Goal: Task Accomplishment & Management: Manage account settings

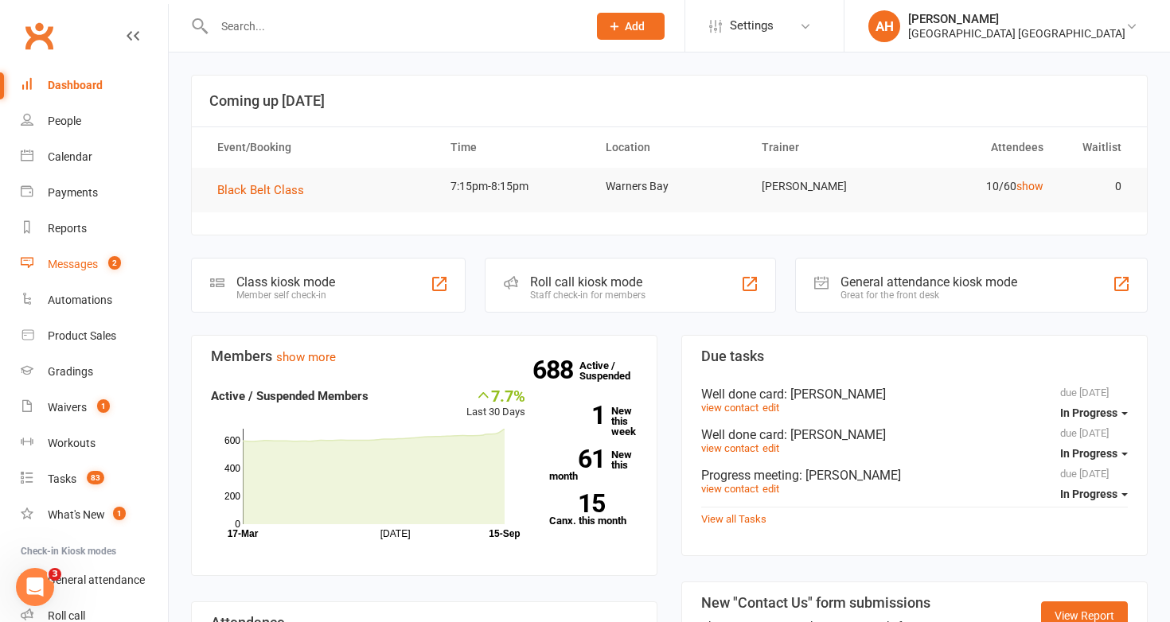
click at [86, 268] on div "Messages" at bounding box center [73, 264] width 50 height 13
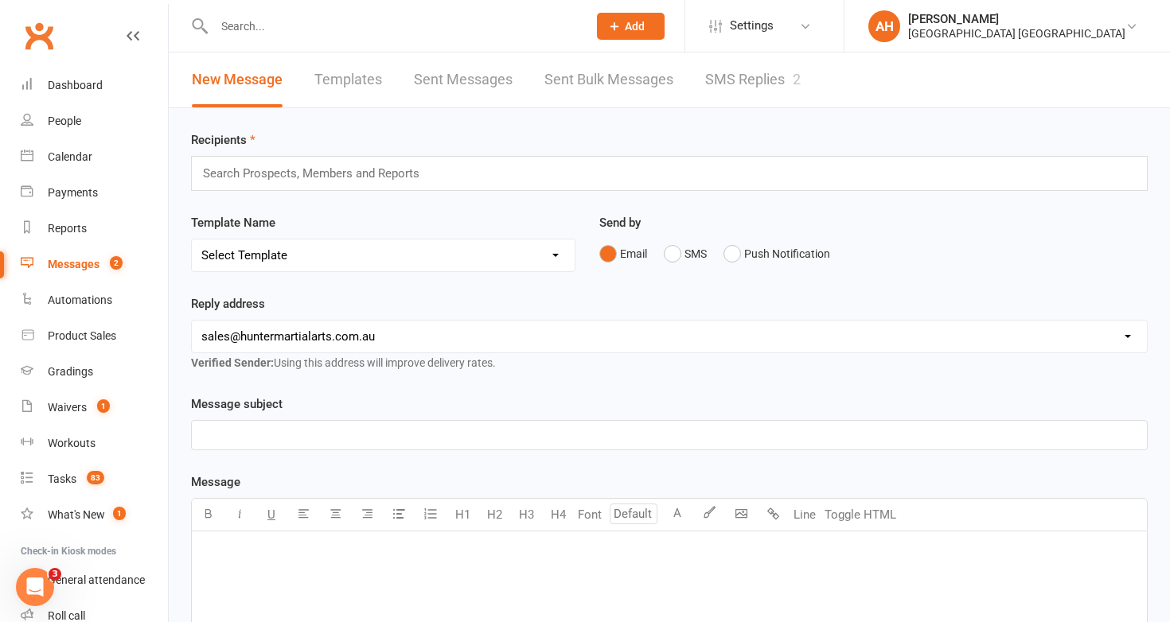
click at [806, 70] on div "New Message Templates Sent Messages Sent Bulk Messages SMS Replies 2" at bounding box center [496, 80] width 655 height 55
click at [759, 79] on link "SMS Replies 2" at bounding box center [752, 80] width 95 height 55
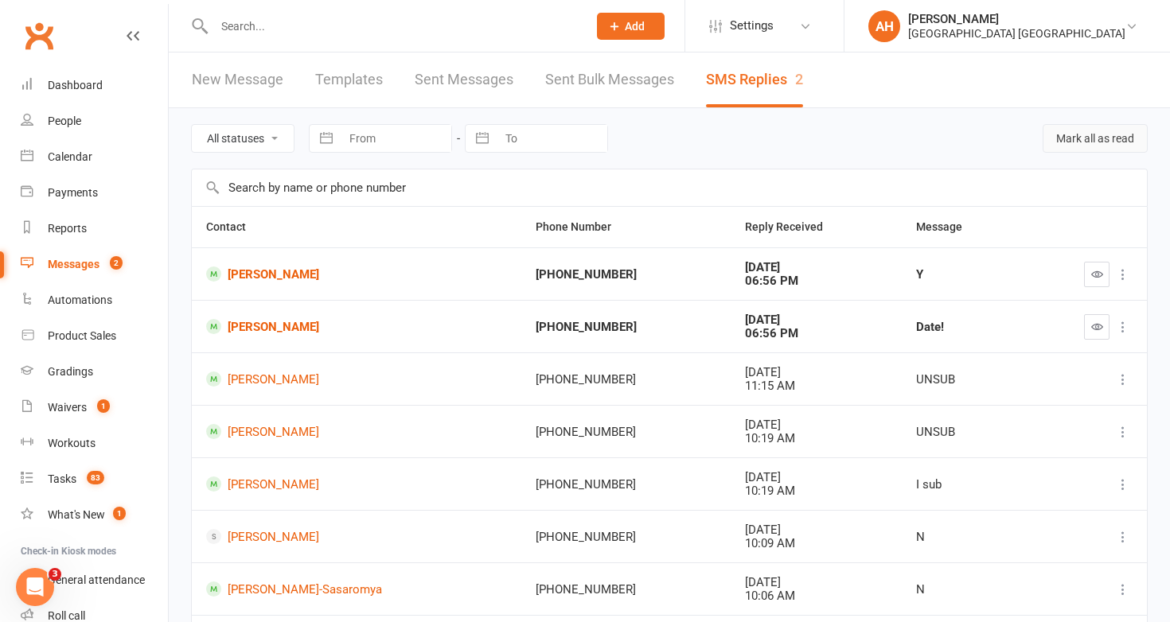
click at [1093, 129] on button "Mark all as read" at bounding box center [1094, 138] width 105 height 29
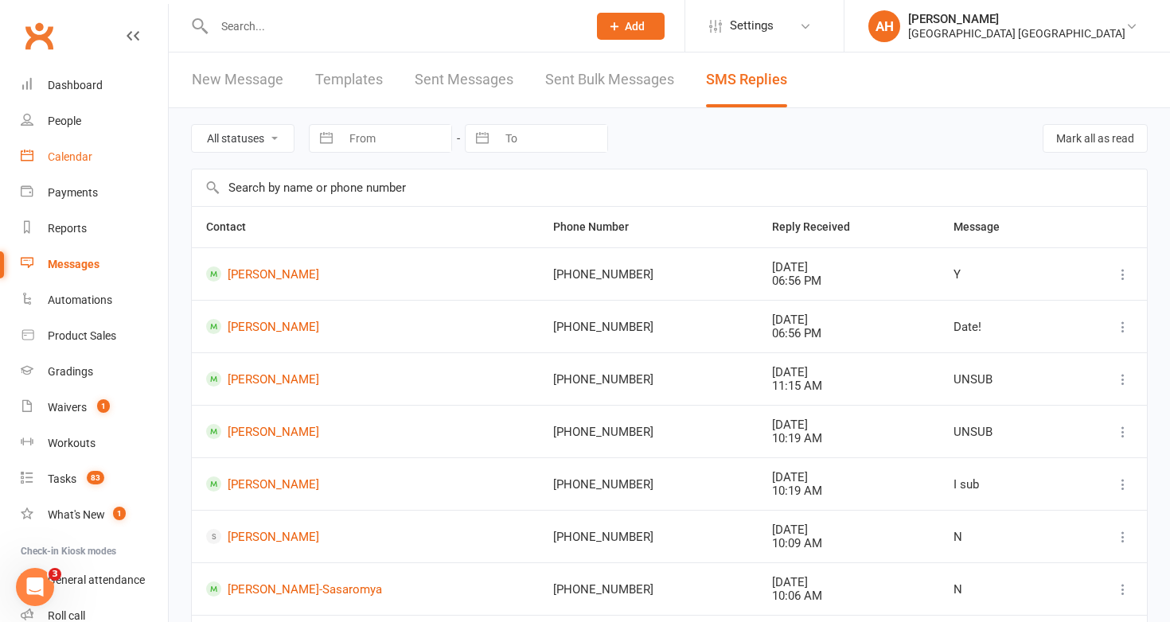
click at [84, 149] on link "Calendar" at bounding box center [94, 157] width 147 height 36
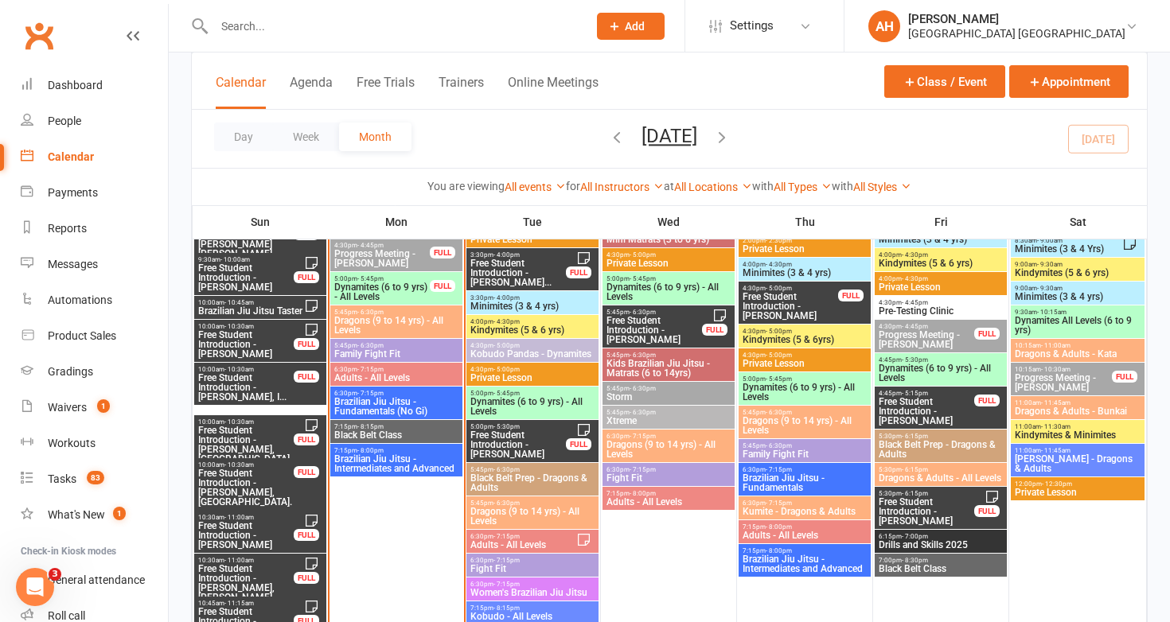
scroll to position [1735, 0]
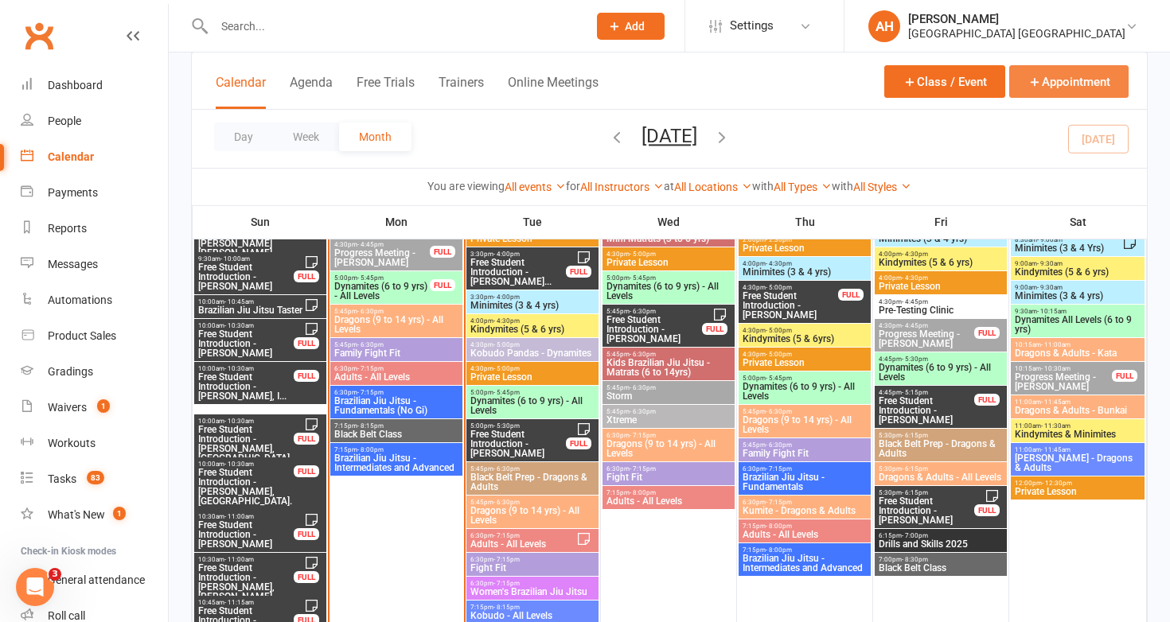
click at [1042, 80] on button "Appointment" at bounding box center [1068, 81] width 119 height 33
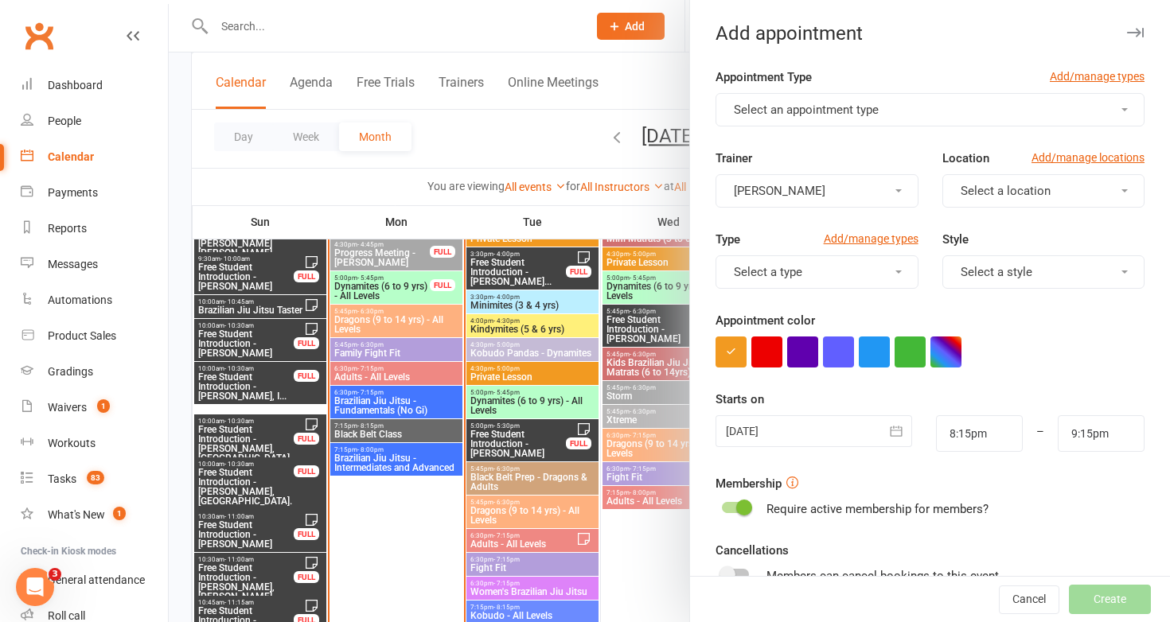
click at [934, 102] on button "Select an appointment type" at bounding box center [929, 109] width 429 height 33
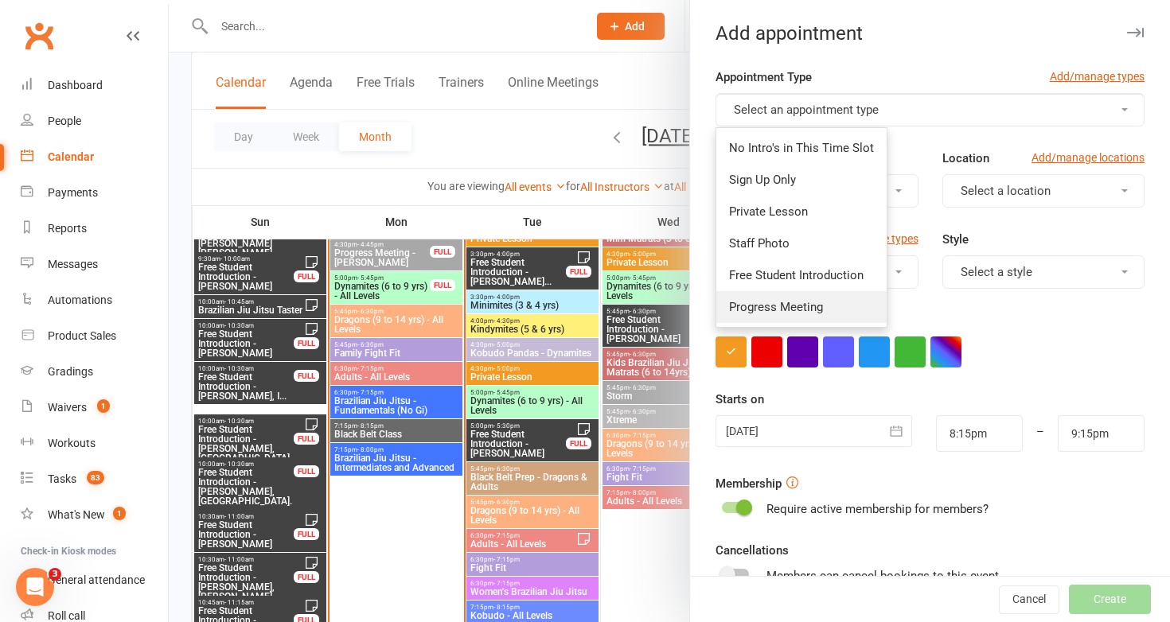
click at [797, 310] on span "Progress Meeting" at bounding box center [776, 307] width 94 height 14
type input "8:30pm"
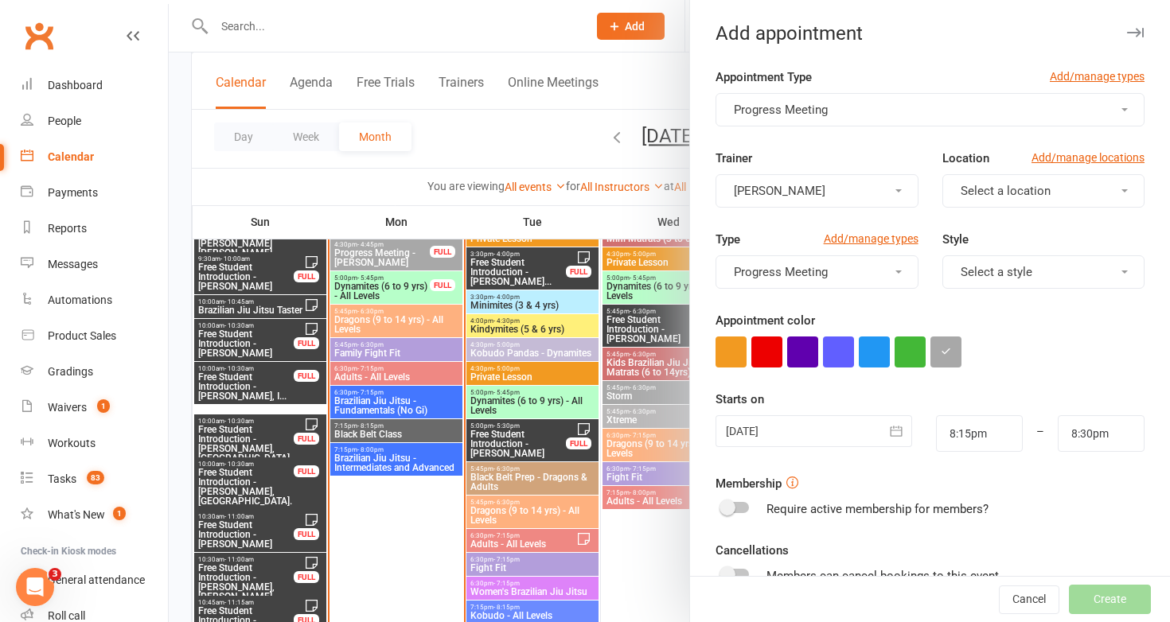
click at [843, 421] on div at bounding box center [813, 431] width 197 height 32
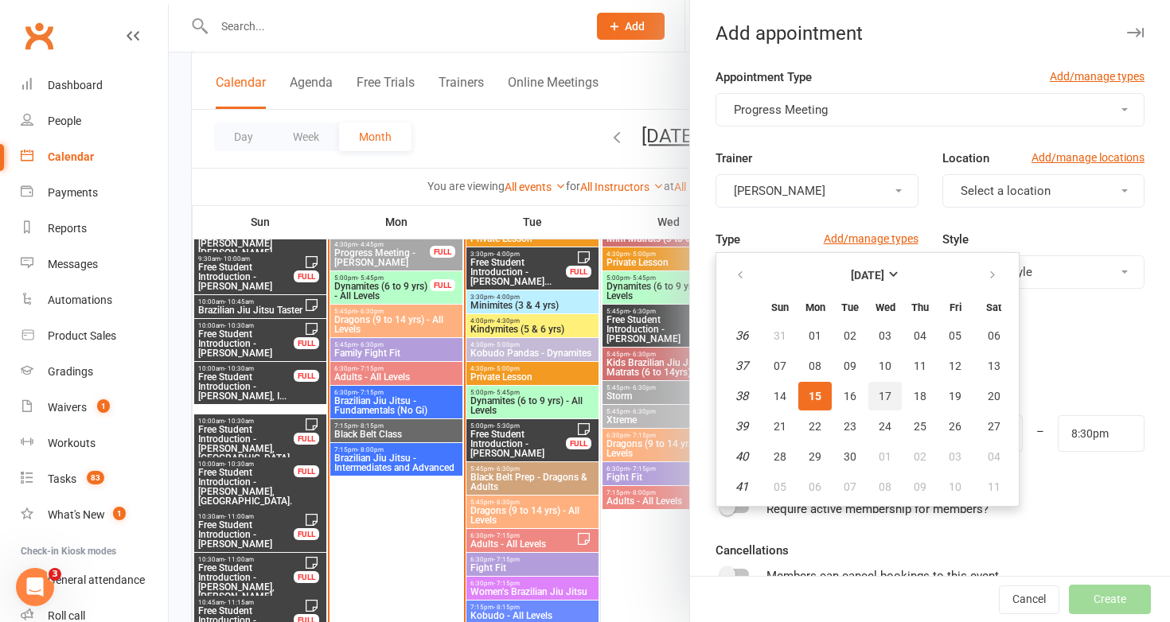
click at [891, 389] on button "17" at bounding box center [884, 396] width 33 height 29
type input "[DATE]"
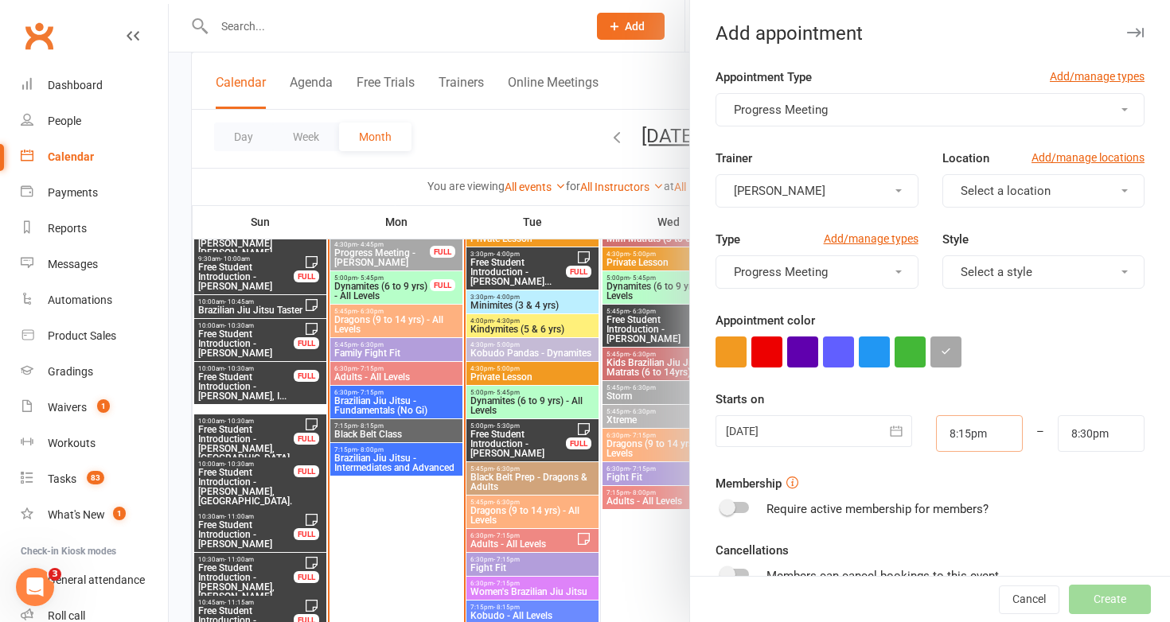
click at [954, 433] on input "8:15pm" at bounding box center [979, 433] width 87 height 37
type input "7:15pm"
click at [960, 485] on li "7:15pm" at bounding box center [975, 489] width 76 height 24
click at [1076, 433] on input "8:30pm" at bounding box center [1101, 433] width 87 height 37
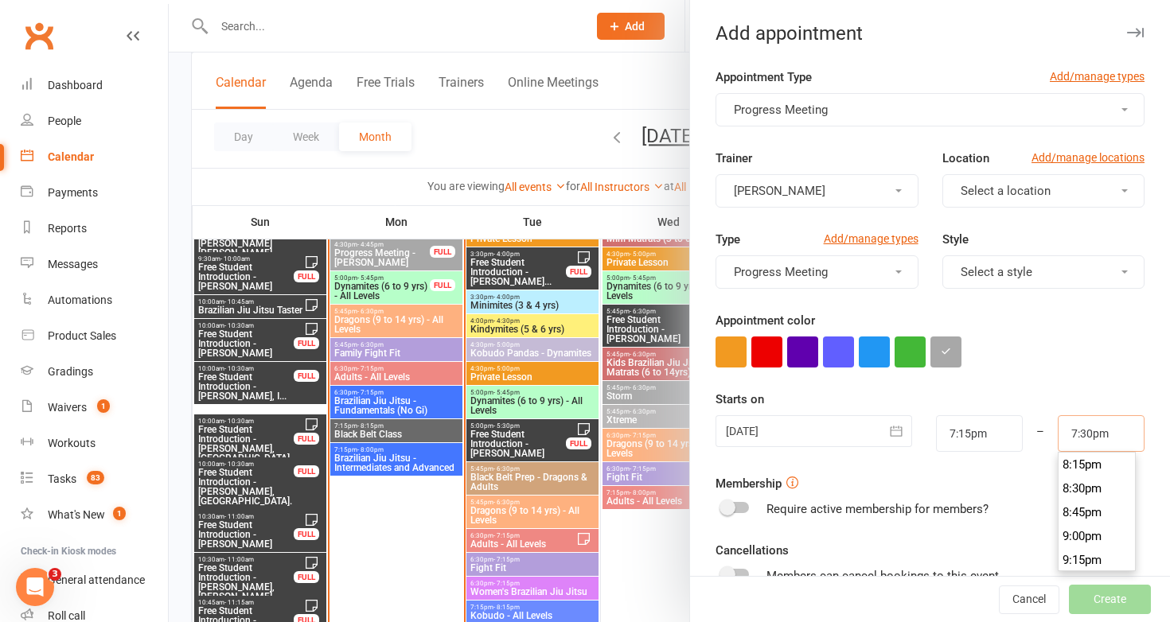
scroll to position [1838, 0]
click at [1090, 431] on input "7:30pm" at bounding box center [1101, 433] width 87 height 37
type input "7:30pm"
click at [1086, 487] on li "7:30pm" at bounding box center [1096, 489] width 76 height 24
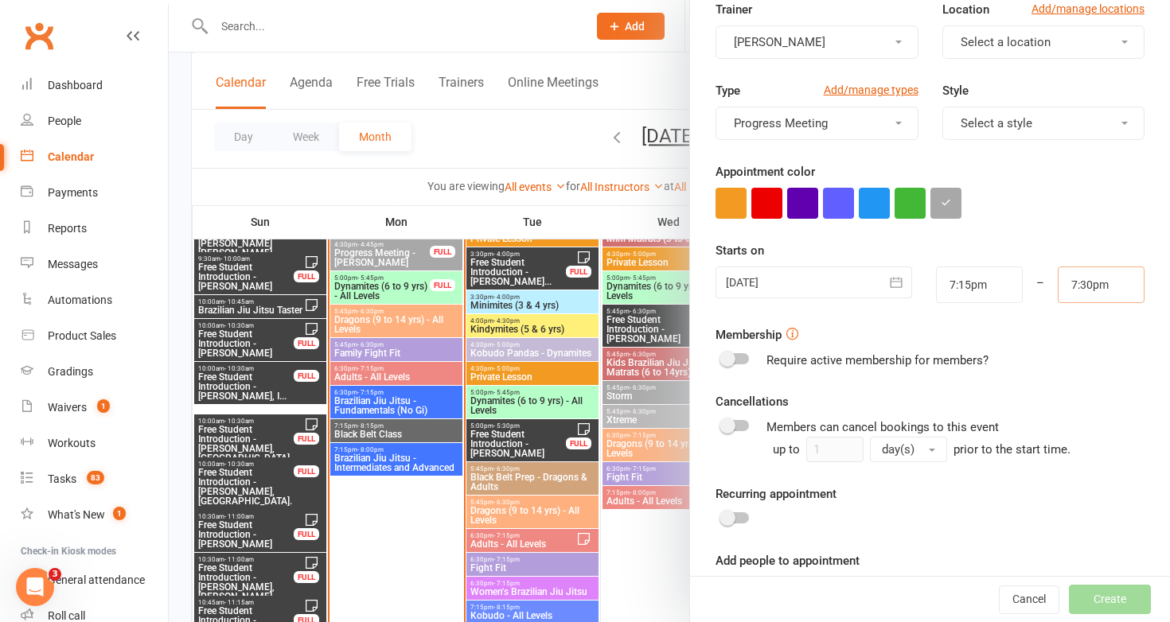
scroll to position [205, 0]
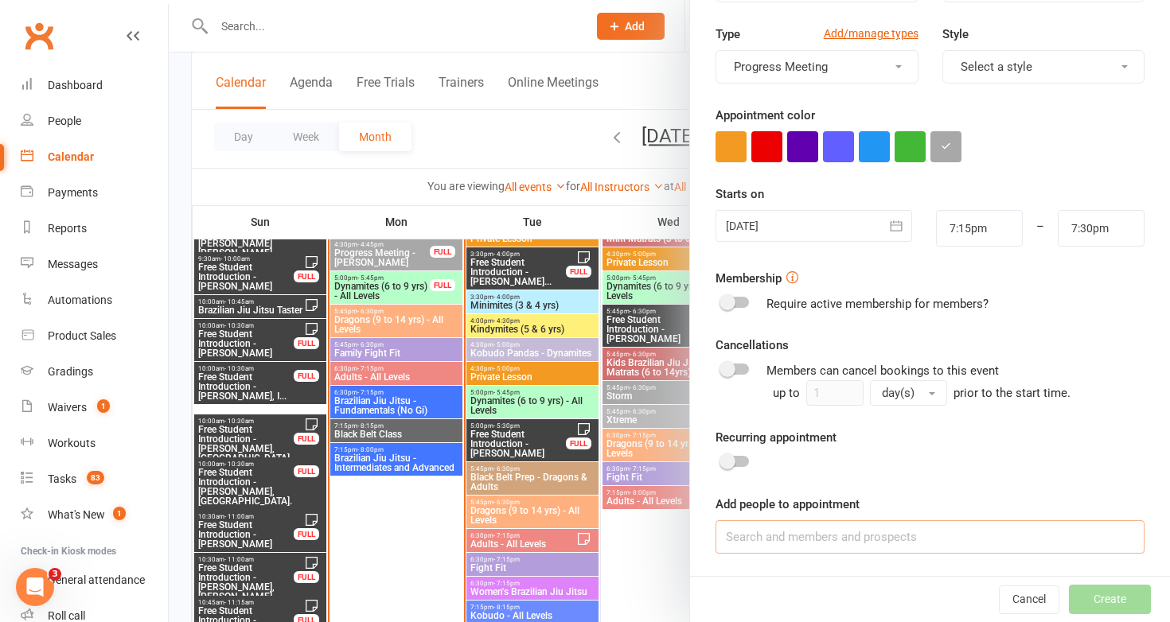
click at [900, 534] on input at bounding box center [929, 536] width 429 height 33
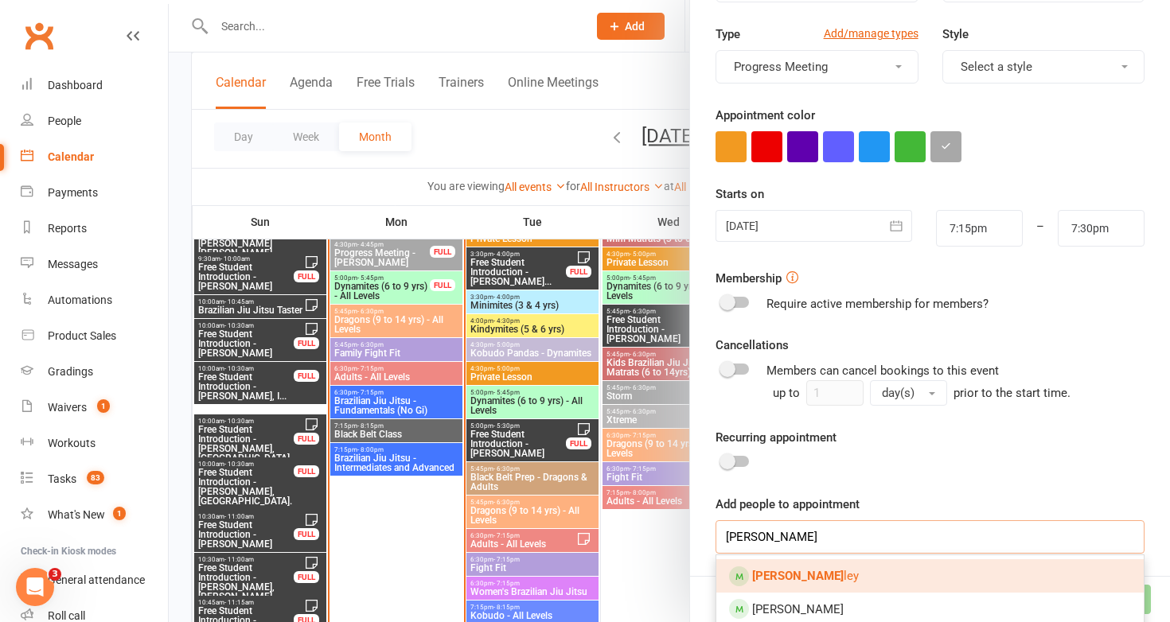
type input "[PERSON_NAME]"
click at [838, 568] on link "[PERSON_NAME] [PERSON_NAME]" at bounding box center [929, 575] width 427 height 33
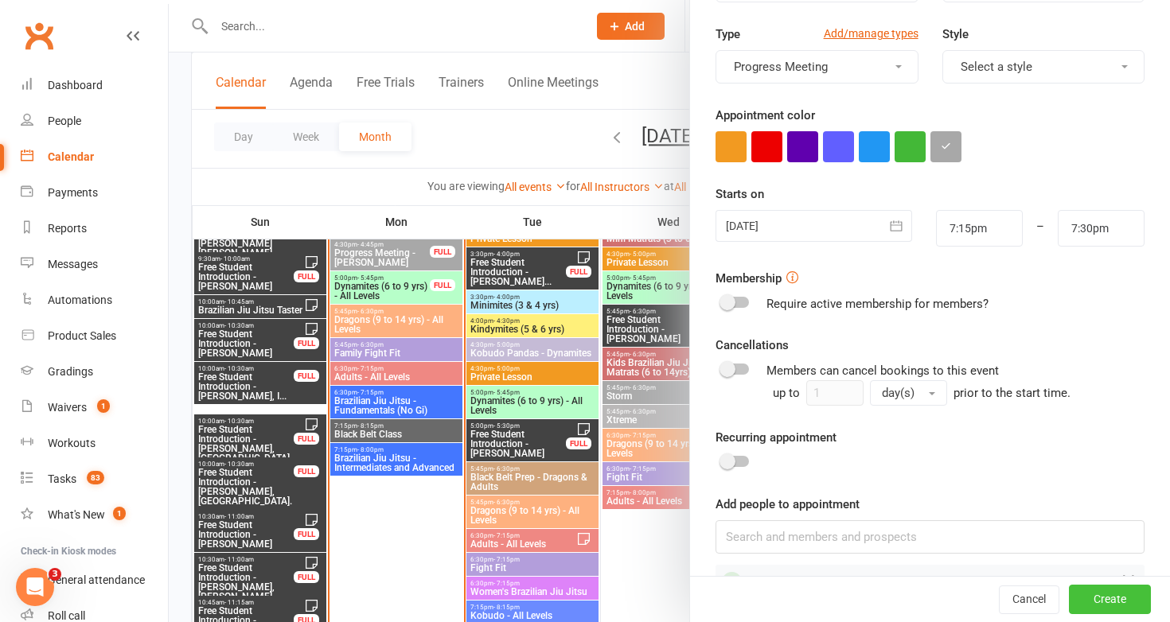
click at [1091, 592] on button "Create" at bounding box center [1110, 600] width 82 height 29
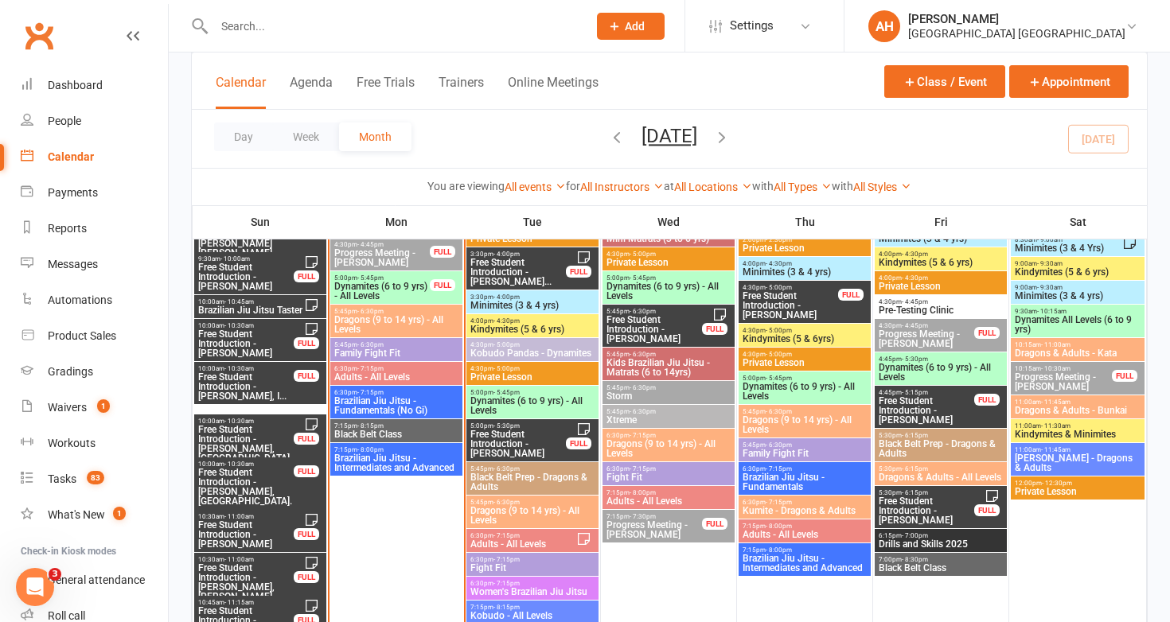
click at [310, 25] on input "text" at bounding box center [392, 26] width 367 height 22
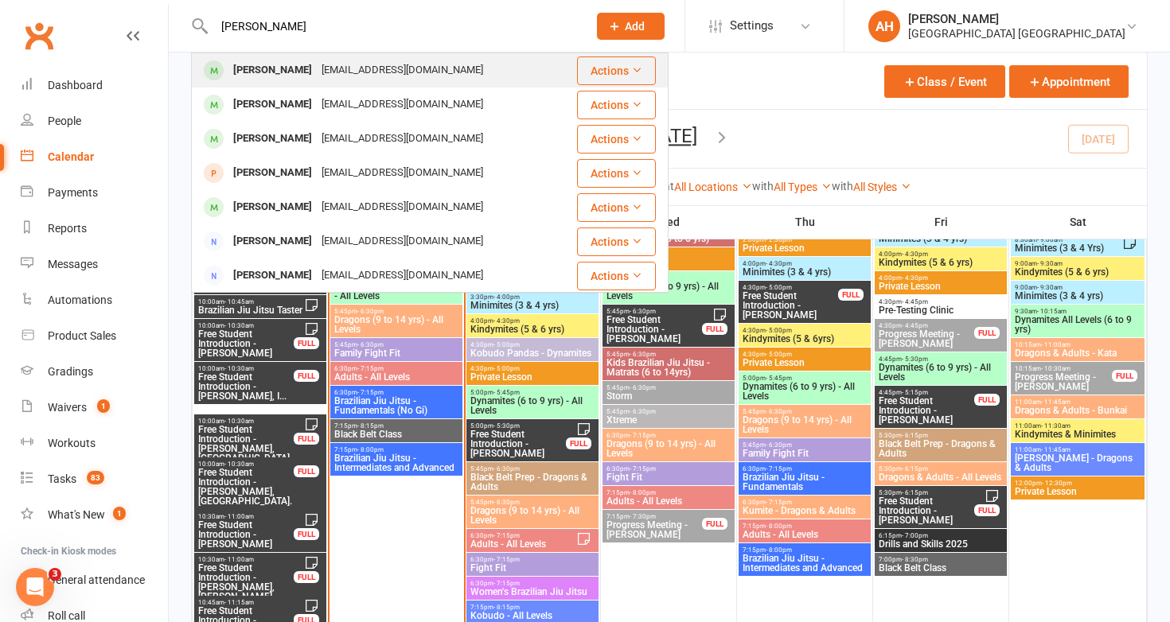
type input "[PERSON_NAME]"
click at [326, 73] on div "[EMAIL_ADDRESS][DOMAIN_NAME]" at bounding box center [402, 70] width 171 height 23
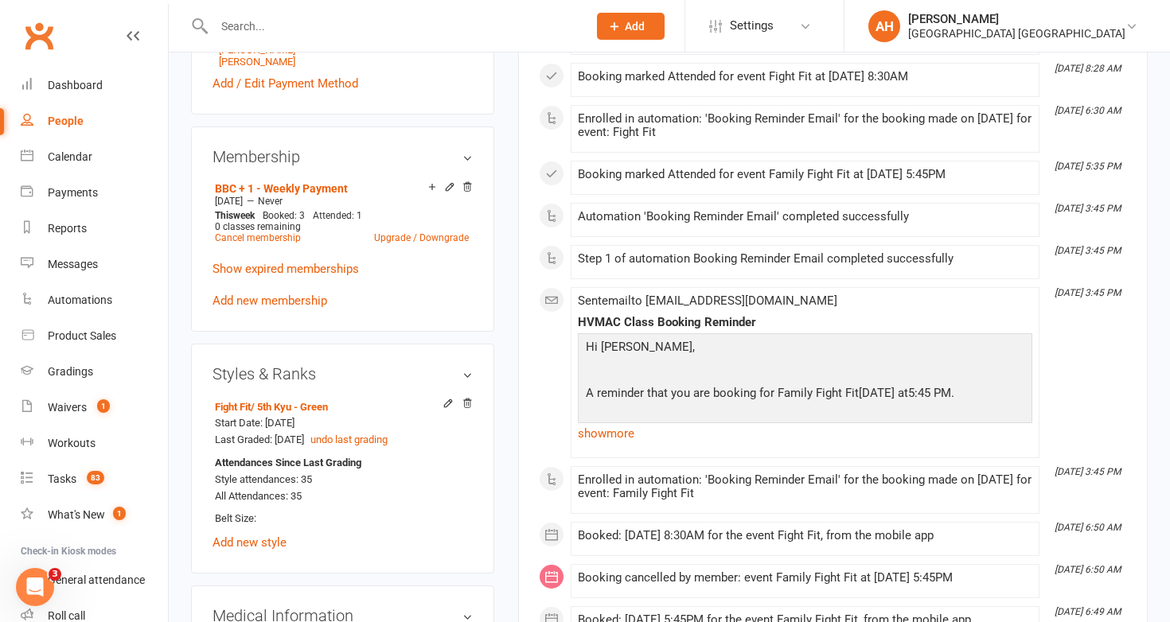
scroll to position [732, 0]
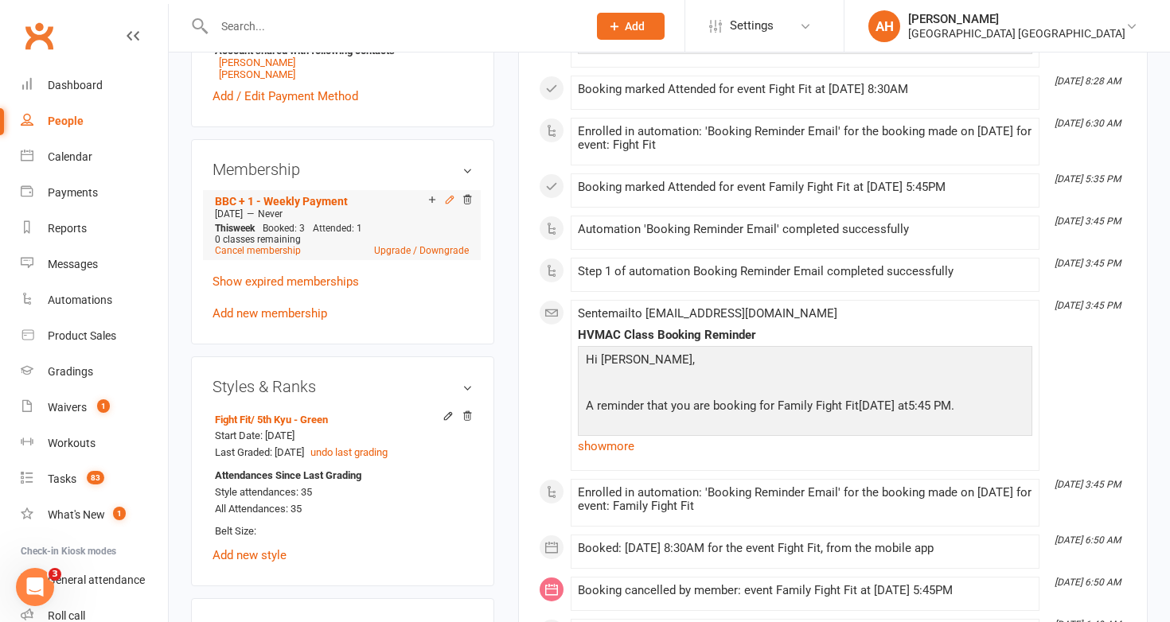
click at [450, 198] on icon at bounding box center [449, 199] width 11 height 11
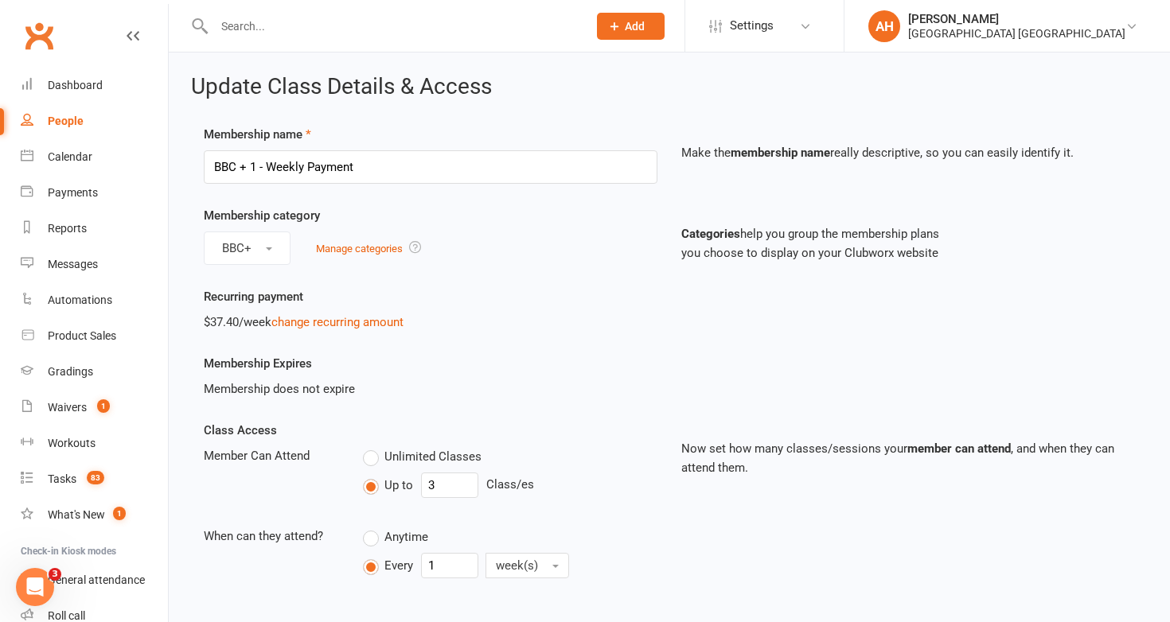
click at [370, 458] on label "Unlimited Classes" at bounding box center [422, 456] width 119 height 19
click at [370, 447] on input "Unlimited Classes" at bounding box center [368, 447] width 10 height 0
type input "0"
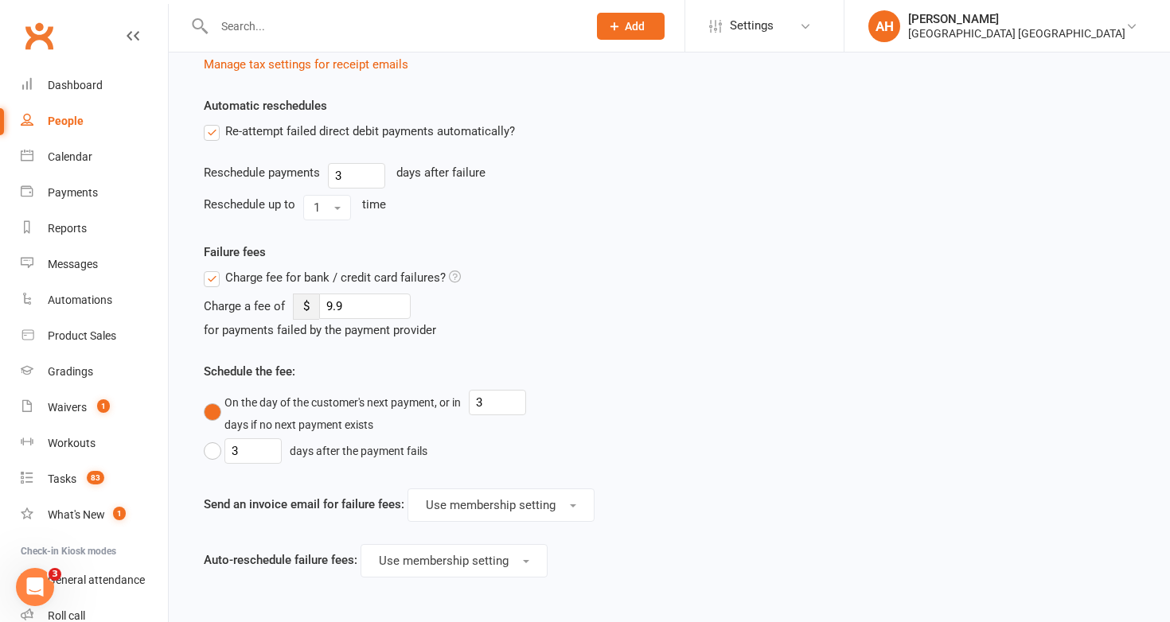
scroll to position [902, 0]
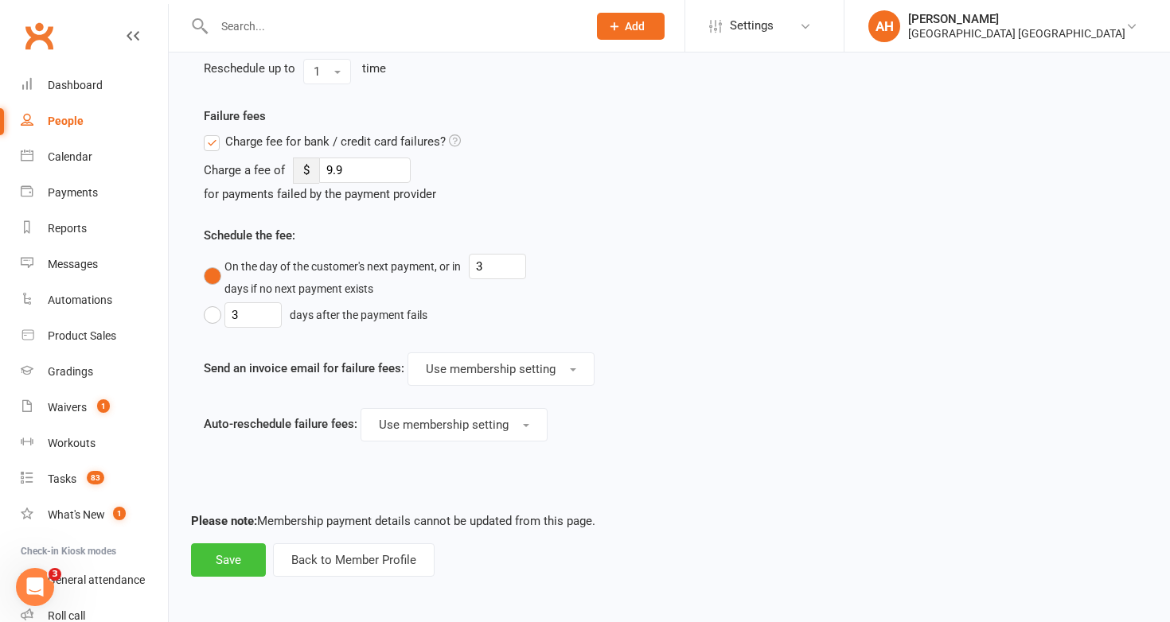
click at [241, 565] on button "Save" at bounding box center [228, 559] width 75 height 33
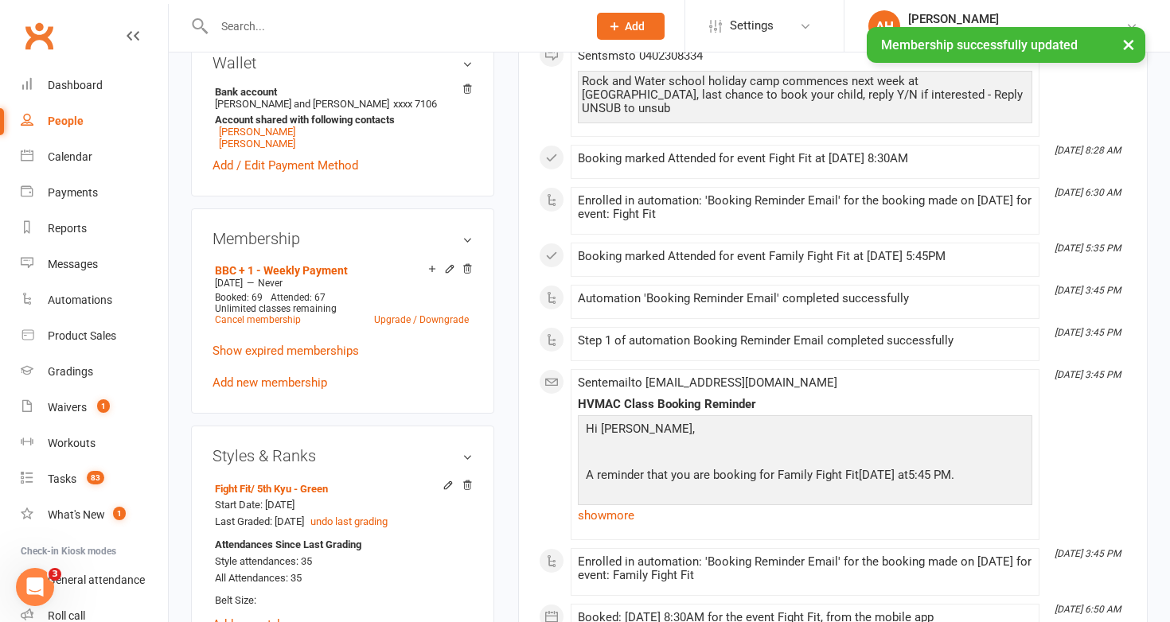
scroll to position [667, 0]
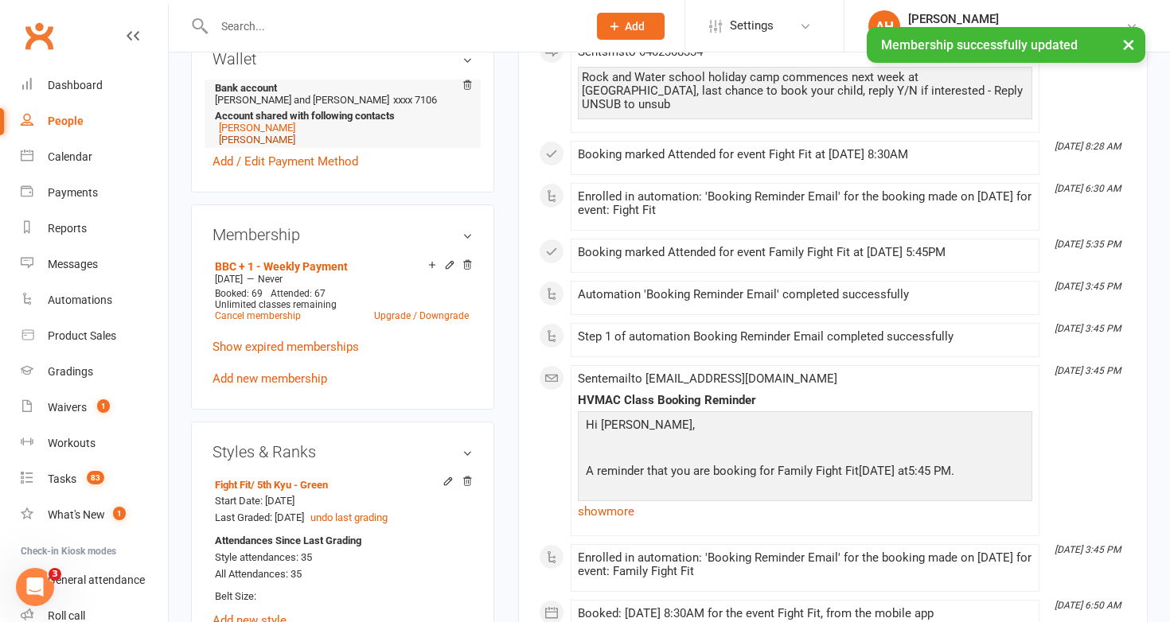
click at [272, 135] on link "[PERSON_NAME]" at bounding box center [257, 140] width 76 height 12
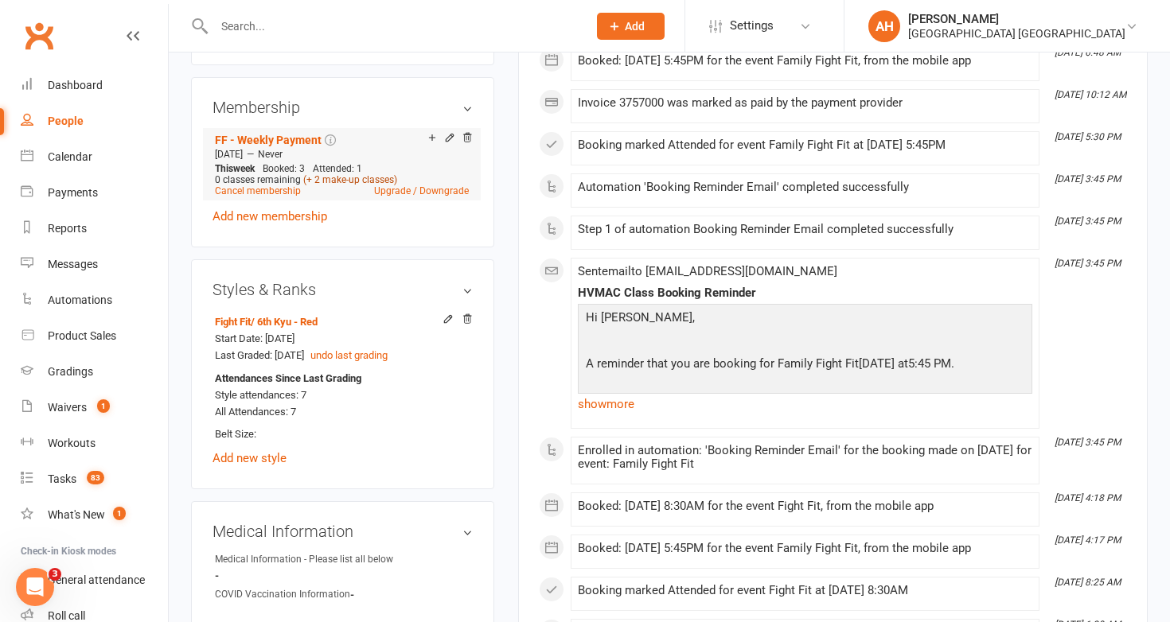
scroll to position [838, 0]
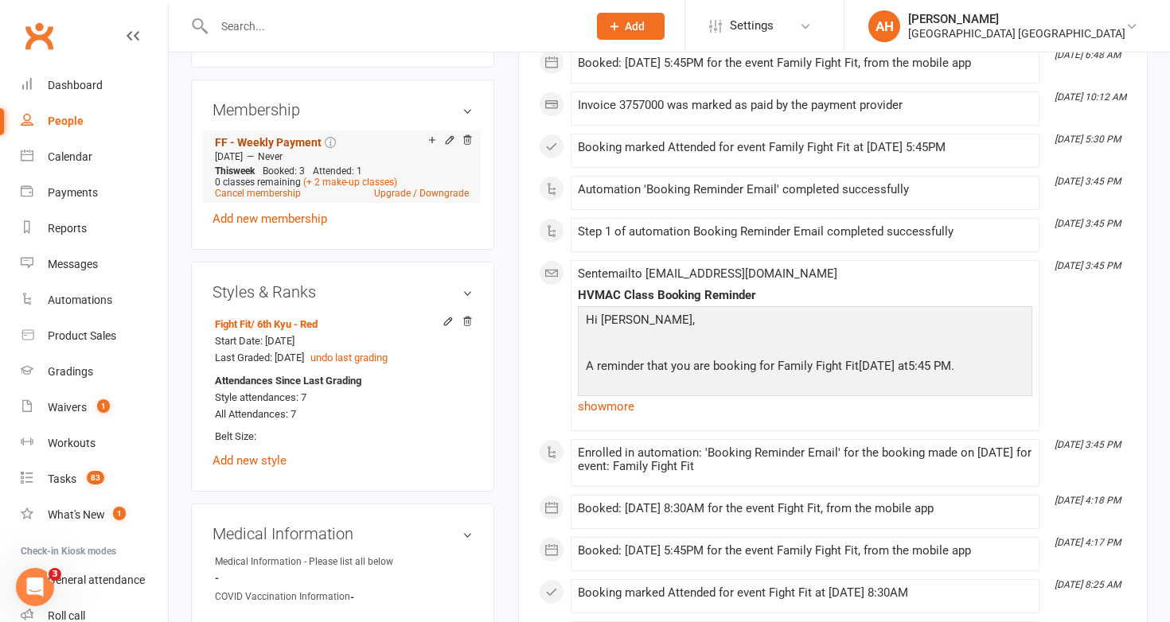
click at [296, 138] on link "FF - Weekly Payment" at bounding box center [268, 142] width 107 height 13
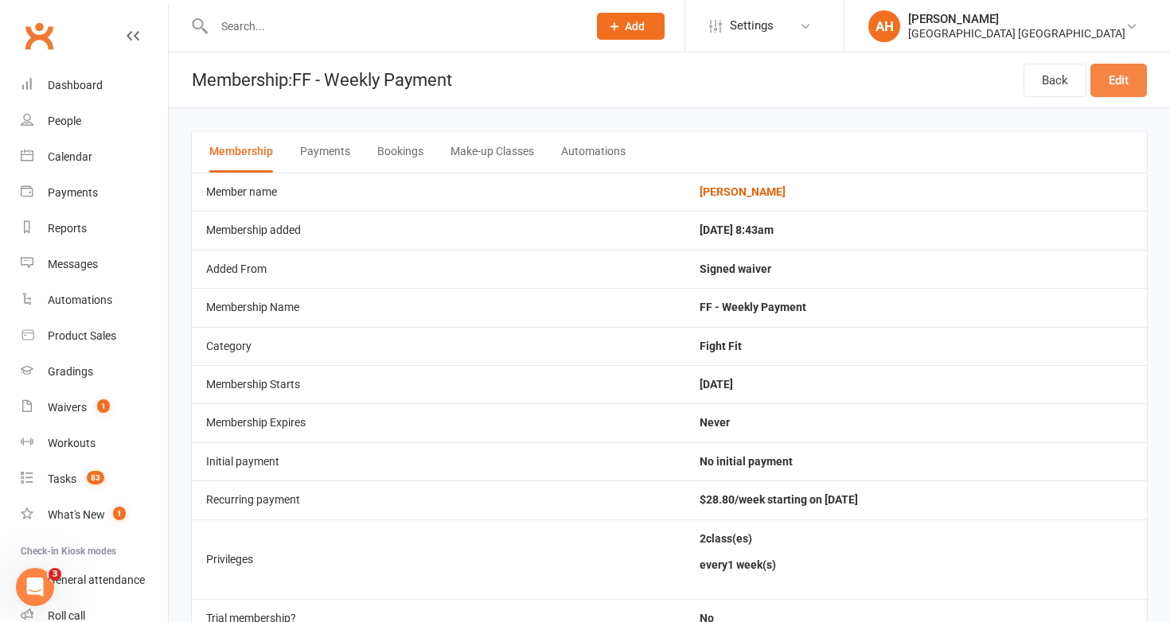
click at [1124, 73] on link "Edit" at bounding box center [1118, 80] width 56 height 33
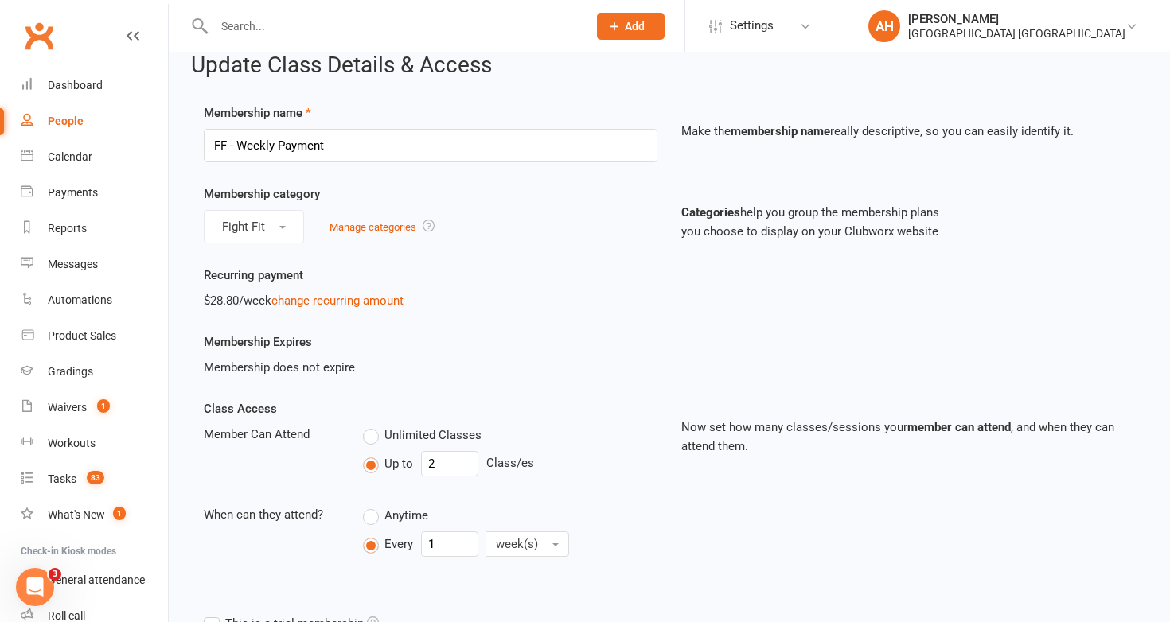
scroll to position [33, 0]
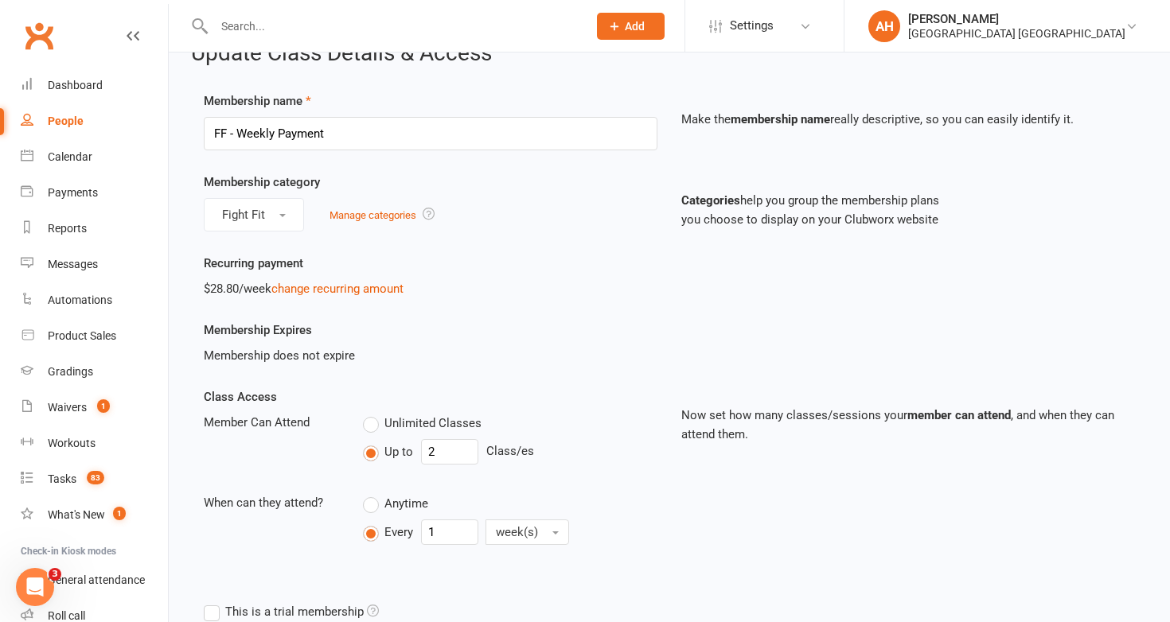
click at [372, 425] on label "Unlimited Classes" at bounding box center [422, 423] width 119 height 19
click at [372, 414] on input "Unlimited Classes" at bounding box center [368, 414] width 10 height 0
type input "0"
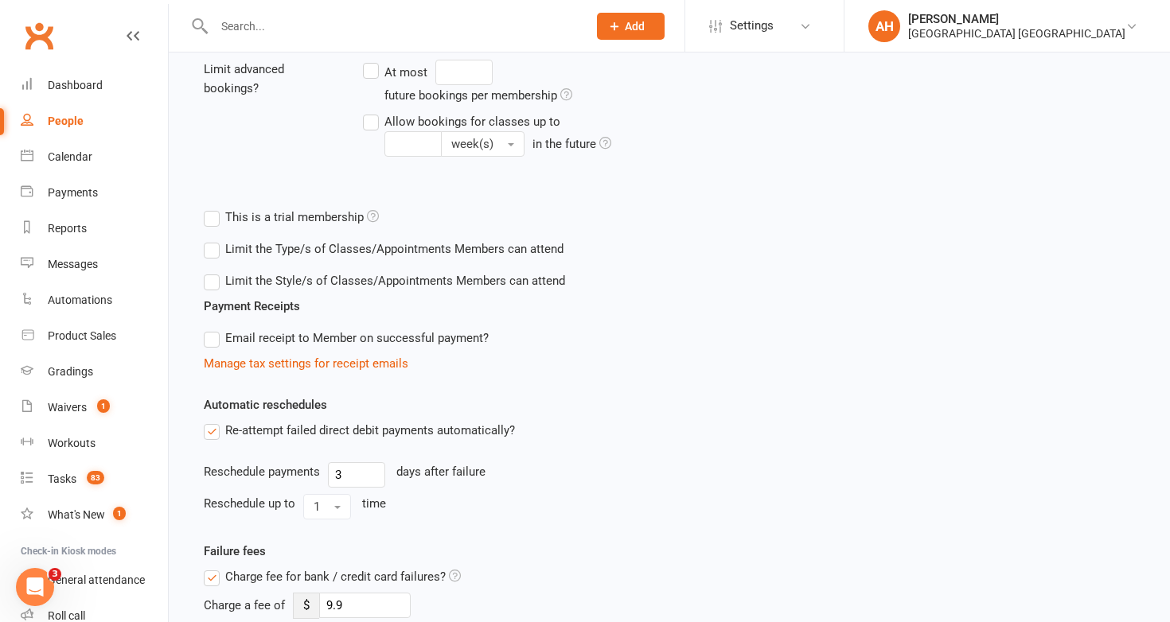
scroll to position [902, 0]
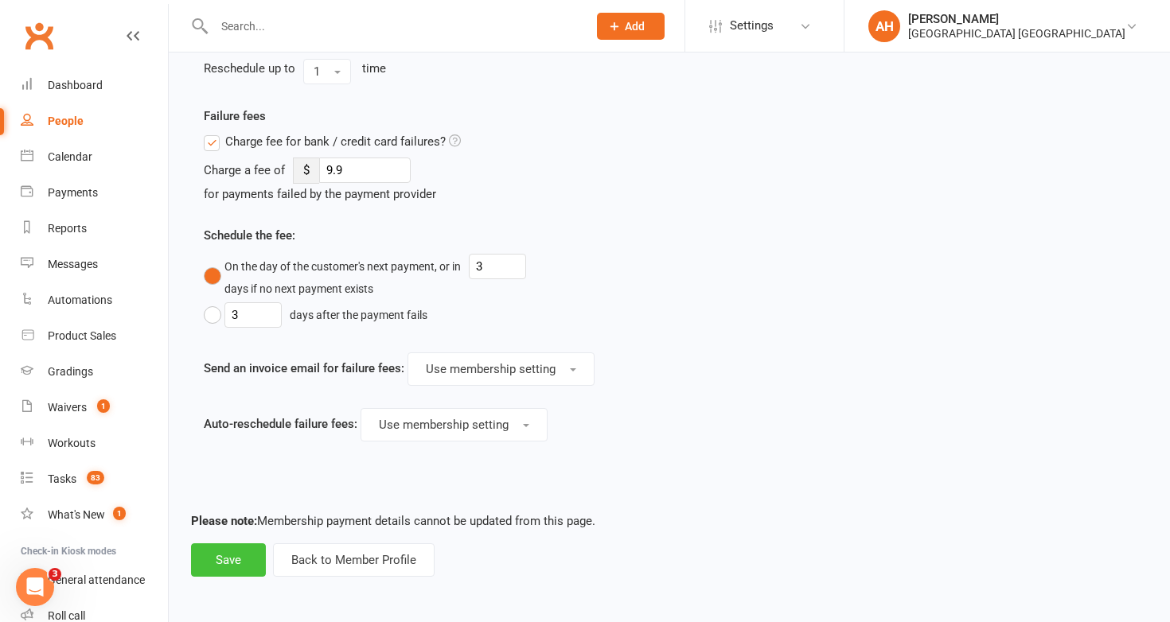
click at [235, 561] on button "Save" at bounding box center [228, 559] width 75 height 33
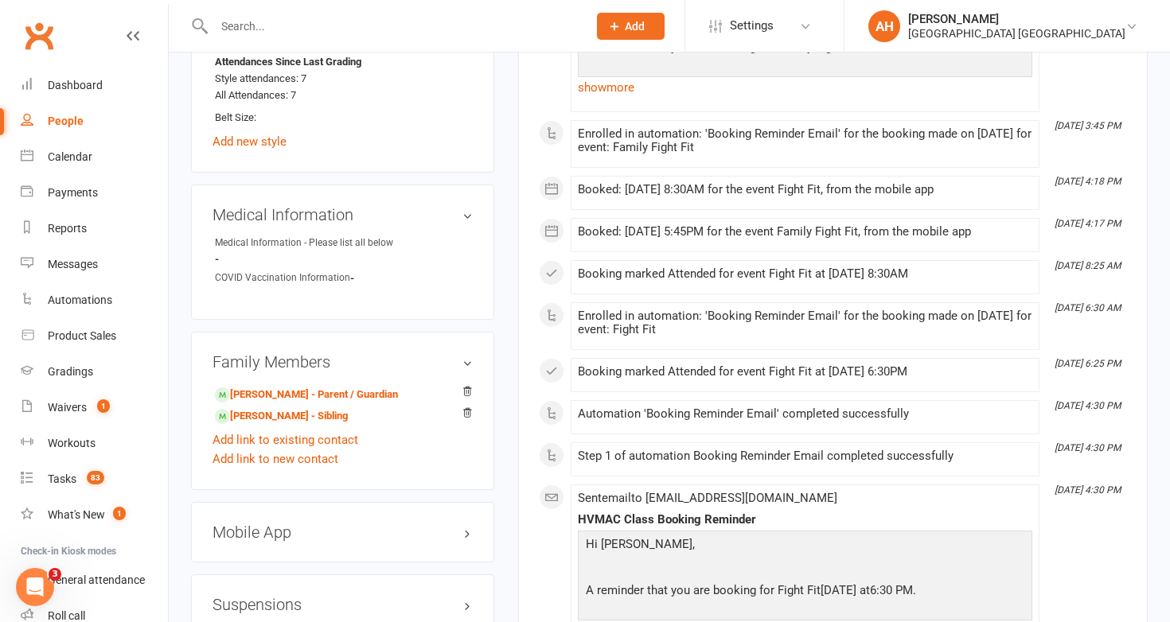
scroll to position [1170, 0]
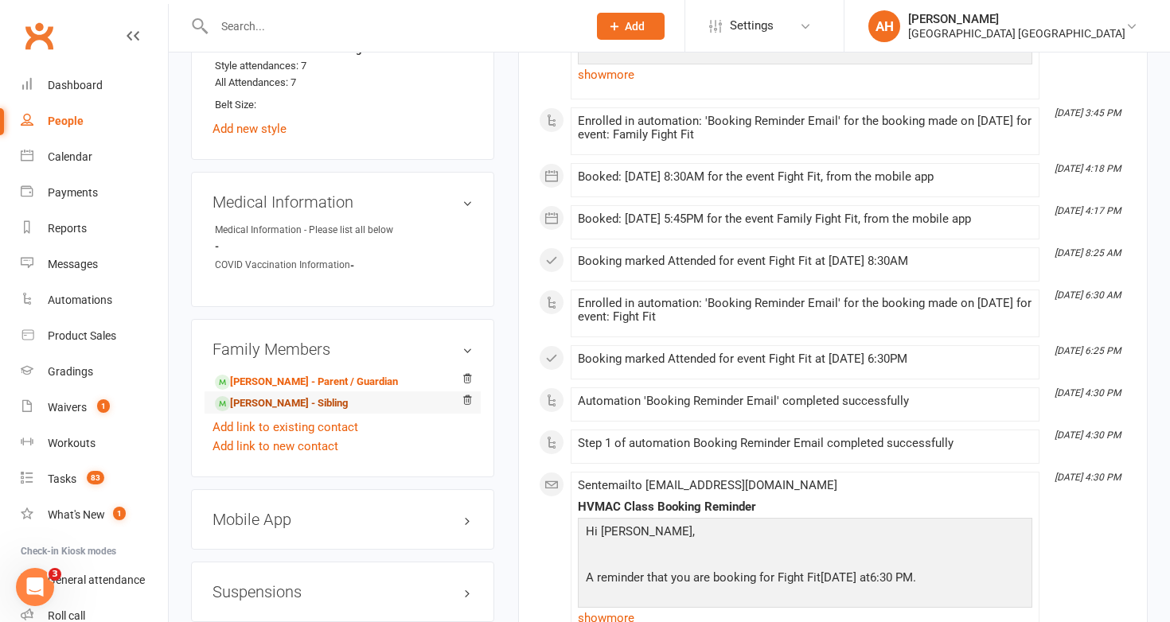
click at [318, 403] on link "[PERSON_NAME] - Sibling" at bounding box center [281, 403] width 133 height 17
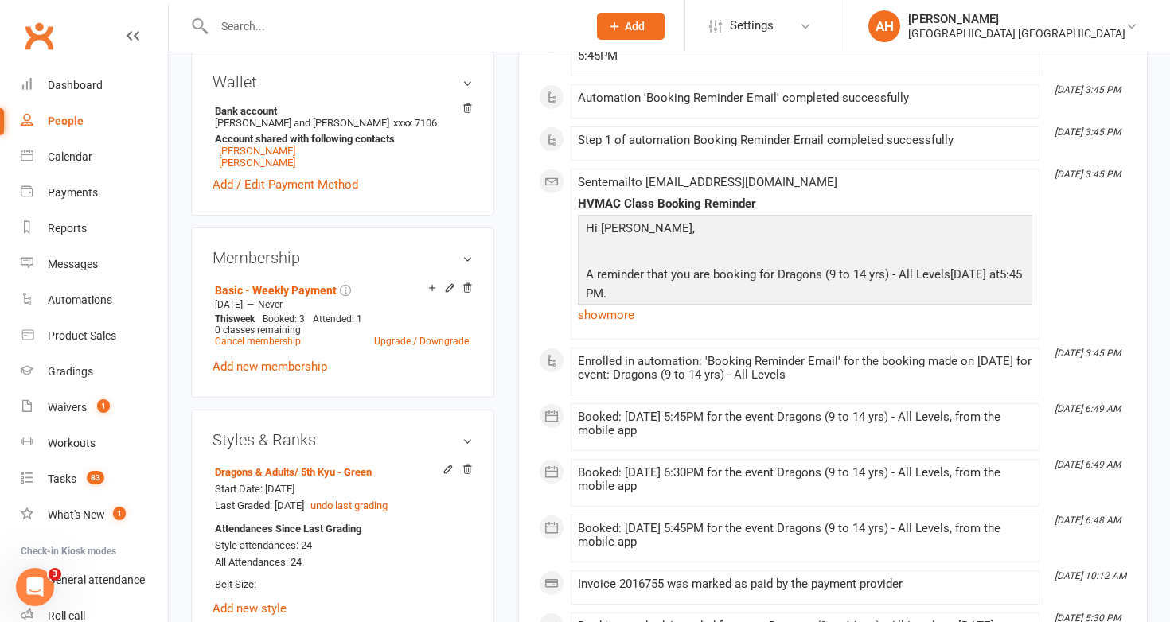
scroll to position [695, 0]
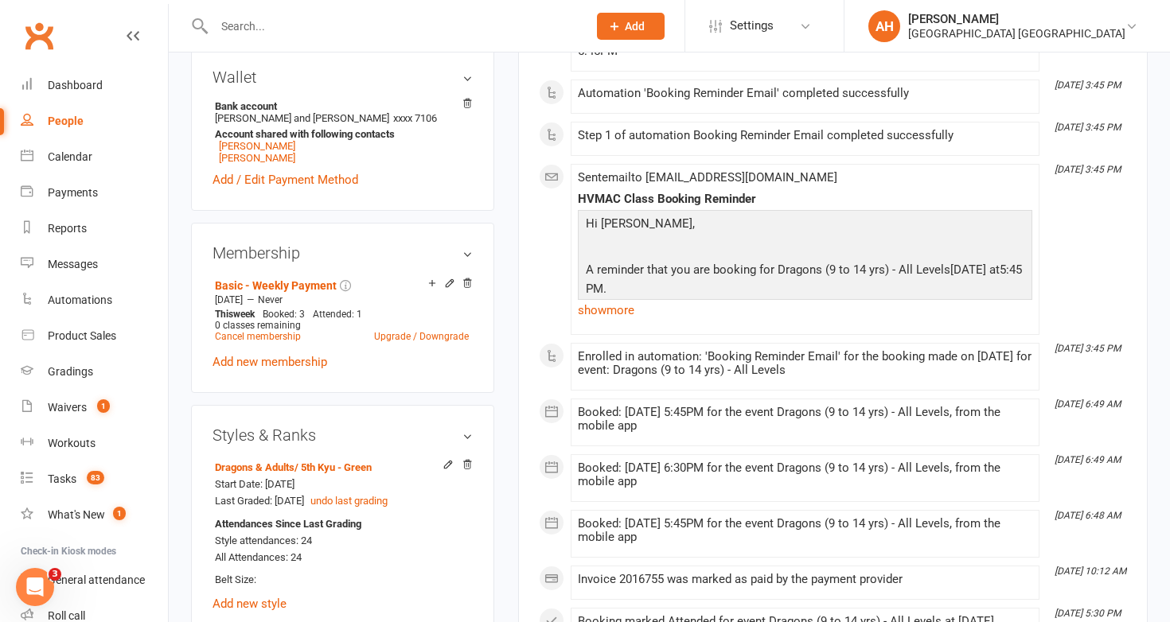
click at [450, 278] on icon at bounding box center [449, 283] width 11 height 11
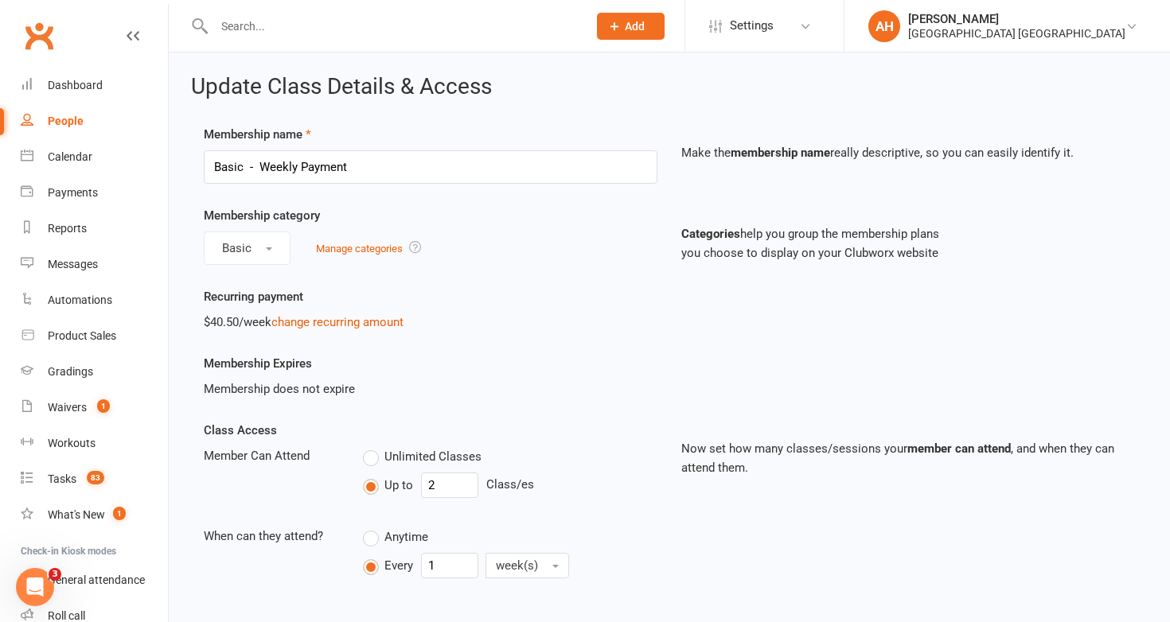
click at [366, 460] on label "Unlimited Classes" at bounding box center [422, 456] width 119 height 19
click at [366, 447] on input "Unlimited Classes" at bounding box center [368, 447] width 10 height 0
type input "0"
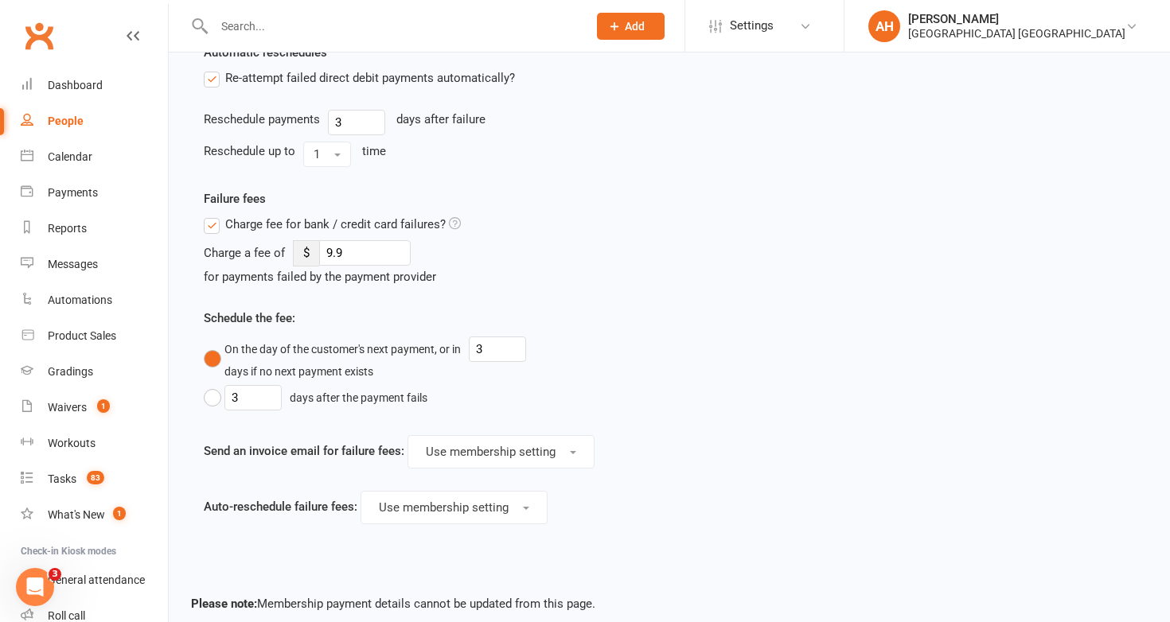
scroll to position [1190, 0]
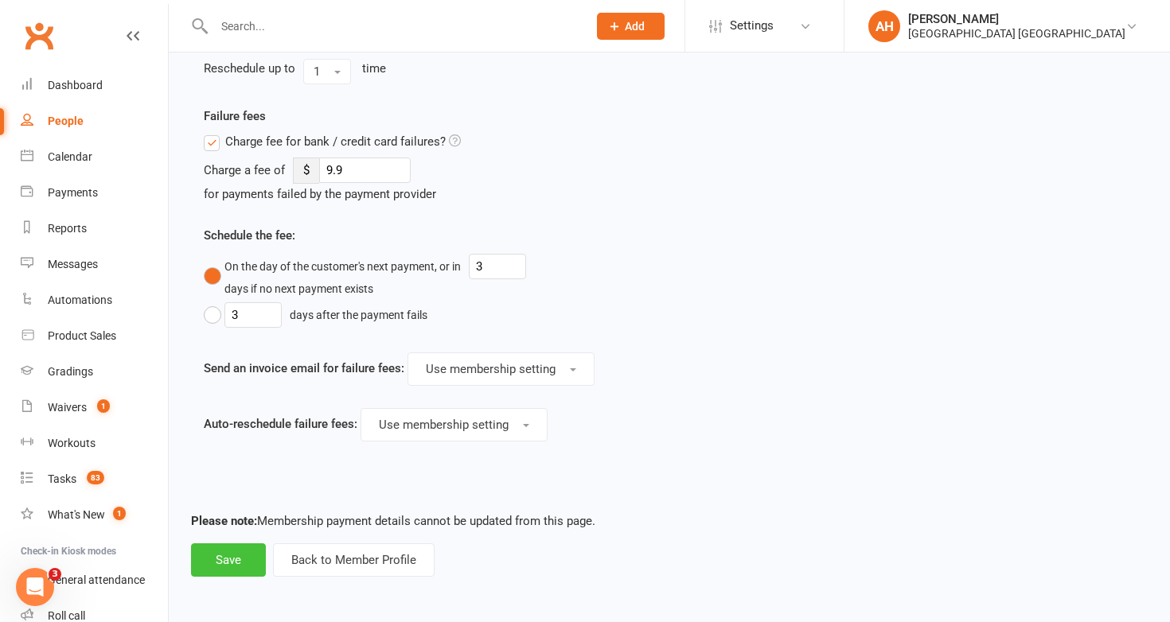
click at [228, 567] on button "Save" at bounding box center [228, 559] width 75 height 33
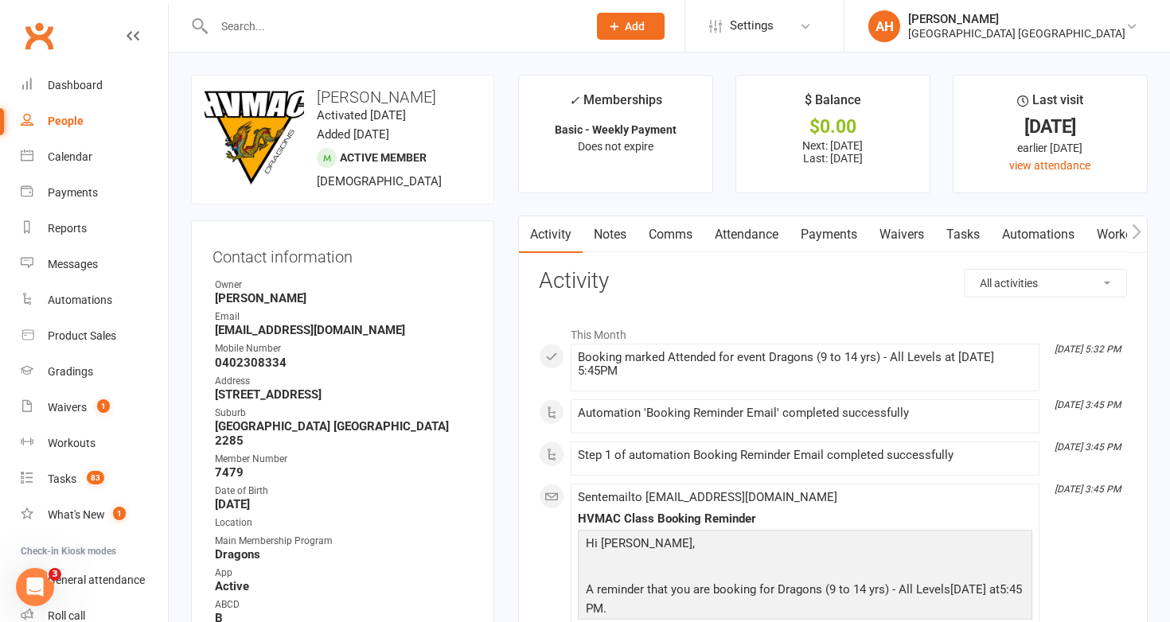
click at [306, 18] on input "text" at bounding box center [392, 26] width 367 height 22
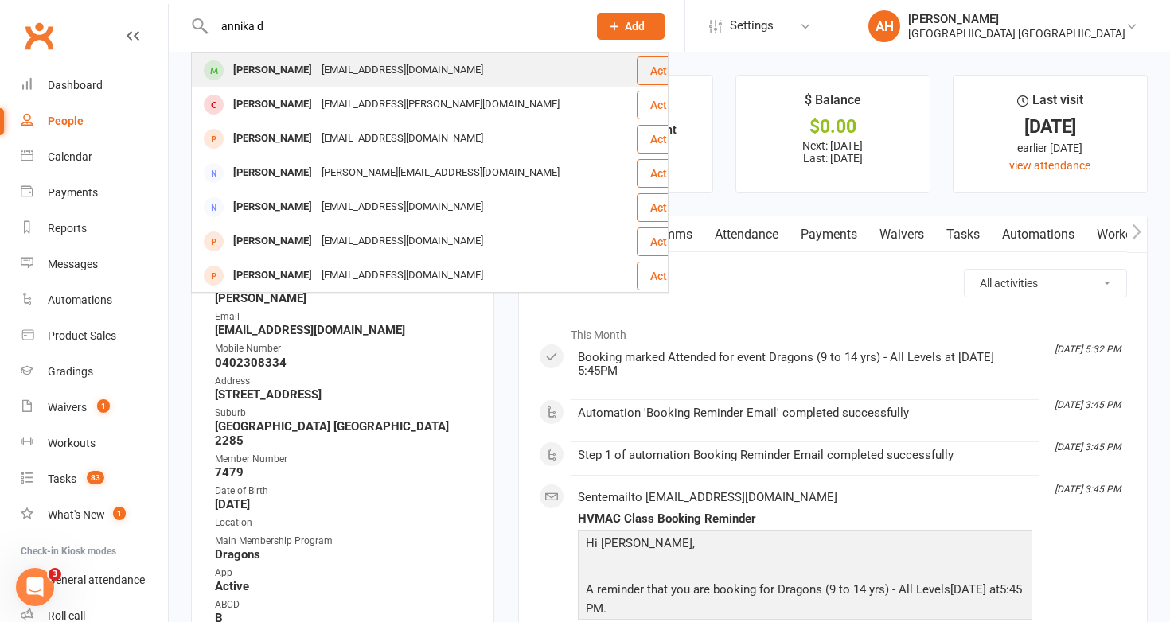
type input "annika d"
click at [302, 64] on div "[PERSON_NAME]" at bounding box center [272, 70] width 88 height 23
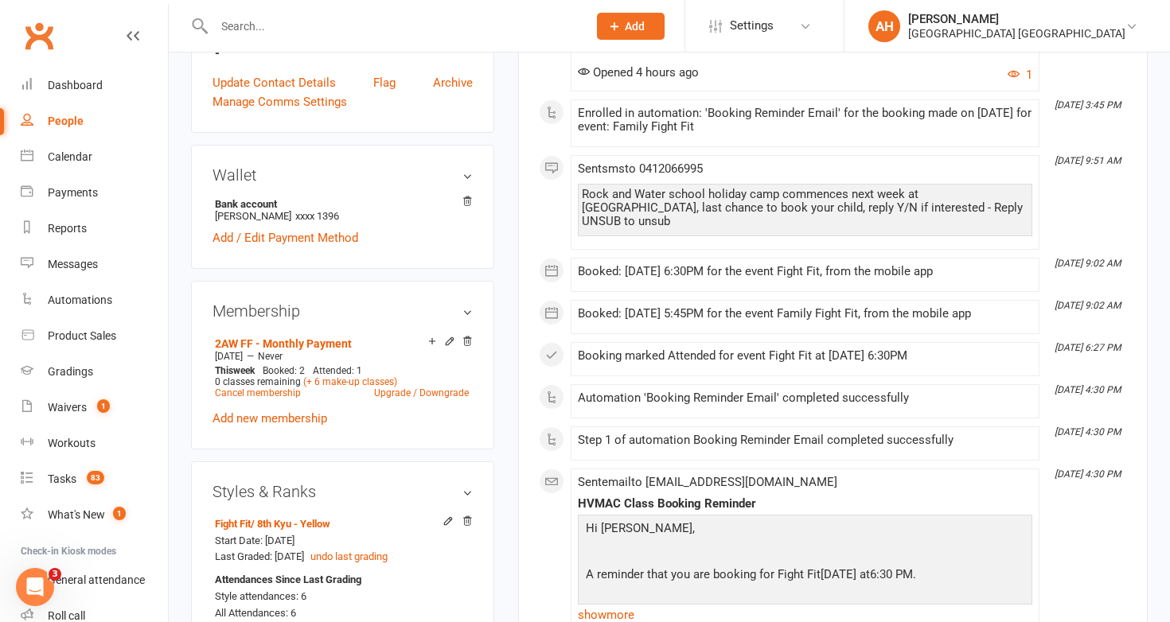
scroll to position [630, 0]
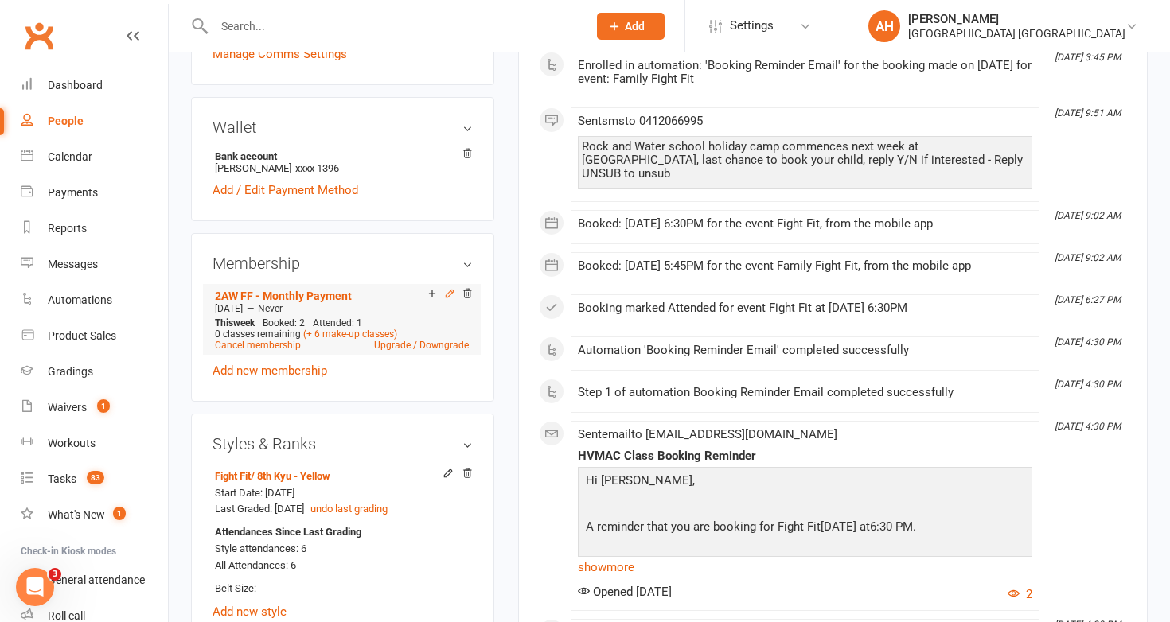
click at [449, 293] on icon at bounding box center [449, 293] width 11 height 11
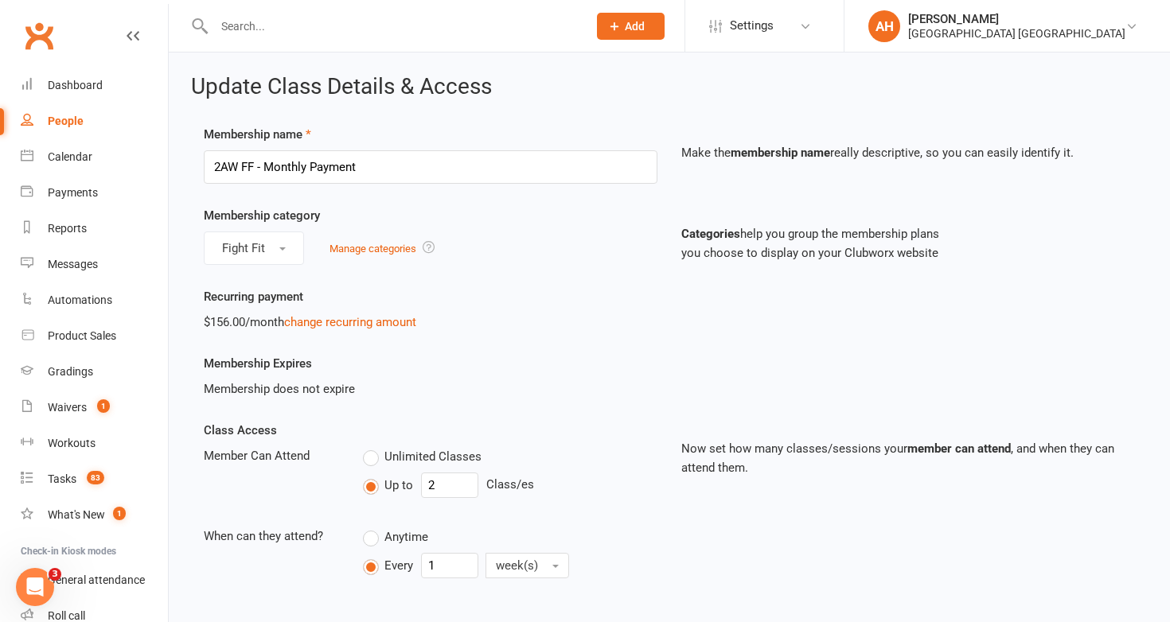
click at [368, 458] on label "Unlimited Classes" at bounding box center [422, 456] width 119 height 19
click at [368, 447] on input "Unlimited Classes" at bounding box center [368, 447] width 10 height 0
type input "0"
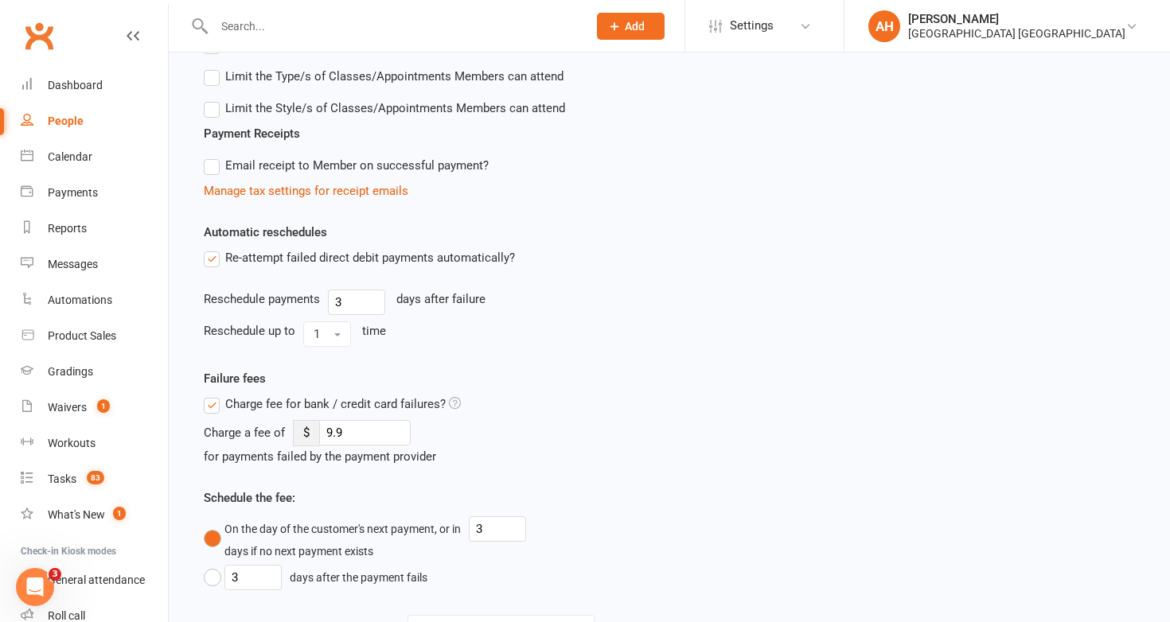
scroll to position [902, 0]
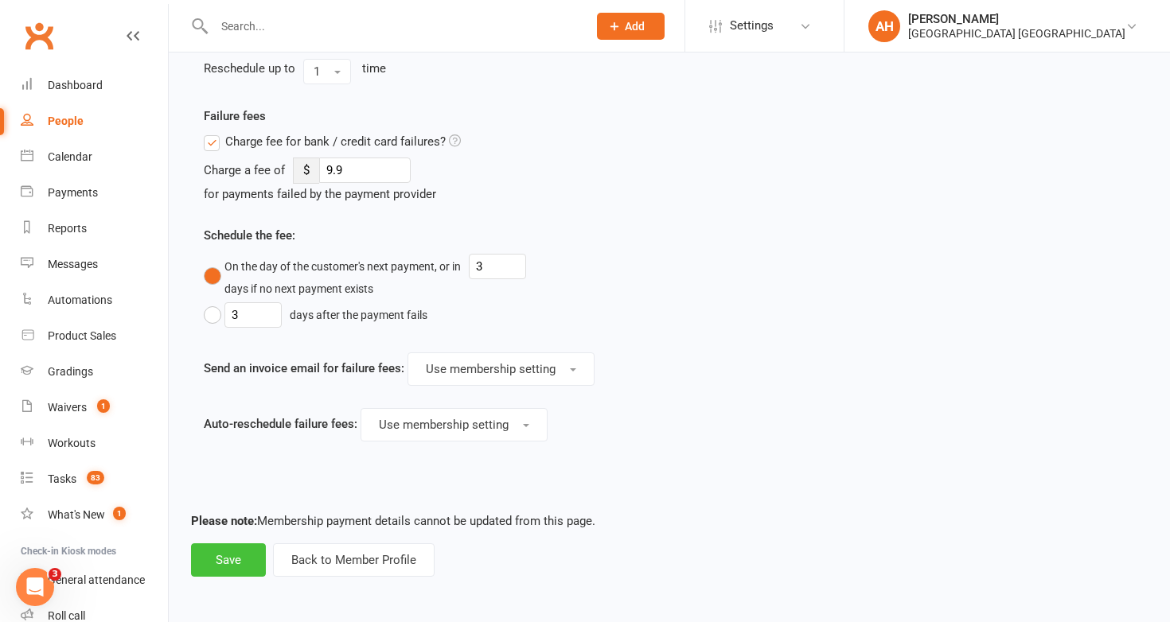
click at [228, 560] on button "Save" at bounding box center [228, 559] width 75 height 33
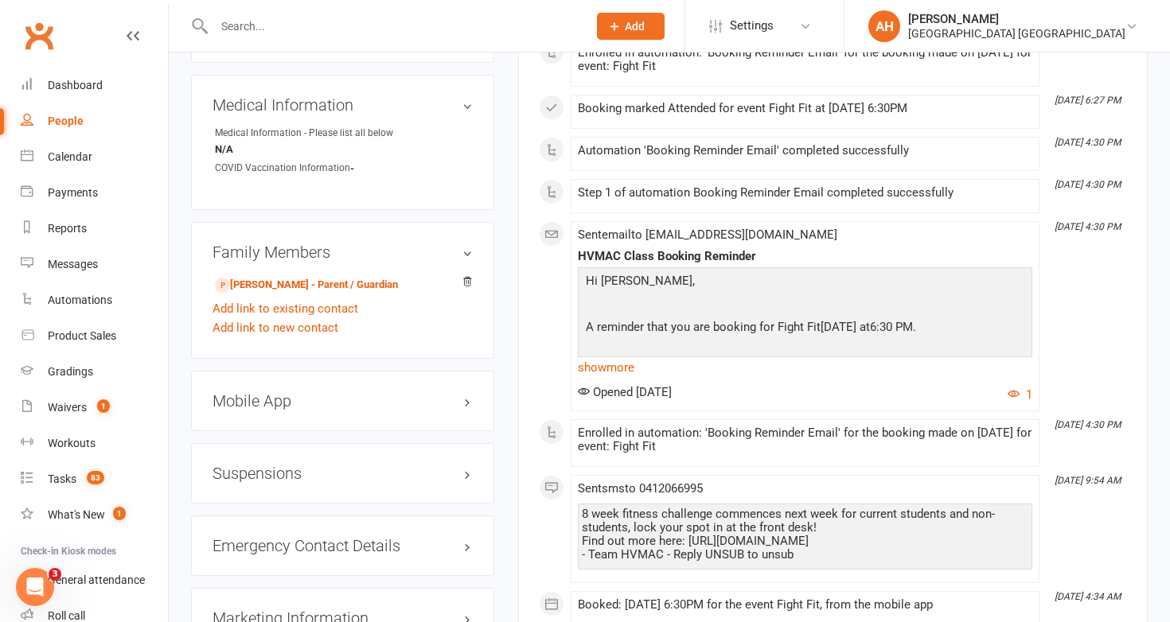
scroll to position [1212, 0]
click at [298, 282] on link "[PERSON_NAME] - Parent / Guardian" at bounding box center [306, 283] width 183 height 17
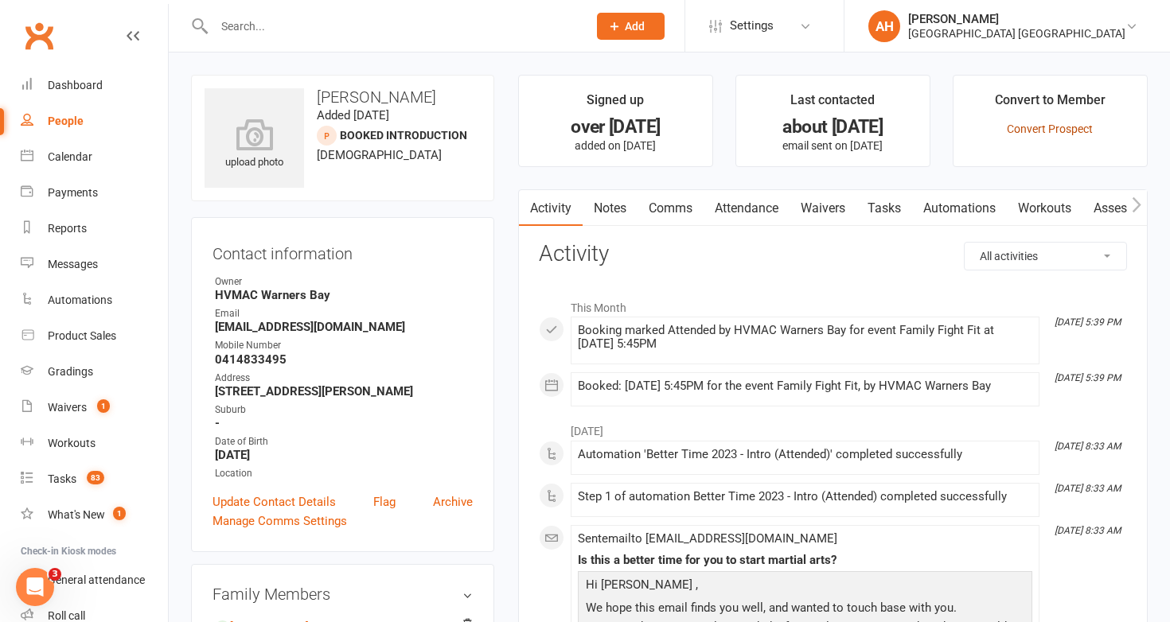
click at [1040, 131] on link "Convert Prospect" at bounding box center [1050, 129] width 86 height 13
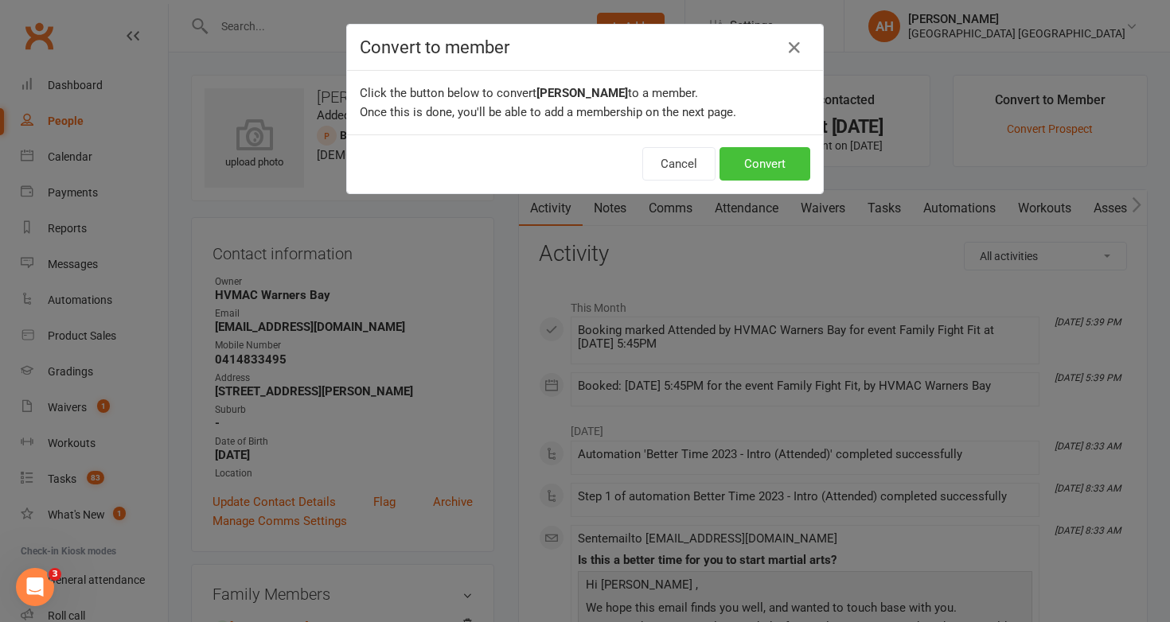
click at [777, 150] on button "Convert" at bounding box center [764, 163] width 91 height 33
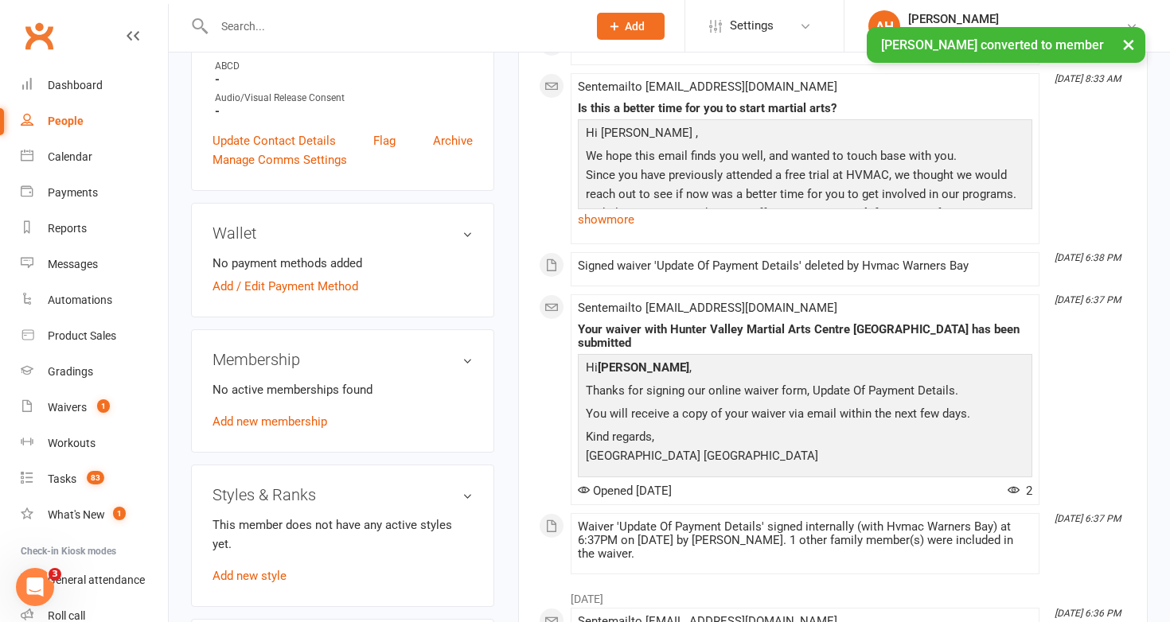
scroll to position [527, 0]
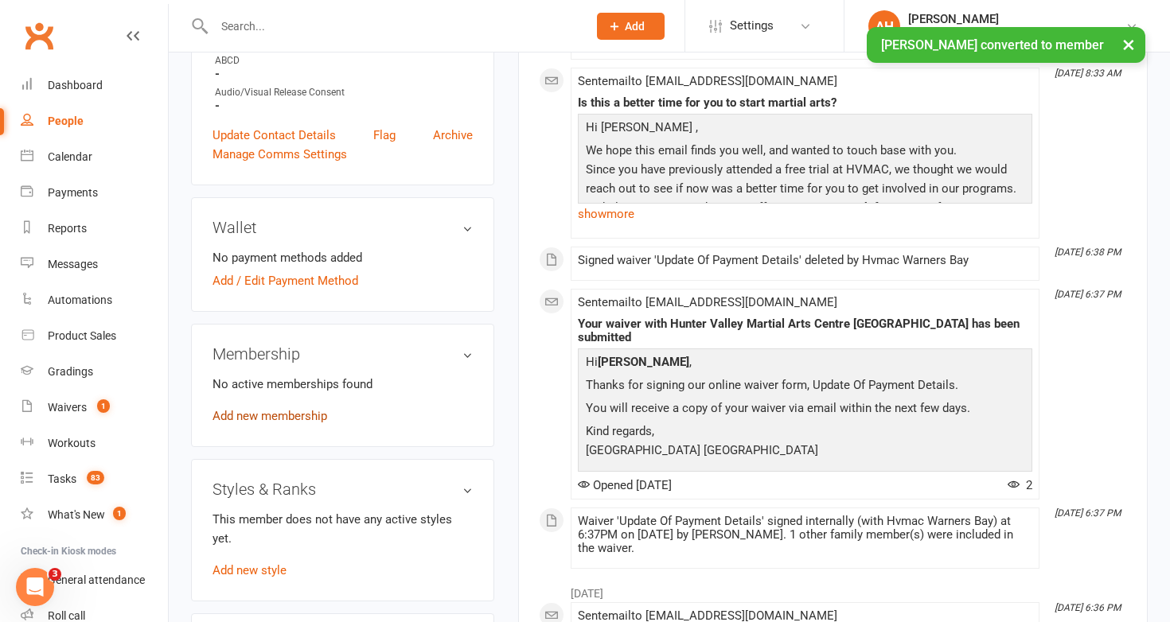
click at [319, 421] on link "Add new membership" at bounding box center [269, 416] width 115 height 14
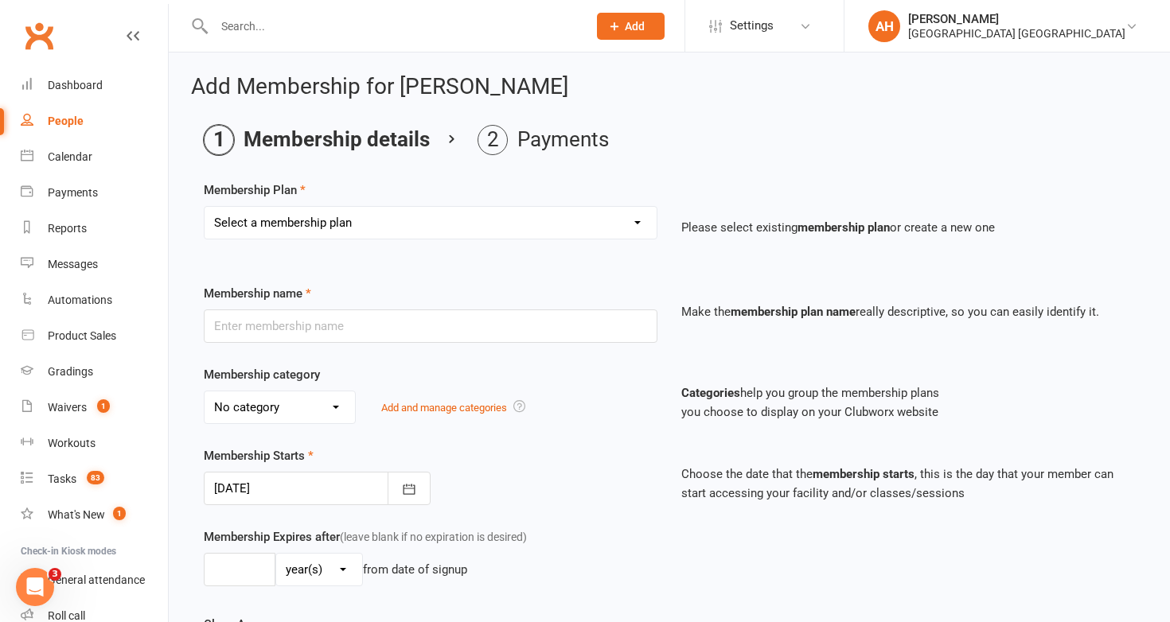
click at [343, 215] on select "Select a membership plan Create new Membership Plan OAW KM/MM - Weekly Payment …" at bounding box center [431, 223] width 452 height 32
select select "17"
click at [205, 207] on select "Select a membership plan Create new Membership Plan OAW KM/MM - Weekly Payment …" at bounding box center [431, 223] width 452 height 32
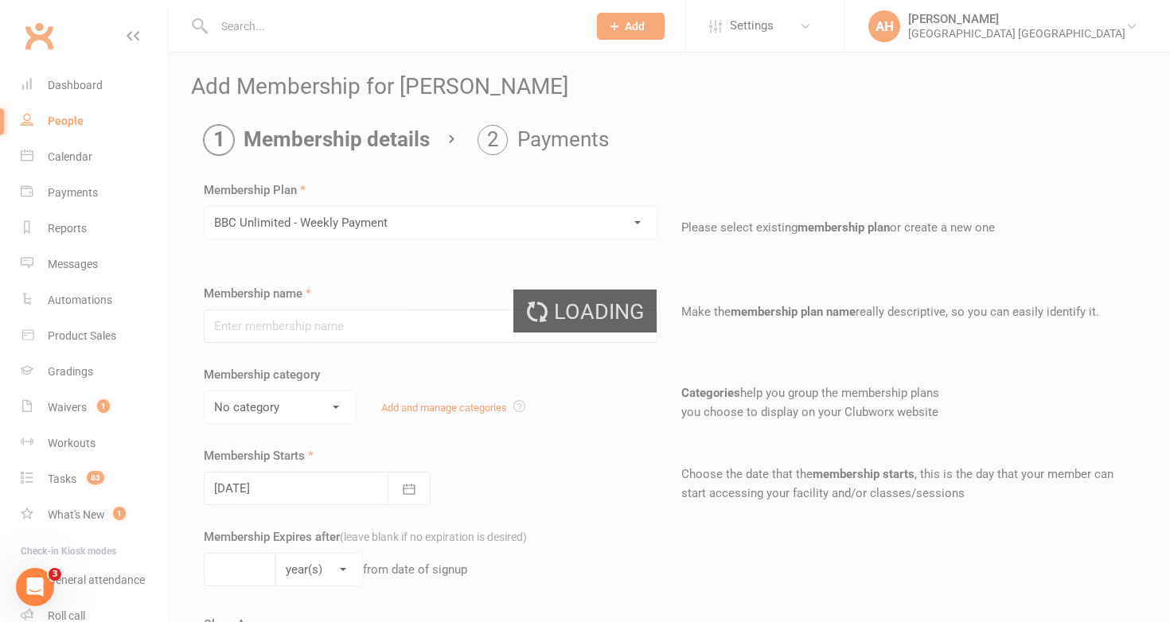
type input "BBC Unlimited - Weekly Payment"
select select "1"
type input "0"
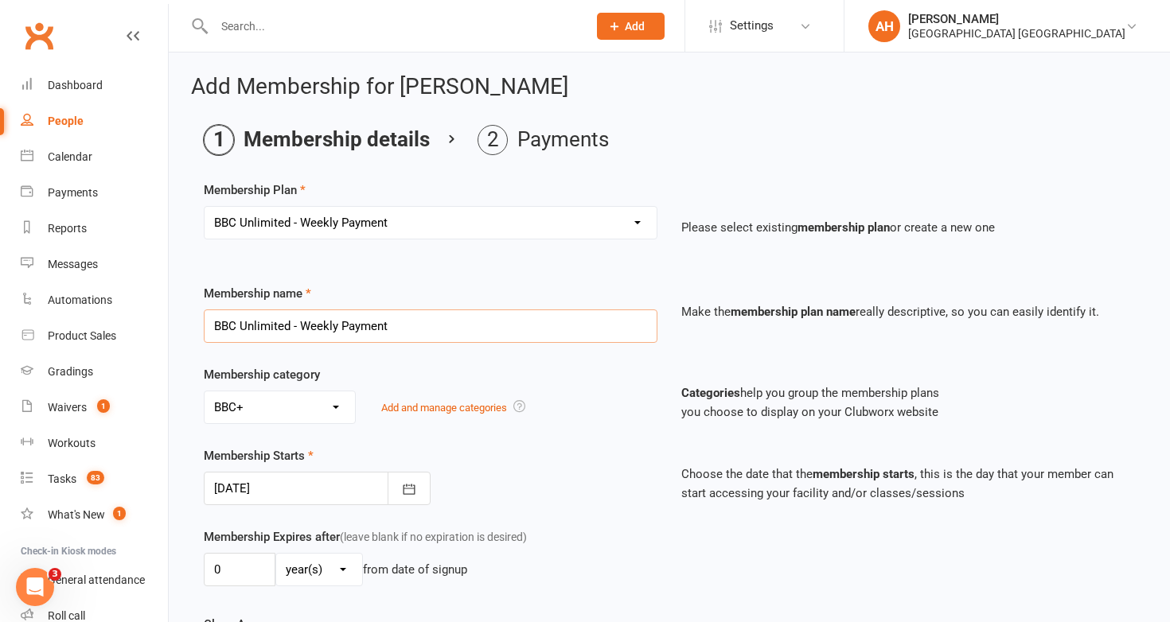
drag, startPoint x: 389, startPoint y: 317, endPoint x: 201, endPoint y: 318, distance: 187.8
click at [201, 318] on div "Membership name BBC Unlimited - Weekly Payment" at bounding box center [430, 313] width 477 height 59
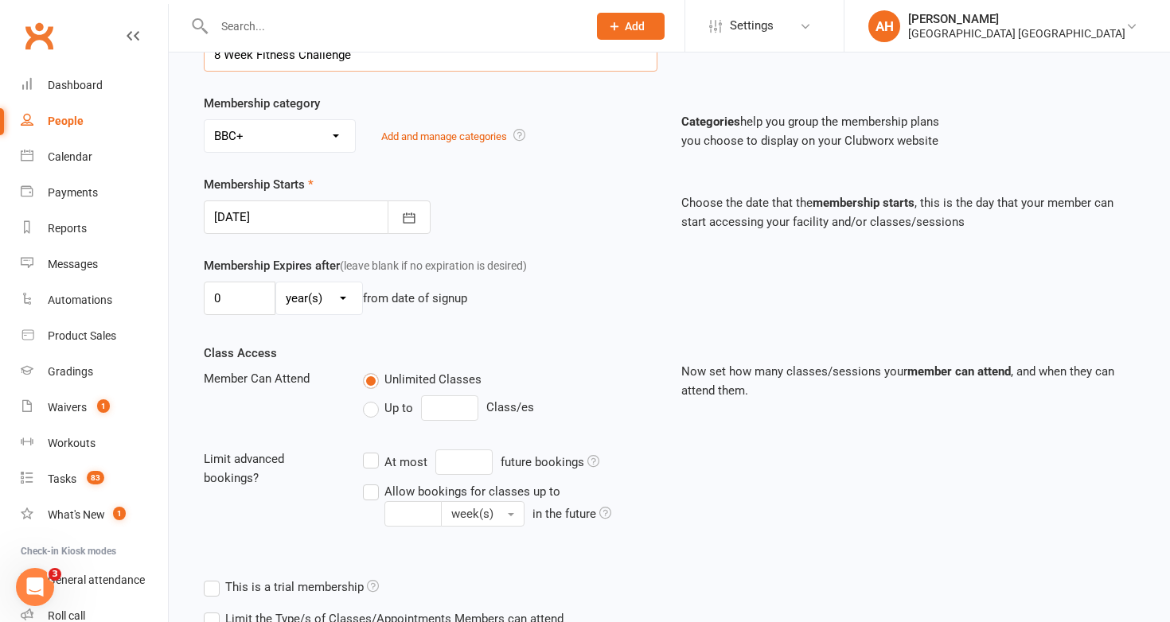
scroll to position [272, 0]
type input "8 Week Fitness Challenge"
click at [236, 289] on input "0" at bounding box center [240, 297] width 72 height 33
type input "8"
click at [326, 302] on select "day(s) week(s) month(s) year(s)" at bounding box center [319, 298] width 86 height 32
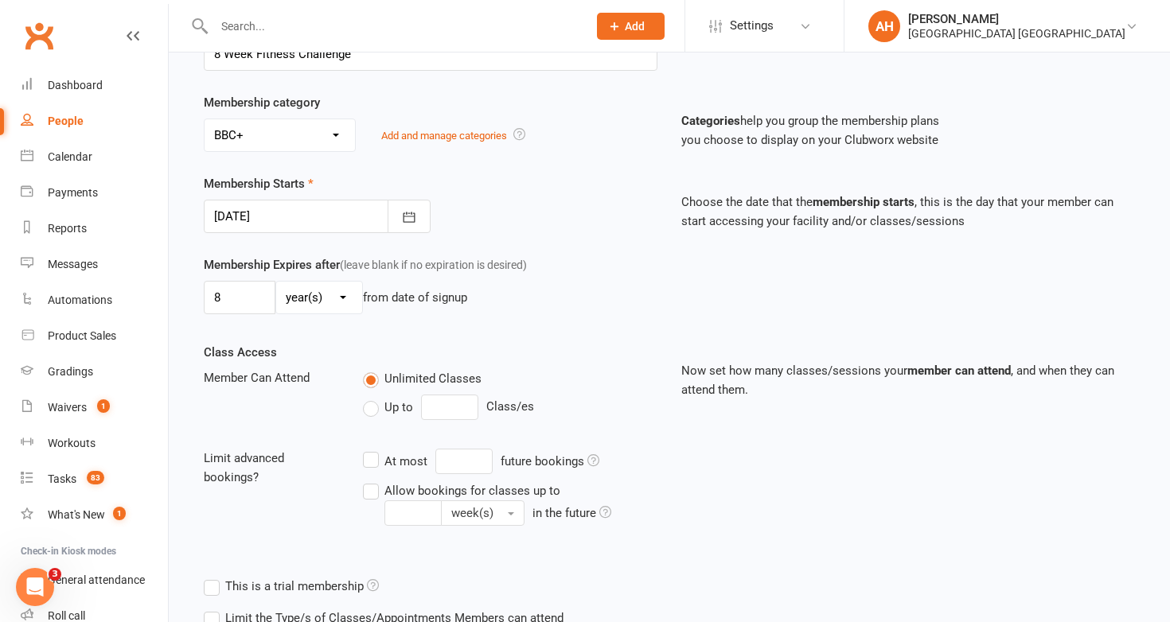
select select "1"
click at [276, 282] on select "day(s) week(s) month(s) year(s)" at bounding box center [319, 298] width 86 height 32
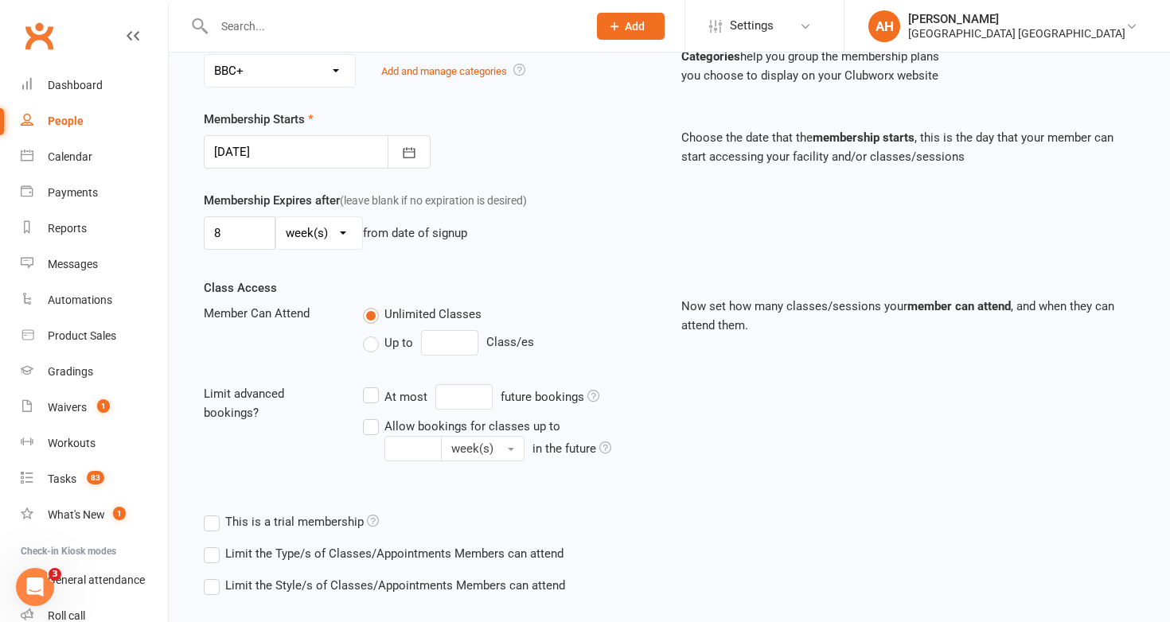
scroll to position [420, 0]
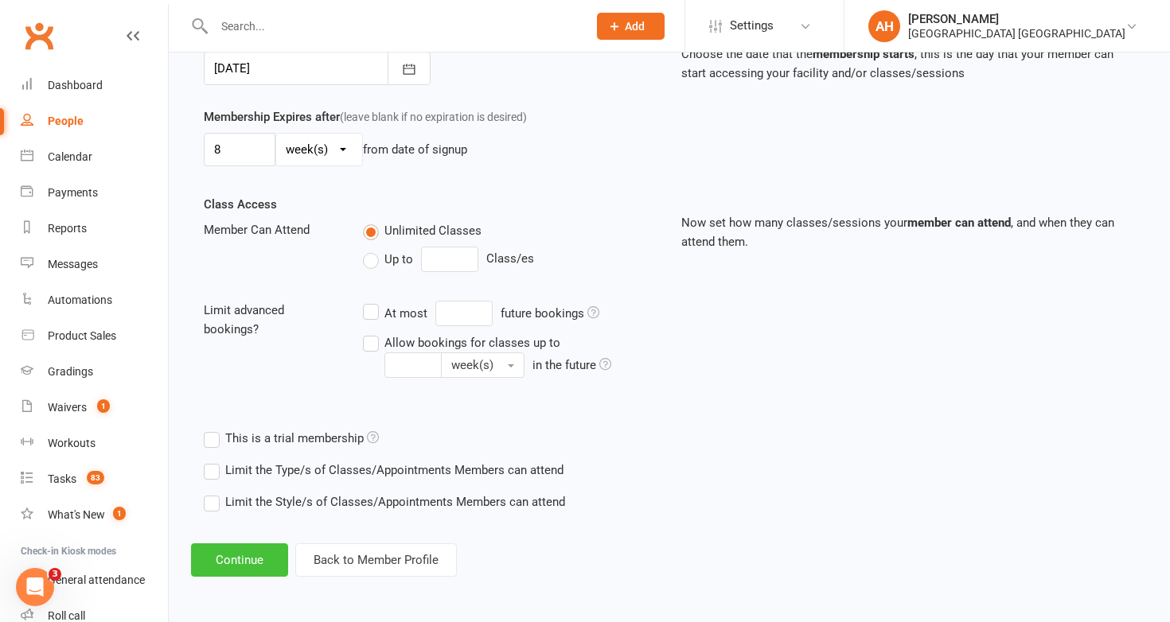
click at [267, 559] on button "Continue" at bounding box center [239, 559] width 97 height 33
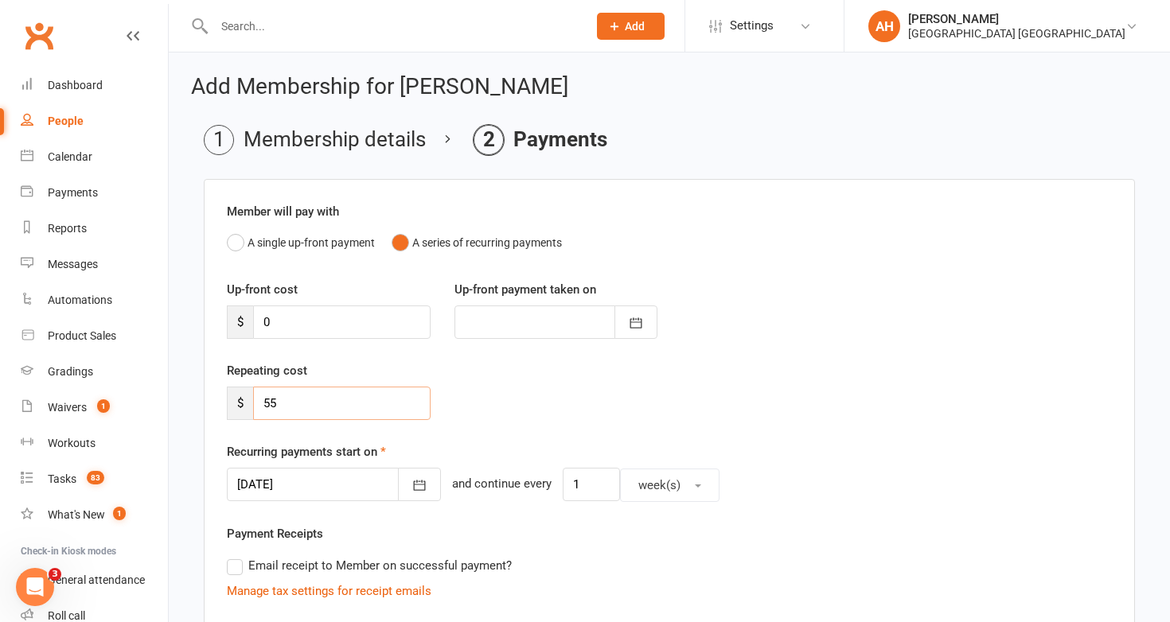
drag, startPoint x: 295, startPoint y: 401, endPoint x: 222, endPoint y: 397, distance: 73.3
click at [223, 397] on div "Repeating cost $ 55" at bounding box center [329, 390] width 228 height 59
type input "0"
click at [240, 238] on button "A single up-front payment" at bounding box center [301, 243] width 148 height 30
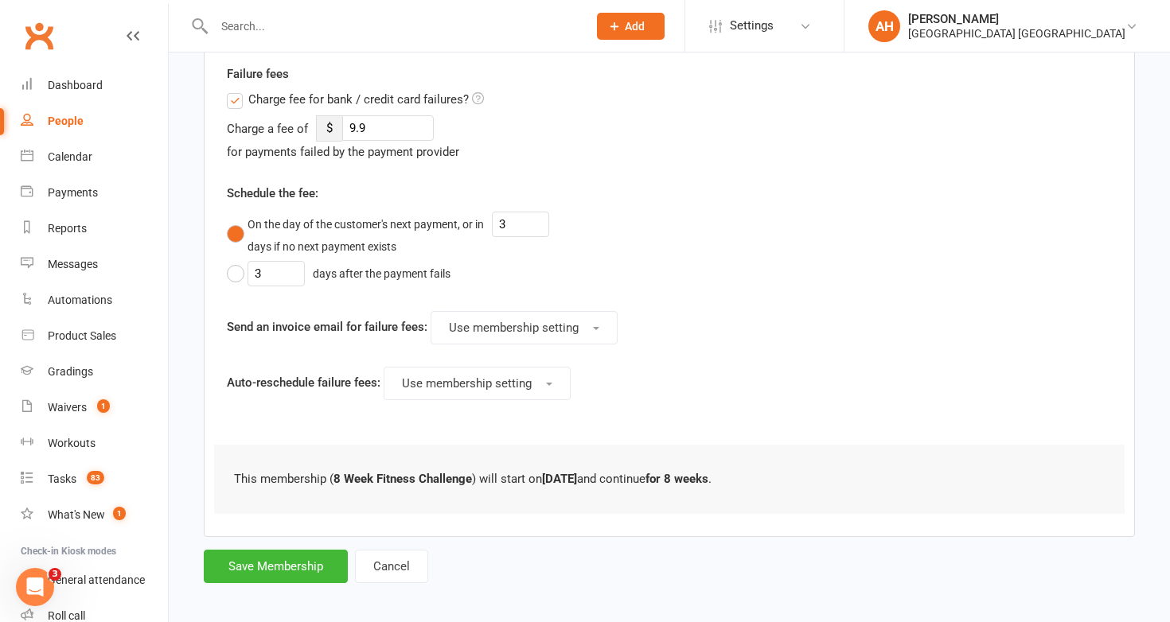
scroll to position [557, 0]
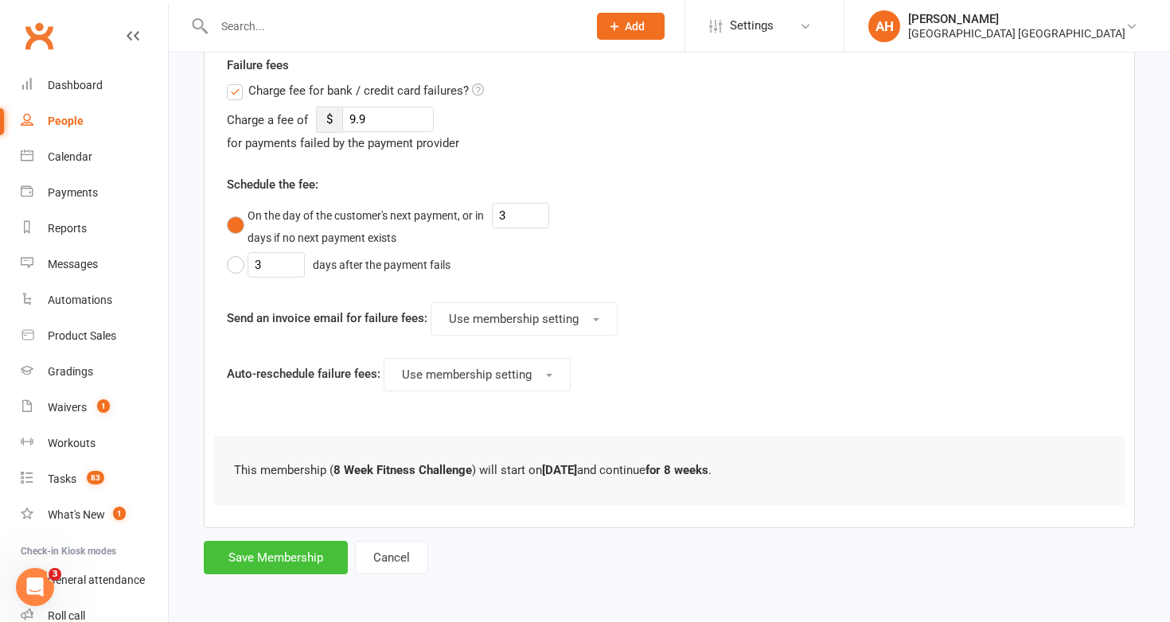
click at [310, 547] on button "Save Membership" at bounding box center [276, 557] width 144 height 33
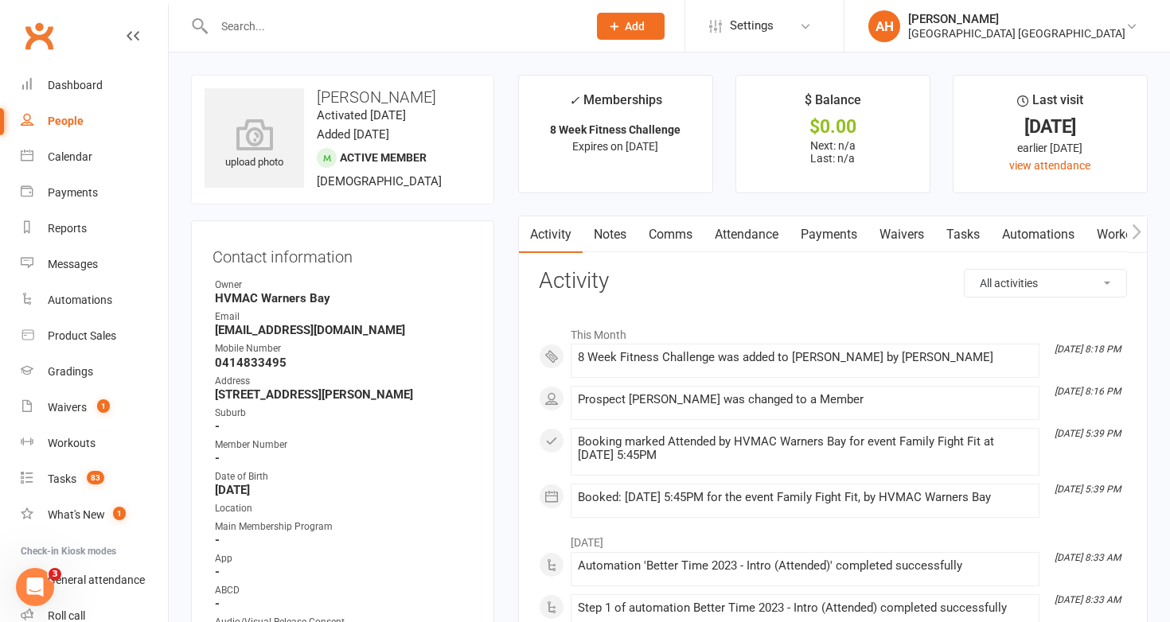
click at [619, 232] on link "Notes" at bounding box center [609, 234] width 55 height 37
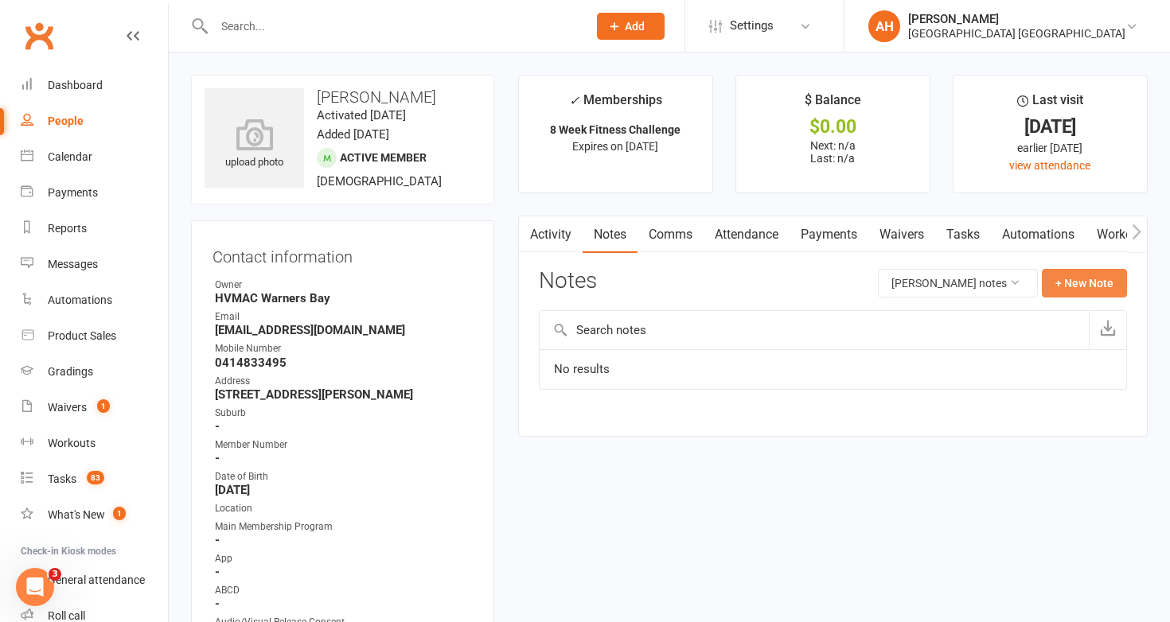
click at [1074, 278] on button "+ New Note" at bounding box center [1084, 283] width 85 height 29
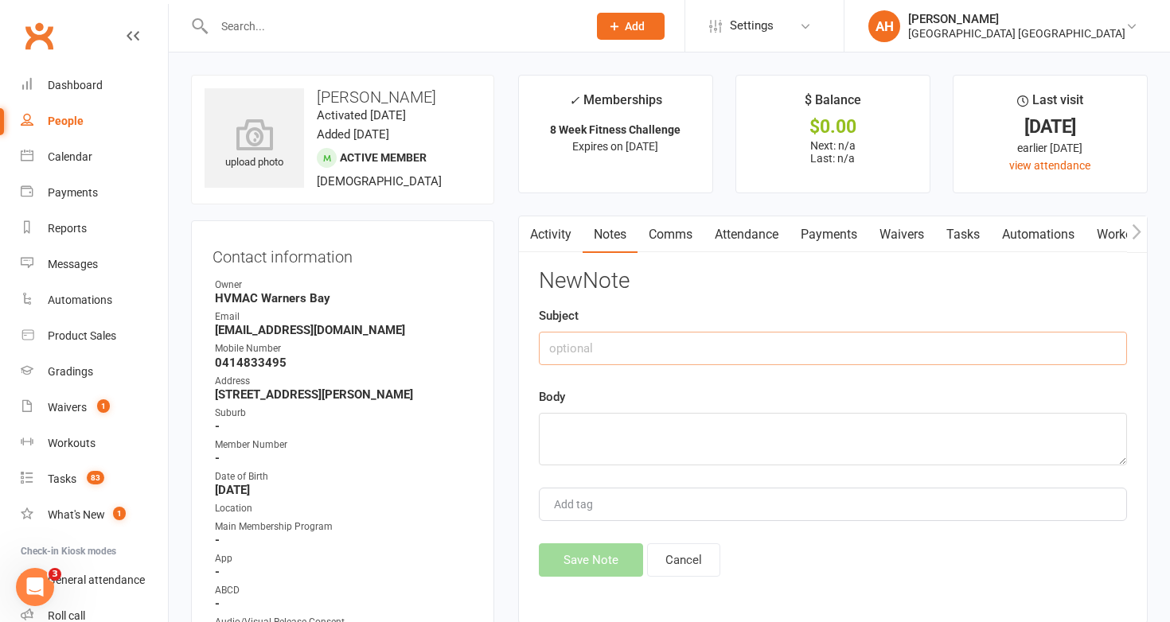
click at [950, 346] on input "text" at bounding box center [833, 348] width 588 height 33
type input "Temporary fitness challenge membership"
click at [939, 419] on textarea at bounding box center [833, 439] width 588 height 53
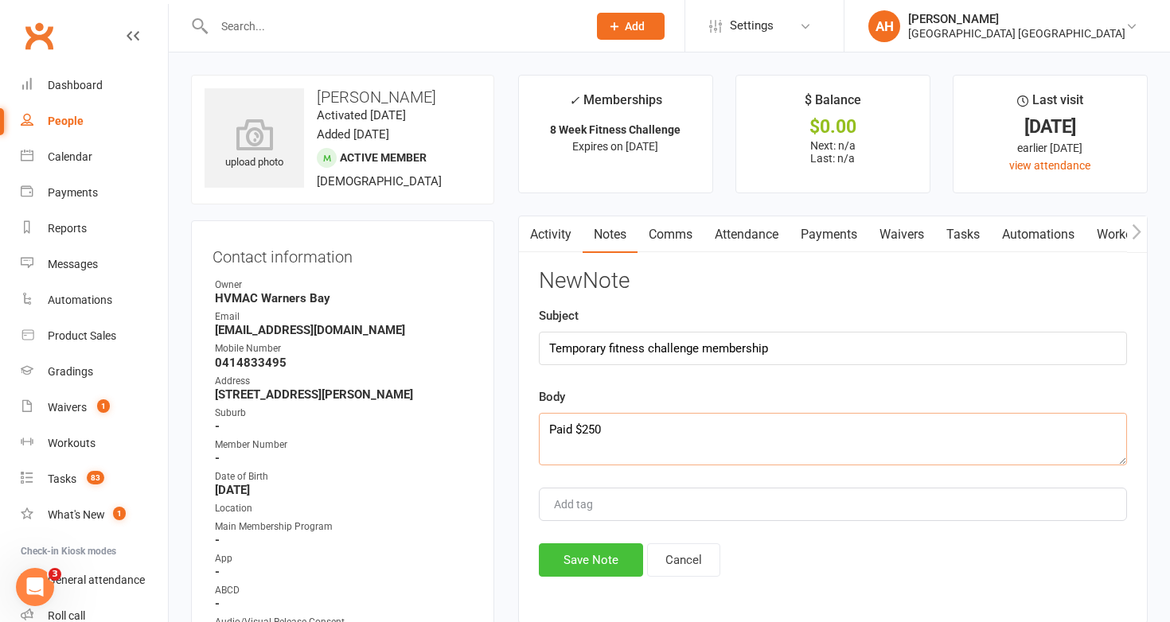
type textarea "Paid $250"
click at [618, 566] on button "Save Note" at bounding box center [591, 559] width 104 height 33
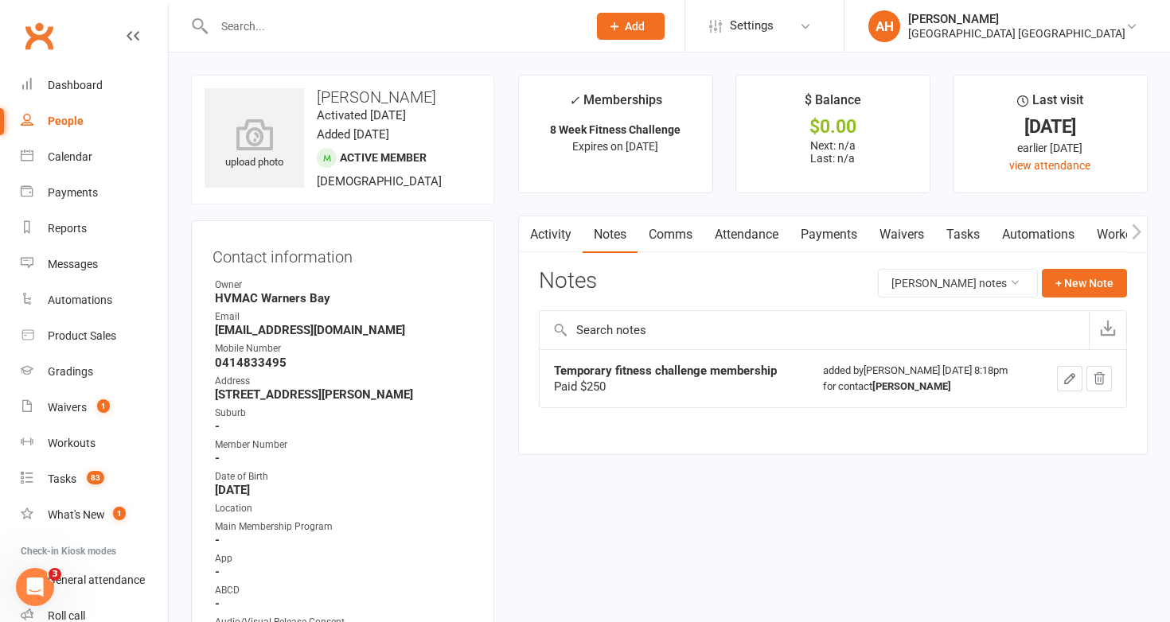
click at [343, 25] on input "text" at bounding box center [392, 26] width 367 height 22
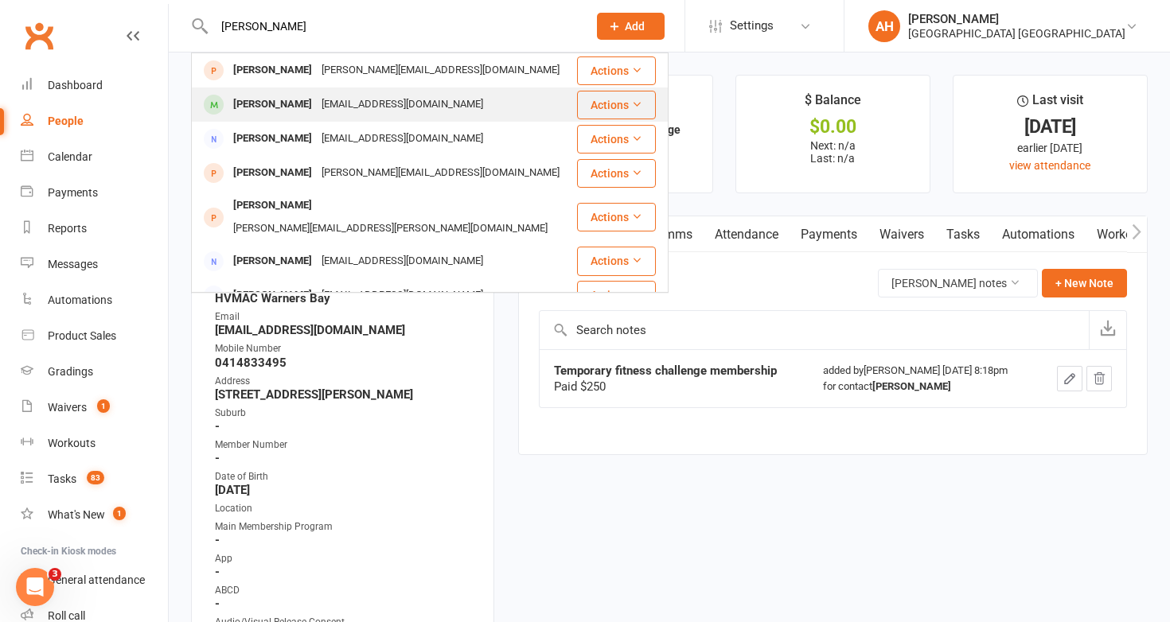
type input "[PERSON_NAME]"
click at [325, 99] on div "[EMAIL_ADDRESS][DOMAIN_NAME]" at bounding box center [402, 104] width 171 height 23
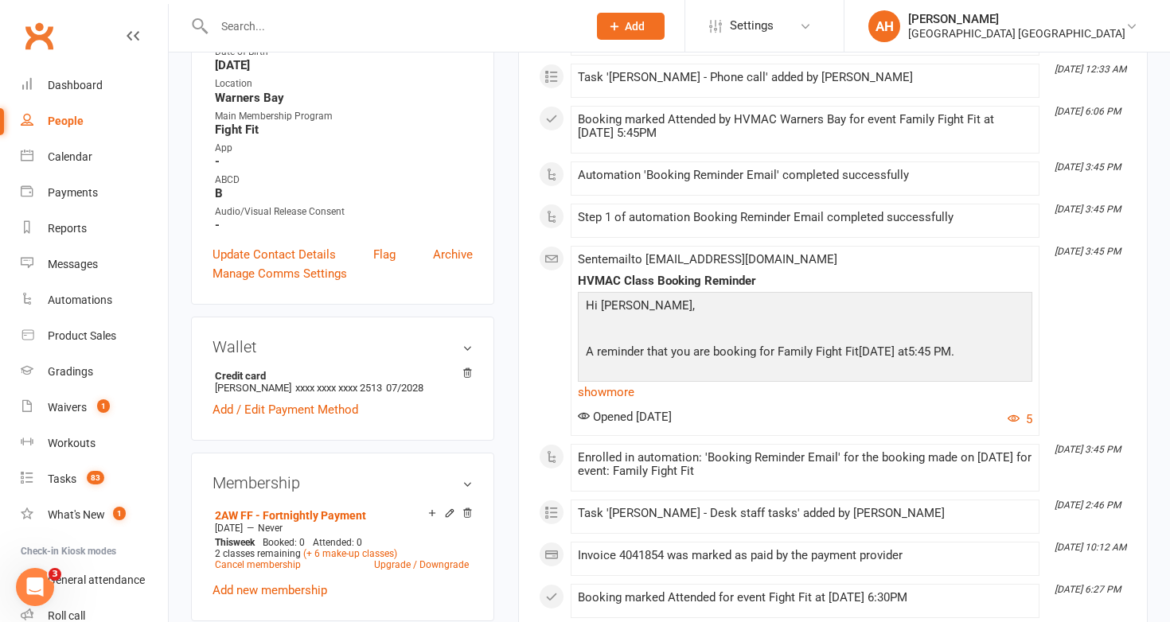
scroll to position [485, 0]
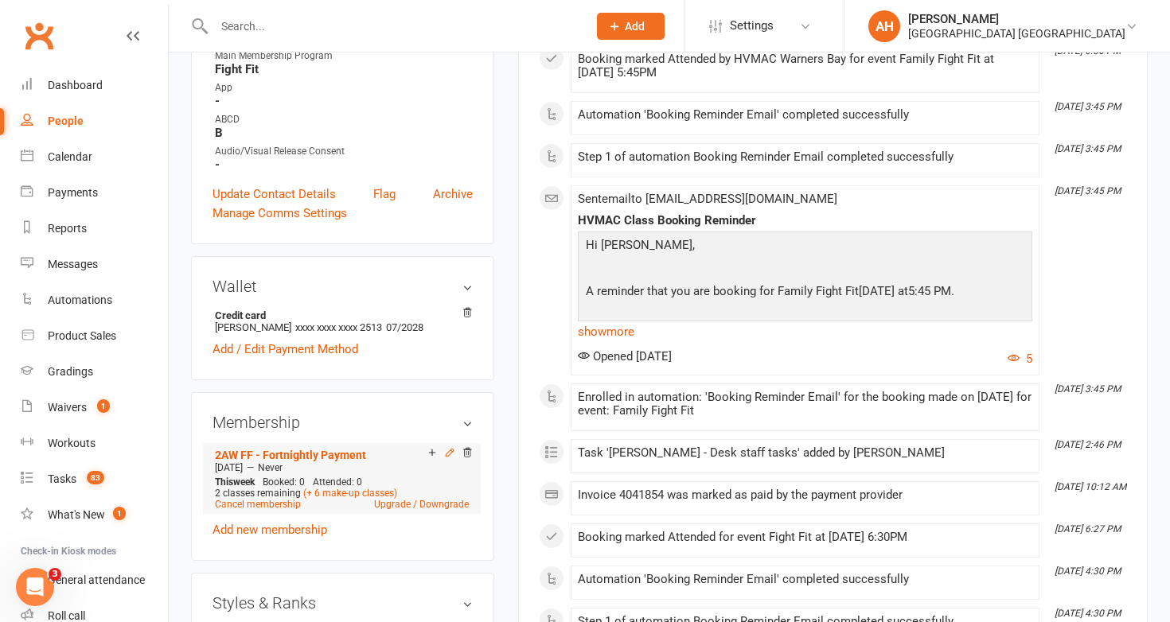
click at [450, 452] on icon at bounding box center [449, 452] width 11 height 11
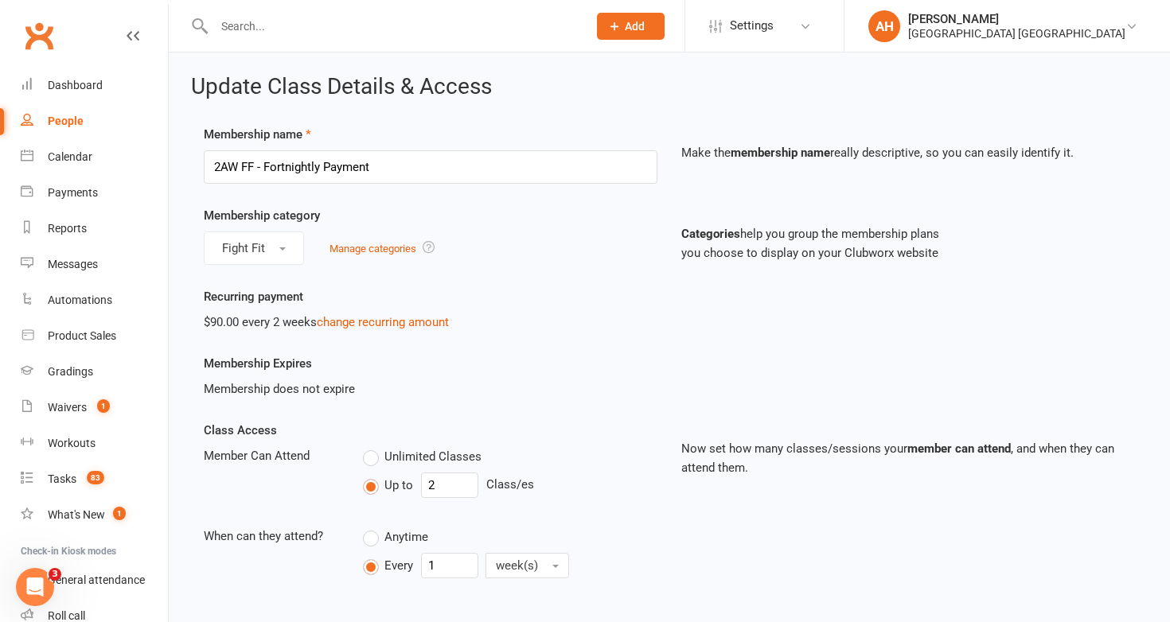
click at [372, 460] on label "Unlimited Classes" at bounding box center [422, 456] width 119 height 19
click at [372, 447] on input "Unlimited Classes" at bounding box center [368, 447] width 10 height 0
type input "0"
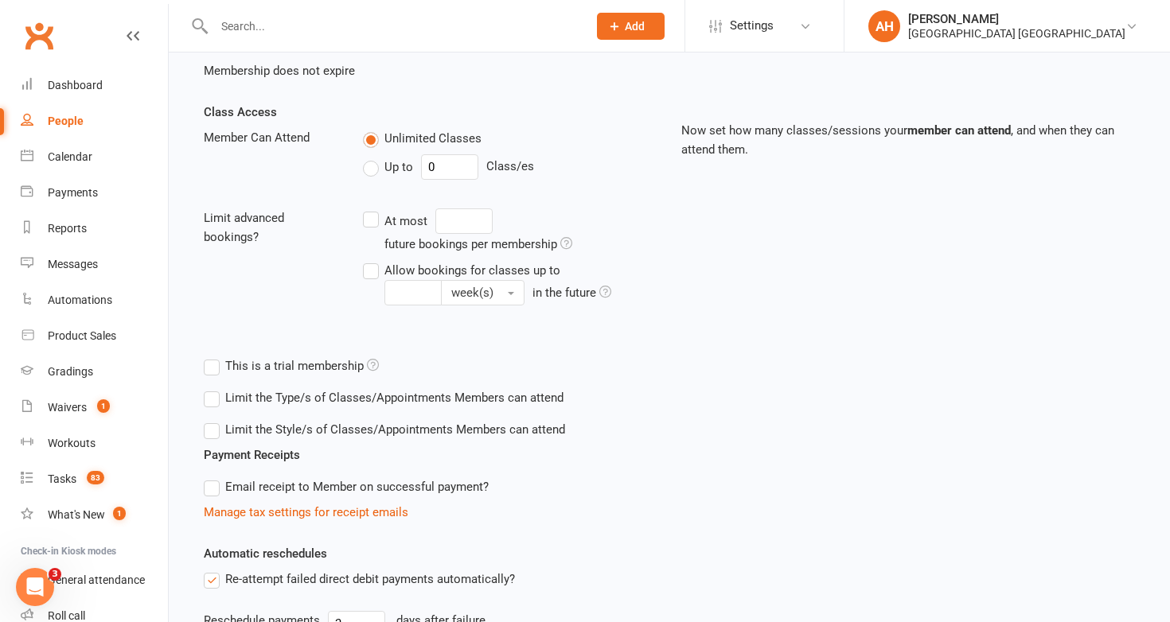
scroll to position [902, 0]
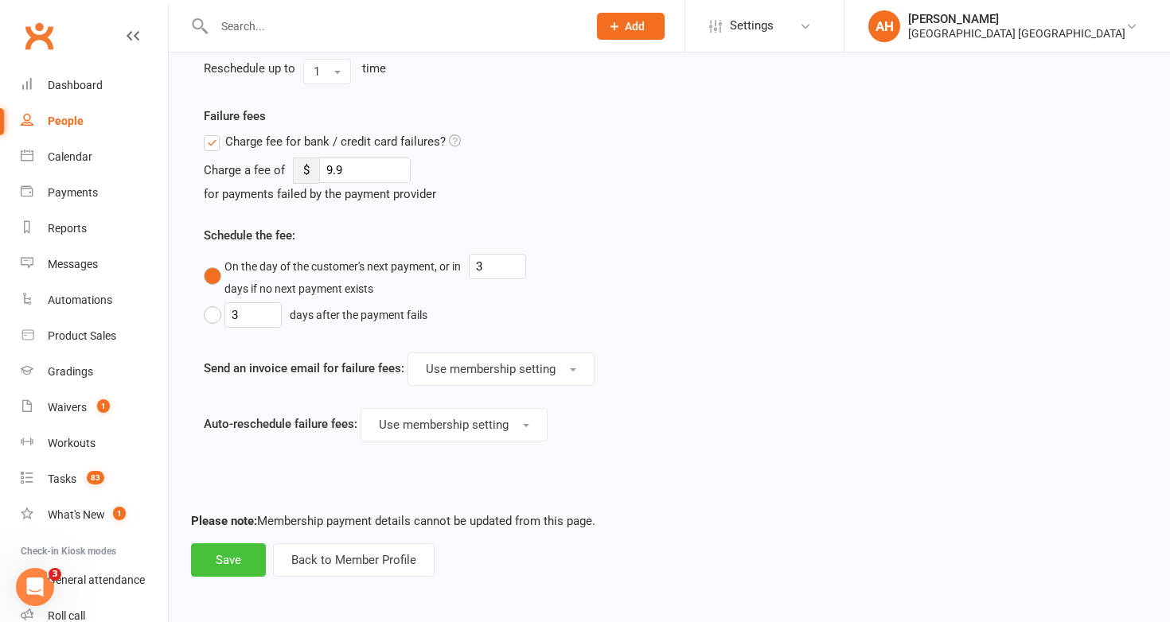
click at [252, 553] on button "Save" at bounding box center [228, 559] width 75 height 33
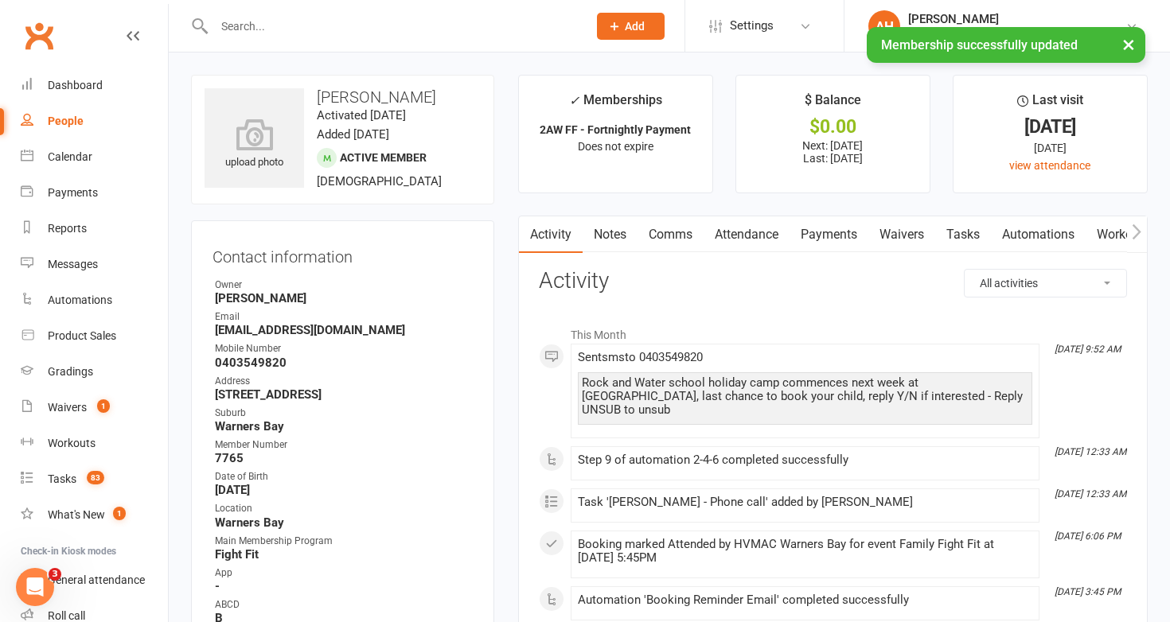
click at [610, 238] on link "Notes" at bounding box center [609, 234] width 55 height 37
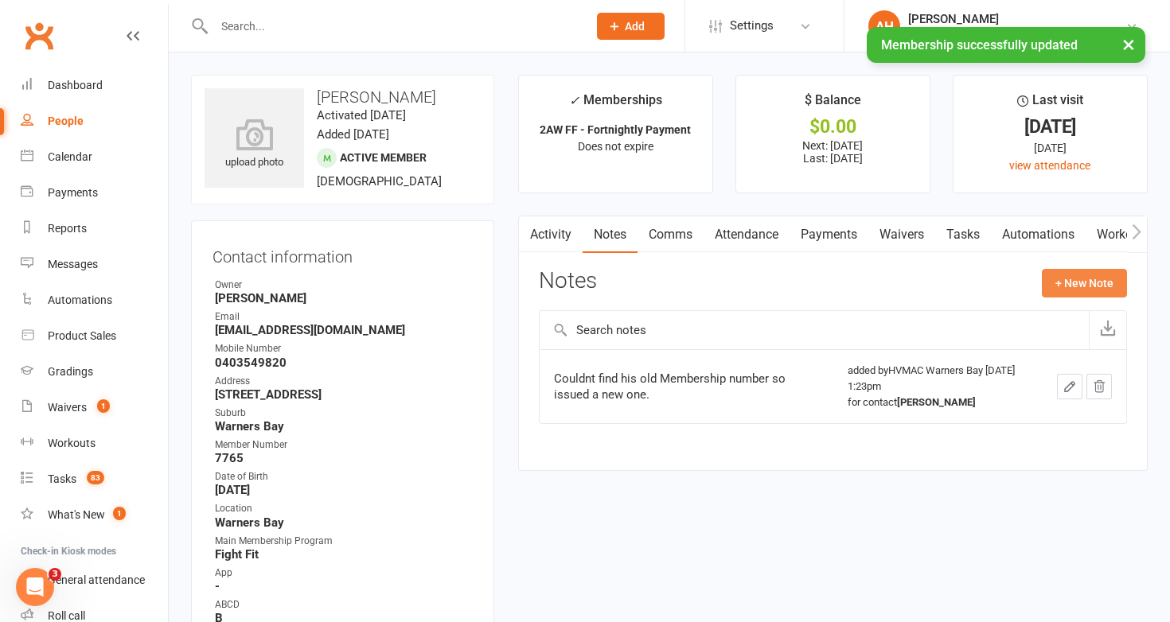
click at [1080, 280] on button "+ New Note" at bounding box center [1084, 283] width 85 height 29
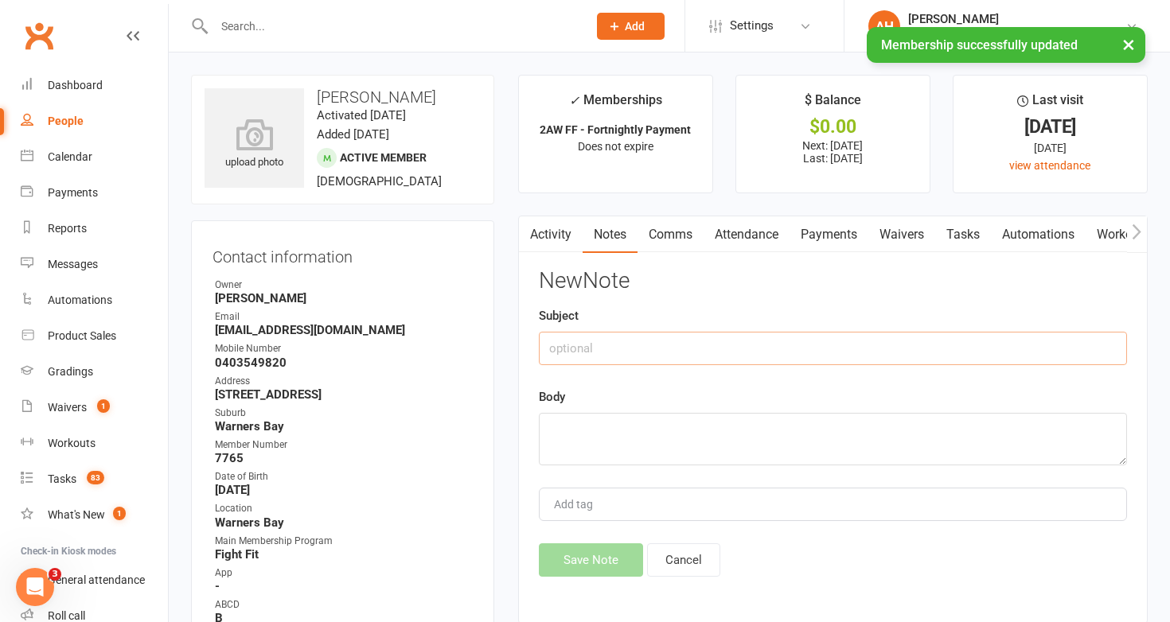
click at [998, 345] on input "text" at bounding box center [833, 348] width 588 height 33
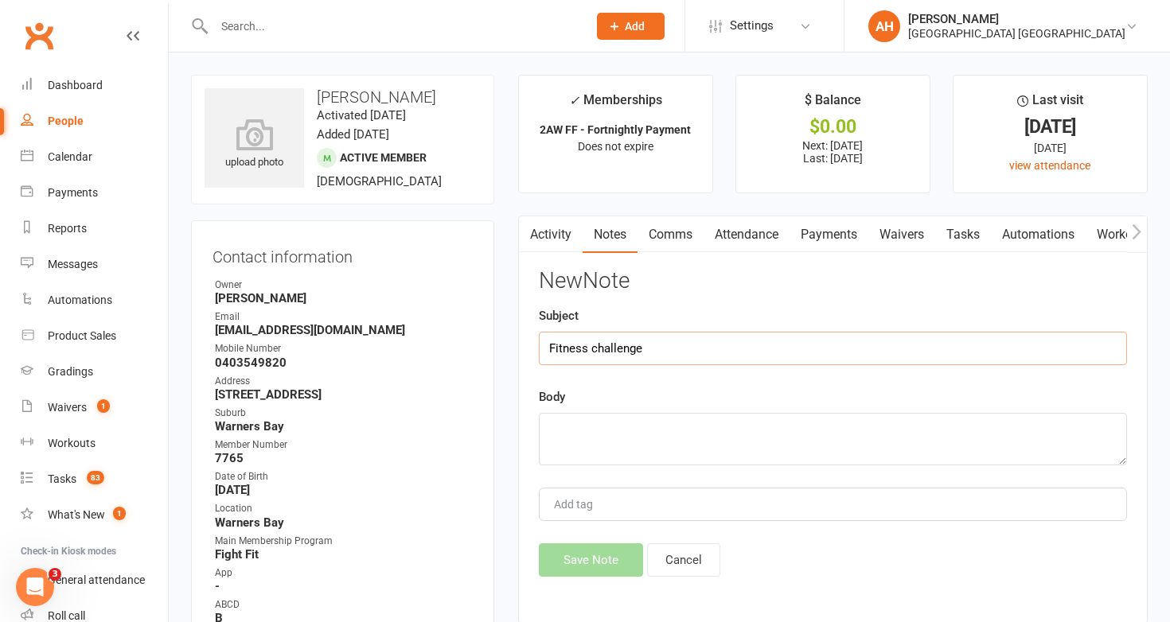
type input "Fitness challenge"
click at [933, 440] on textarea at bounding box center [833, 439] width 588 height 53
type textarea "$50 paid"
click at [626, 559] on button "Save Note" at bounding box center [591, 559] width 104 height 33
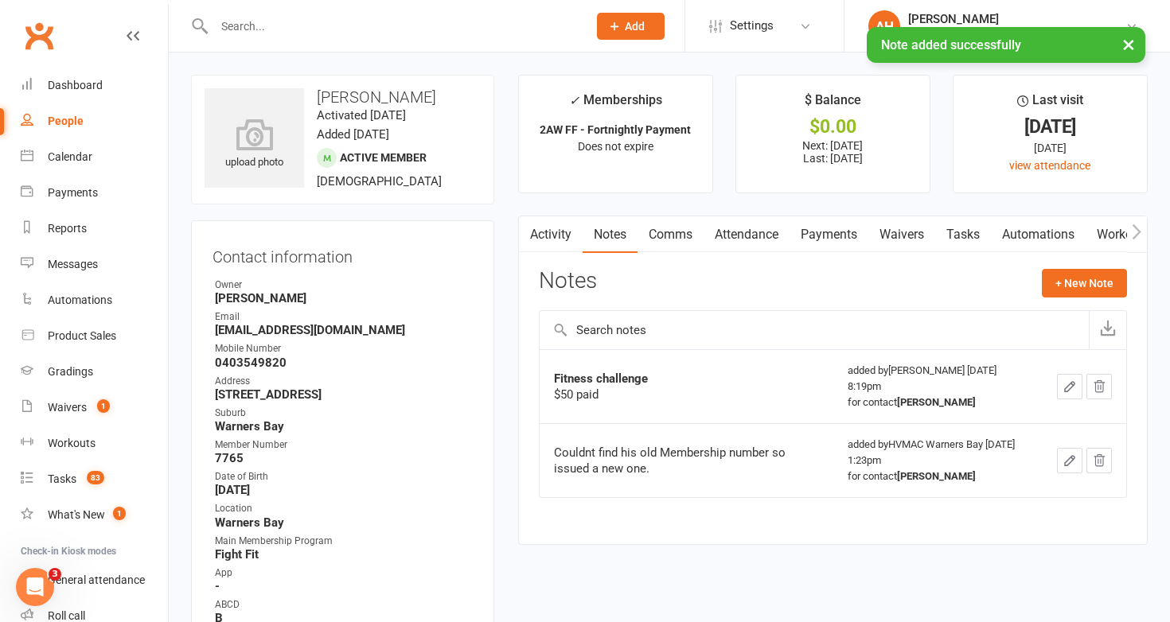
click at [1072, 382] on icon "button" at bounding box center [1070, 387] width 10 height 10
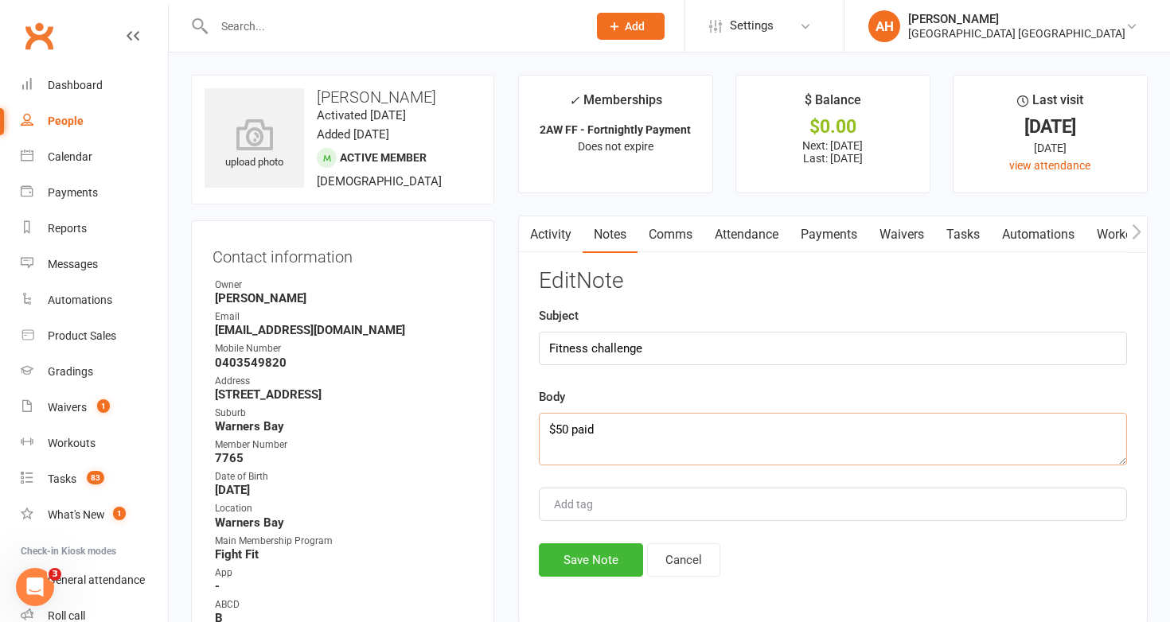
click at [788, 429] on textarea "$50 paid" at bounding box center [833, 439] width 588 height 53
drag, startPoint x: 787, startPoint y: 434, endPoint x: 567, endPoint y: 398, distance: 223.4
click at [567, 398] on div "Body $50 paid, membership adjust to unlimited." at bounding box center [833, 427] width 588 height 78
type textarea "$50 paid, membership adjust to unlimited."
click at [590, 553] on button "Save Note" at bounding box center [591, 559] width 104 height 33
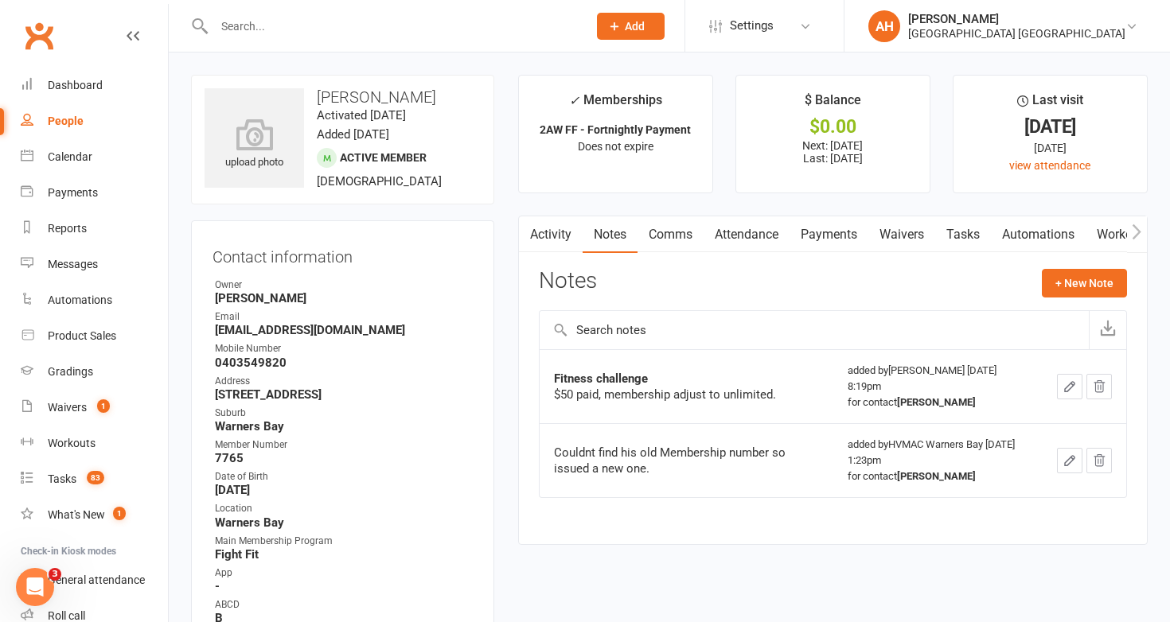
click at [509, 34] on input "text" at bounding box center [392, 26] width 367 height 22
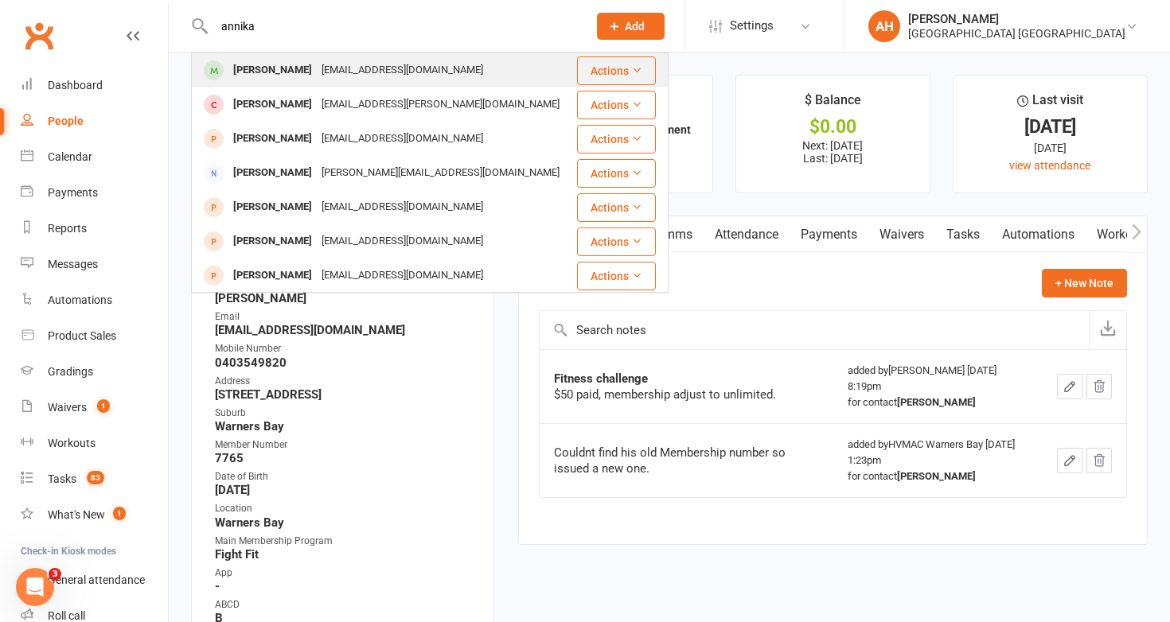
type input "annika"
click at [403, 76] on div "[EMAIL_ADDRESS][DOMAIN_NAME]" at bounding box center [402, 70] width 171 height 23
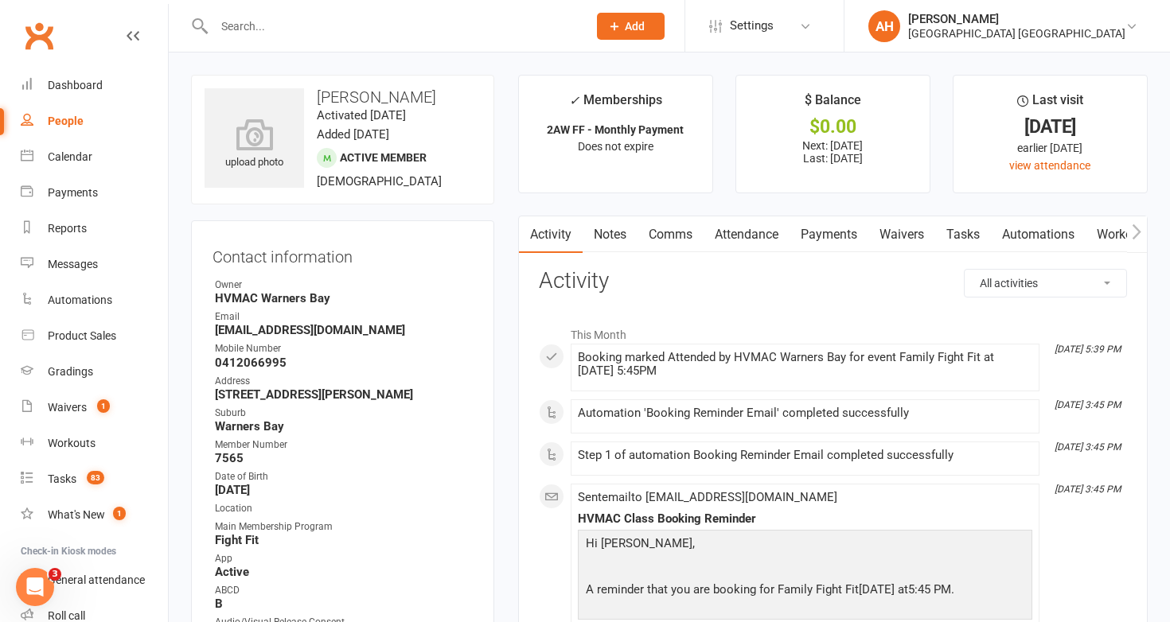
click at [633, 230] on link "Notes" at bounding box center [609, 234] width 55 height 37
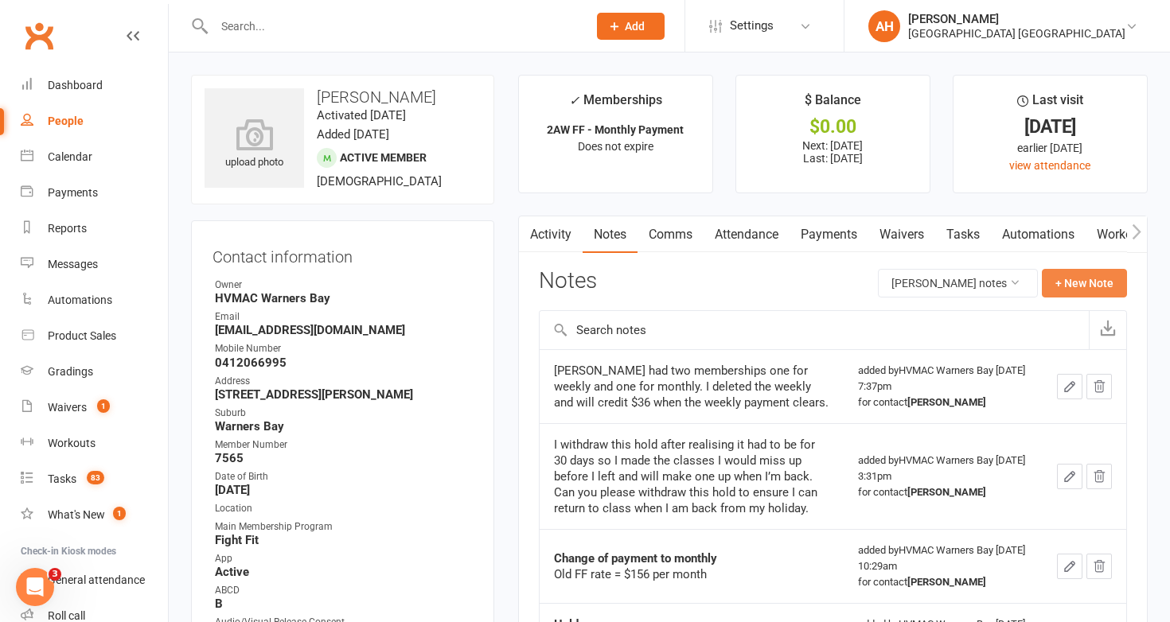
click at [1097, 273] on button "+ New Note" at bounding box center [1084, 283] width 85 height 29
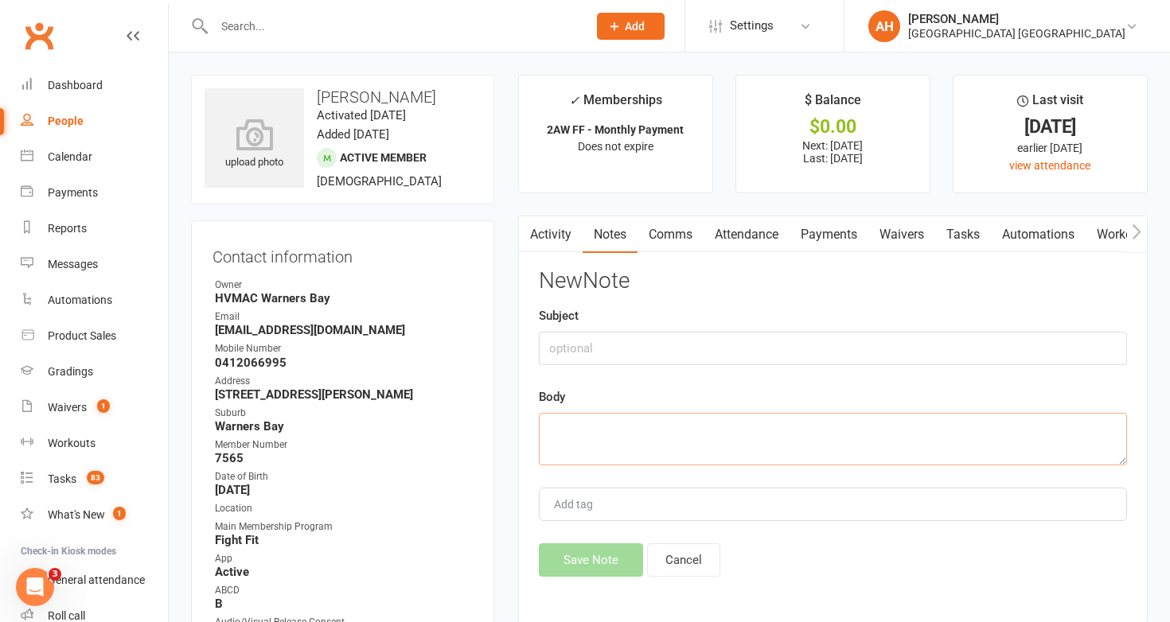
click at [899, 436] on textarea at bounding box center [833, 439] width 588 height 53
paste textarea "$50 paid, membership adjust to unlimited."
type textarea "$50 paid, membership adjust to unlimited."
click at [897, 356] on input "text" at bounding box center [833, 348] width 588 height 33
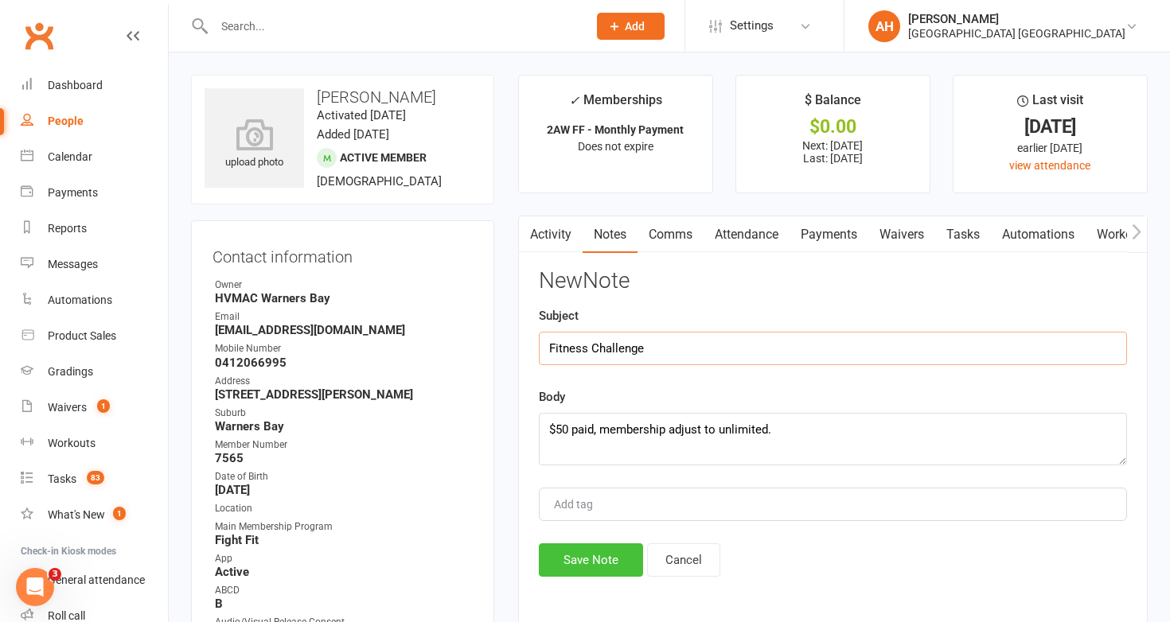
type input "Fitness Challenge"
click at [598, 558] on button "Save Note" at bounding box center [591, 559] width 104 height 33
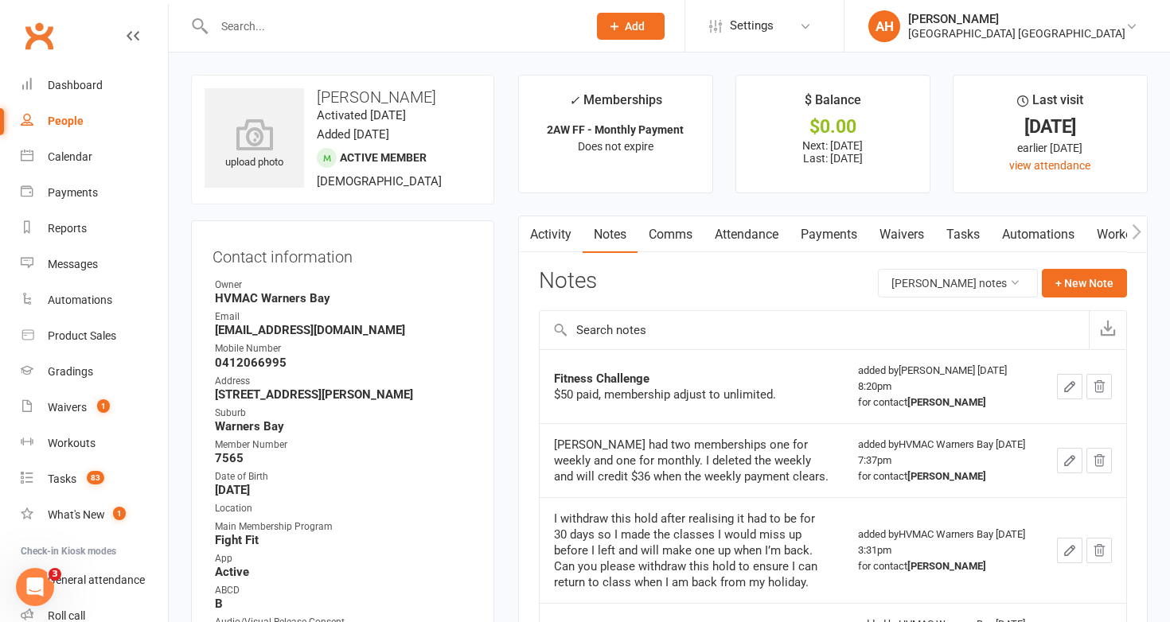
click at [551, 33] on input "text" at bounding box center [392, 26] width 367 height 22
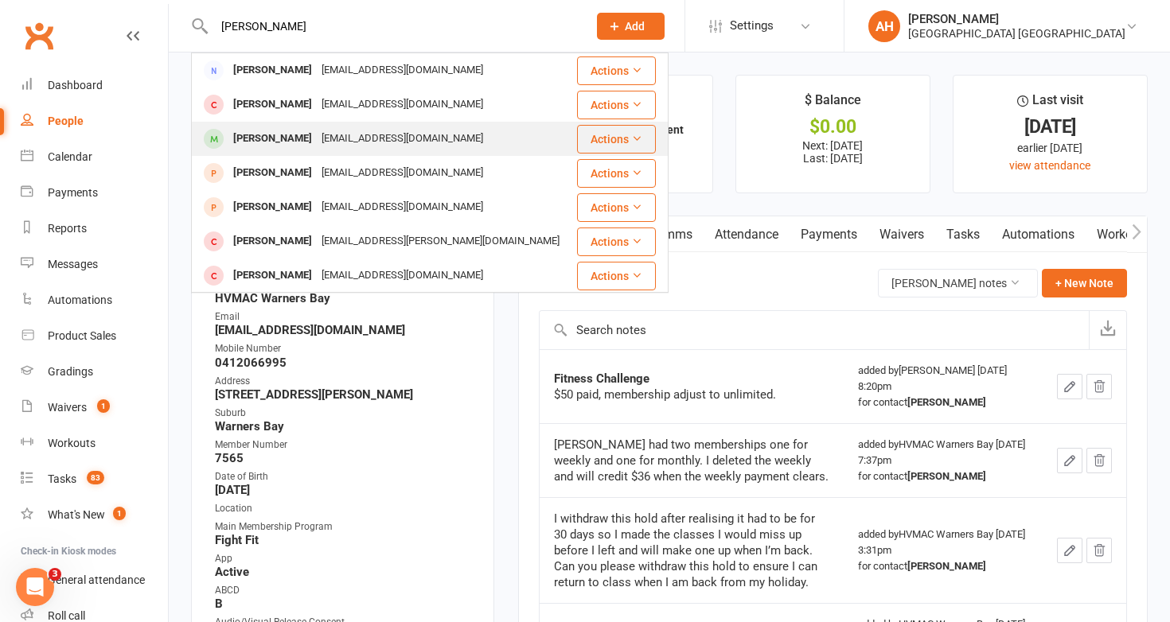
type input "[PERSON_NAME]"
click at [432, 133] on div "[EMAIL_ADDRESS][DOMAIN_NAME]" at bounding box center [402, 138] width 171 height 23
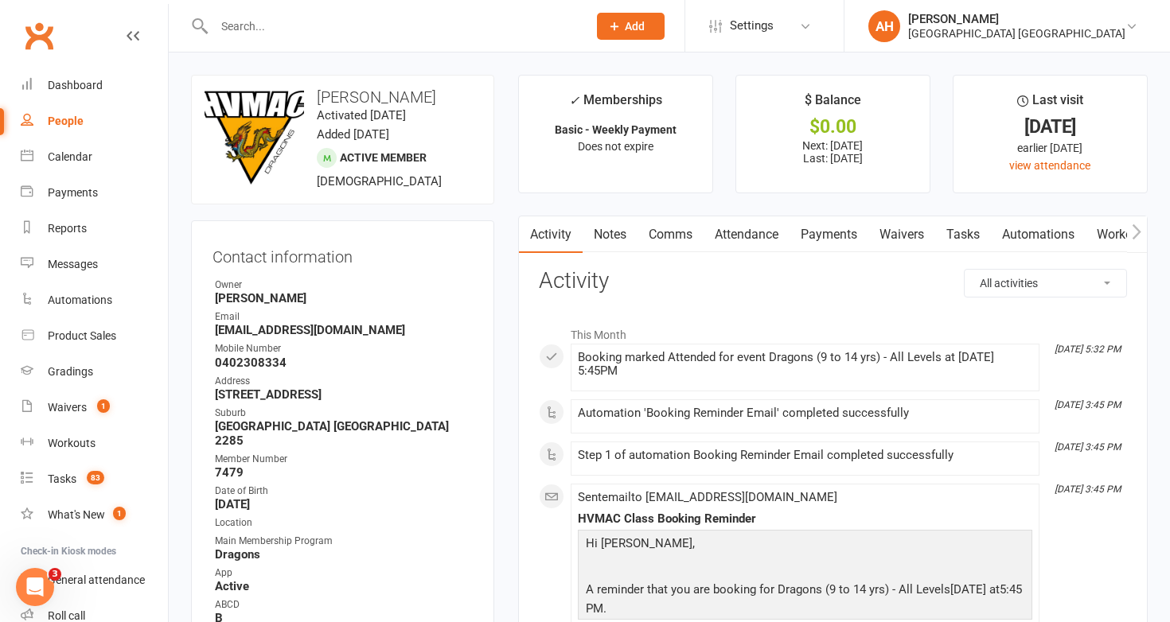
click at [610, 222] on link "Notes" at bounding box center [609, 234] width 55 height 37
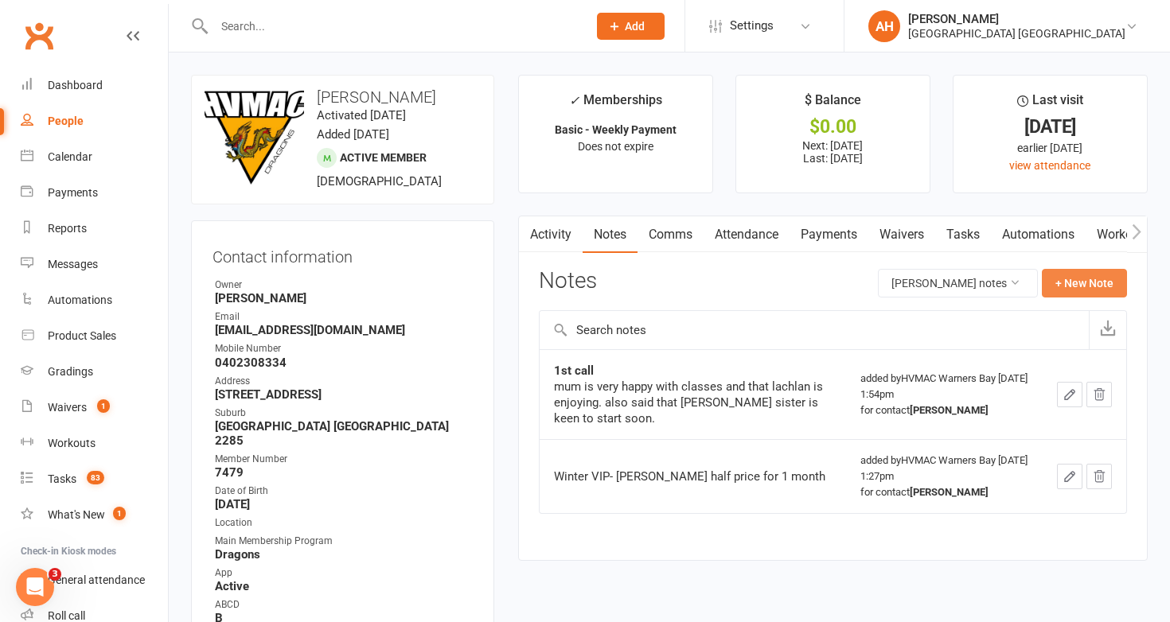
click at [1073, 277] on button "+ New Note" at bounding box center [1084, 283] width 85 height 29
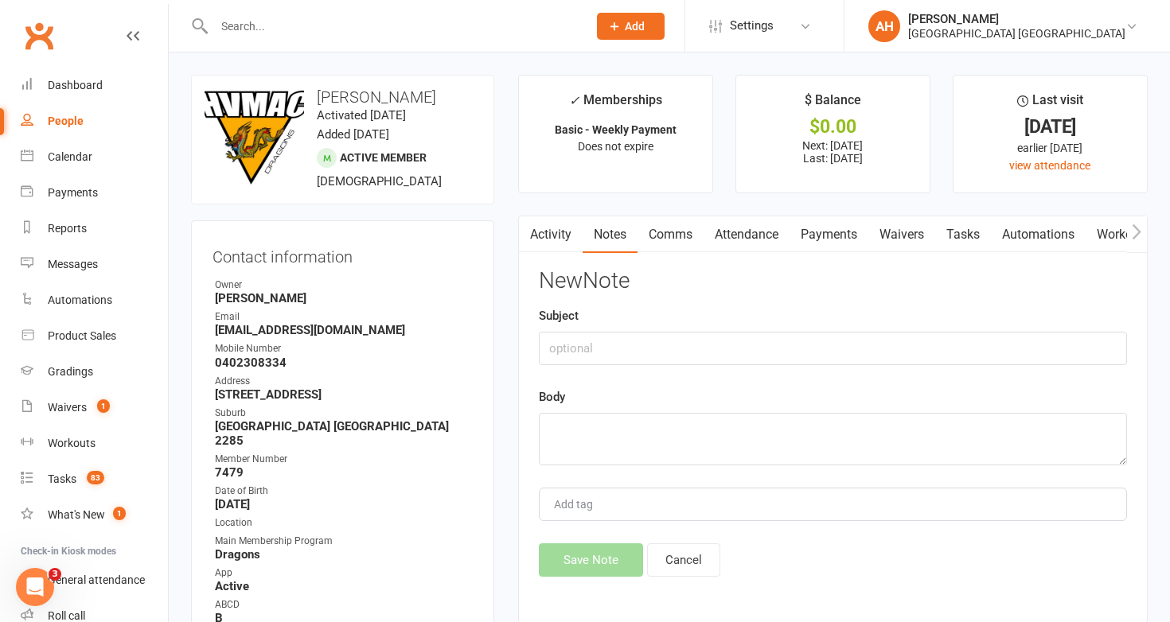
click at [915, 473] on div "New Note Subject Body Add tag Save Note Cancel" at bounding box center [833, 423] width 588 height 308
click at [913, 454] on textarea at bounding box center [833, 439] width 588 height 53
paste textarea "$50 paid, membership adjust to unlimited."
type textarea "$50 paid, membership adjust to unlimited."
click at [915, 351] on input "text" at bounding box center [833, 348] width 588 height 33
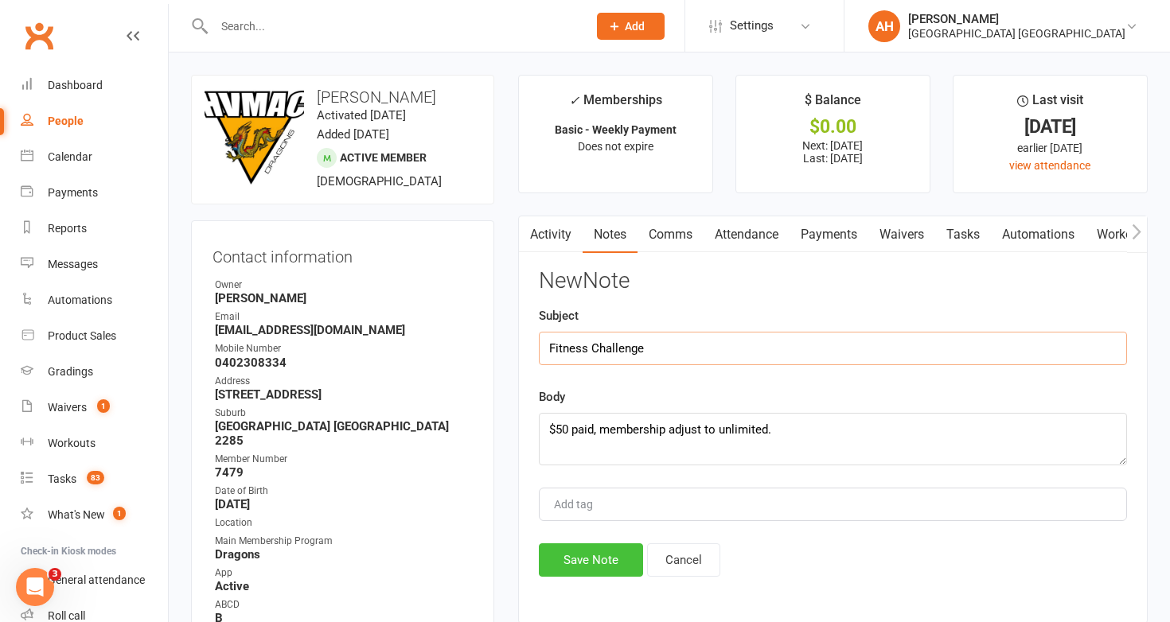
type input "Fitness Challenge"
click at [600, 562] on button "Save Note" at bounding box center [591, 559] width 104 height 33
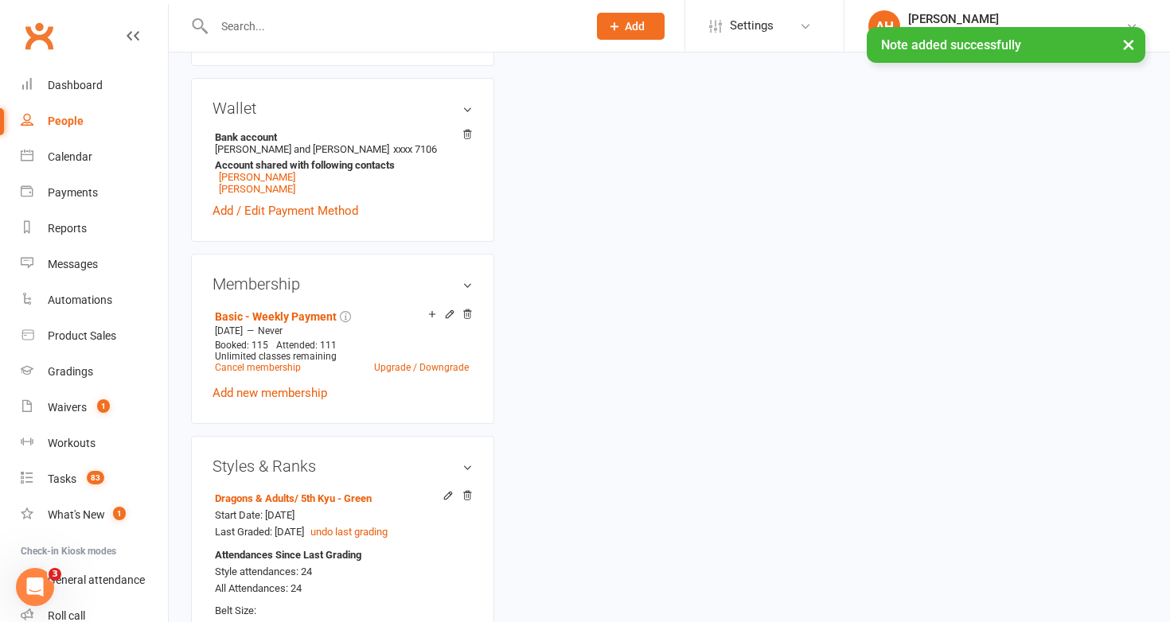
scroll to position [676, 0]
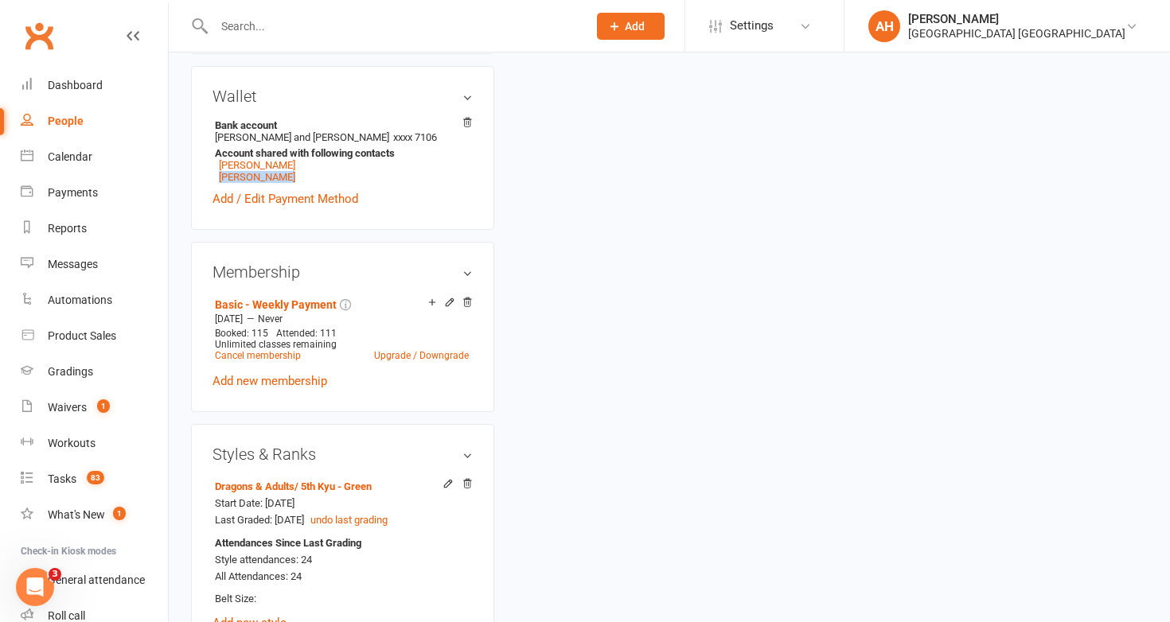
click at [363, 25] on input "text" at bounding box center [392, 26] width 367 height 22
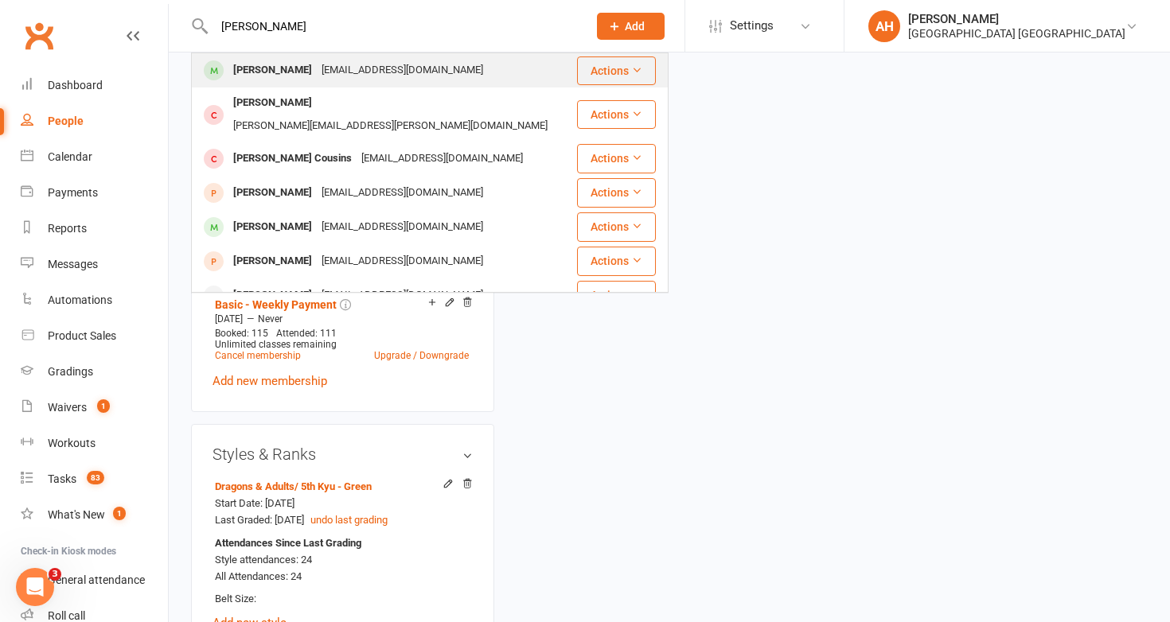
type input "[PERSON_NAME]"
click at [303, 76] on div "[PERSON_NAME]" at bounding box center [272, 70] width 88 height 23
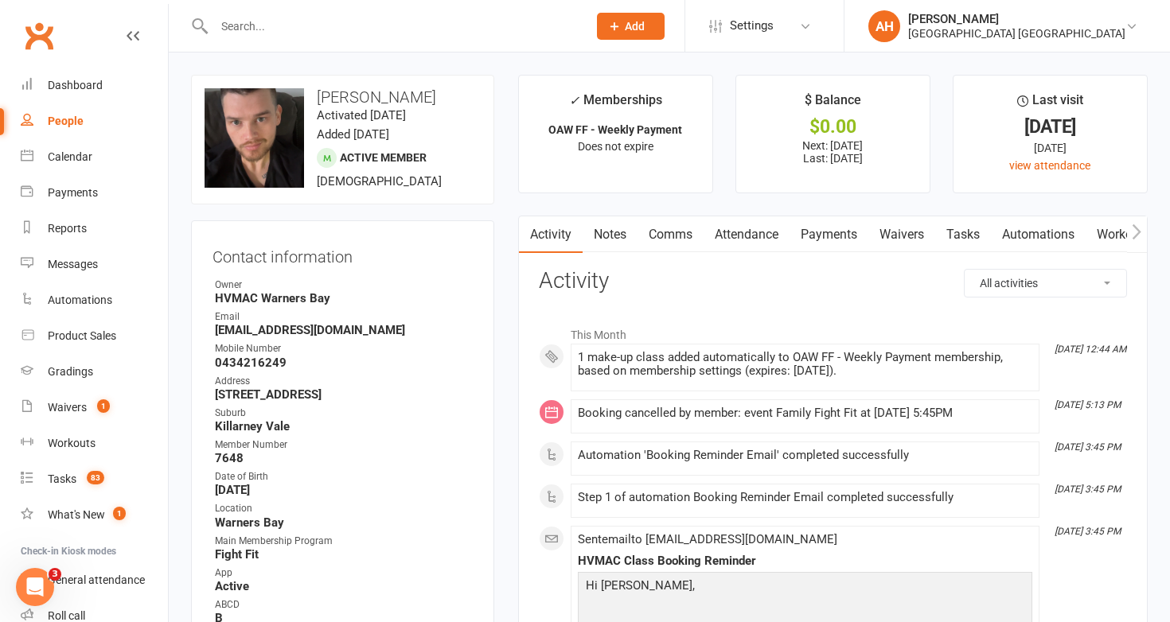
click at [610, 217] on link "Notes" at bounding box center [609, 234] width 55 height 37
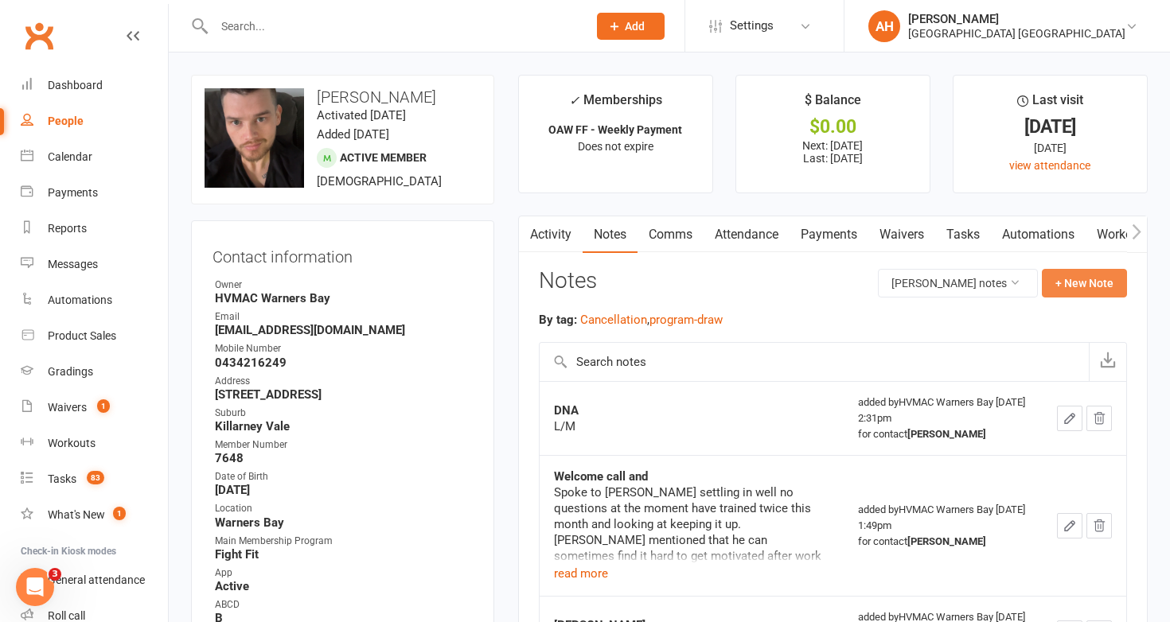
click at [1074, 279] on button "+ New Note" at bounding box center [1084, 283] width 85 height 29
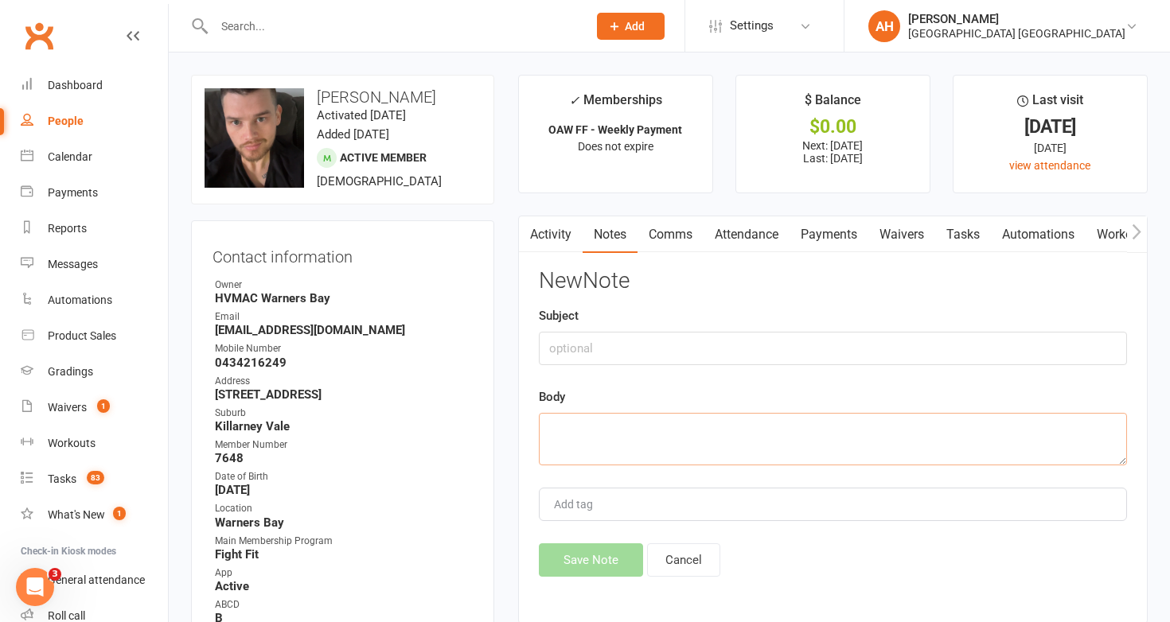
click at [961, 425] on textarea at bounding box center [833, 439] width 588 height 53
paste textarea "$50 paid, membership adjust to unlimited."
type textarea "$50 paid, membership adjust to unlimited."
click at [945, 355] on input "text" at bounding box center [833, 348] width 588 height 33
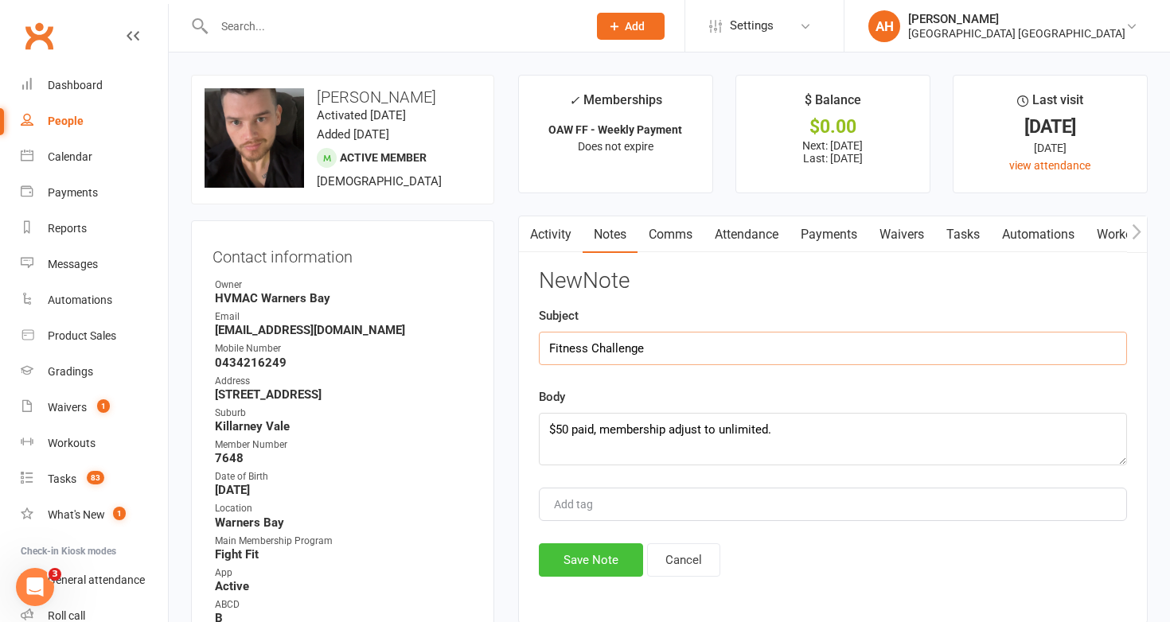
type input "Fitness Challenge"
click at [604, 555] on button "Save Note" at bounding box center [591, 559] width 104 height 33
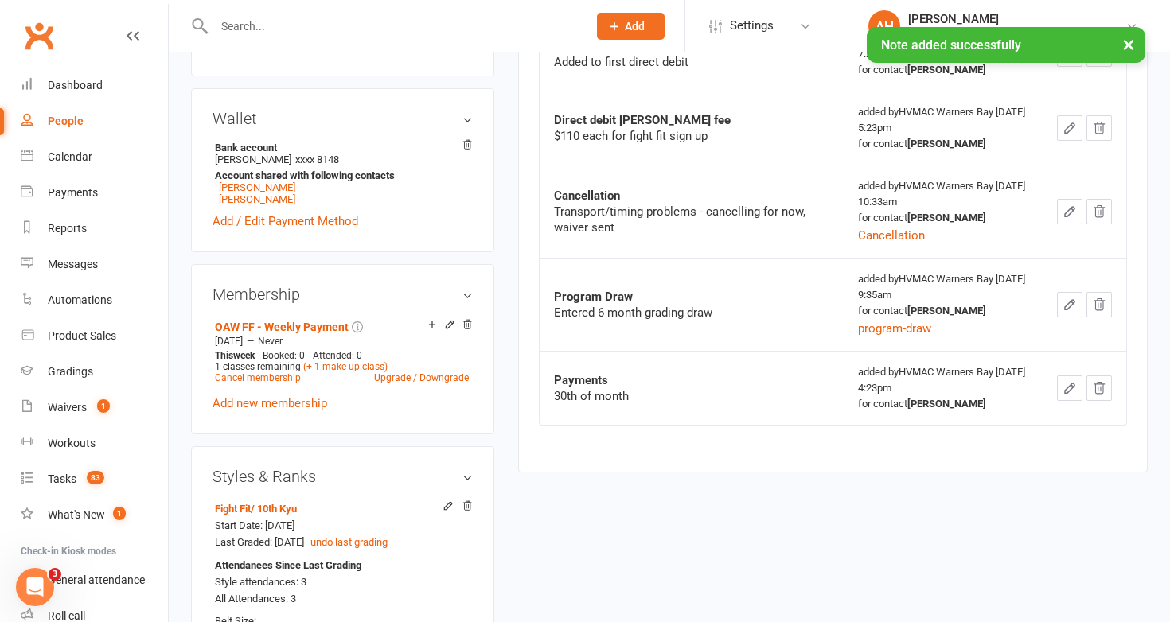
scroll to position [656, 0]
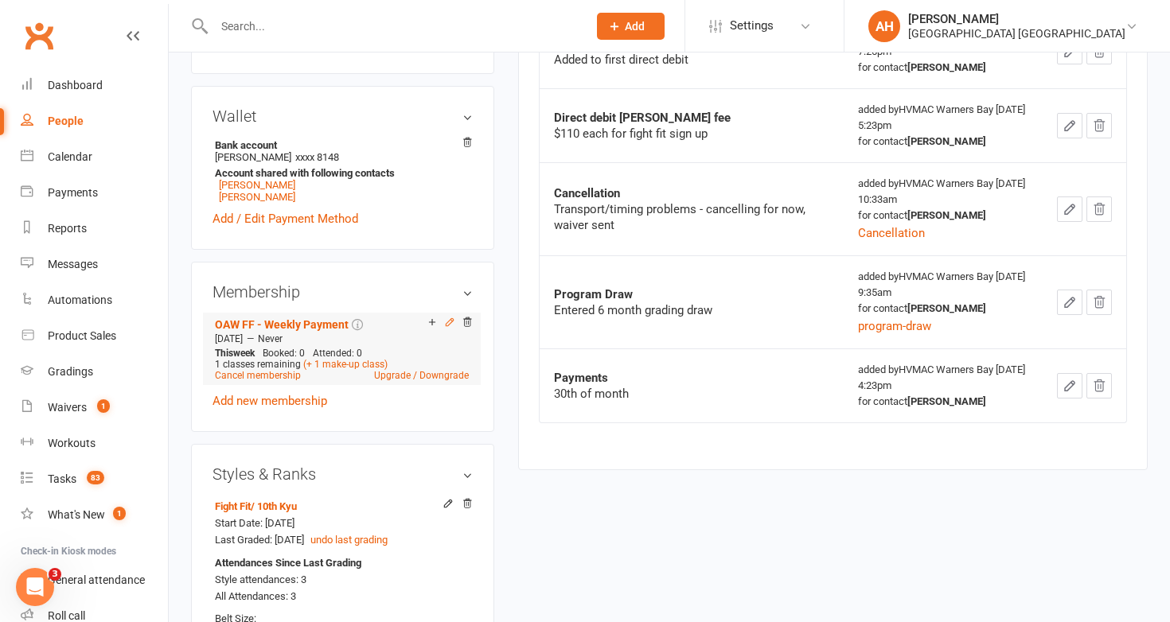
click at [449, 317] on icon at bounding box center [449, 322] width 11 height 11
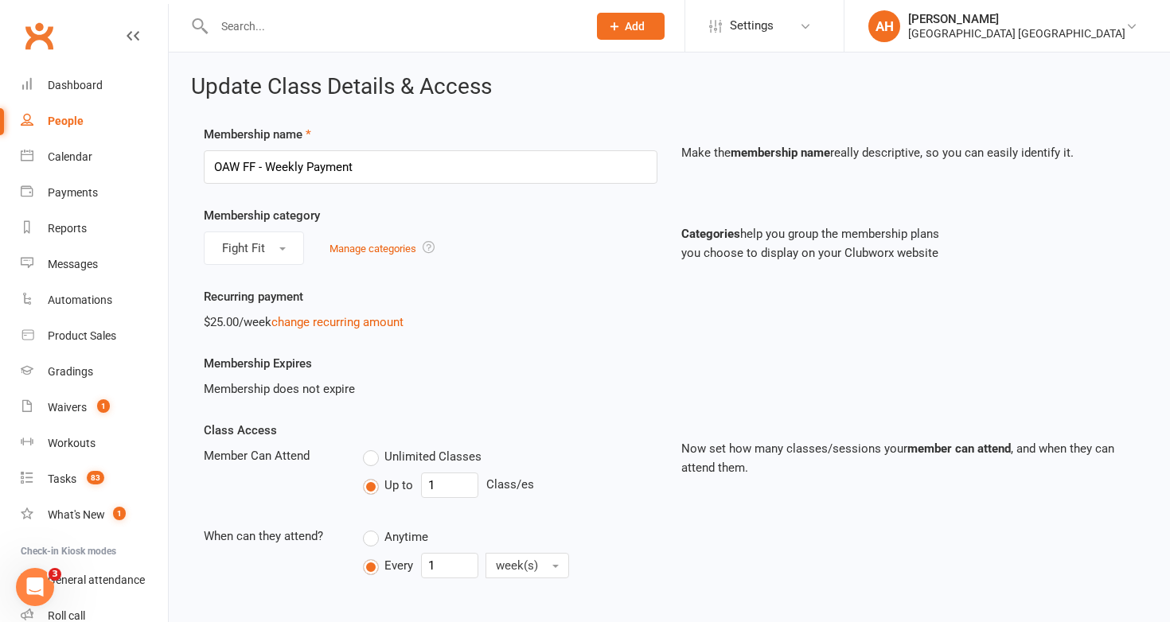
click at [376, 457] on label "Unlimited Classes" at bounding box center [422, 456] width 119 height 19
click at [373, 447] on input "Unlimited Classes" at bounding box center [368, 447] width 10 height 0
type input "0"
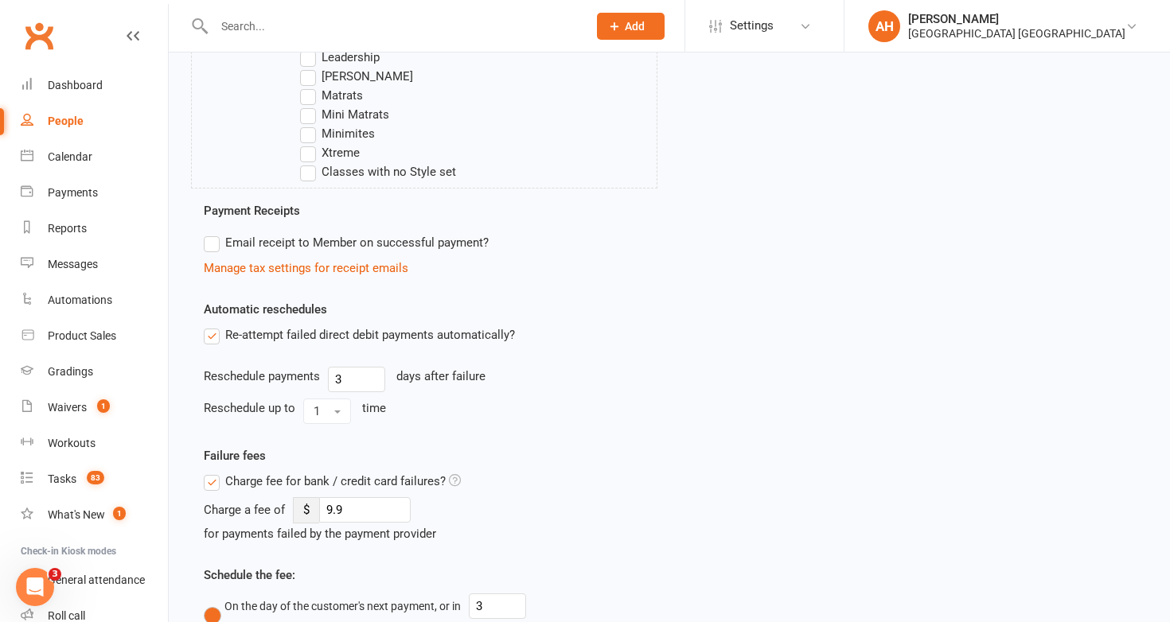
scroll to position [1190, 0]
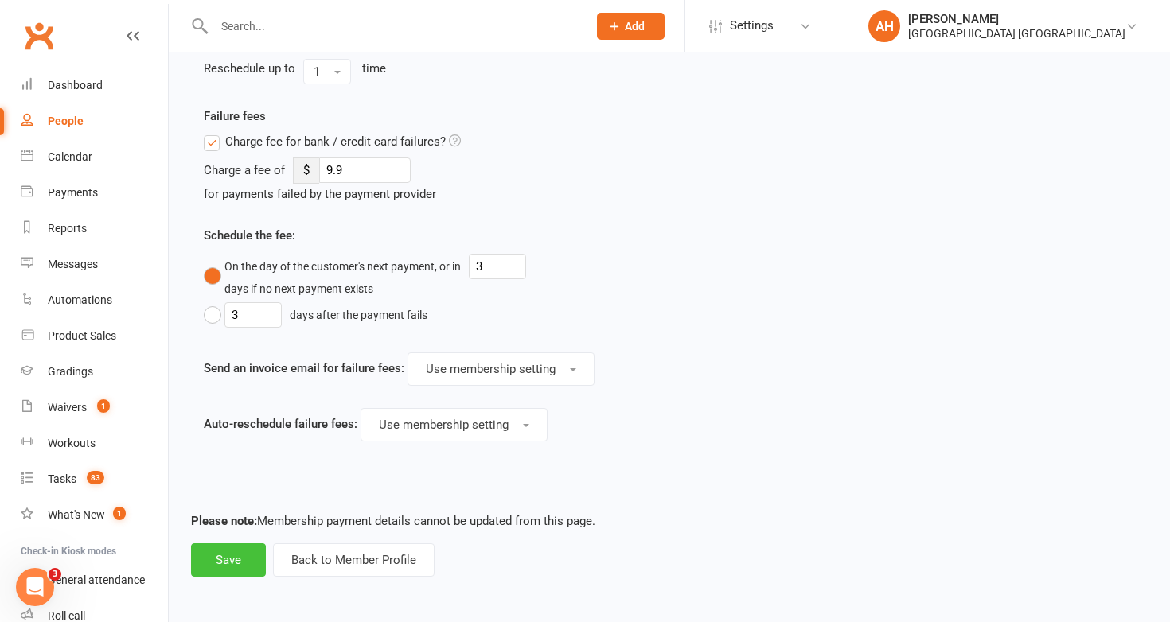
click at [236, 562] on button "Save" at bounding box center [228, 559] width 75 height 33
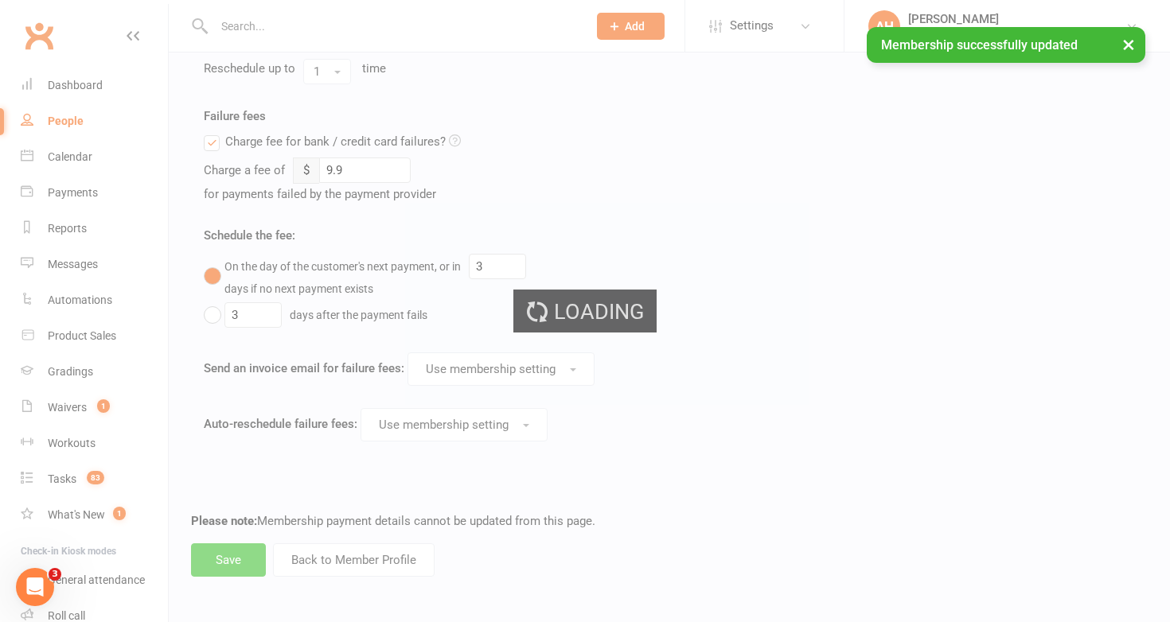
click at [236, 562] on div "Loading" at bounding box center [585, 311] width 1170 height 622
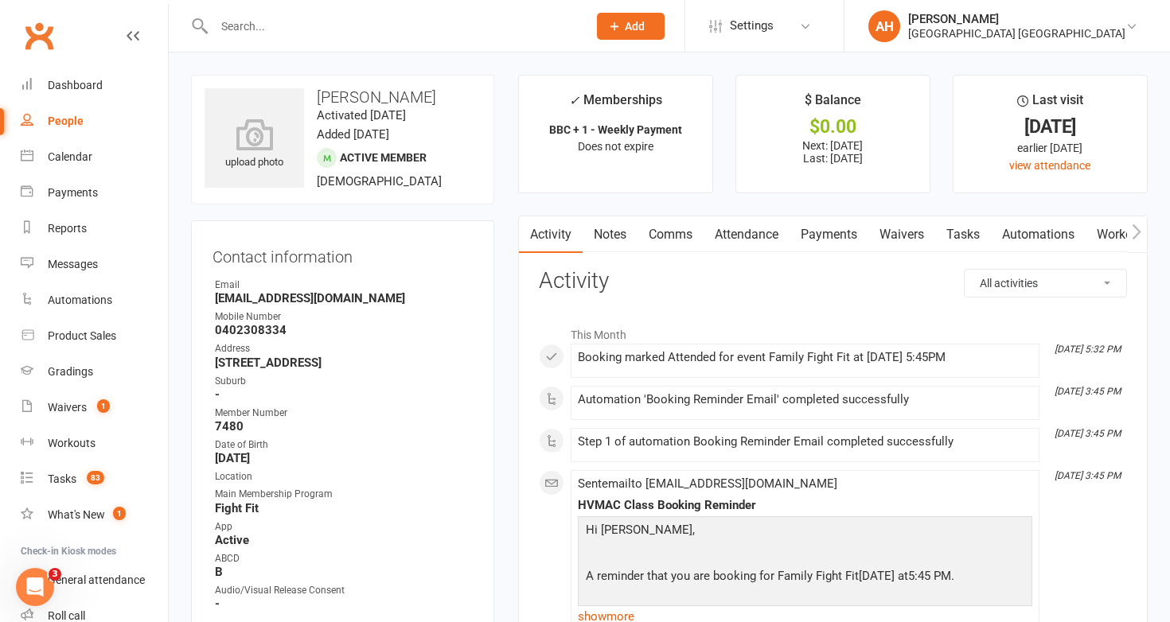
click at [612, 236] on link "Notes" at bounding box center [609, 234] width 55 height 37
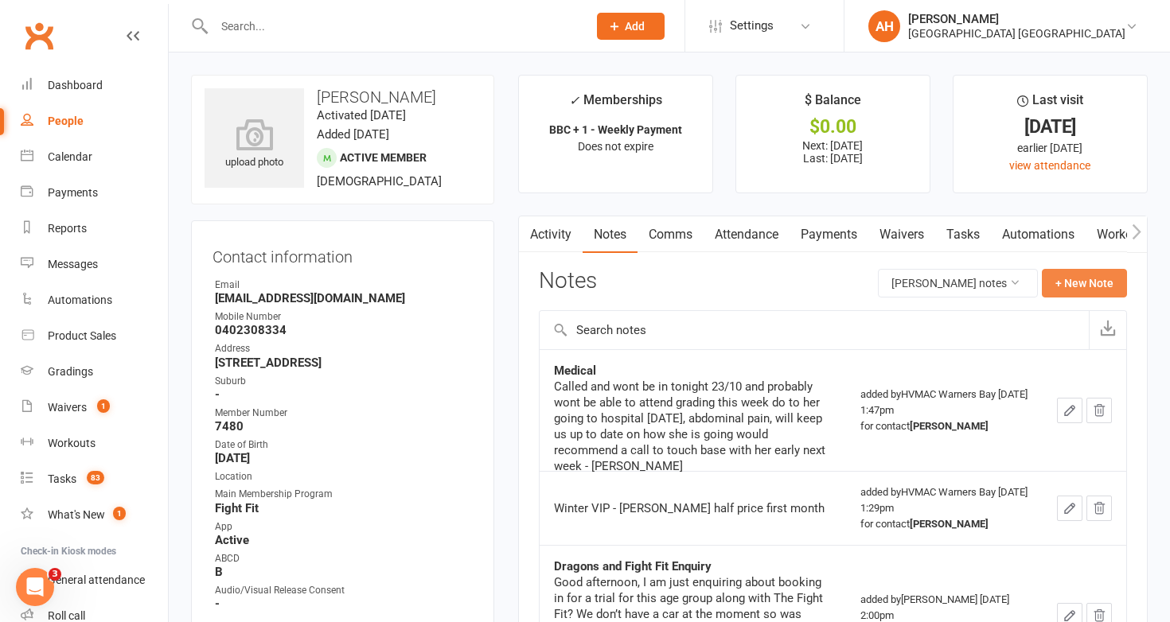
click at [1101, 284] on button "+ New Note" at bounding box center [1084, 283] width 85 height 29
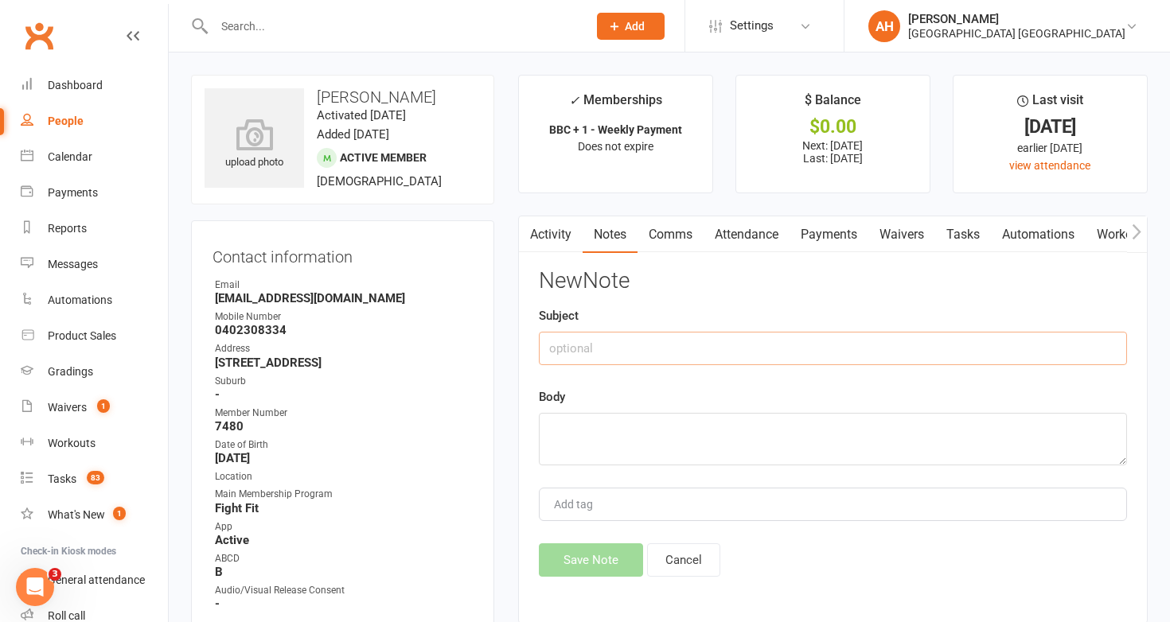
click at [1040, 350] on input "text" at bounding box center [833, 348] width 588 height 33
click at [948, 440] on textarea at bounding box center [833, 439] width 588 height 53
paste textarea "$50 paid, membership adjust to unlimited."
type textarea "$50 paid, membership adjust to unlimited."
click at [937, 355] on input "text" at bounding box center [833, 348] width 588 height 33
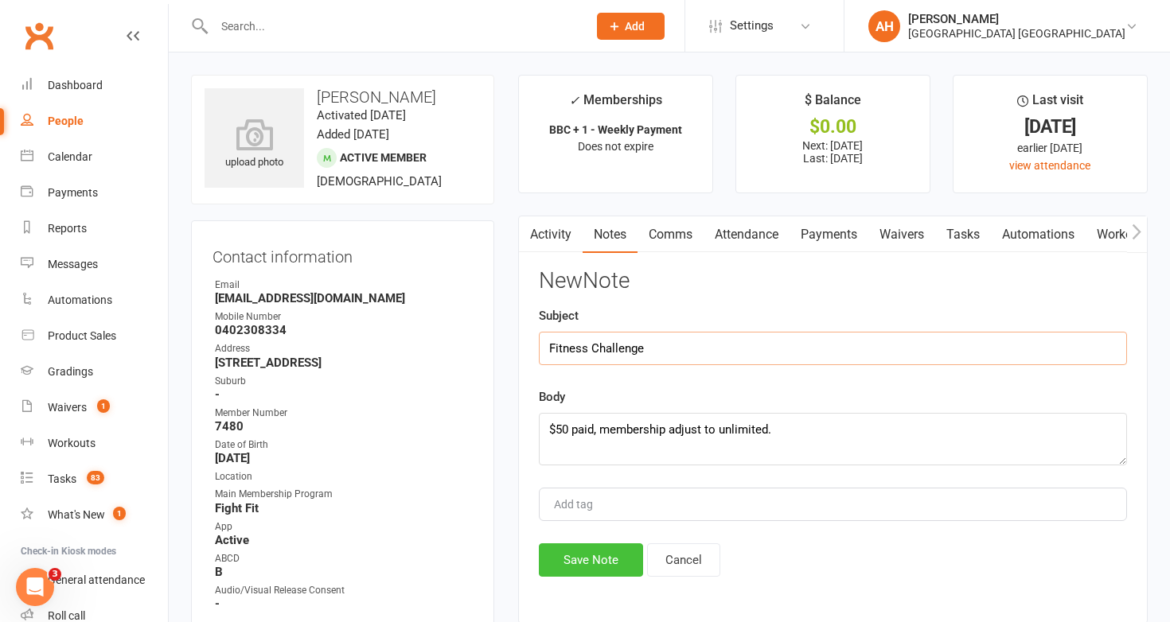
type input "Fitness Challenge"
click at [603, 552] on button "Save Note" at bounding box center [591, 559] width 104 height 33
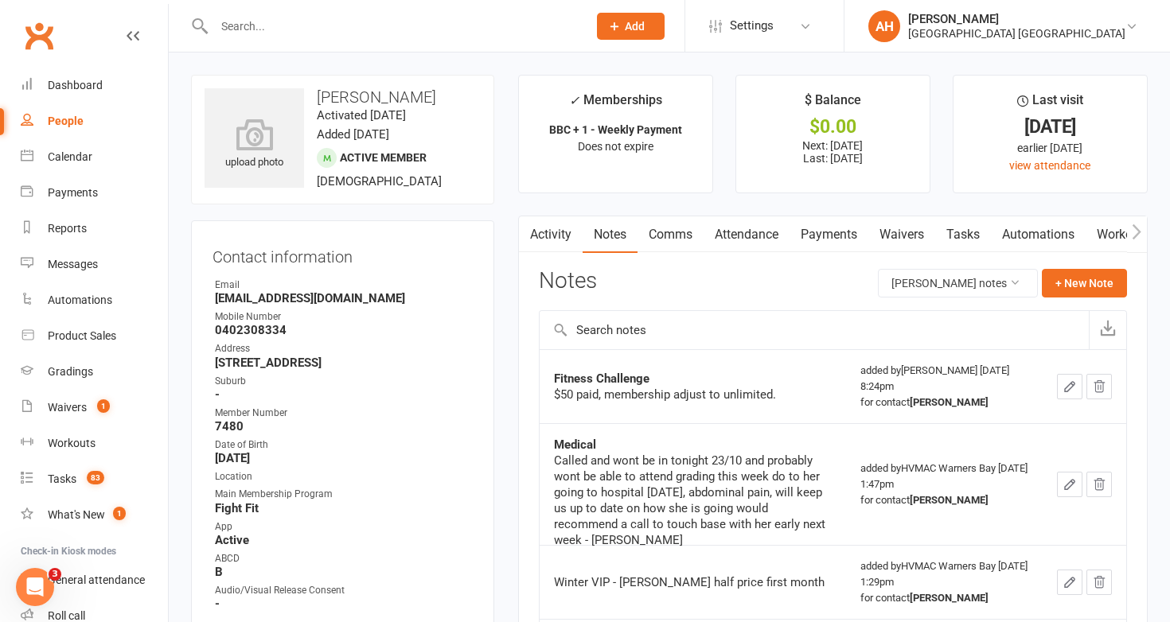
click at [537, 28] on input "text" at bounding box center [392, 26] width 367 height 22
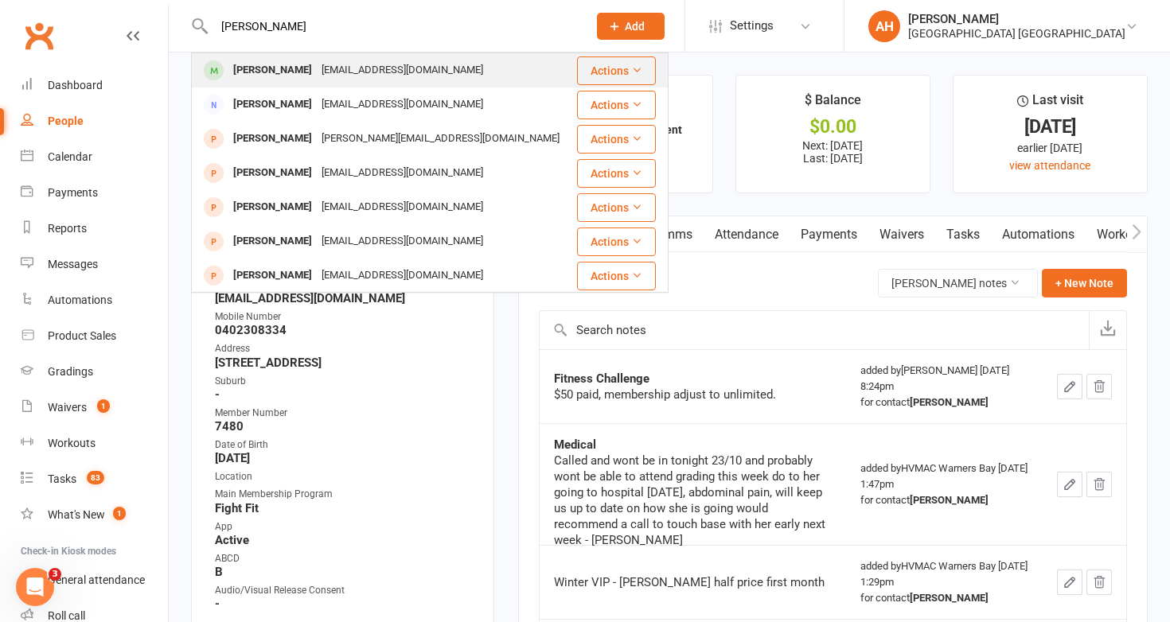
type input "peyton jaclson"
click at [412, 72] on div "[EMAIL_ADDRESS][DOMAIN_NAME]" at bounding box center [402, 70] width 171 height 23
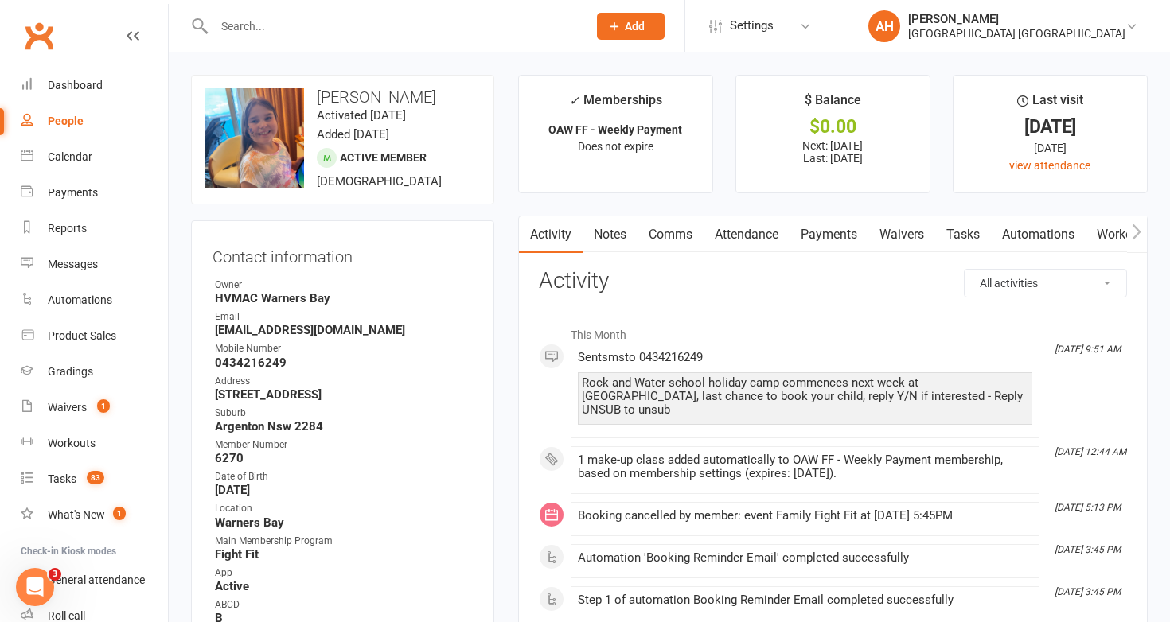
click at [615, 220] on link "Notes" at bounding box center [609, 234] width 55 height 37
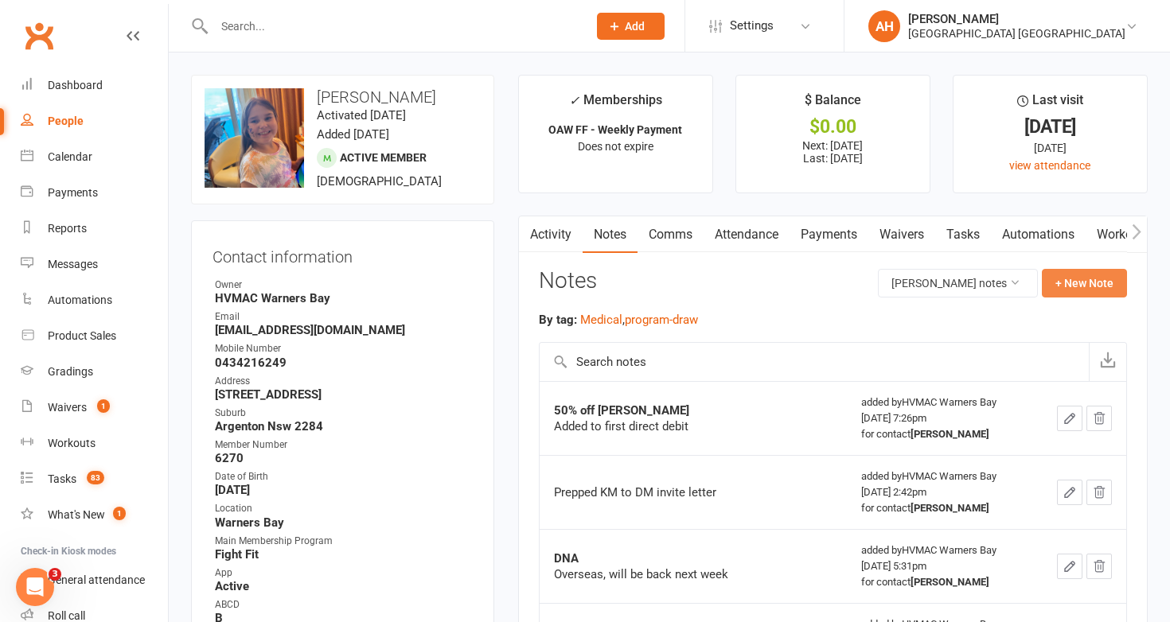
click at [1061, 279] on button "+ New Note" at bounding box center [1084, 283] width 85 height 29
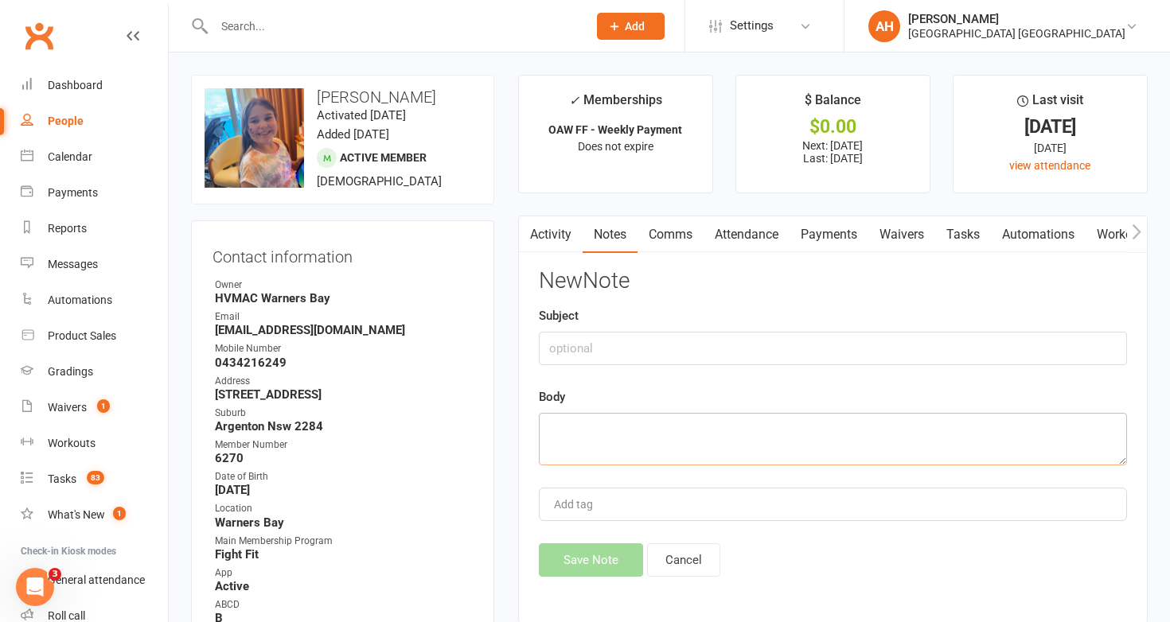
click at [971, 425] on textarea at bounding box center [833, 439] width 588 height 53
paste textarea "$50 paid, membership adjust to unlimited."
type textarea "$50 paid, membership adjust to unlimited."
click at [963, 343] on input "text" at bounding box center [833, 348] width 588 height 33
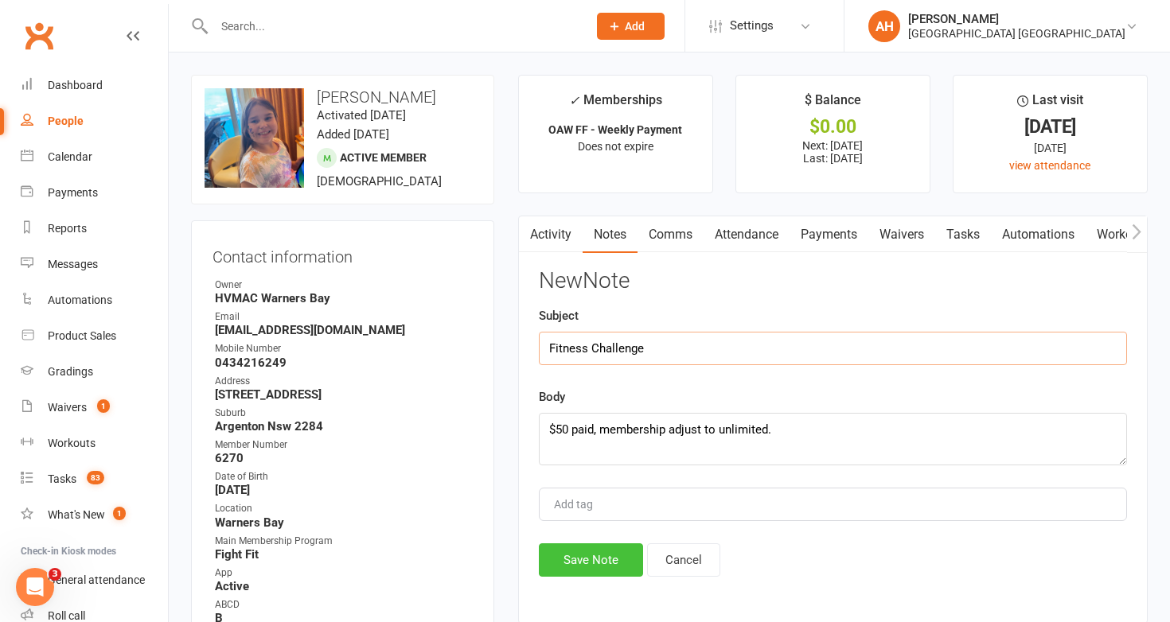
type input "Fitness Challenge"
click at [601, 559] on button "Save Note" at bounding box center [591, 559] width 104 height 33
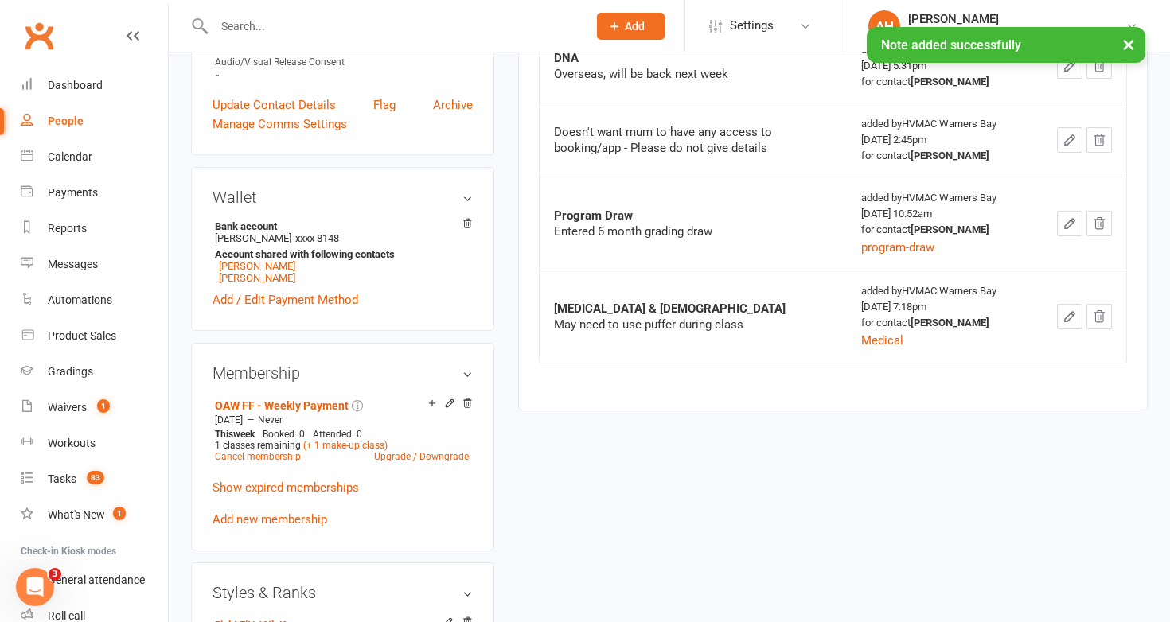
scroll to position [580, 0]
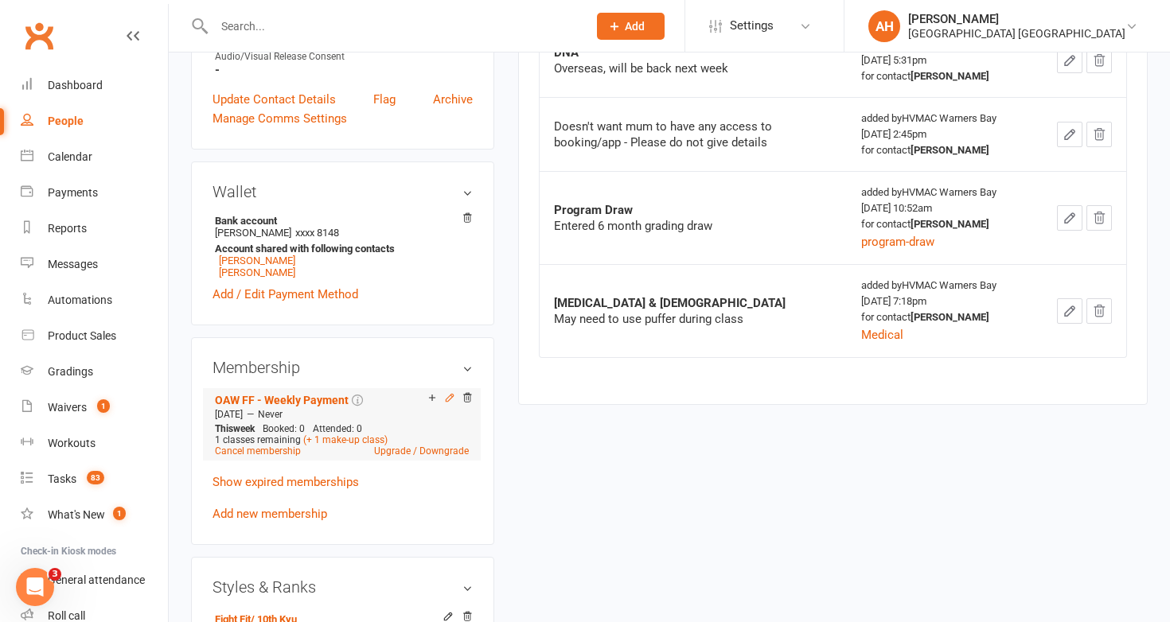
click at [444, 398] on icon at bounding box center [449, 397] width 11 height 11
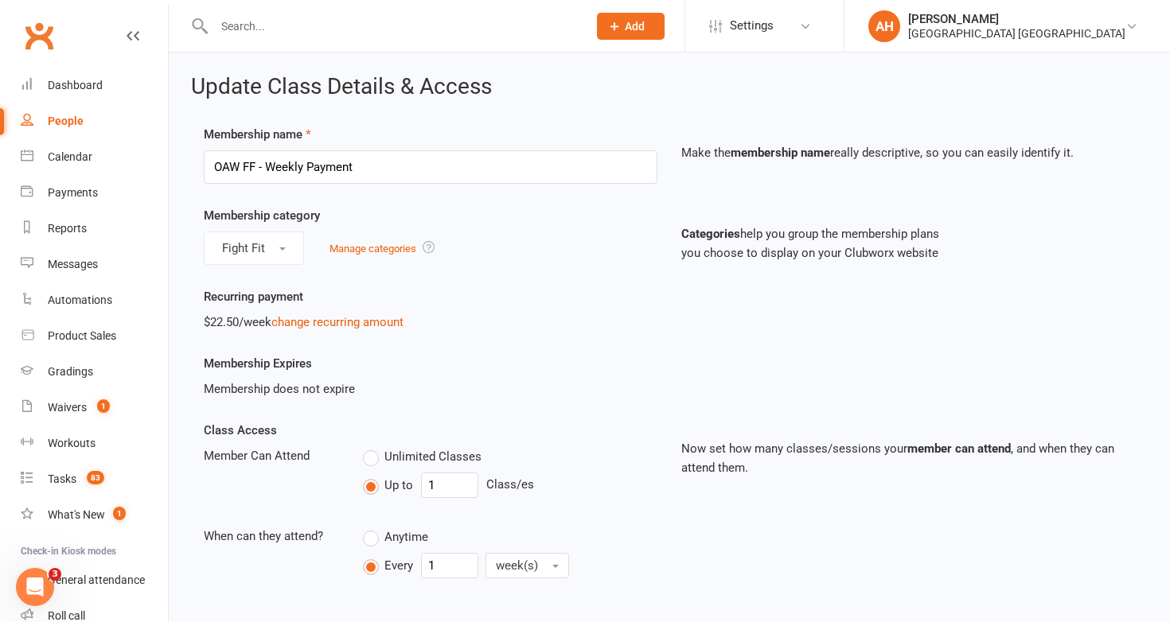
click at [375, 461] on label "Unlimited Classes" at bounding box center [422, 456] width 119 height 19
click at [373, 447] on input "Unlimited Classes" at bounding box center [368, 447] width 10 height 0
type input "0"
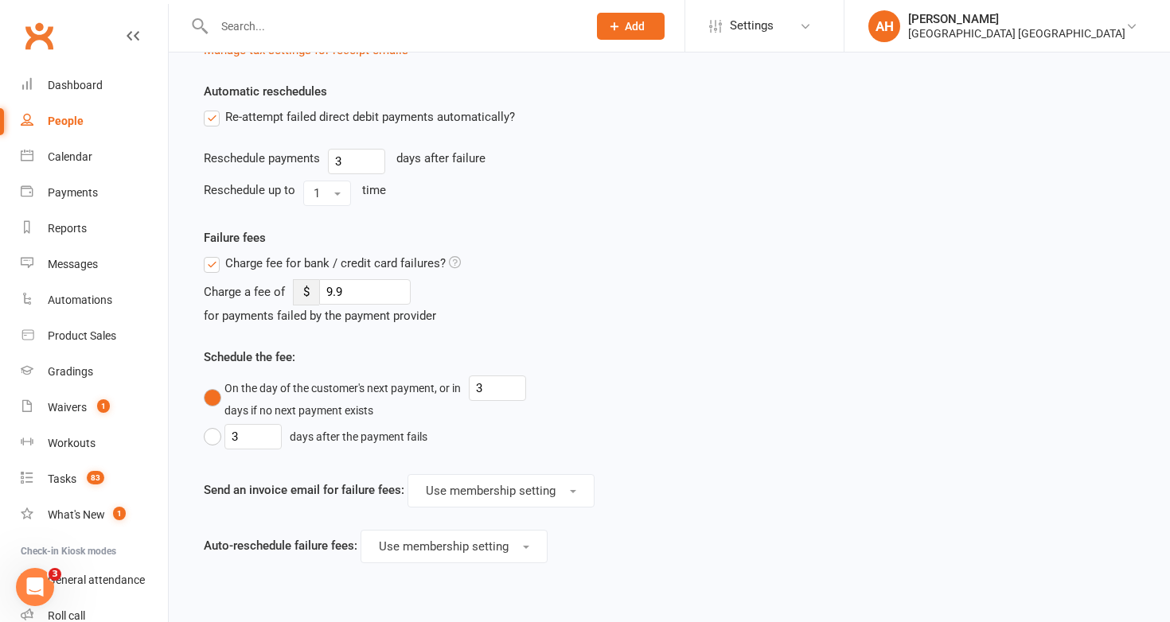
scroll to position [1190, 0]
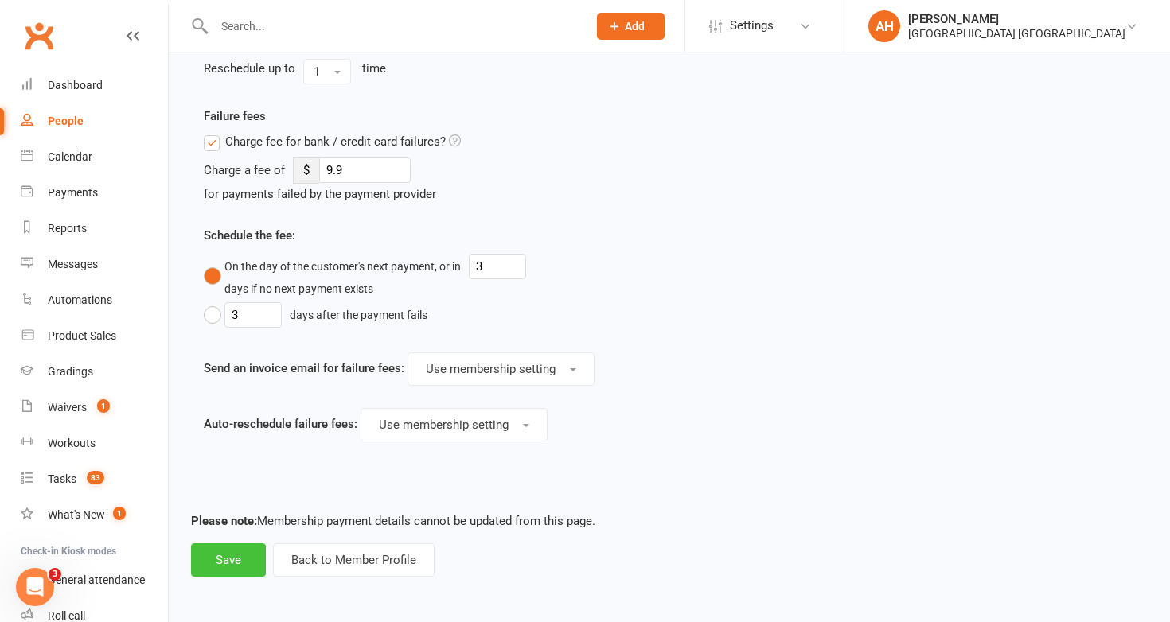
click at [217, 554] on button "Save" at bounding box center [228, 559] width 75 height 33
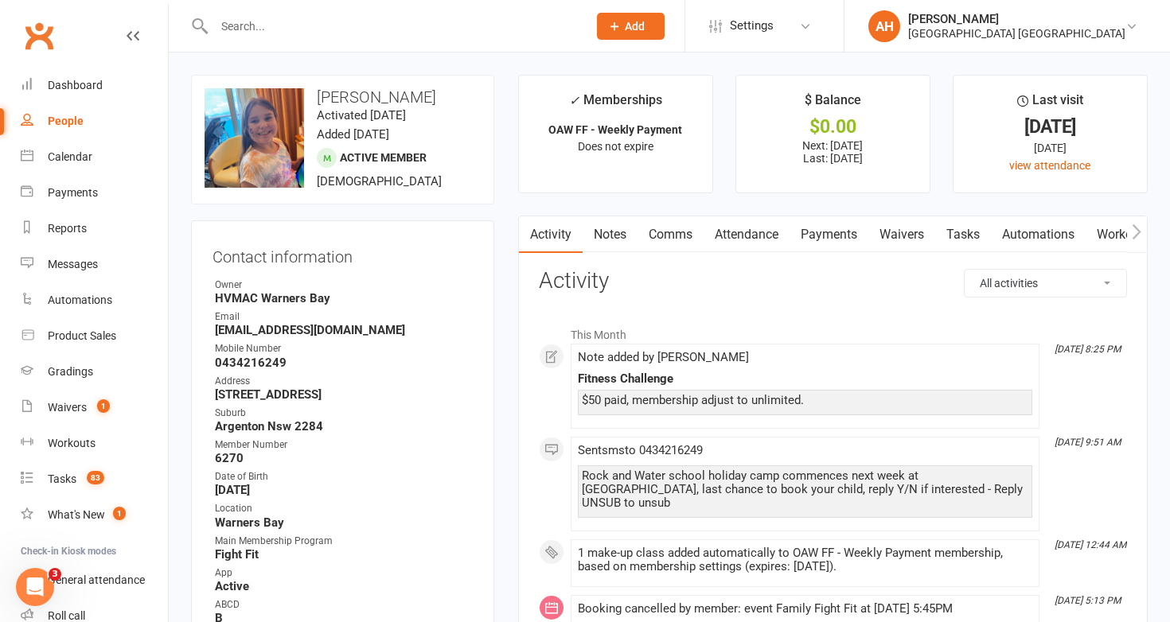
click at [430, 31] on input "text" at bounding box center [392, 26] width 367 height 22
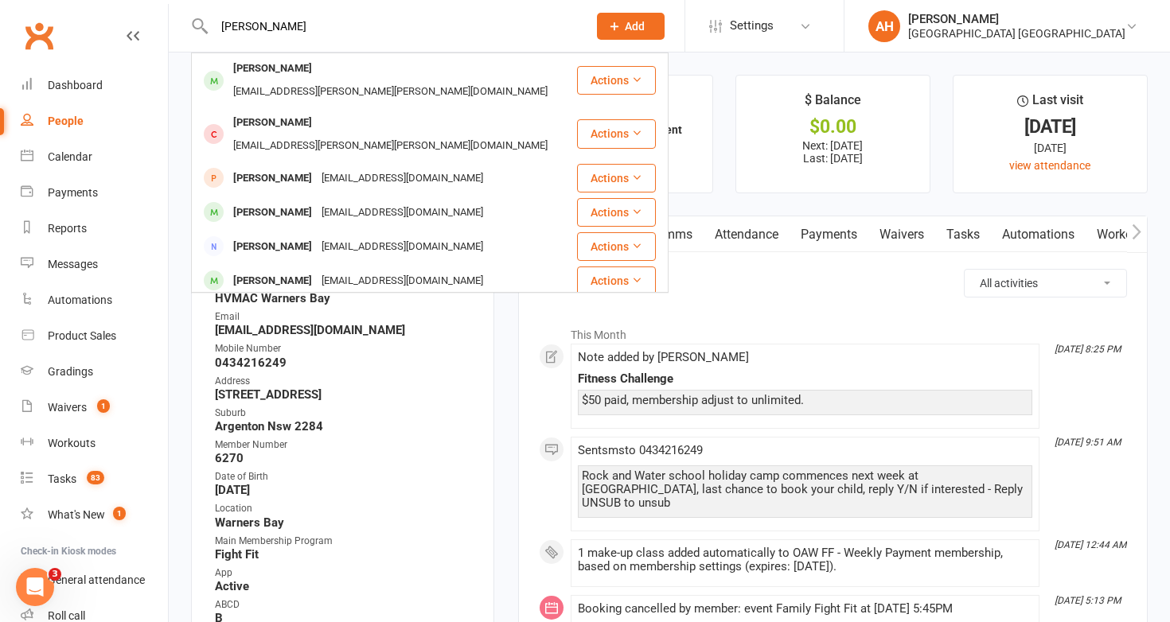
type input "gemma ryan"
click at [303, 80] on div "[EMAIL_ADDRESS][PERSON_NAME][PERSON_NAME][DOMAIN_NAME]" at bounding box center [390, 91] width 324 height 23
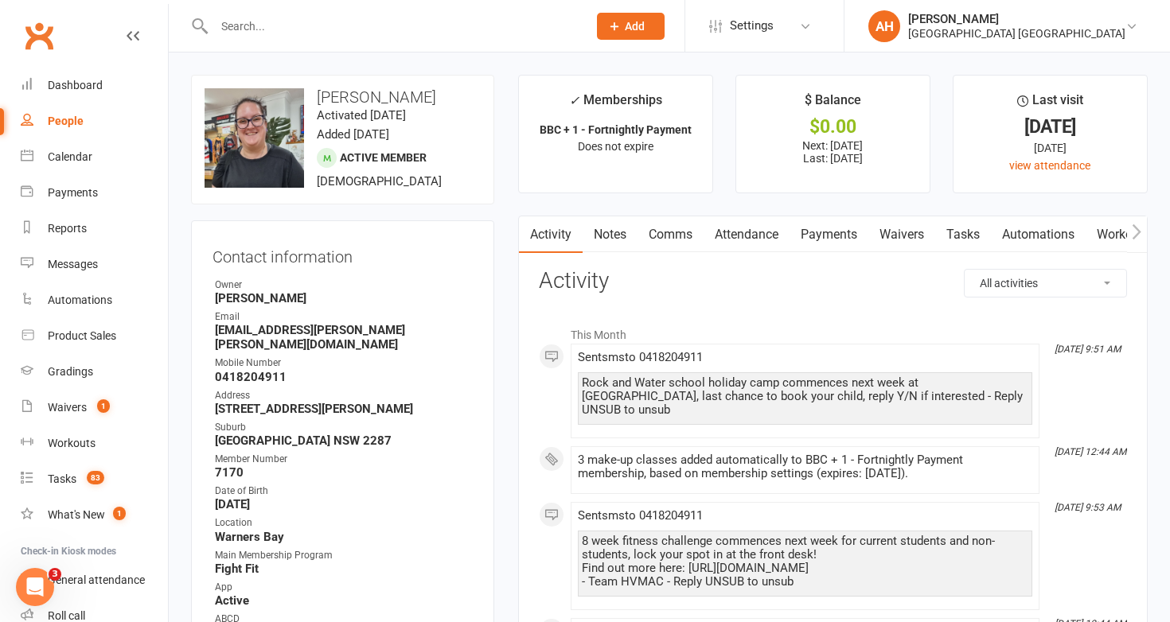
click at [617, 242] on link "Notes" at bounding box center [609, 234] width 55 height 37
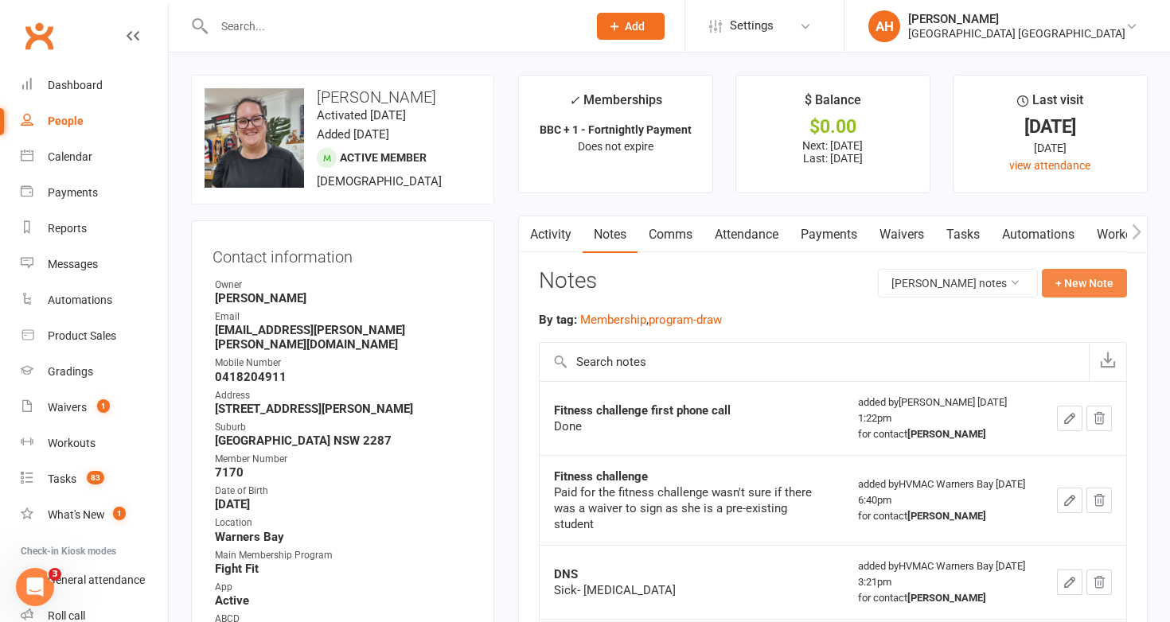
click at [1112, 294] on button "+ New Note" at bounding box center [1084, 283] width 85 height 29
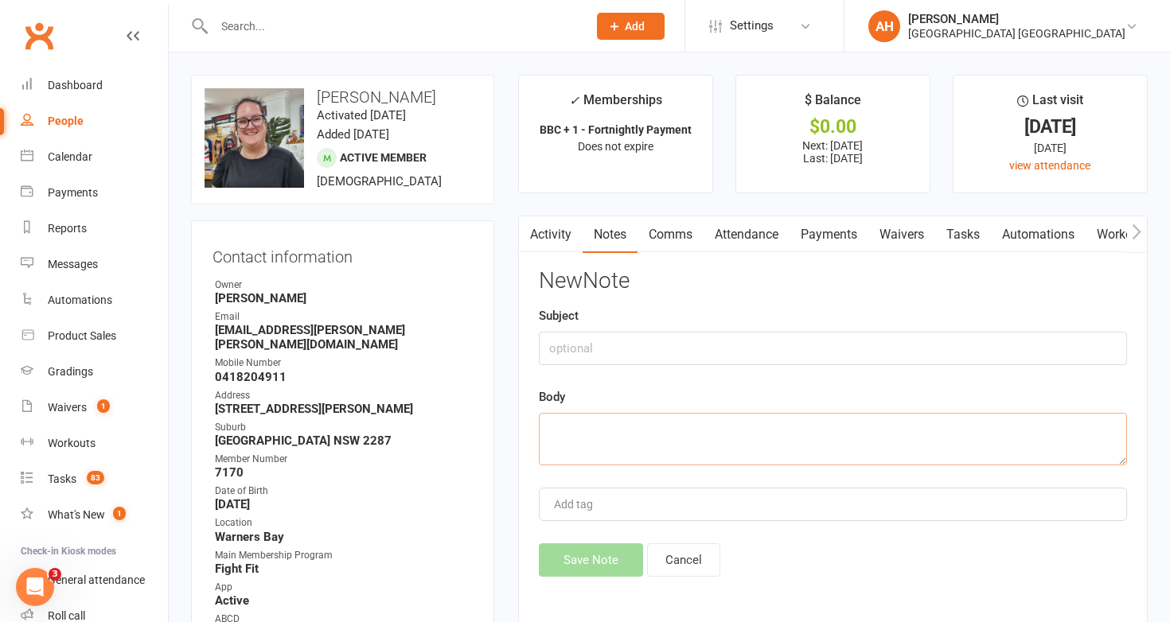
click at [987, 438] on textarea at bounding box center [833, 439] width 588 height 53
paste textarea "$50 paid, membership adjust to unlimited."
type textarea "$50 paid, membership adjust to unlimited."
click at [967, 349] on input "text" at bounding box center [833, 348] width 588 height 33
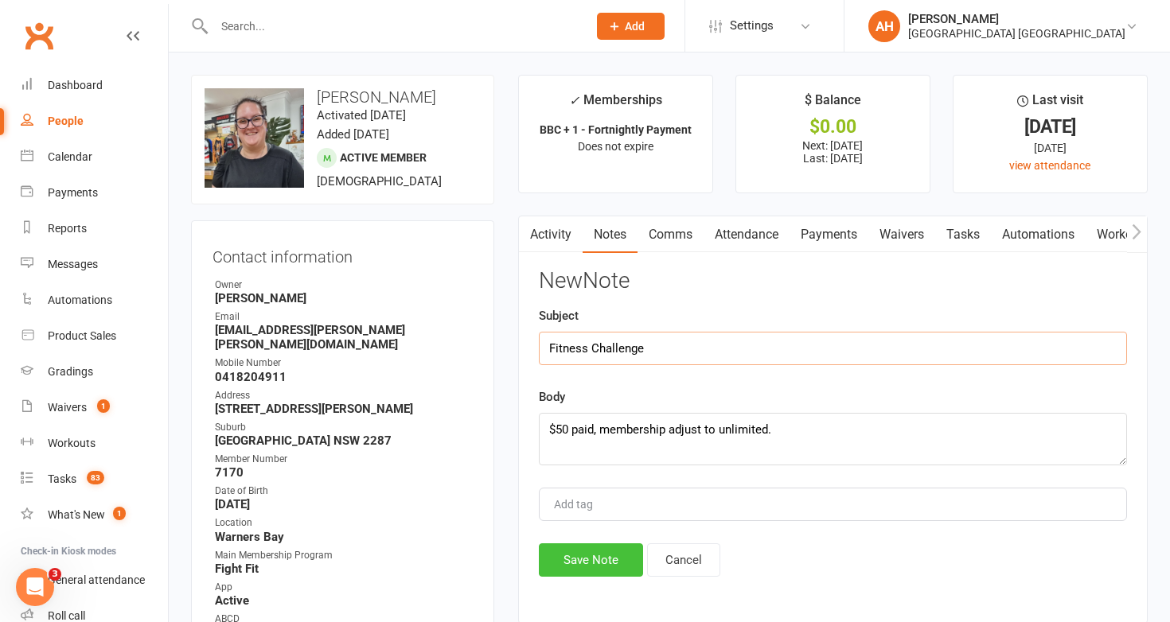
type input "Fitness Challenge"
click at [633, 555] on button "Save Note" at bounding box center [591, 559] width 104 height 33
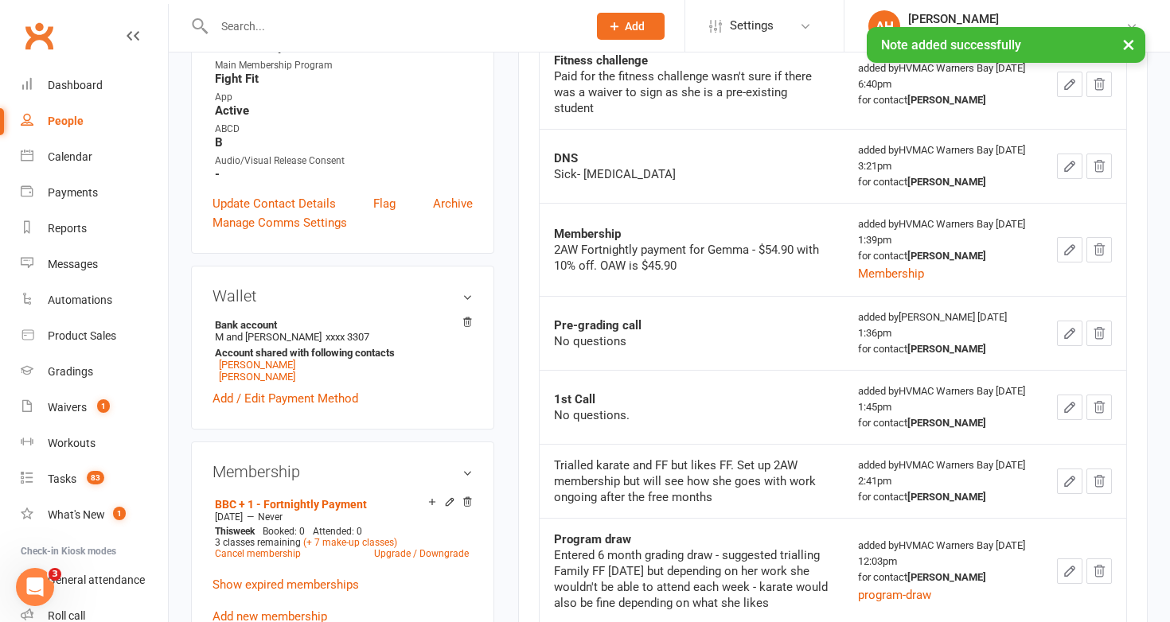
scroll to position [492, 0]
click at [449, 497] on icon at bounding box center [449, 500] width 7 height 7
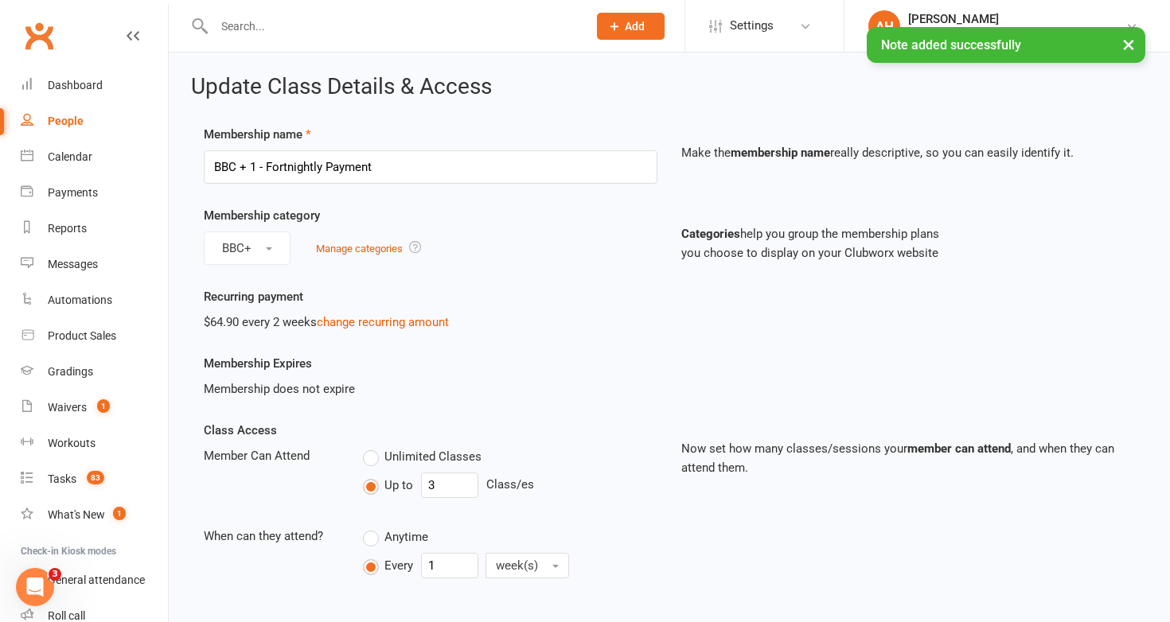
click at [372, 455] on label "Unlimited Classes" at bounding box center [422, 456] width 119 height 19
click at [372, 447] on input "Unlimited Classes" at bounding box center [368, 447] width 10 height 0
type input "0"
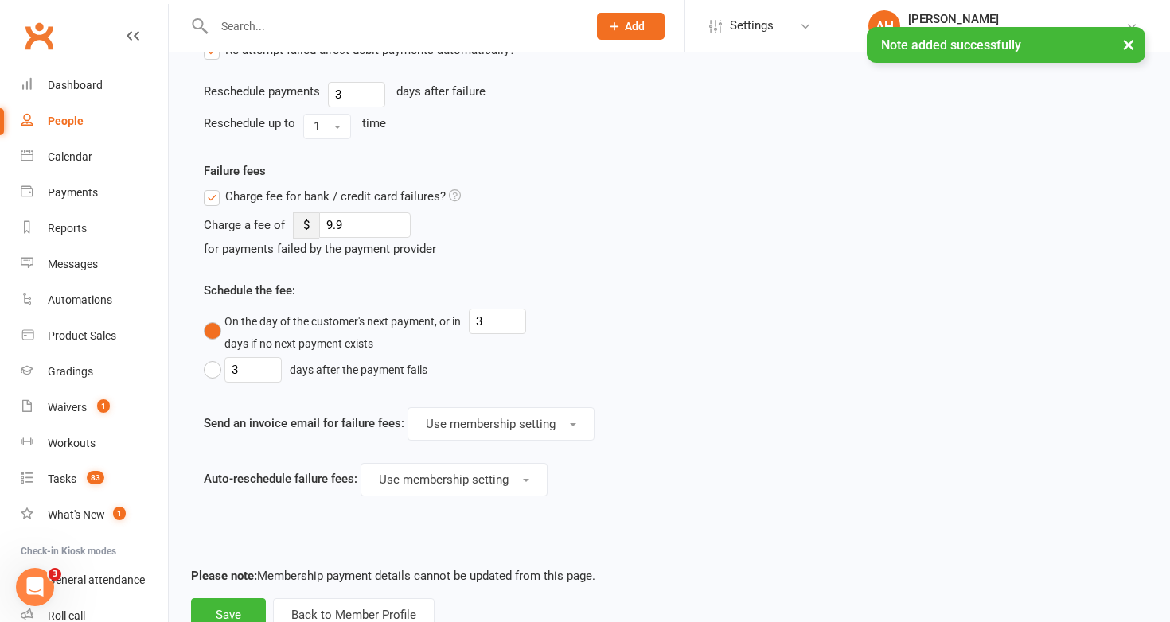
scroll to position [902, 0]
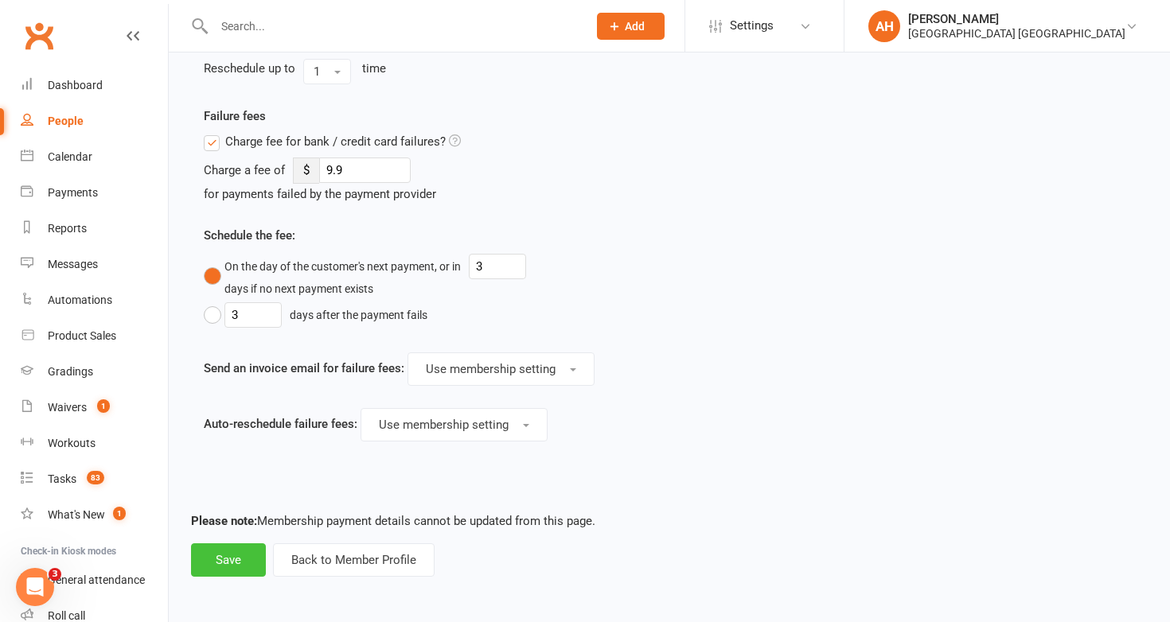
click at [235, 556] on button "Save" at bounding box center [228, 559] width 75 height 33
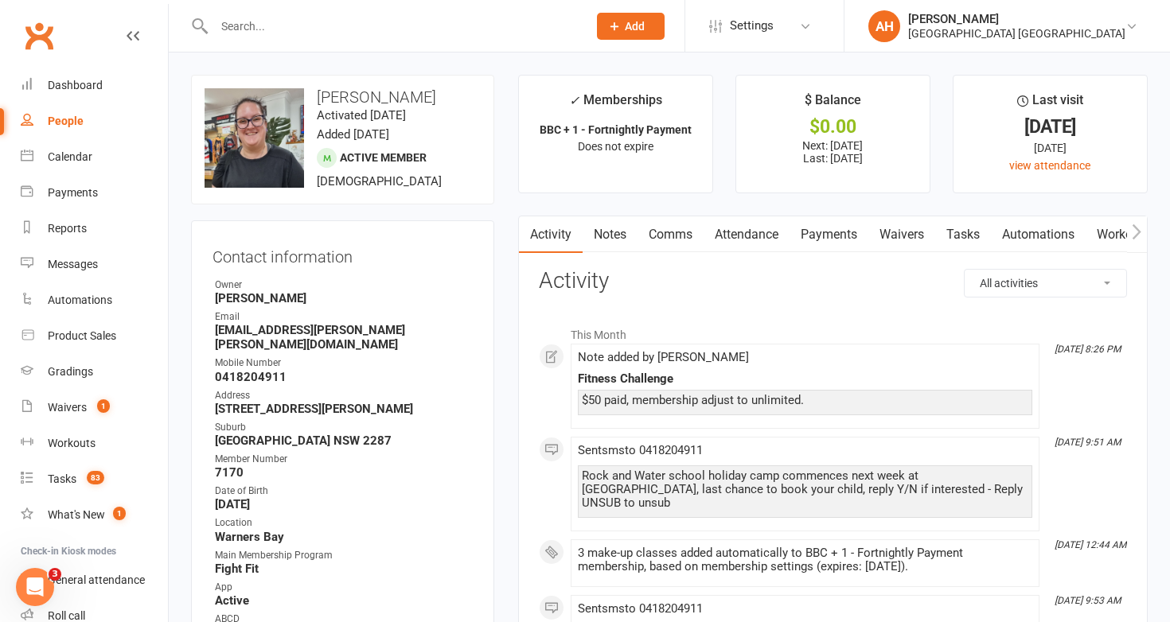
click at [462, 28] on input "text" at bounding box center [392, 26] width 367 height 22
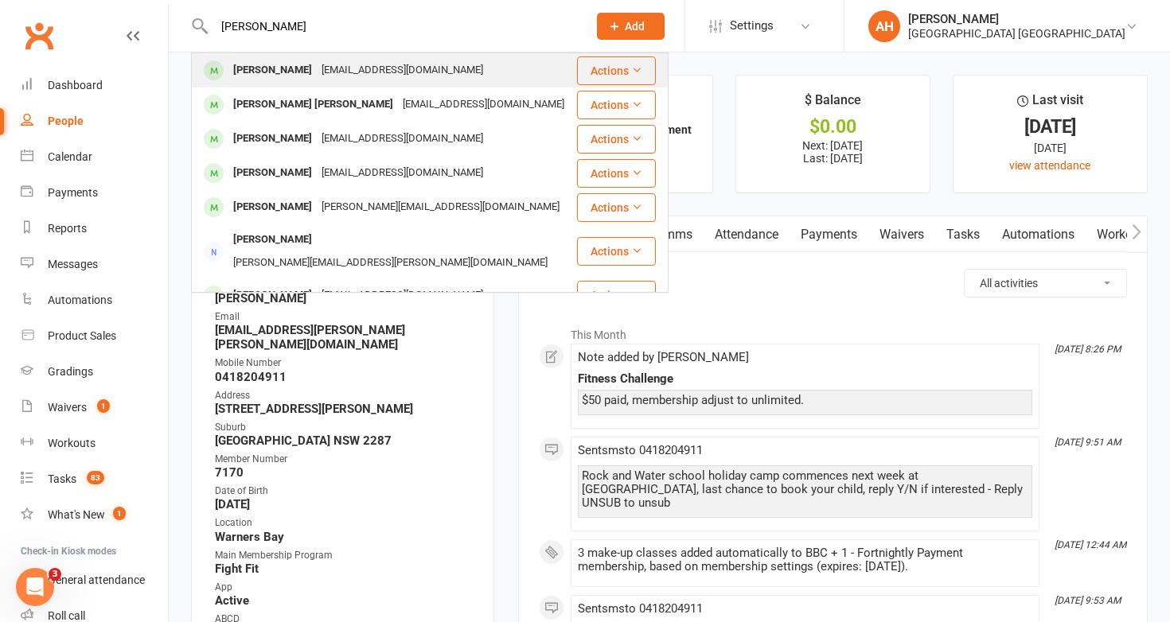
type input "amy buckley"
click at [442, 69] on div "Amy Buckley amycooper82@outlook.com" at bounding box center [384, 70] width 383 height 33
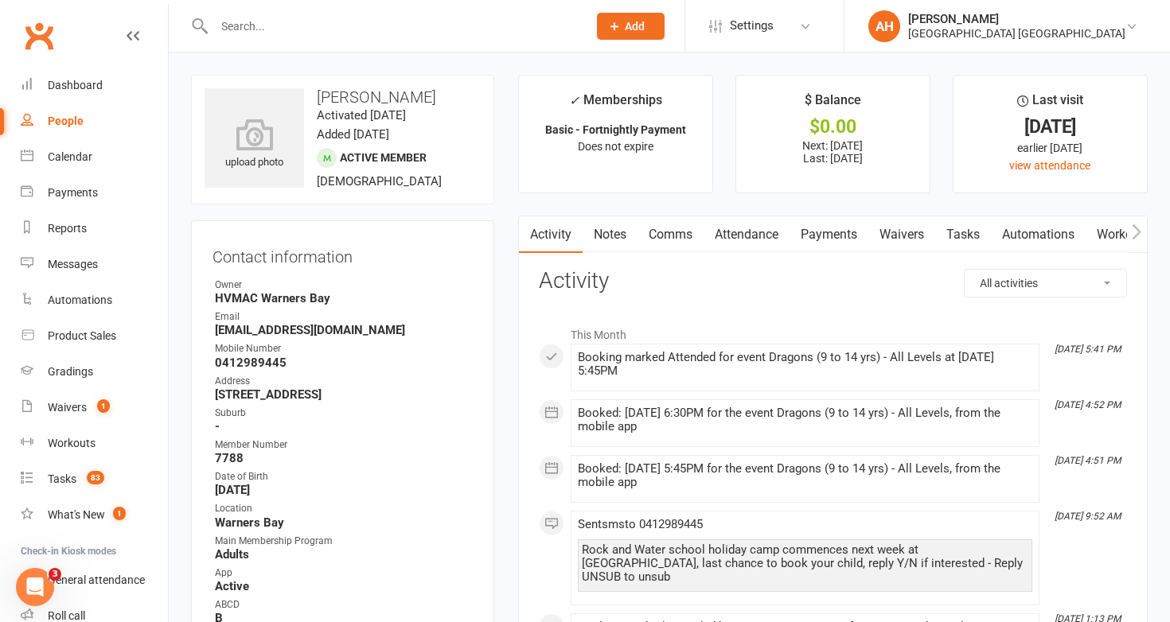
click at [607, 240] on link "Notes" at bounding box center [609, 234] width 55 height 37
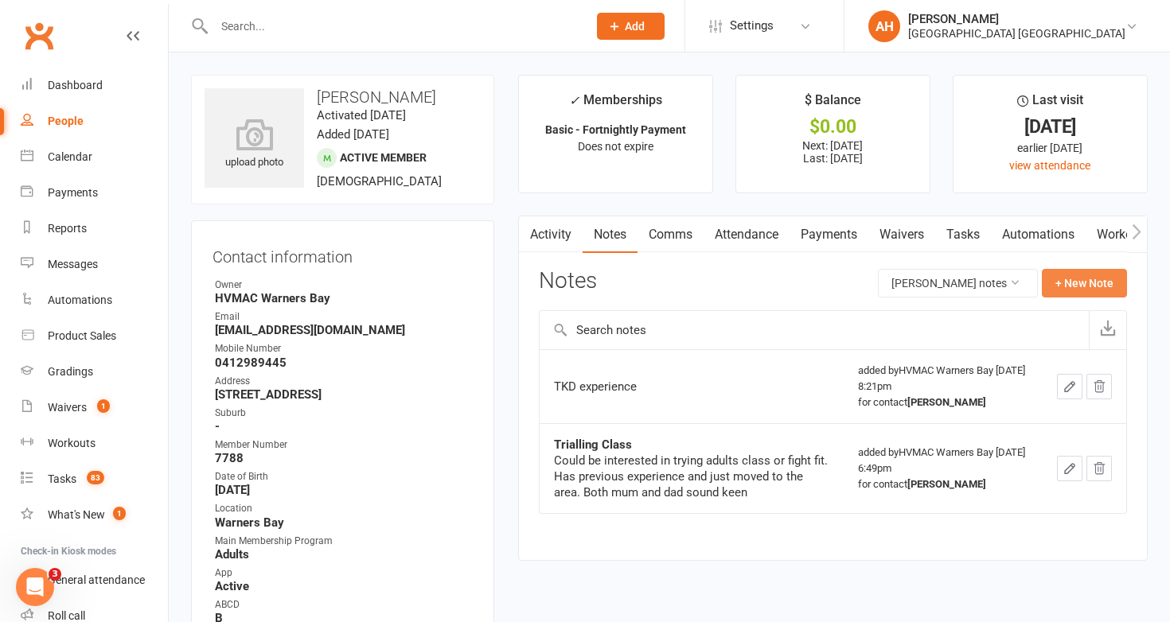
click at [1093, 281] on button "+ New Note" at bounding box center [1084, 283] width 85 height 29
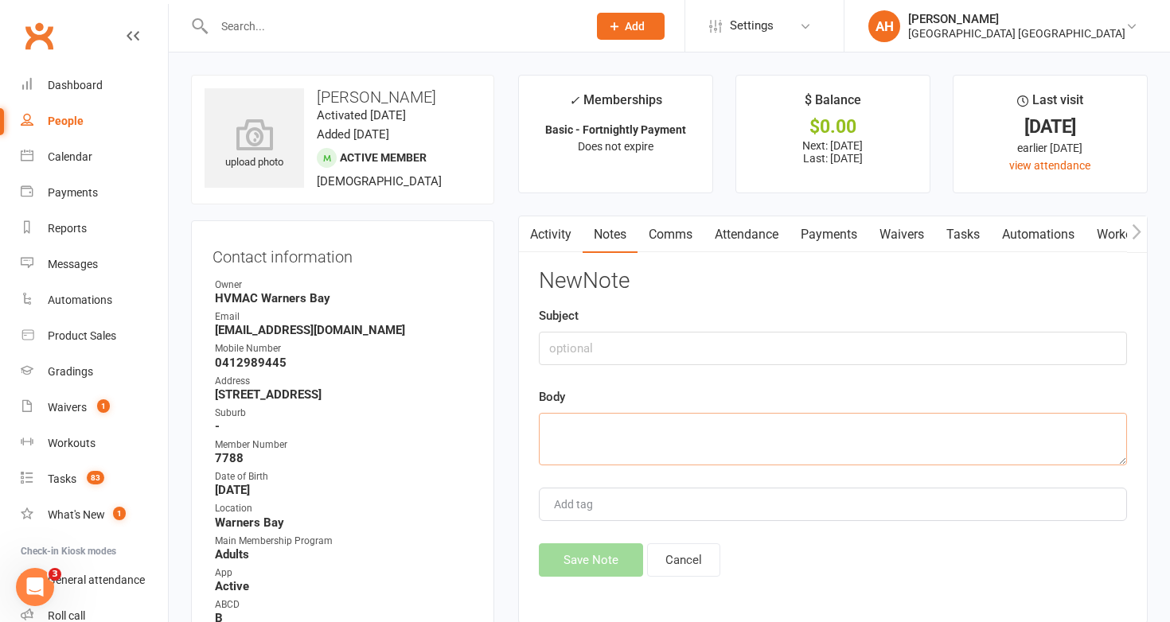
click at [979, 424] on textarea at bounding box center [833, 439] width 588 height 53
paste textarea "$50 paid, membership adjust to unlimited."
type textarea "$50 paid, membership adjust to unlimited."
click at [870, 349] on input "text" at bounding box center [833, 348] width 588 height 33
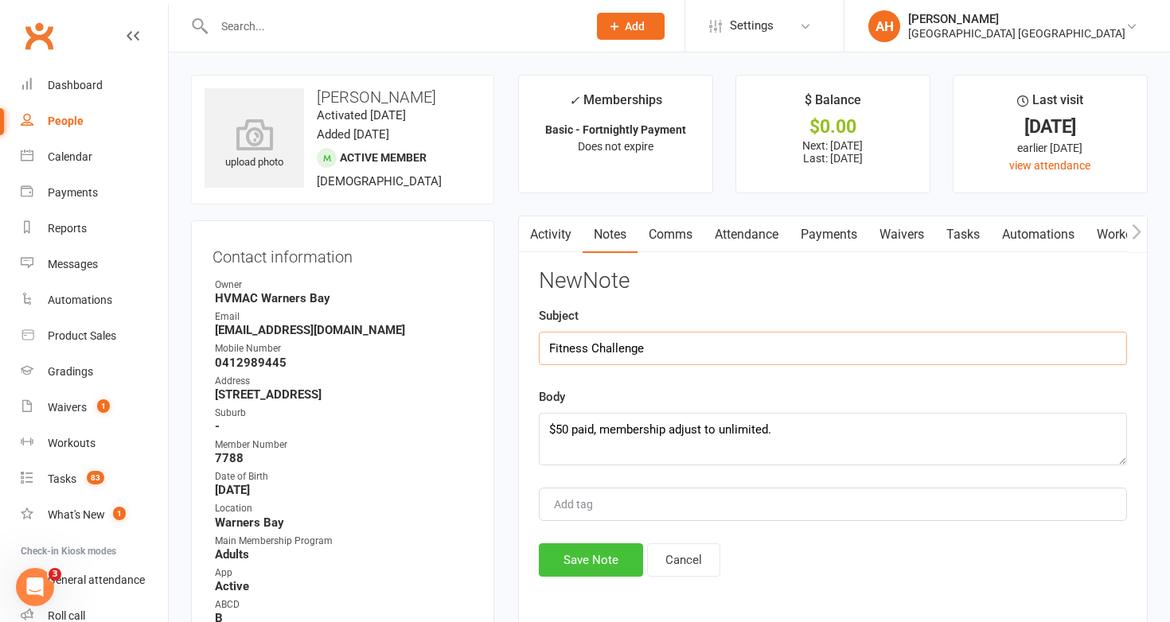
type input "Fitness Challenge"
click at [607, 562] on button "Save Note" at bounding box center [591, 559] width 104 height 33
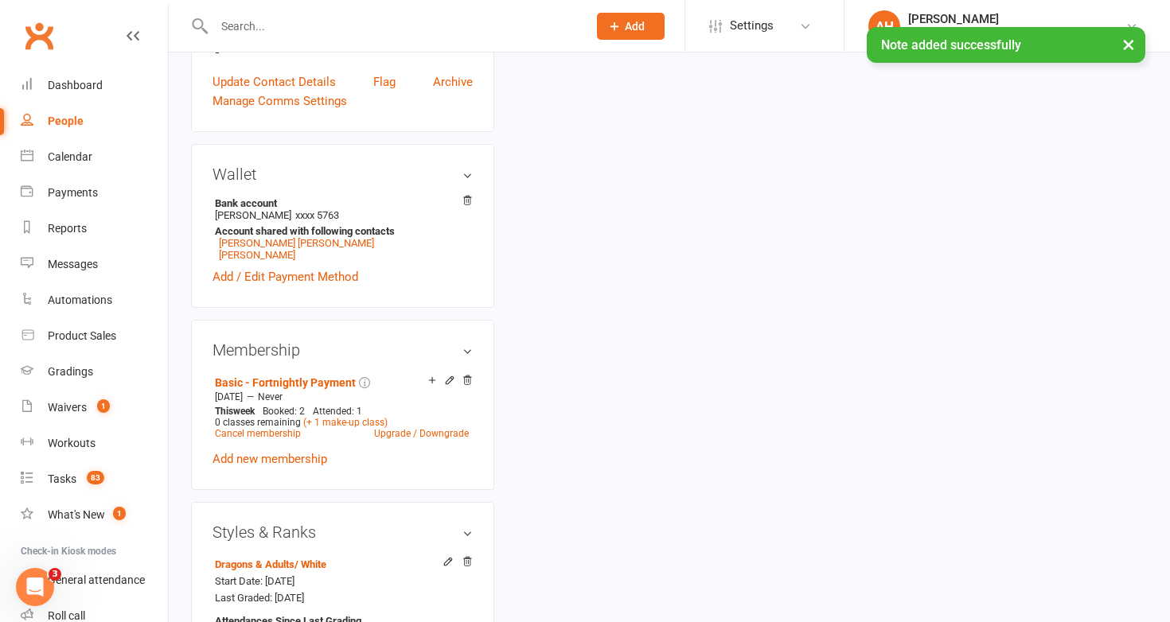
scroll to position [615, 0]
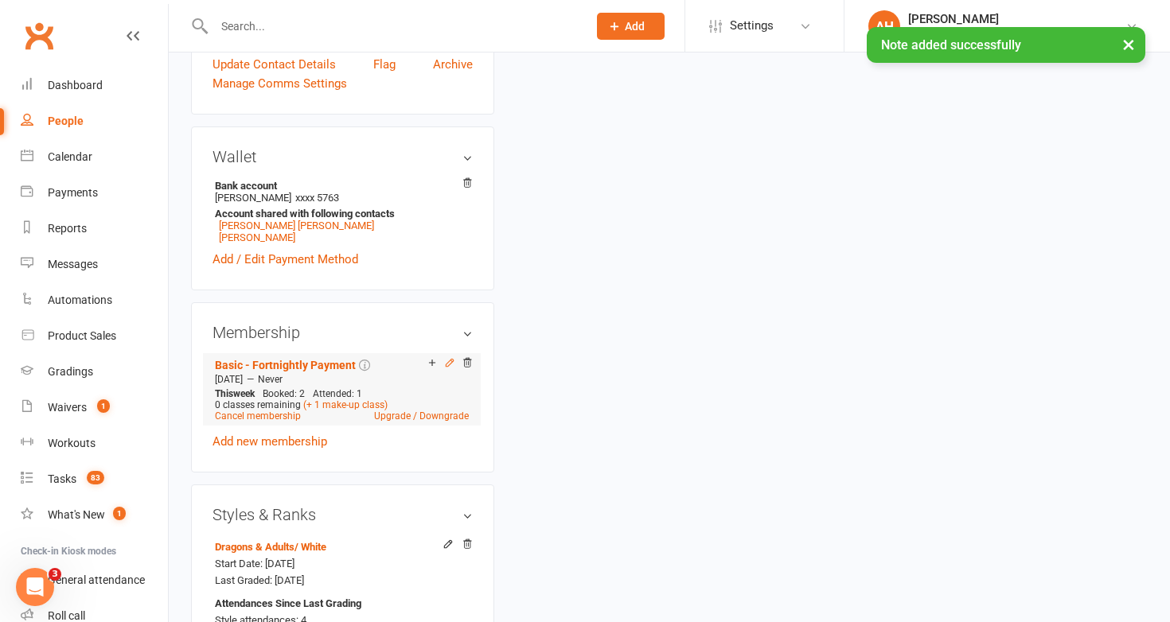
click at [451, 360] on icon at bounding box center [449, 362] width 11 height 11
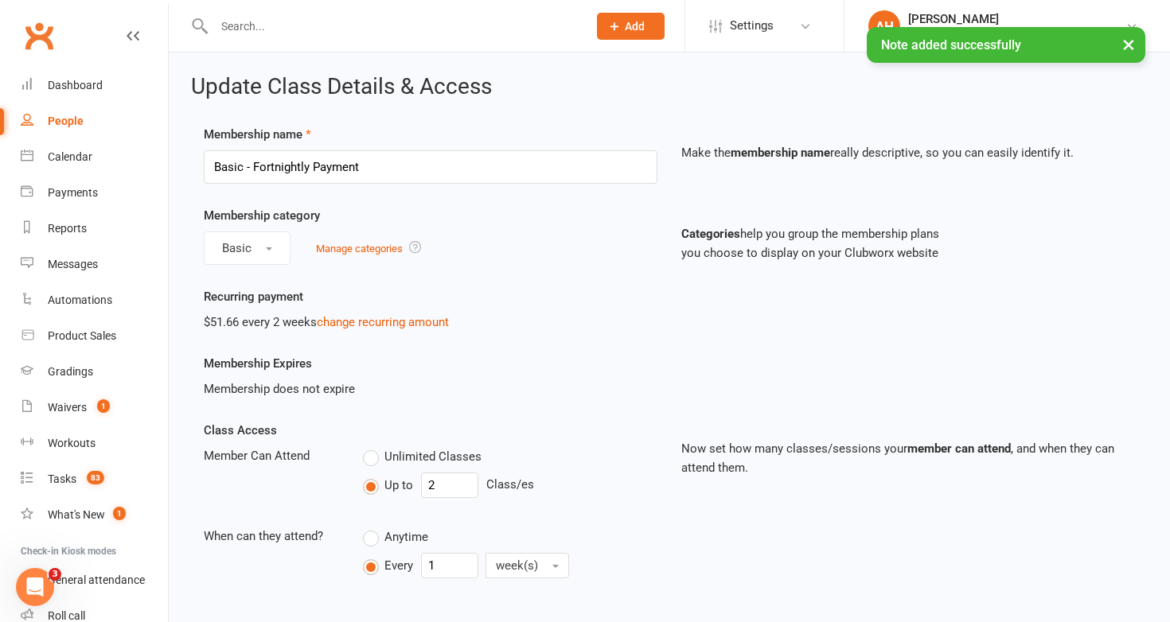
click at [374, 451] on label "Unlimited Classes" at bounding box center [422, 456] width 119 height 19
click at [373, 447] on input "Unlimited Classes" at bounding box center [368, 447] width 10 height 0
type input "0"
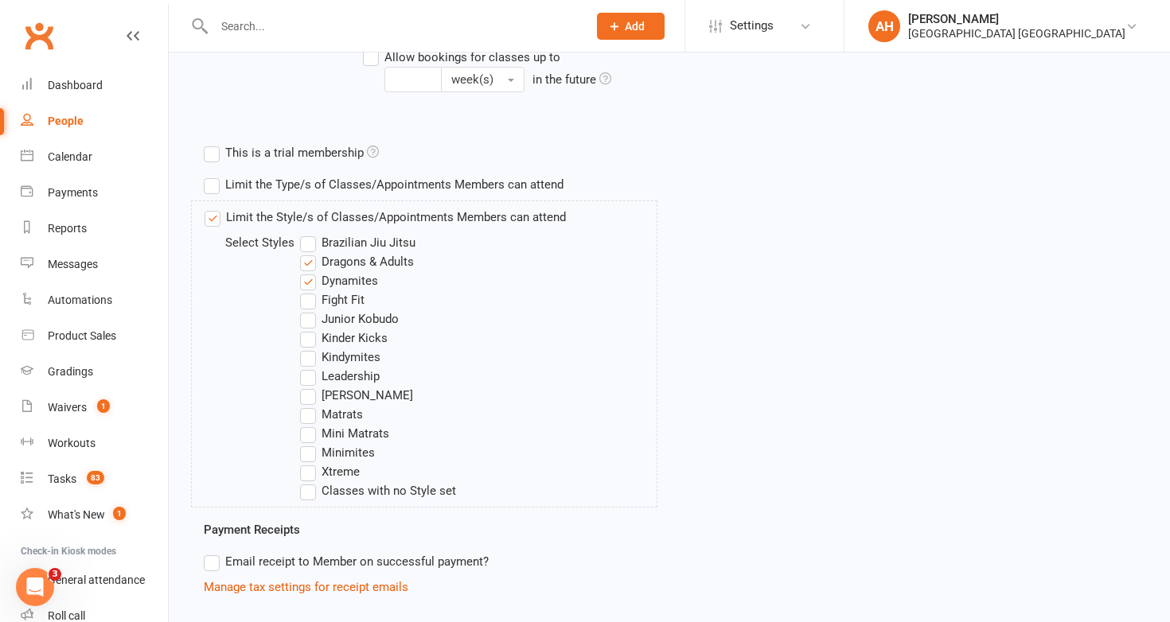
scroll to position [481, 0]
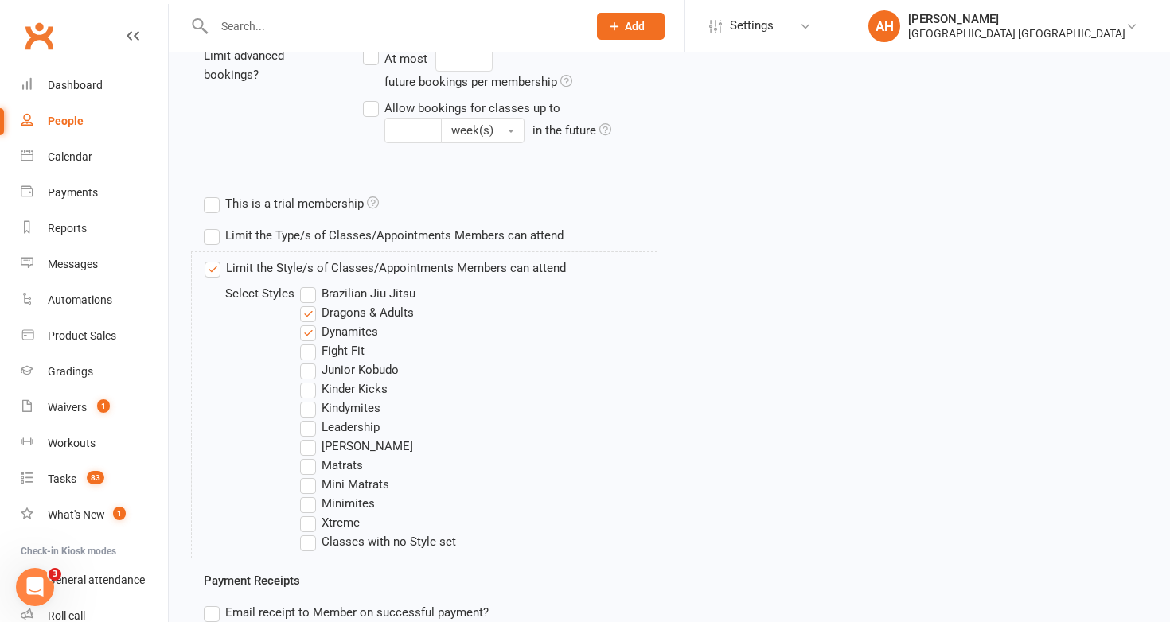
click at [314, 351] on label "Fight Fit" at bounding box center [332, 350] width 64 height 19
click at [310, 341] on input "Fight Fit" at bounding box center [305, 341] width 10 height 0
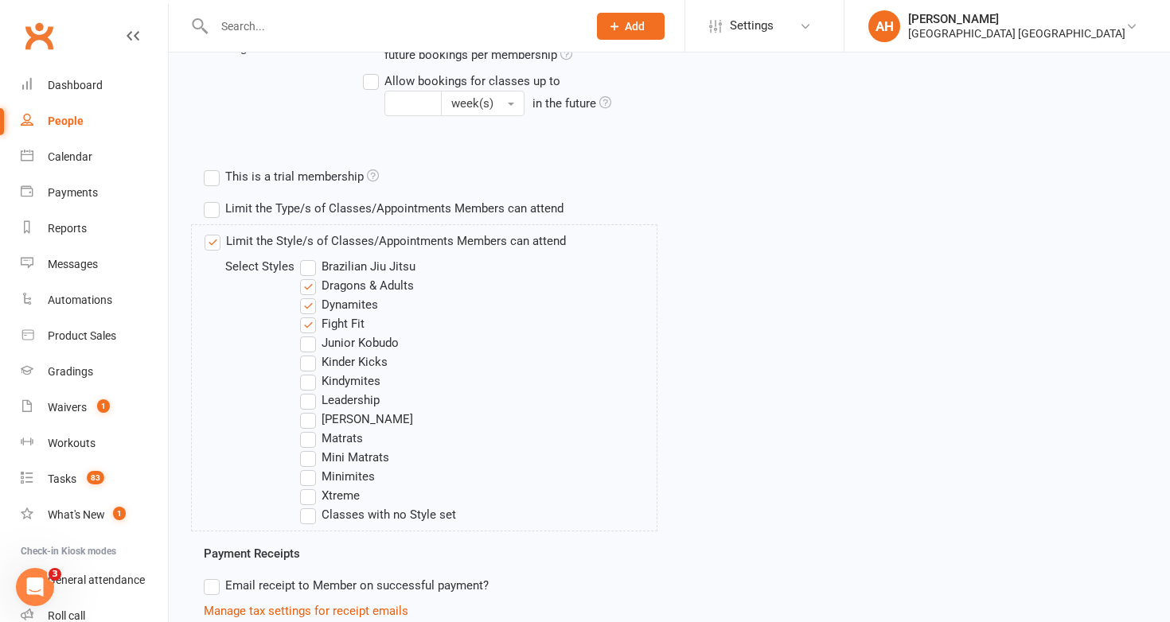
scroll to position [1190, 0]
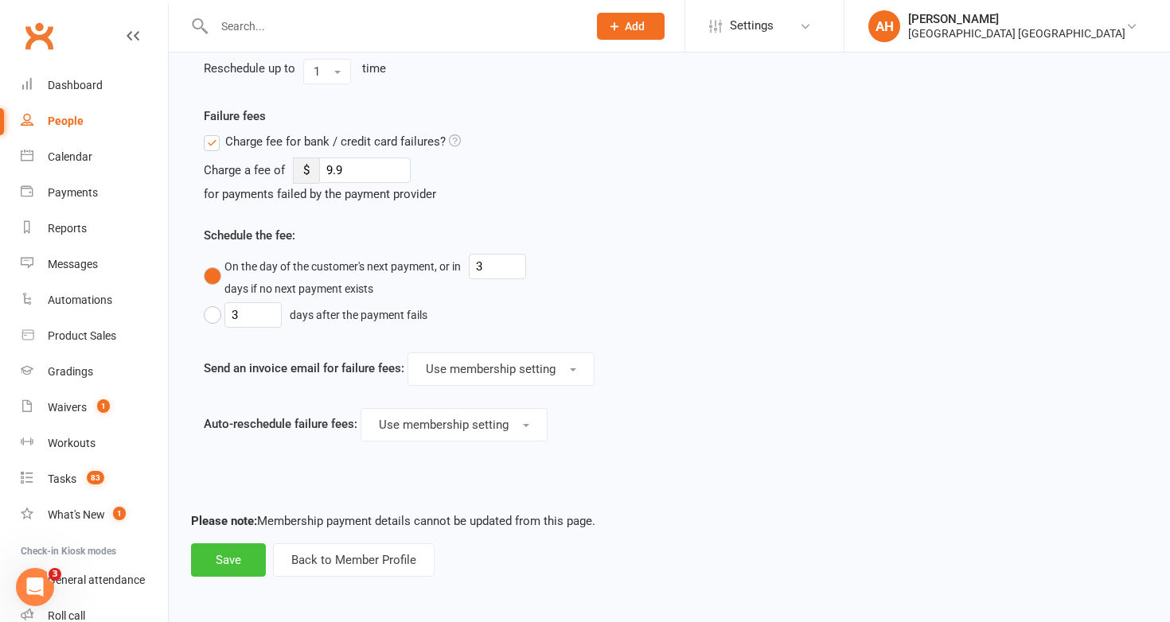
click at [237, 560] on button "Save" at bounding box center [228, 559] width 75 height 33
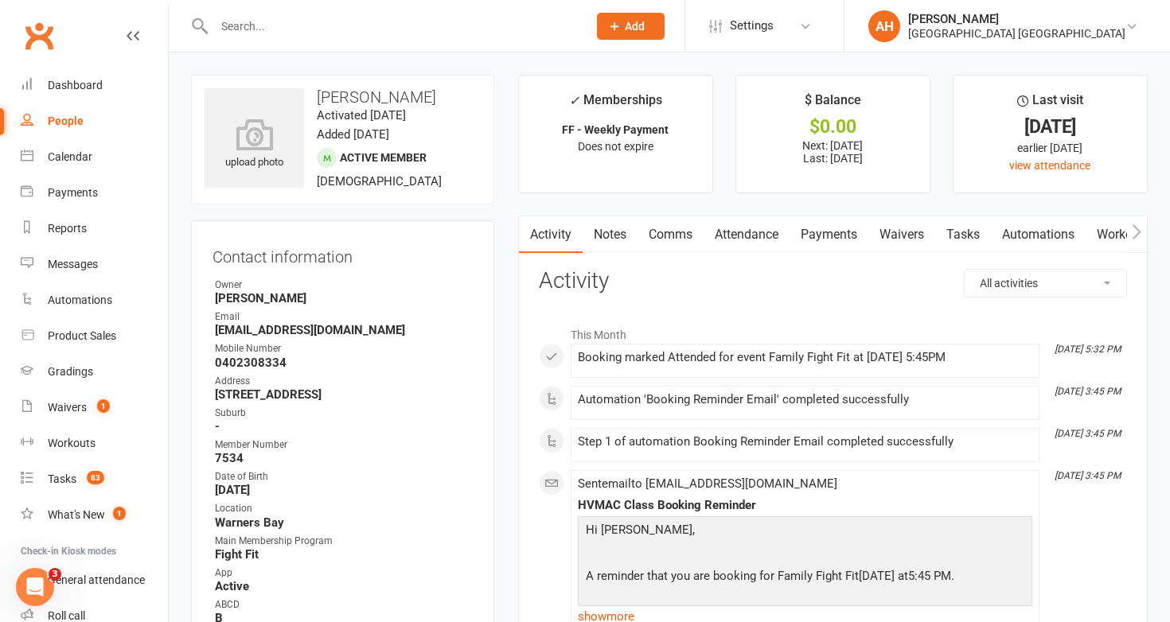
click at [614, 243] on link "Notes" at bounding box center [609, 234] width 55 height 37
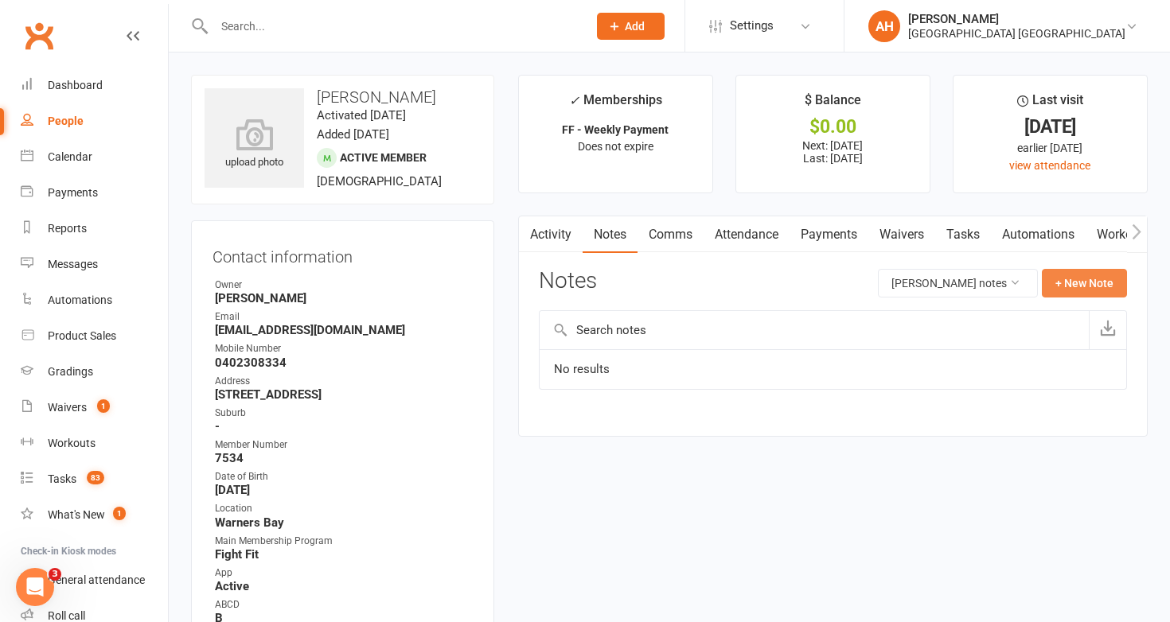
click at [1111, 290] on button "+ New Note" at bounding box center [1084, 283] width 85 height 29
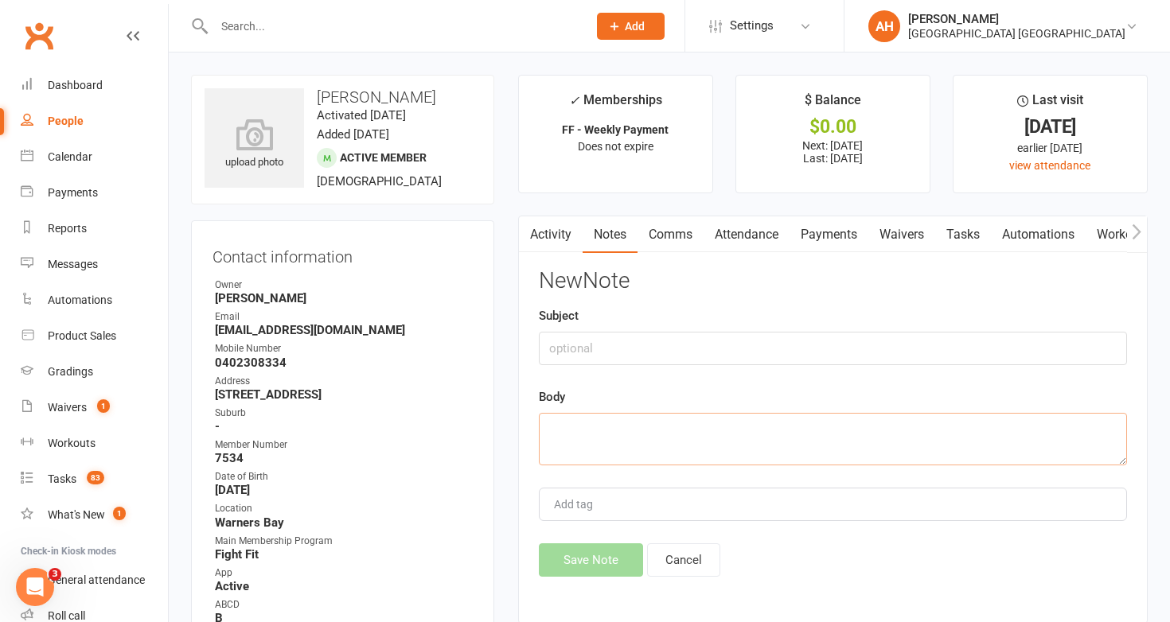
click at [957, 441] on textarea at bounding box center [833, 439] width 588 height 53
paste textarea "$50 paid, membership adjust to unlimited."
type textarea "$50 paid, membership adjust to unlimited."
click at [941, 340] on input "text" at bounding box center [833, 348] width 588 height 33
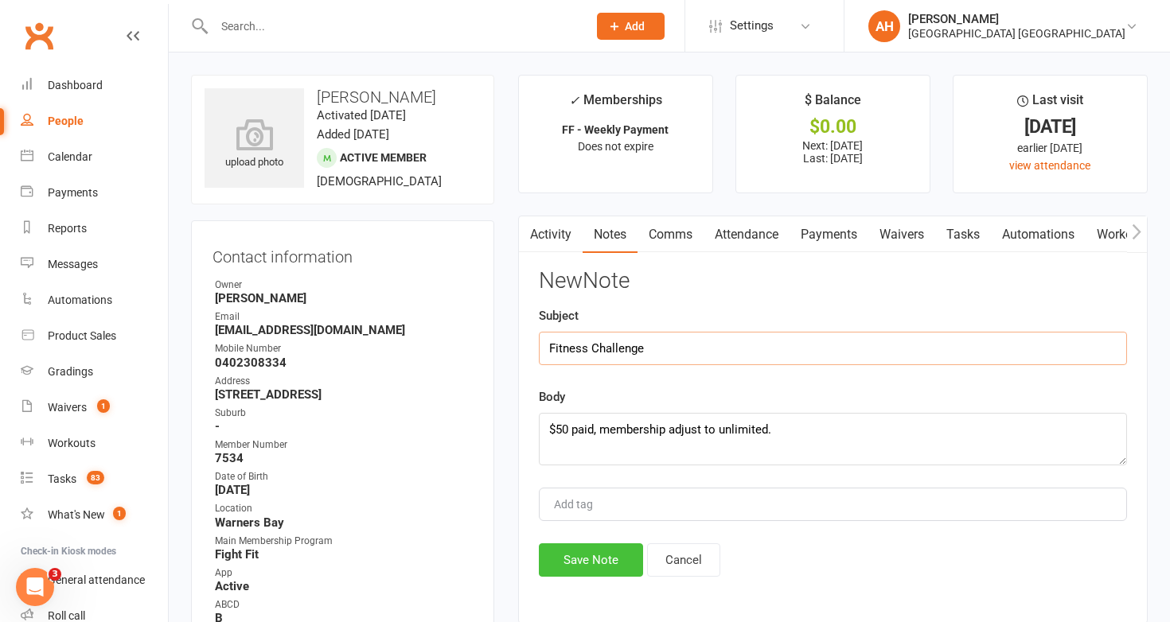
type input "Fitness Challenge"
click at [594, 567] on button "Save Note" at bounding box center [591, 559] width 104 height 33
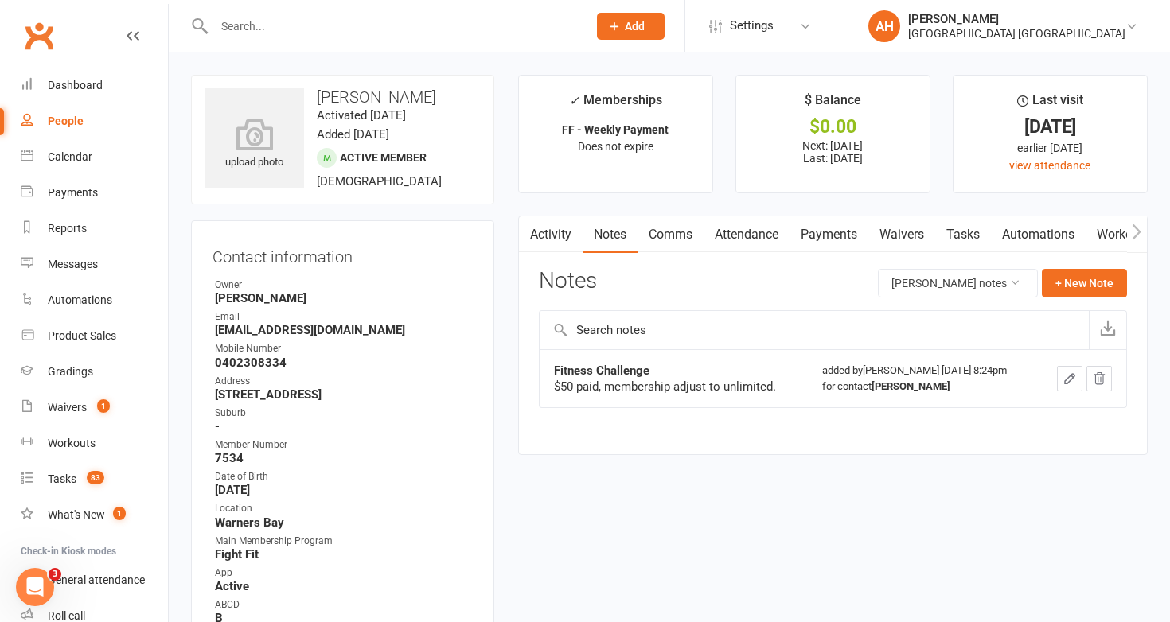
click at [516, 36] on input "text" at bounding box center [392, 26] width 367 height 22
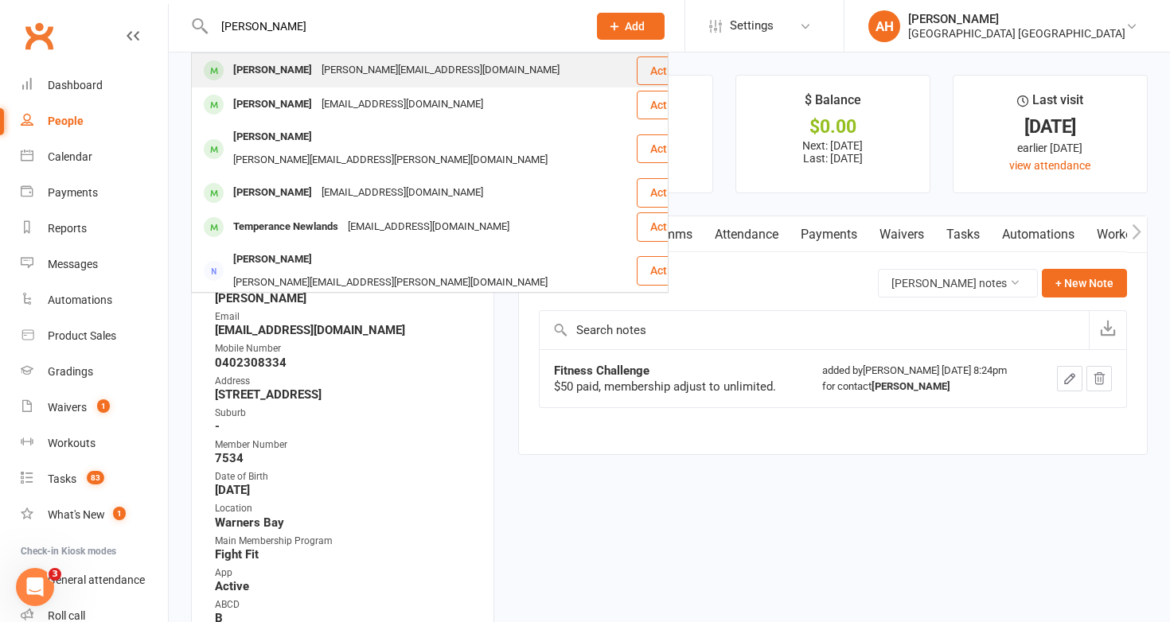
type input "amanda newlands"
click at [508, 68] on div "Amanda.blockley.newlands@gmail.com" at bounding box center [440, 70] width 247 height 23
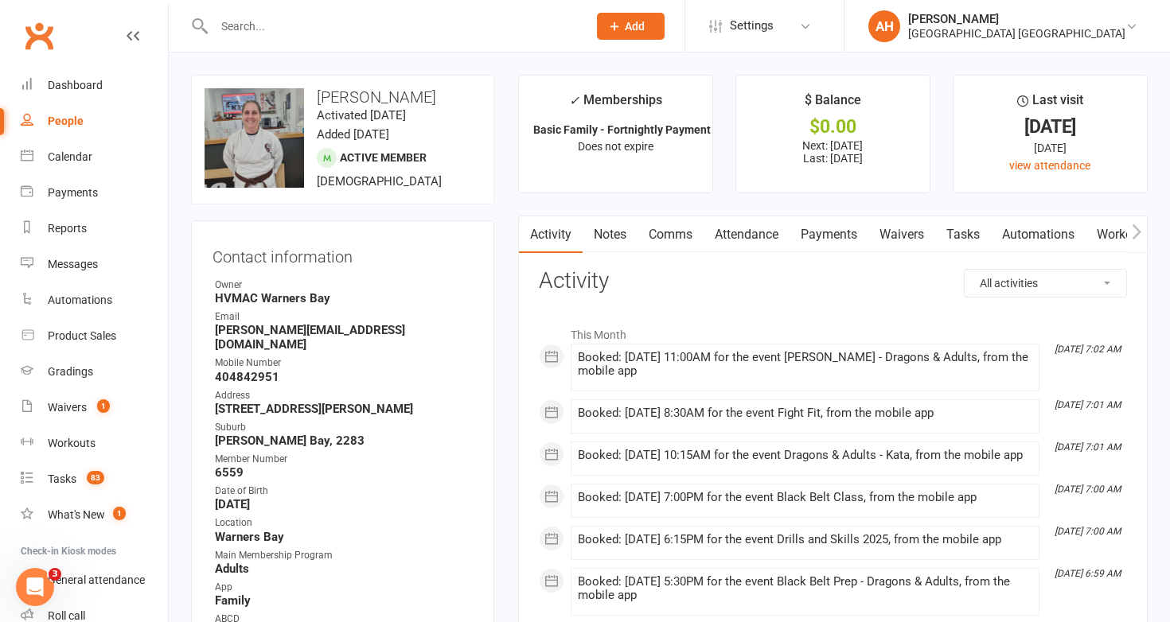
click at [620, 225] on link "Notes" at bounding box center [609, 234] width 55 height 37
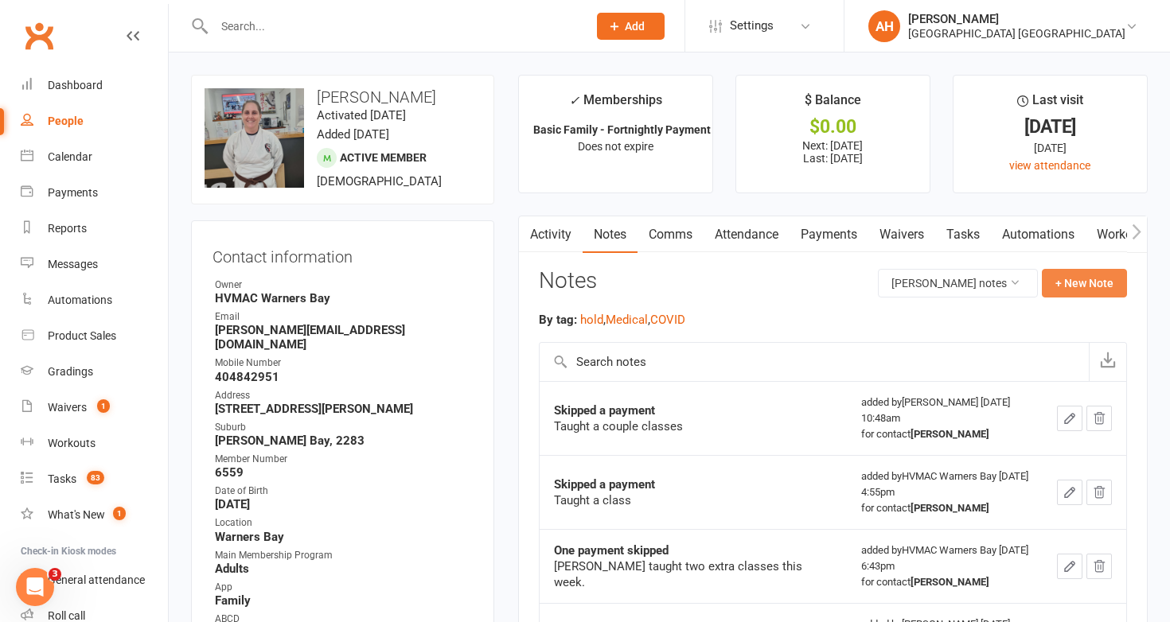
click at [1116, 275] on button "+ New Note" at bounding box center [1084, 283] width 85 height 29
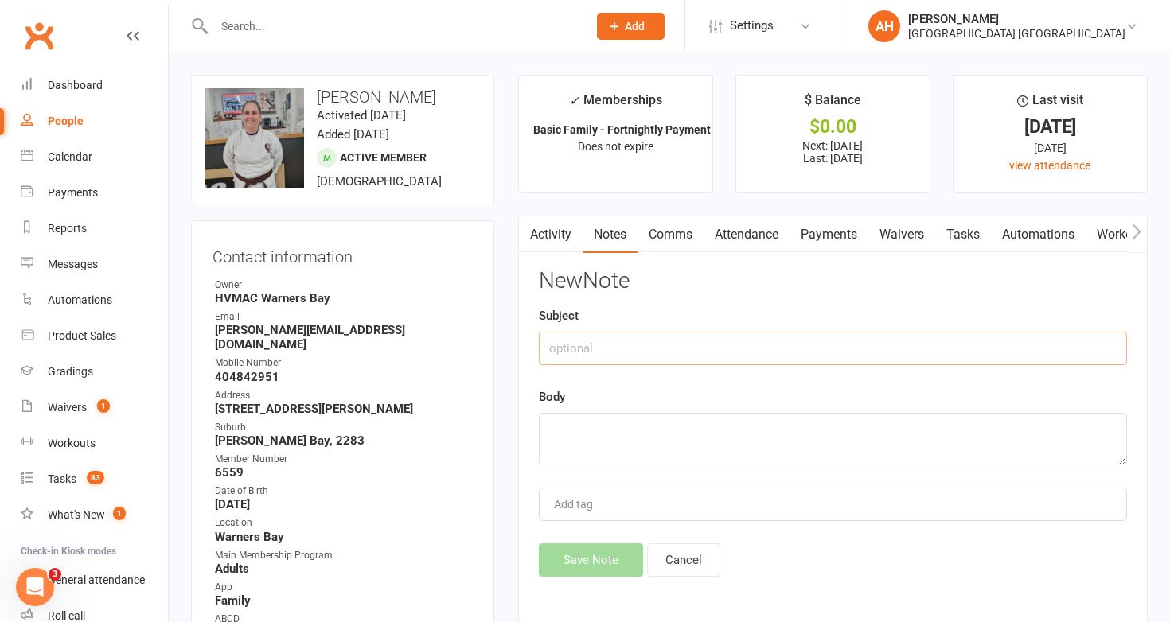
click at [1046, 343] on input "text" at bounding box center [833, 348] width 588 height 33
type input "Fitness Challenge"
click at [997, 446] on textarea at bounding box center [833, 439] width 588 height 53
paste textarea "$50 paid, membership adjust to unlimited."
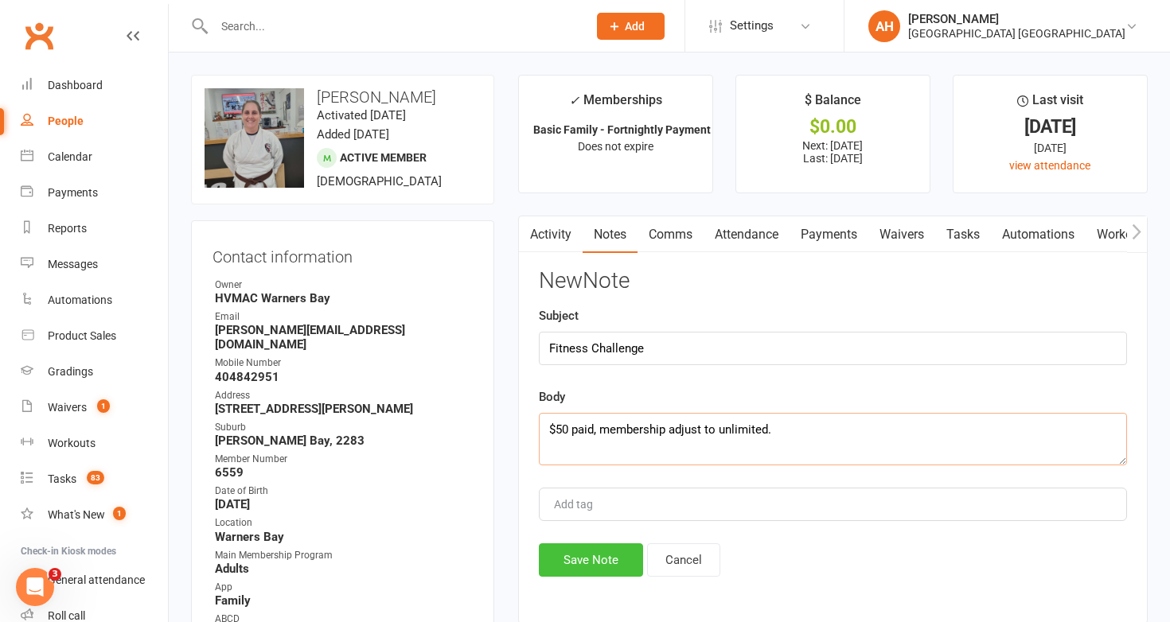
type textarea "$50 paid, membership adjust to unlimited."
click at [618, 559] on button "Save Note" at bounding box center [591, 559] width 104 height 33
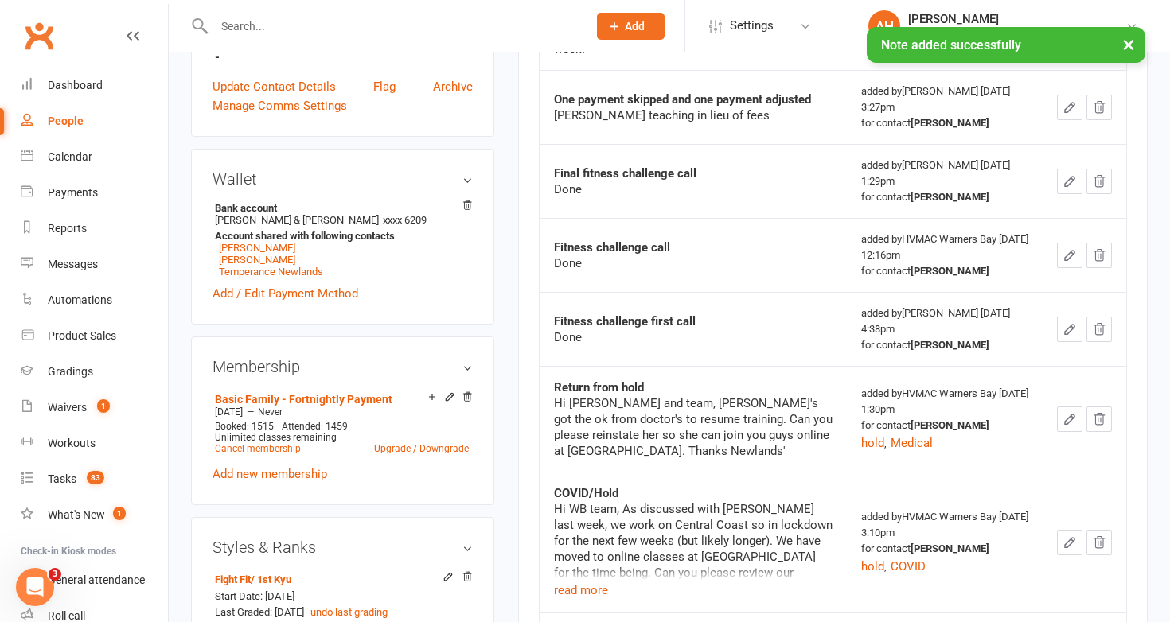
scroll to position [643, 0]
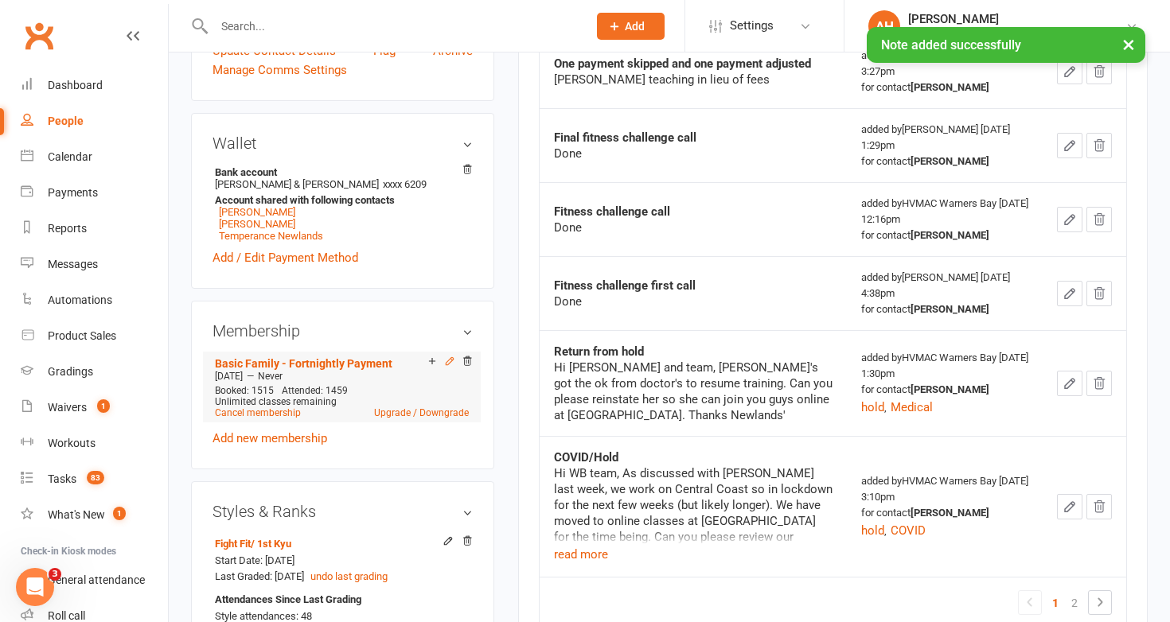
click at [450, 358] on icon at bounding box center [449, 361] width 7 height 7
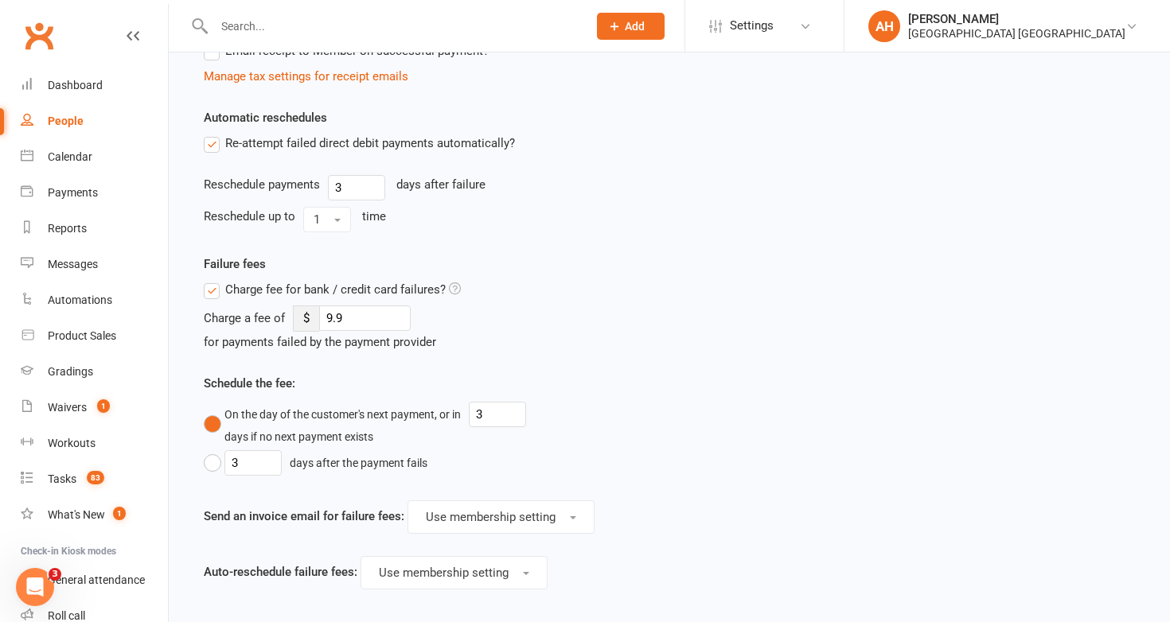
scroll to position [902, 0]
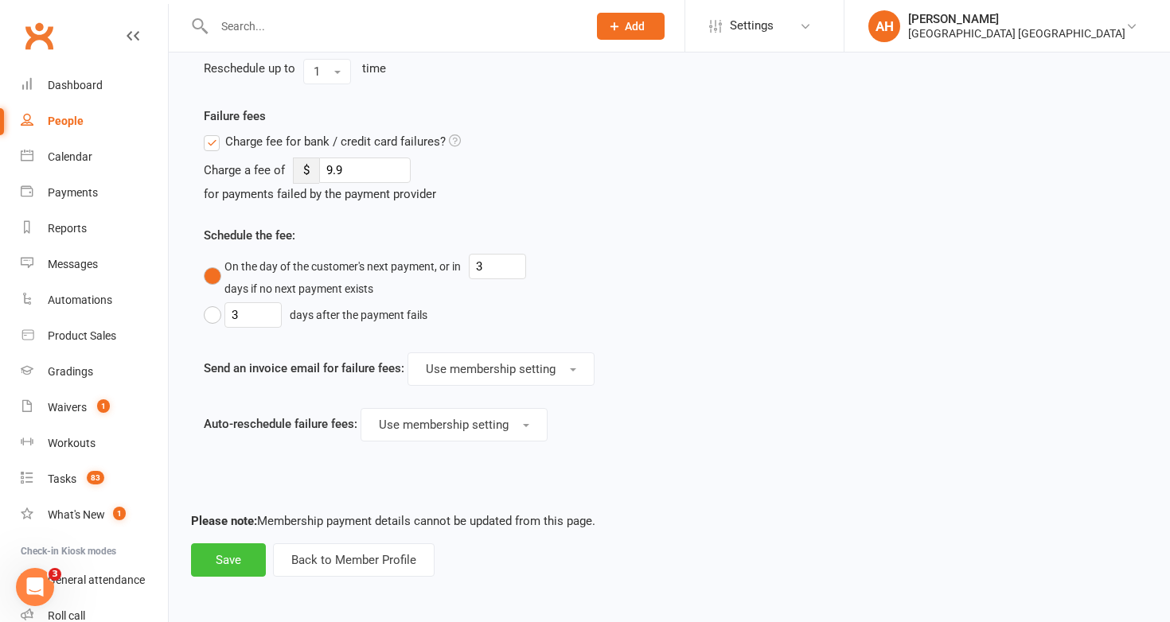
click at [239, 557] on button "Save" at bounding box center [228, 559] width 75 height 33
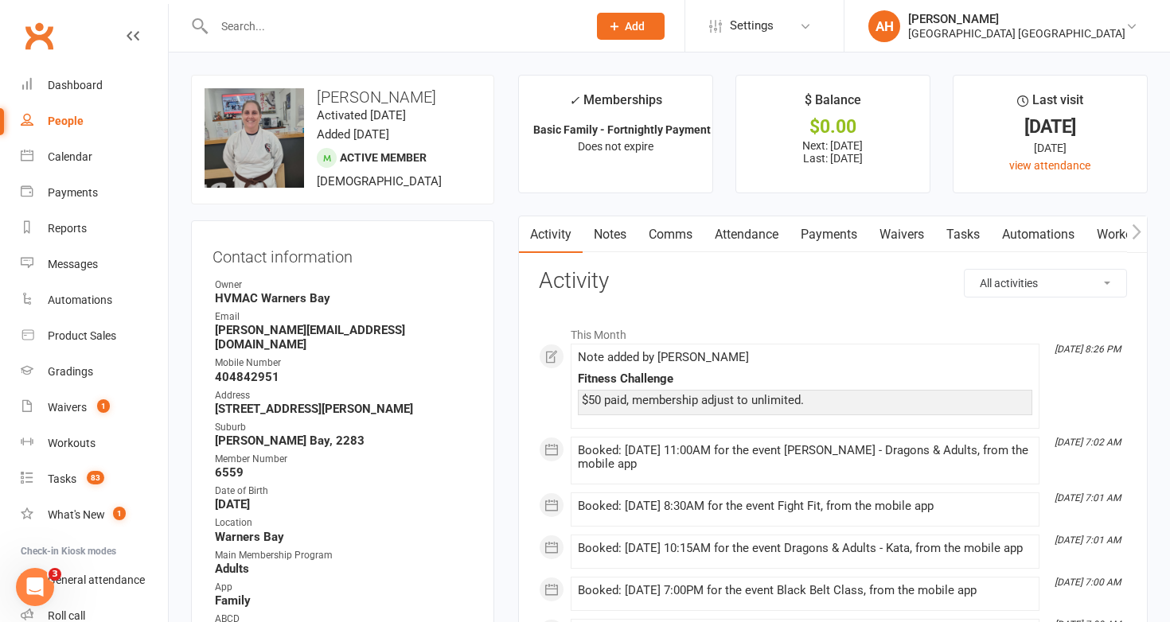
click at [513, 36] on input "text" at bounding box center [392, 26] width 367 height 22
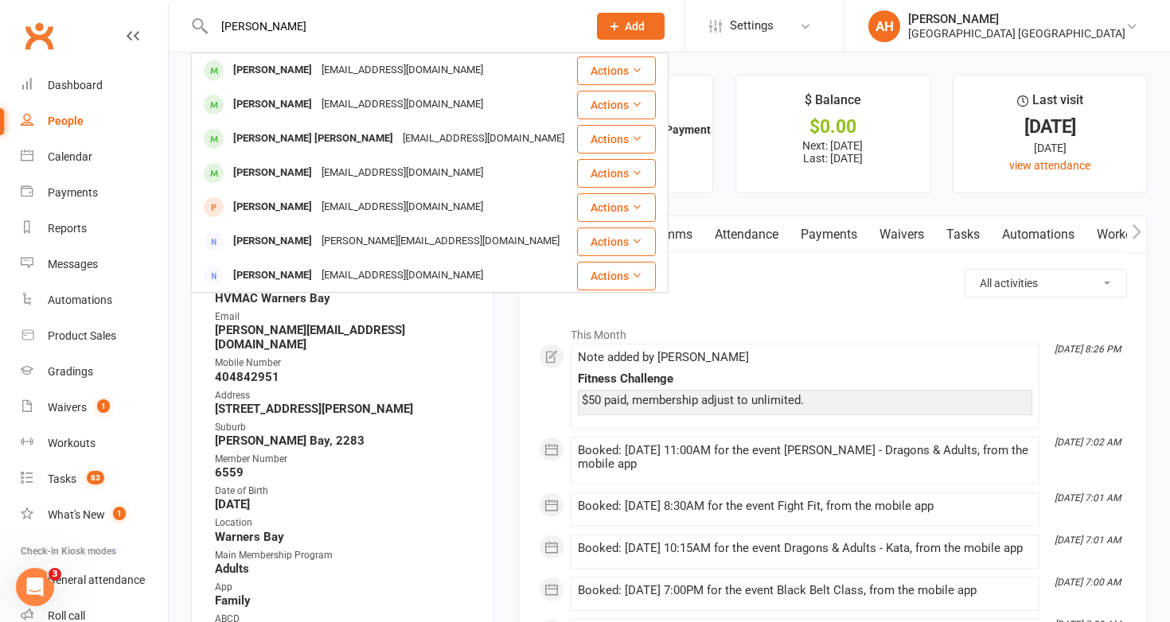
type input "keith buckley"
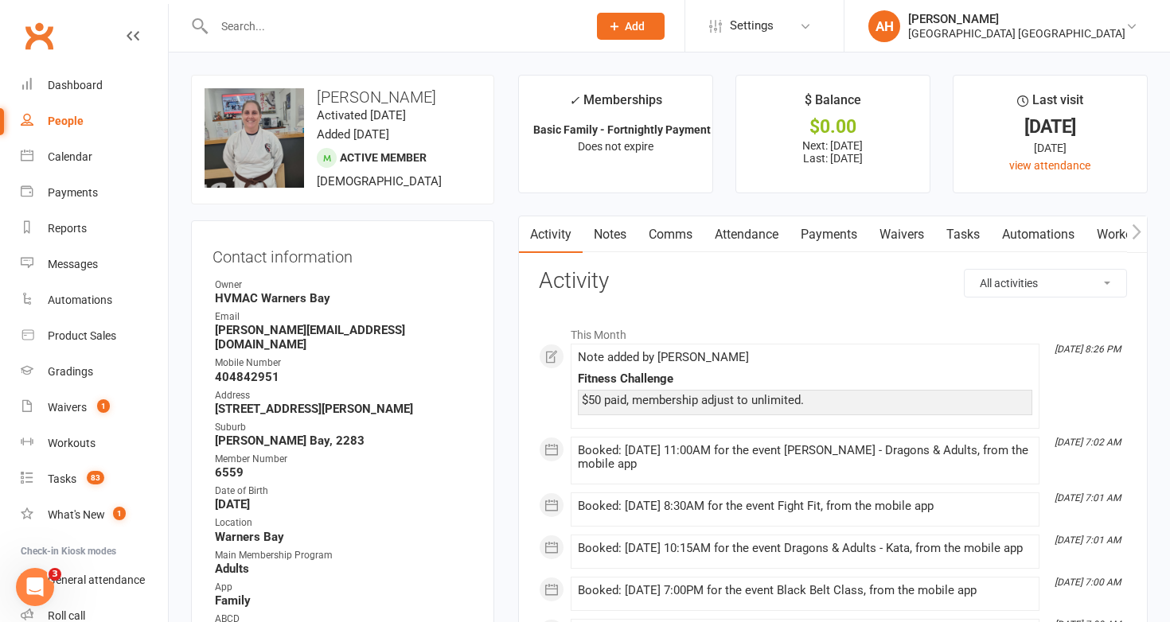
click at [606, 232] on link "Notes" at bounding box center [609, 234] width 55 height 37
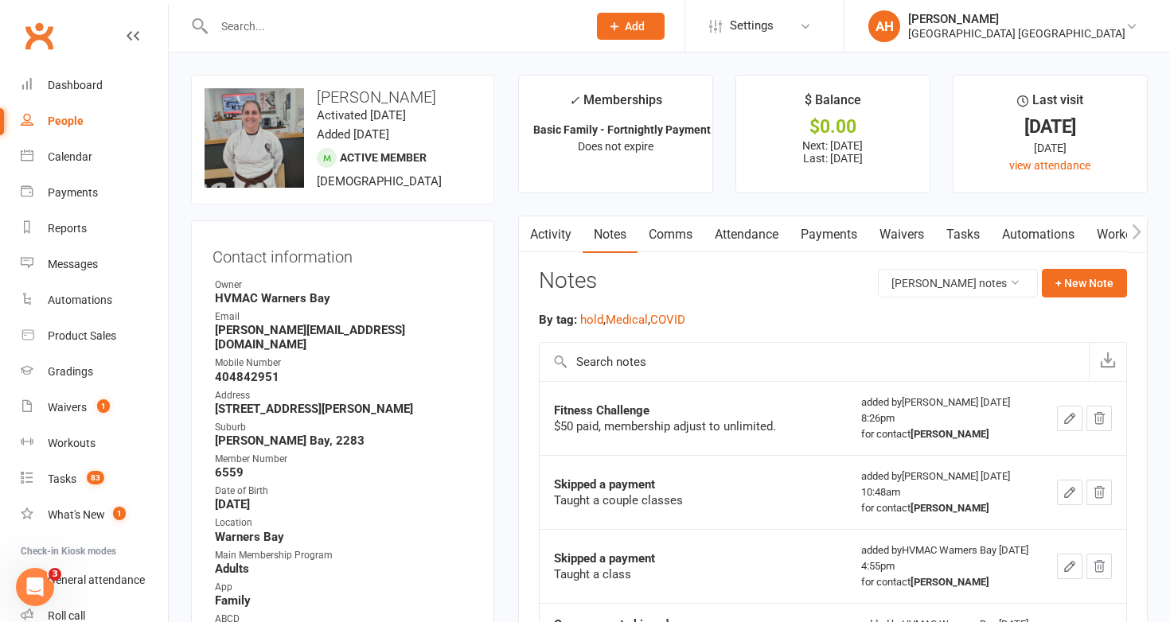
click at [1065, 419] on icon "button" at bounding box center [1070, 419] width 10 height 10
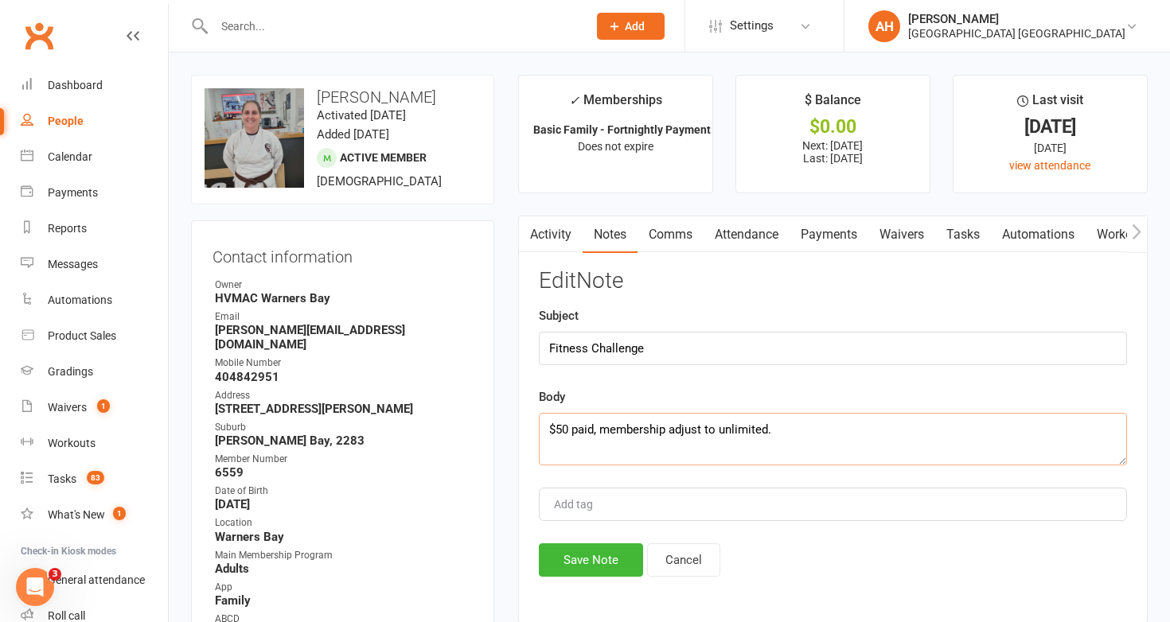
click at [971, 442] on textarea "$50 paid, membership adjust to unlimited." at bounding box center [833, 439] width 588 height 53
type textarea "$50 paid, membership adjust to unlimited. Needs to be refunded $25."
click at [605, 563] on button "Save Note" at bounding box center [591, 559] width 104 height 33
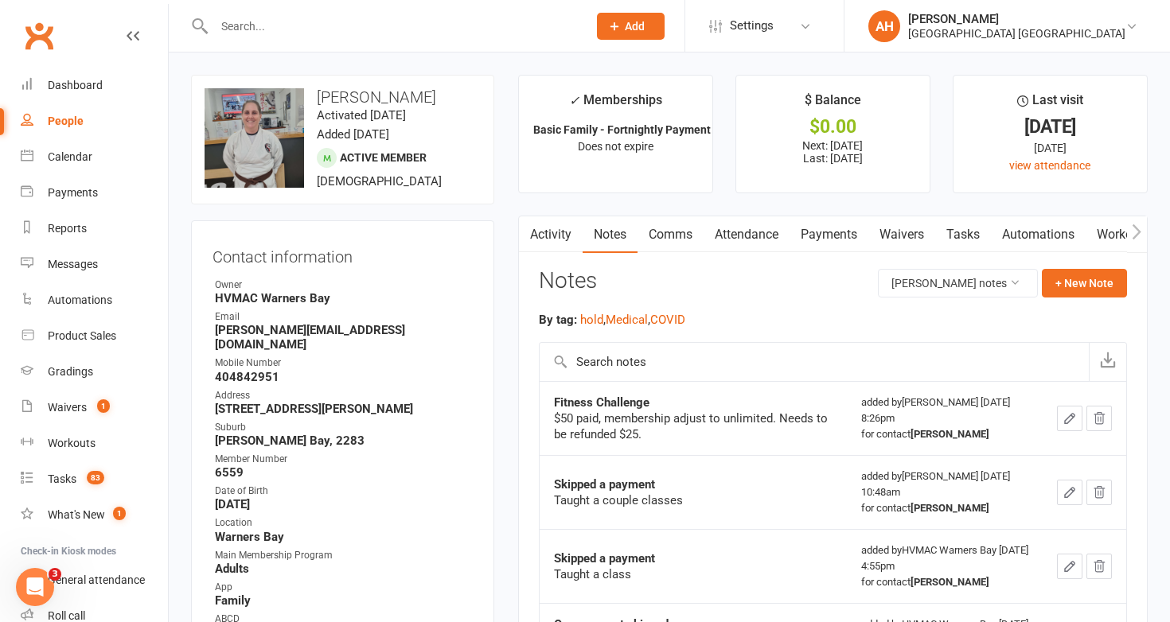
click at [811, 228] on link "Payments" at bounding box center [828, 234] width 79 height 37
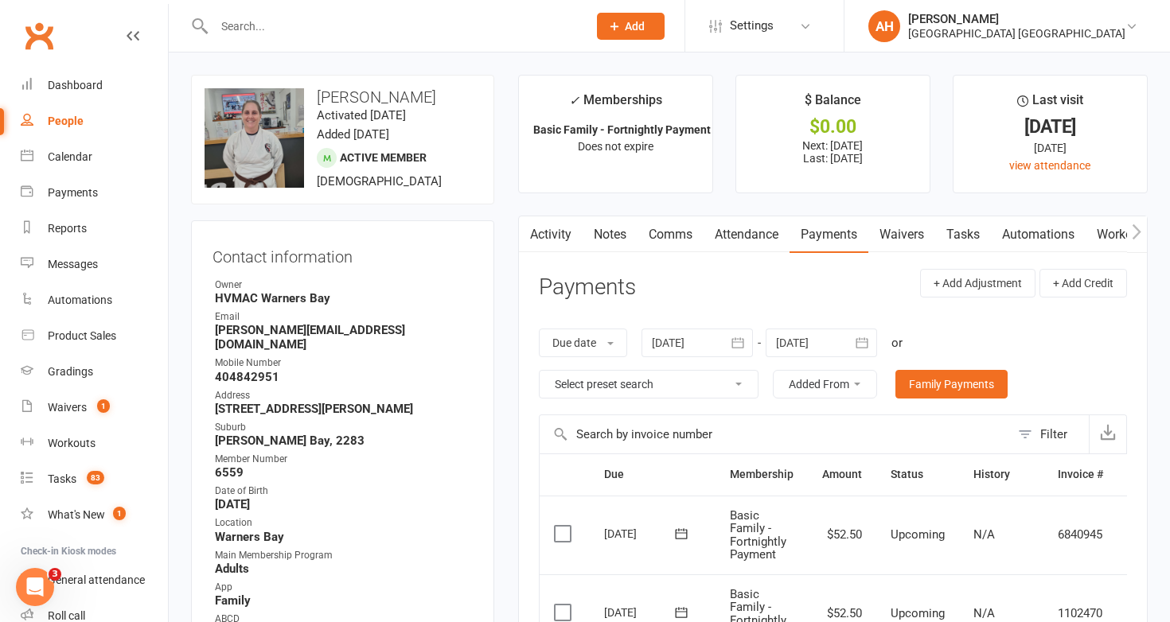
click at [523, 24] on input "text" at bounding box center [392, 26] width 367 height 22
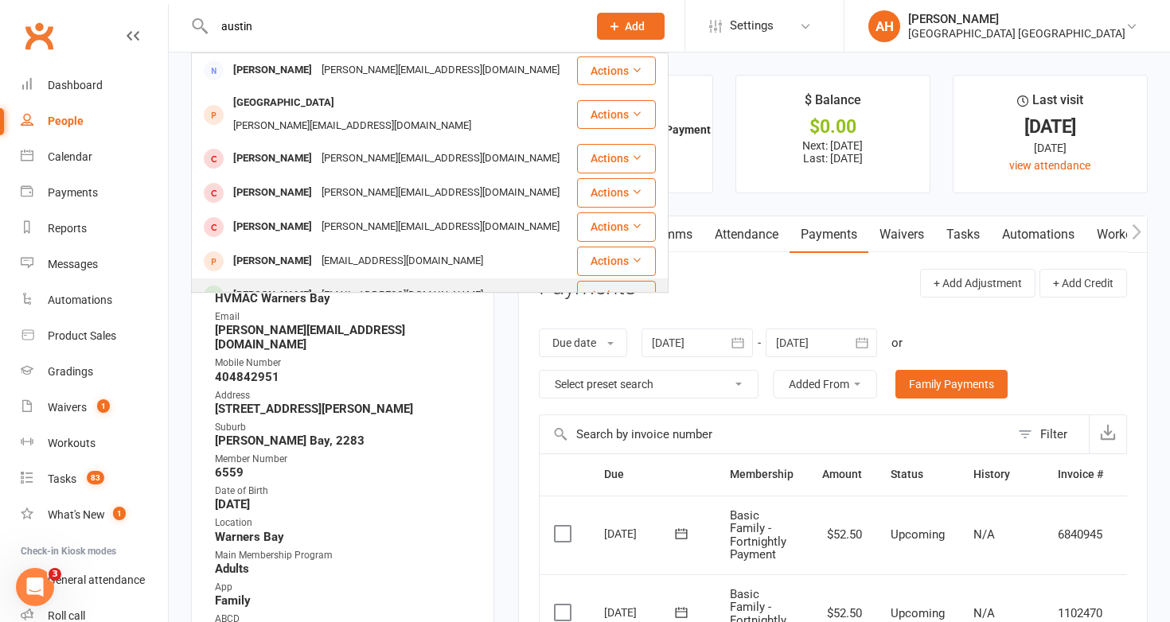
type input "austin"
click at [381, 284] on div "emandmarty@gmail.com" at bounding box center [402, 295] width 171 height 23
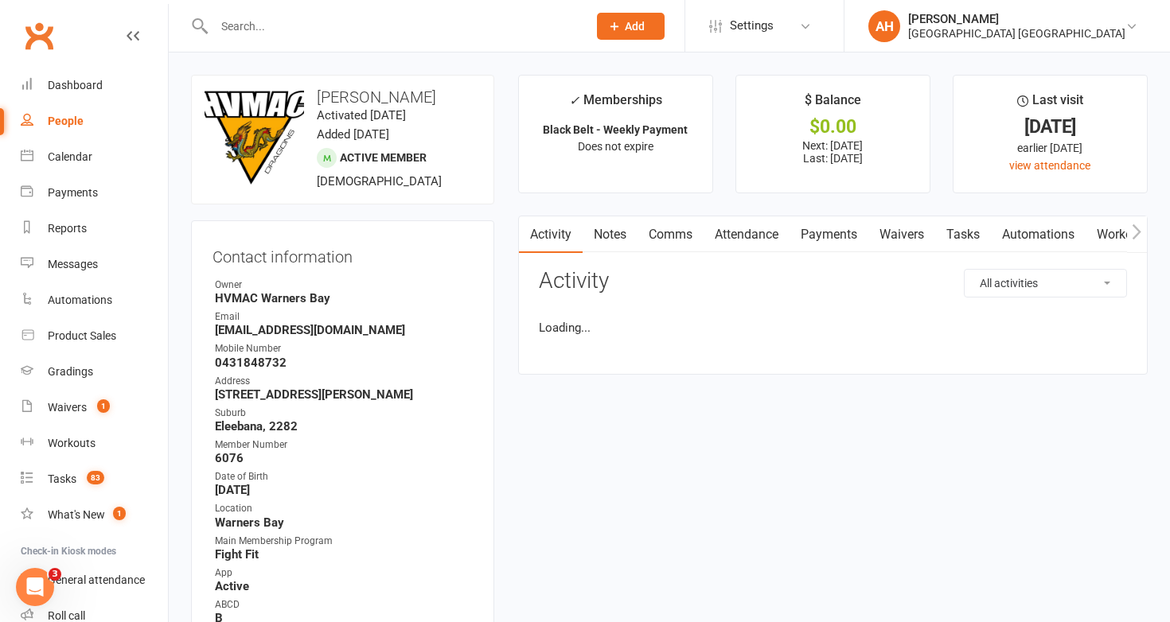
click at [613, 234] on link "Notes" at bounding box center [609, 234] width 55 height 37
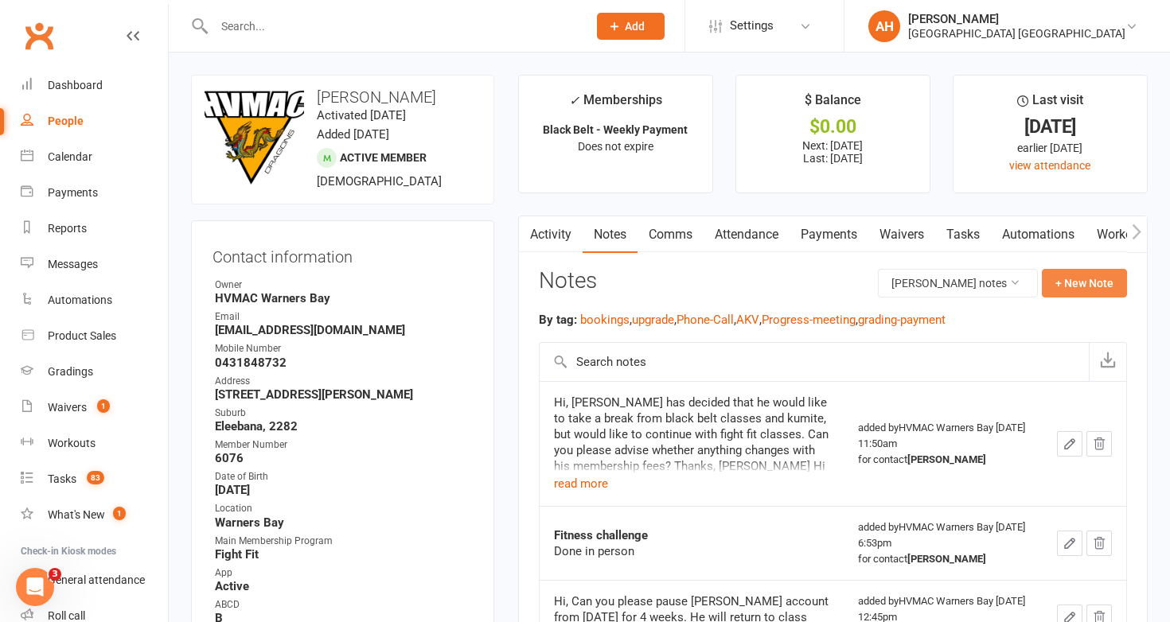
click at [1077, 275] on button "+ New Note" at bounding box center [1084, 283] width 85 height 29
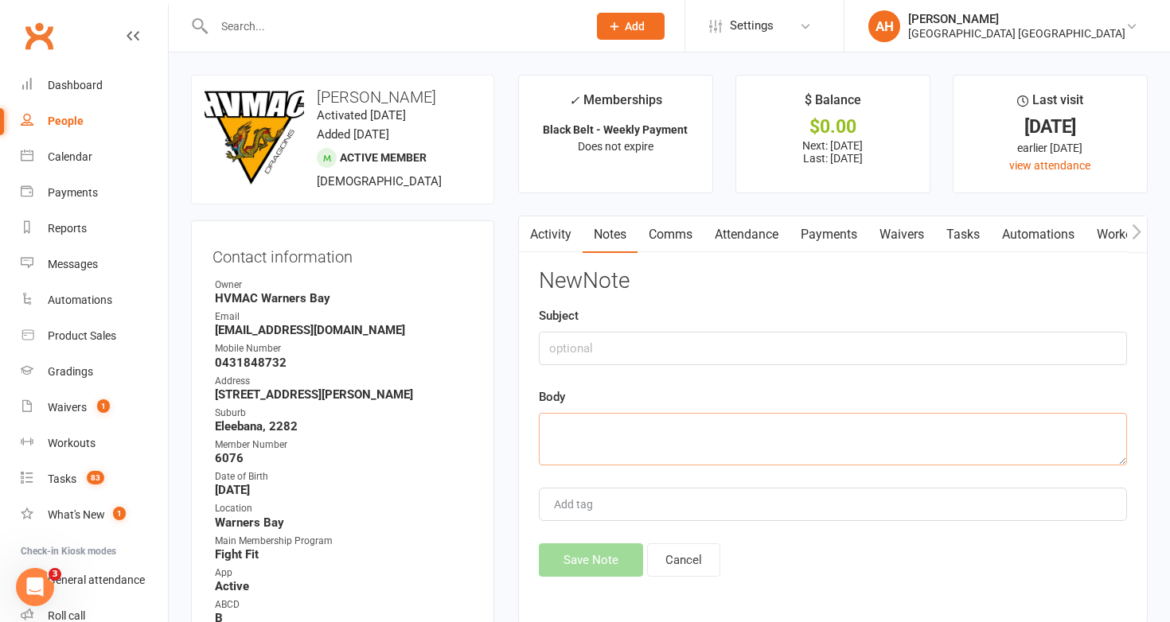
click at [968, 427] on textarea at bounding box center [833, 439] width 588 height 53
paste textarea "$50 paid, membership adjust to unlimited."
click at [567, 430] on textarea "$50 paid, membership adjust to unlimited." at bounding box center [833, 439] width 588 height 53
type textarea "$25 paid, membership adjust to unlimited."
click at [599, 353] on input "text" at bounding box center [833, 348] width 588 height 33
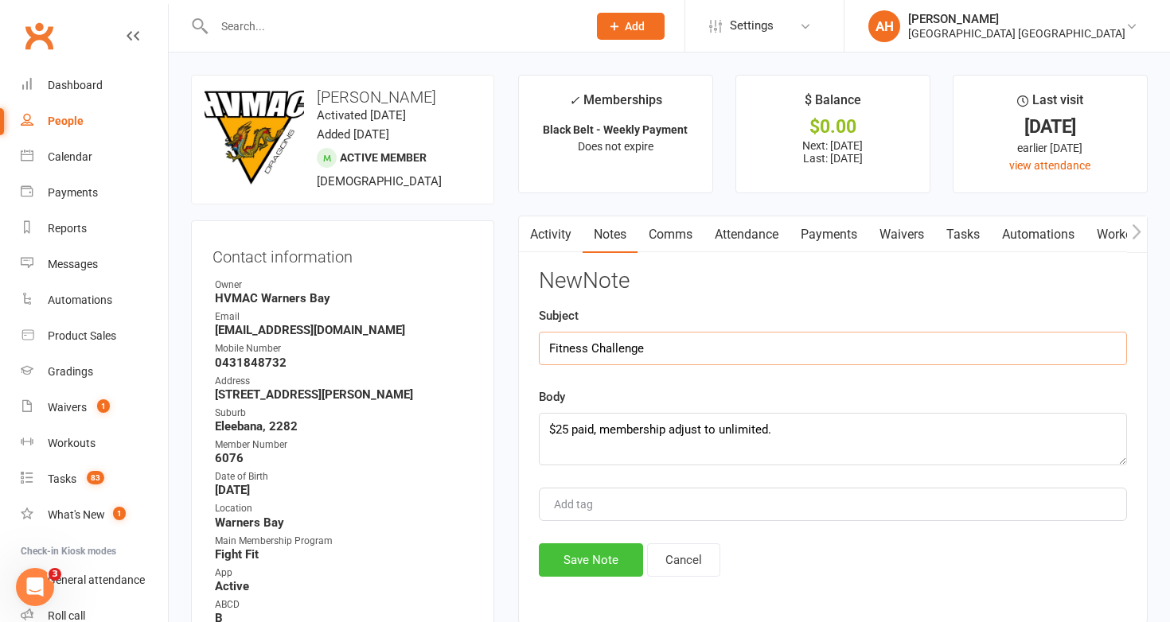
type input "Fitness Challenge"
click at [561, 559] on button "Save Note" at bounding box center [591, 559] width 104 height 33
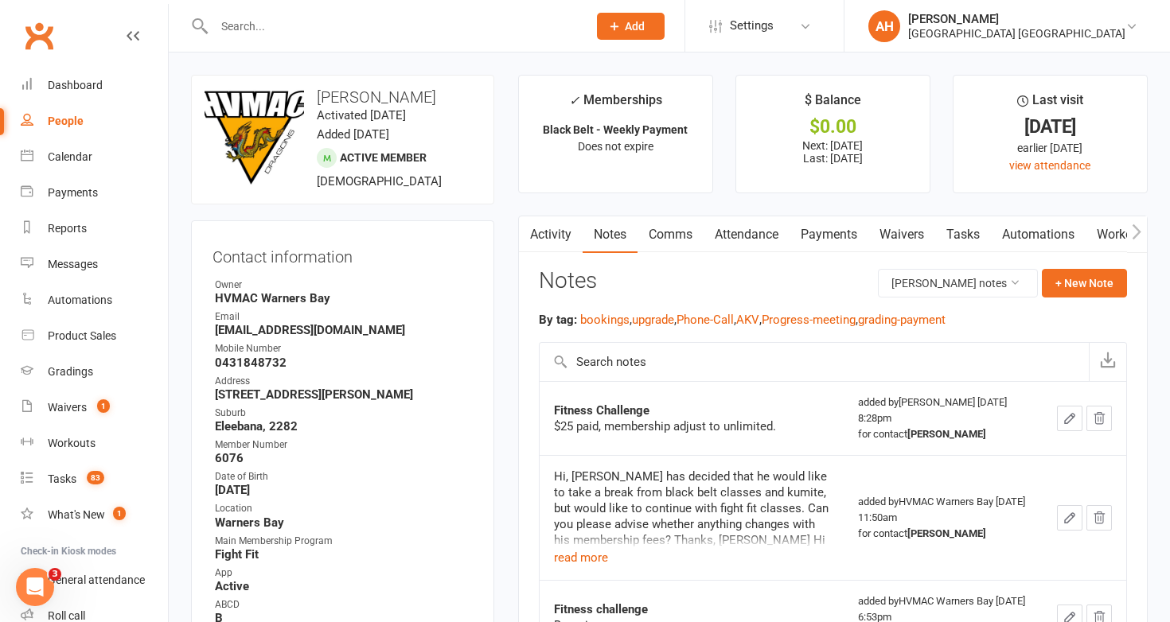
click at [538, 29] on input "text" at bounding box center [392, 26] width 367 height 22
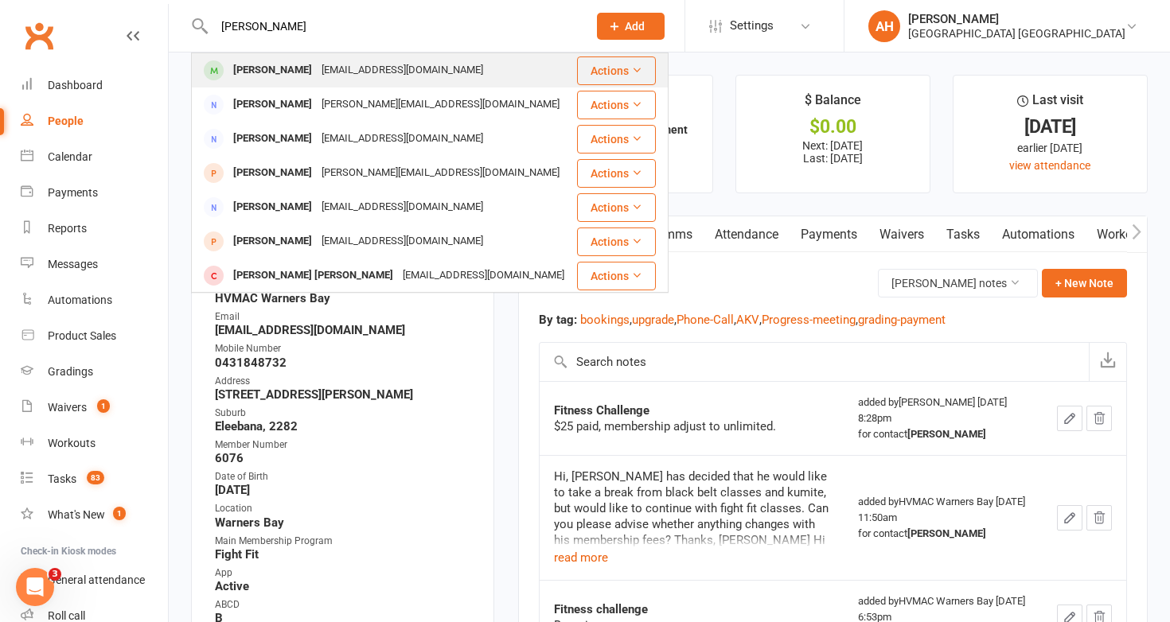
type input "keith buckely"
click at [423, 64] on div "amycooper82@outlook.com" at bounding box center [402, 70] width 171 height 23
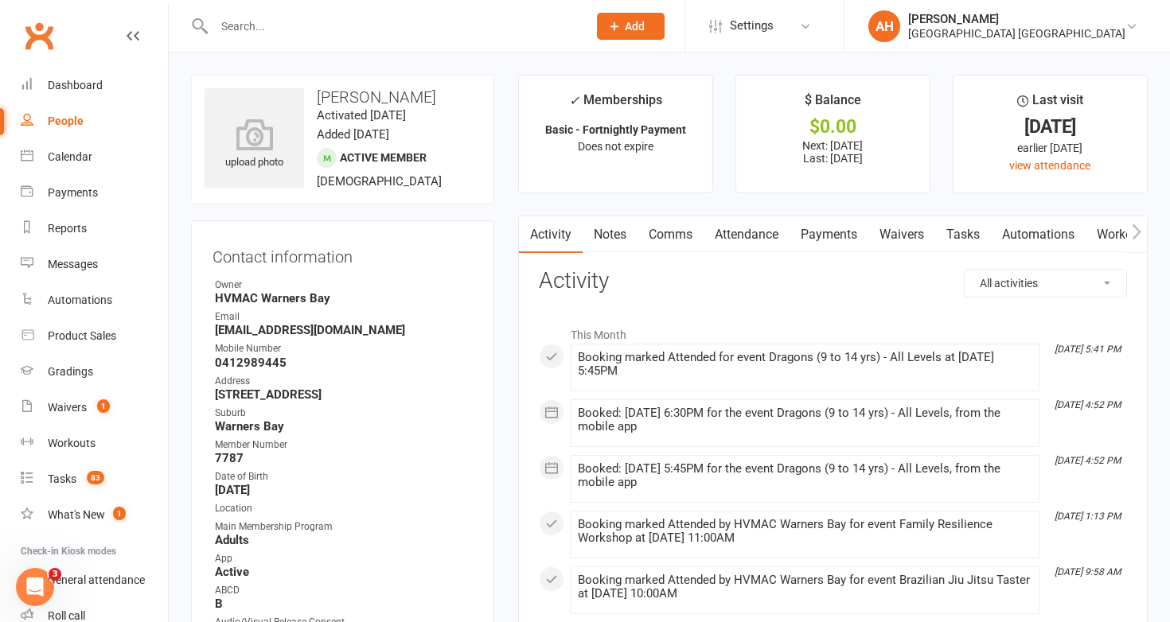
click at [603, 216] on link "Notes" at bounding box center [609, 234] width 55 height 37
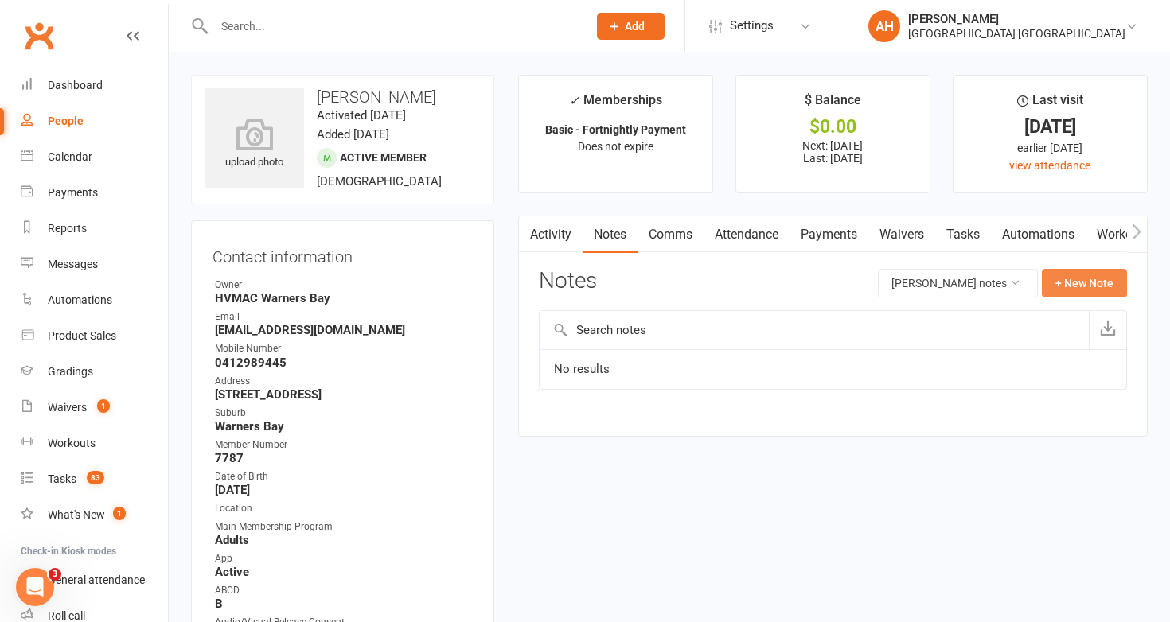
click at [1061, 286] on button "+ New Note" at bounding box center [1084, 283] width 85 height 29
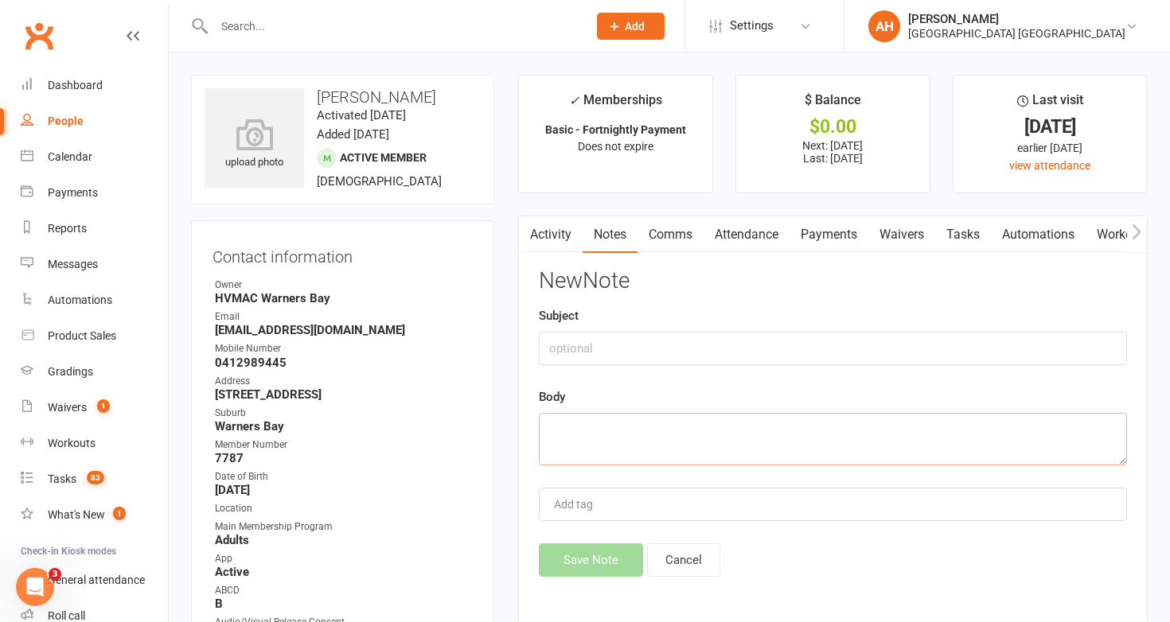
click at [815, 450] on textarea at bounding box center [833, 439] width 588 height 53
paste textarea "$50 paid, membership adjust to unlimited."
type textarea "$50 paid, membership adjust to unlimited."
click at [793, 338] on input "text" at bounding box center [833, 348] width 588 height 33
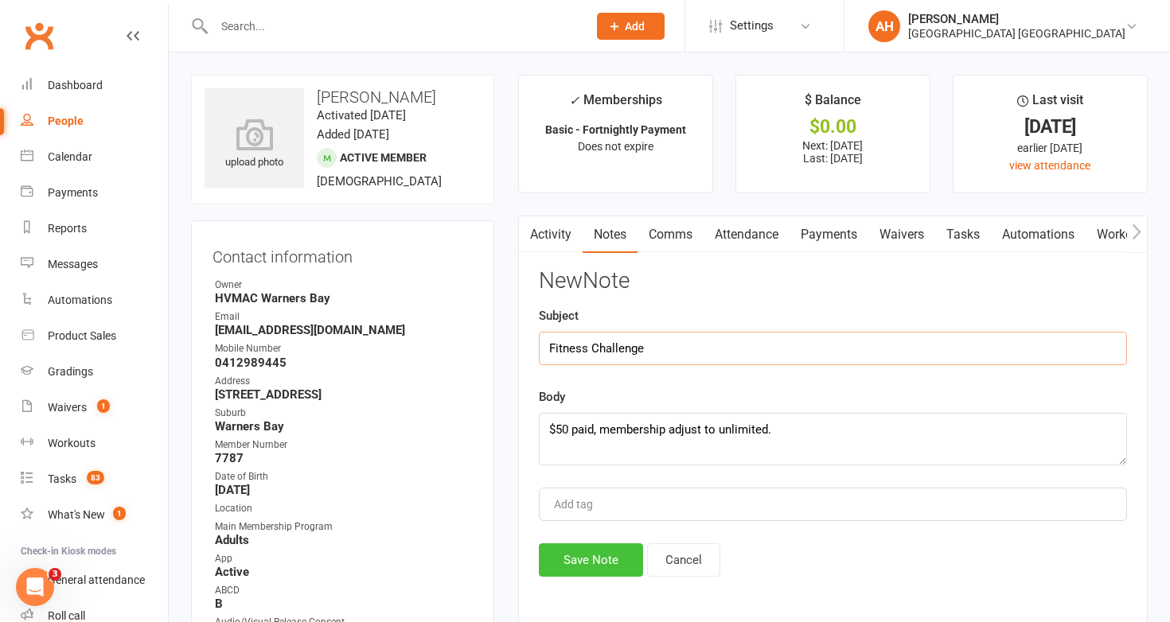
type input "Fitness Challenge"
click at [624, 555] on button "Save Note" at bounding box center [591, 559] width 104 height 33
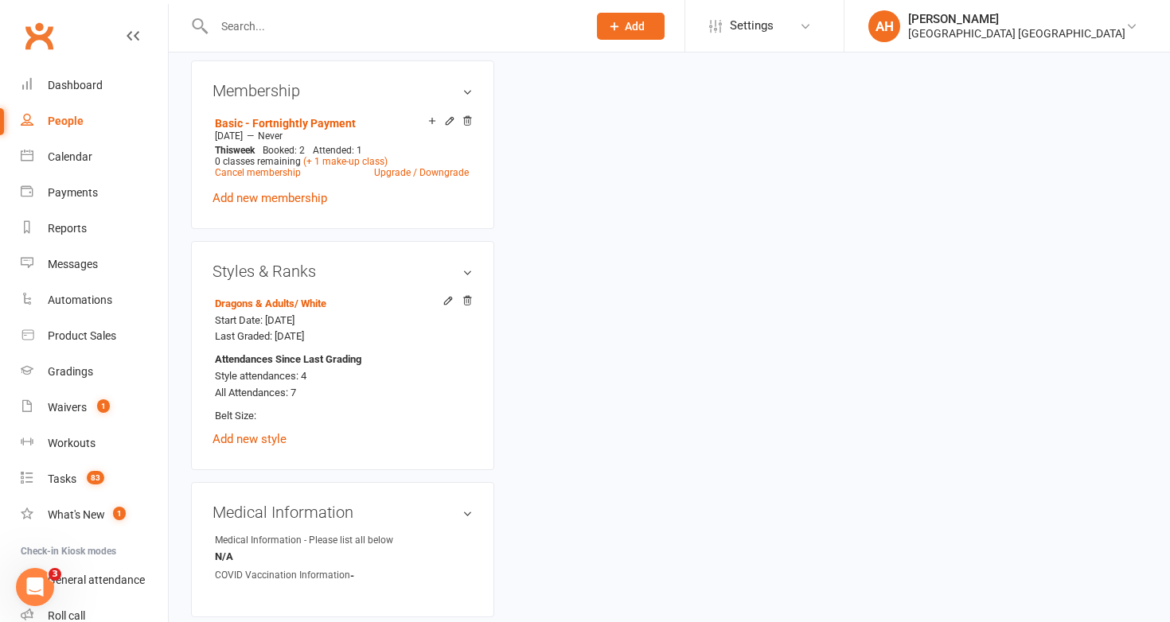
scroll to position [800, 0]
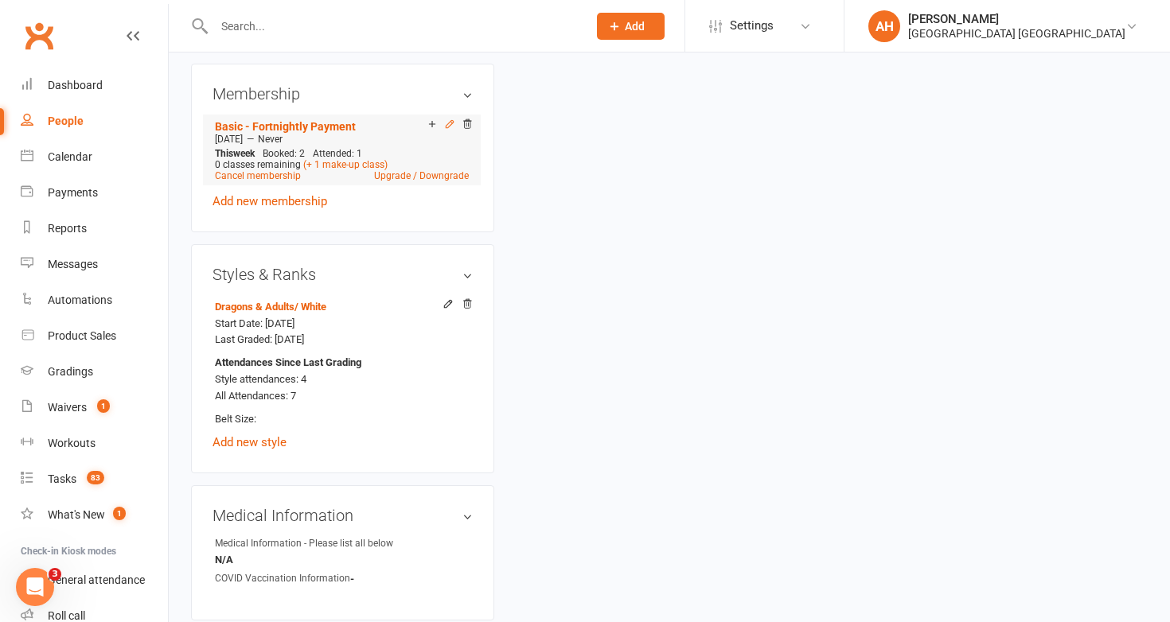
click at [452, 121] on icon at bounding box center [449, 124] width 7 height 7
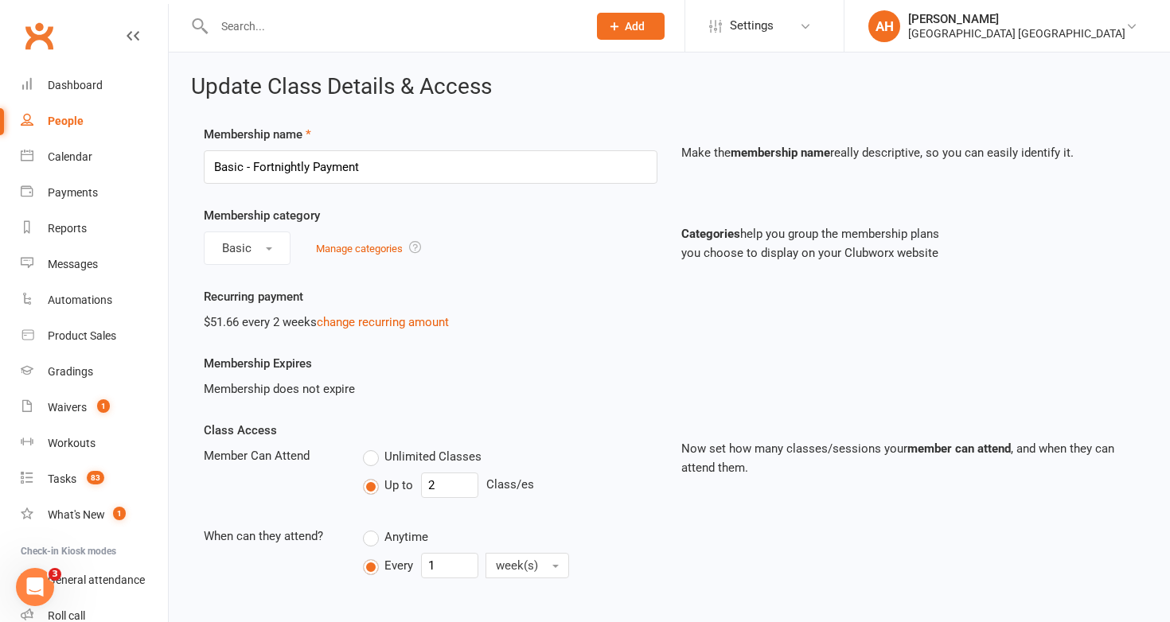
click at [372, 458] on label "Unlimited Classes" at bounding box center [422, 456] width 119 height 19
click at [372, 447] on input "Unlimited Classes" at bounding box center [368, 447] width 10 height 0
type input "0"
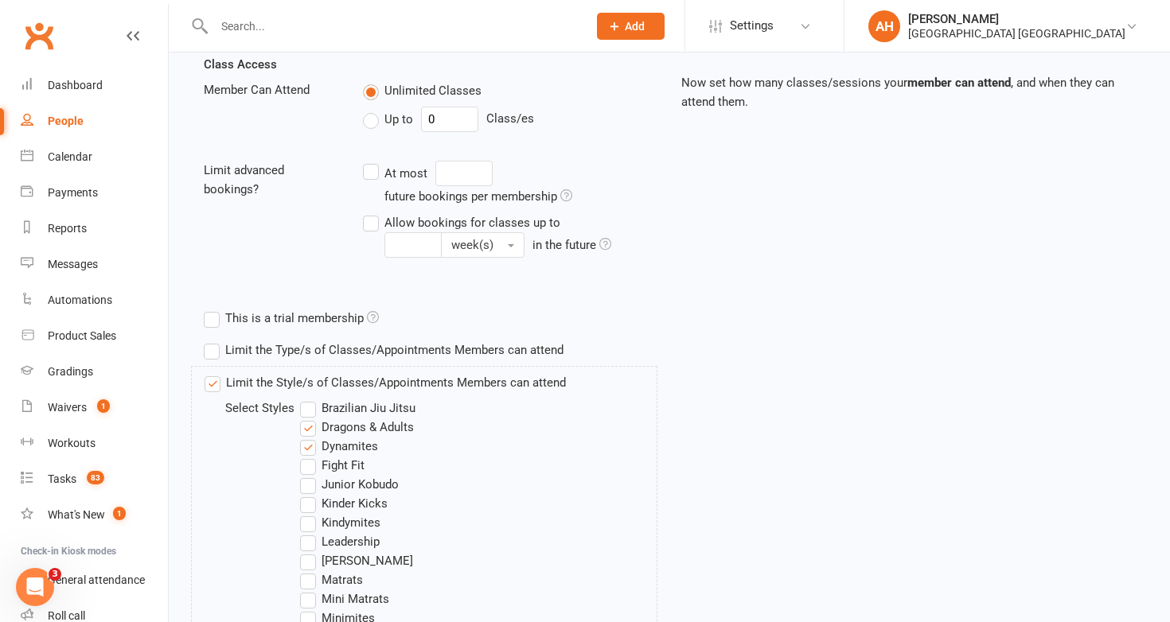
scroll to position [376, 0]
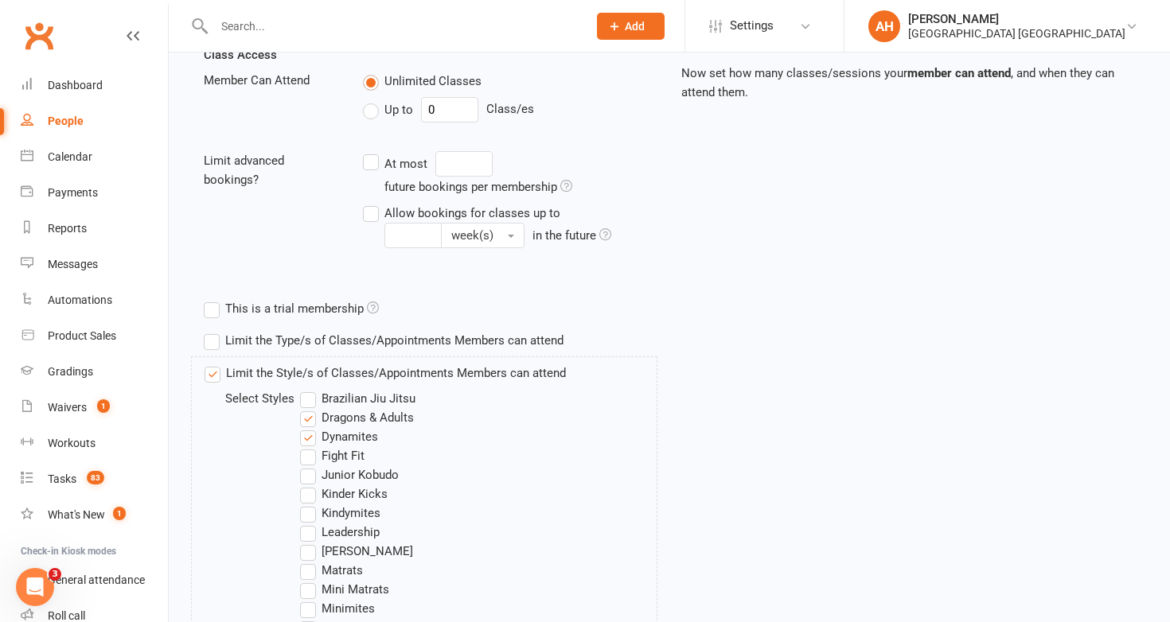
click at [311, 464] on label "Fight Fit" at bounding box center [332, 455] width 64 height 19
click at [310, 446] on input "Fight Fit" at bounding box center [305, 446] width 10 height 0
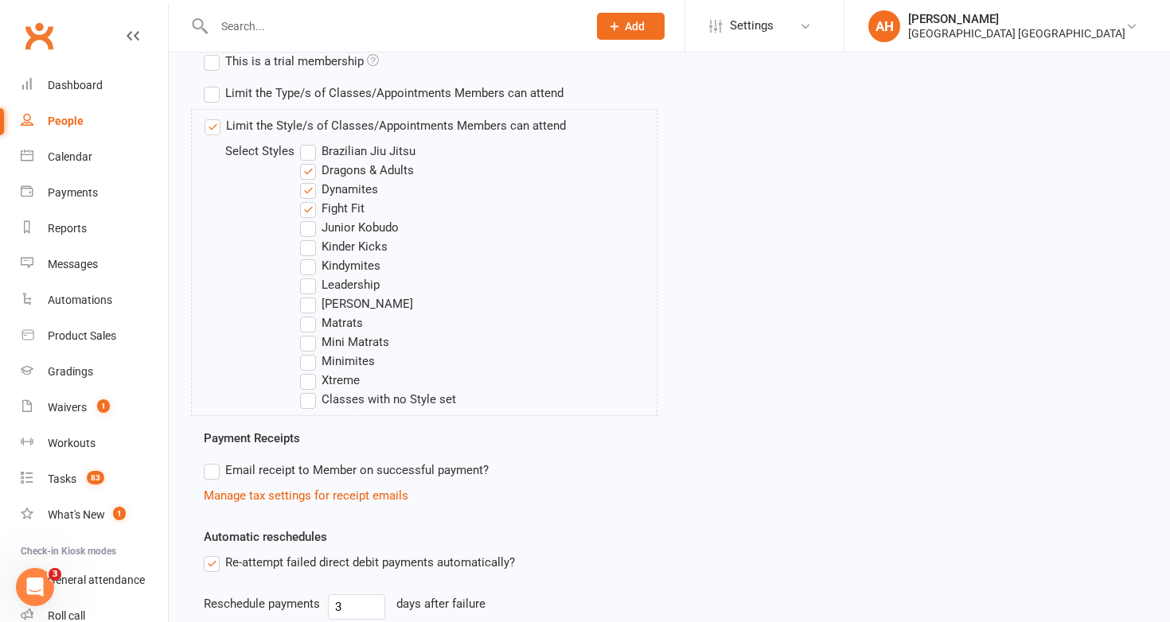
scroll to position [1190, 0]
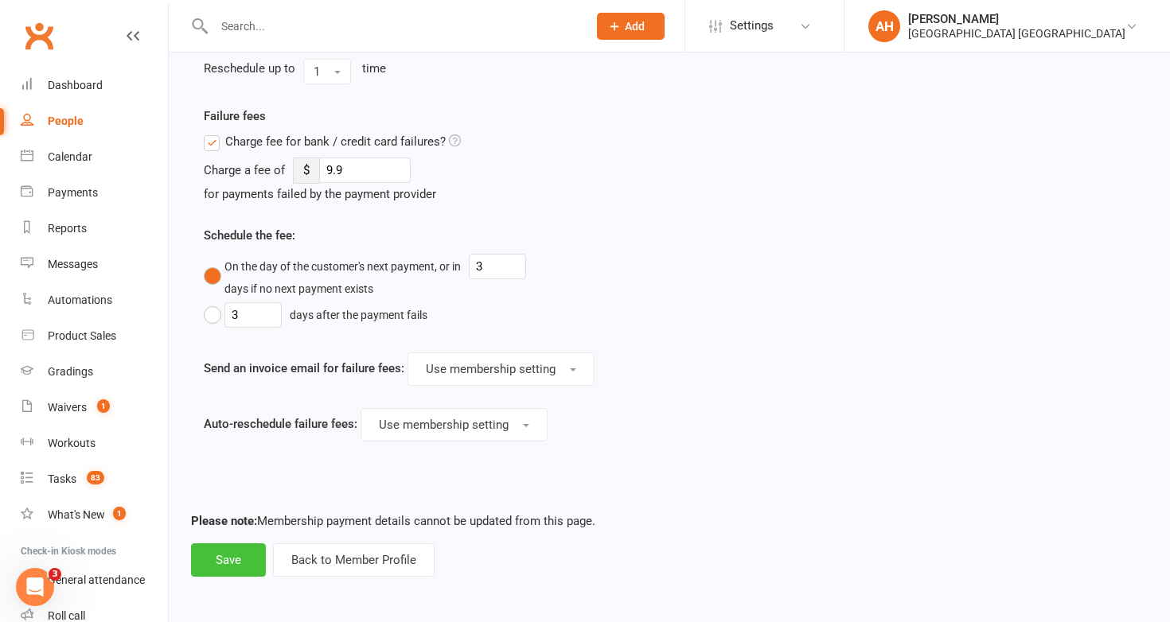
click at [229, 571] on button "Save" at bounding box center [228, 559] width 75 height 33
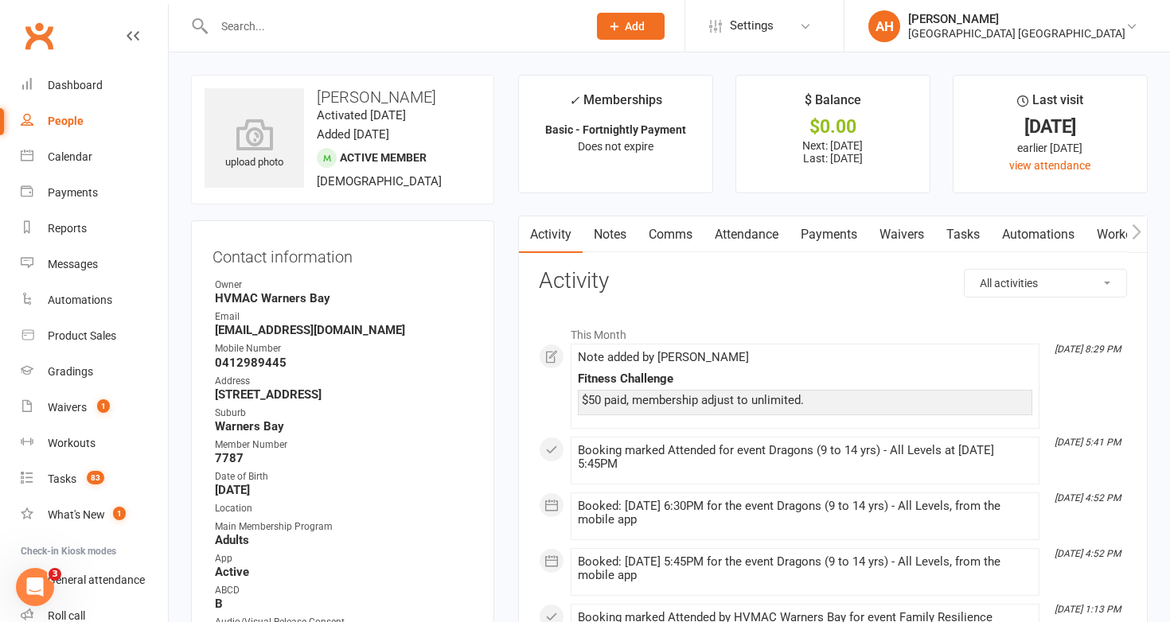
click at [508, 27] on input "text" at bounding box center [392, 26] width 367 height 22
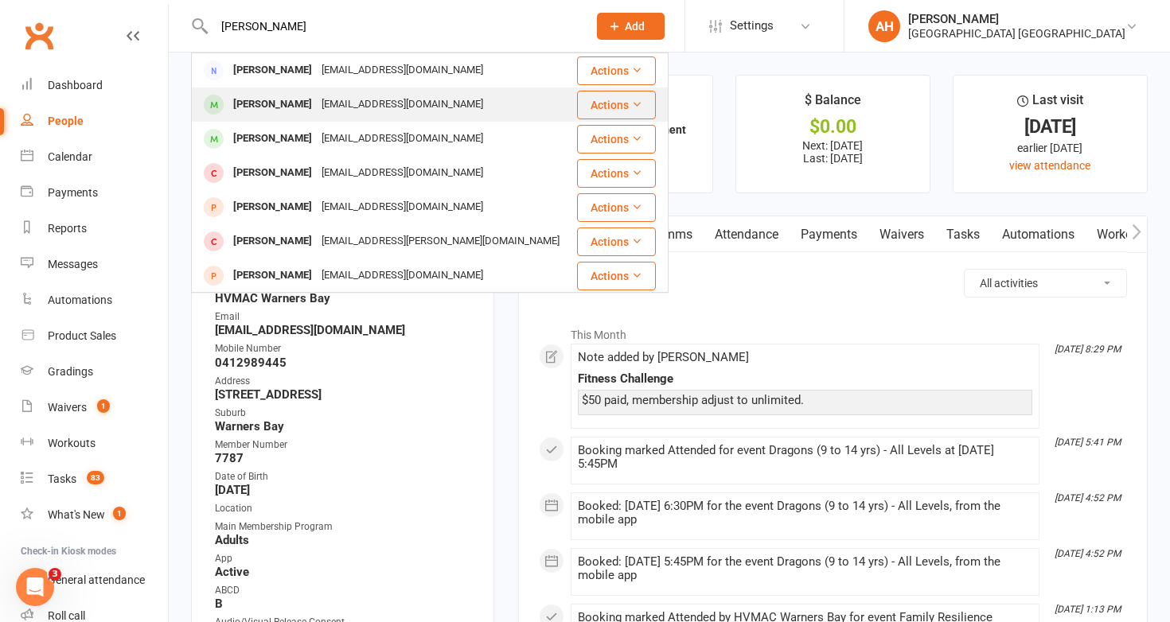
type input "lachlan wilson"
click at [438, 105] on div "[EMAIL_ADDRESS][DOMAIN_NAME]" at bounding box center [402, 104] width 171 height 23
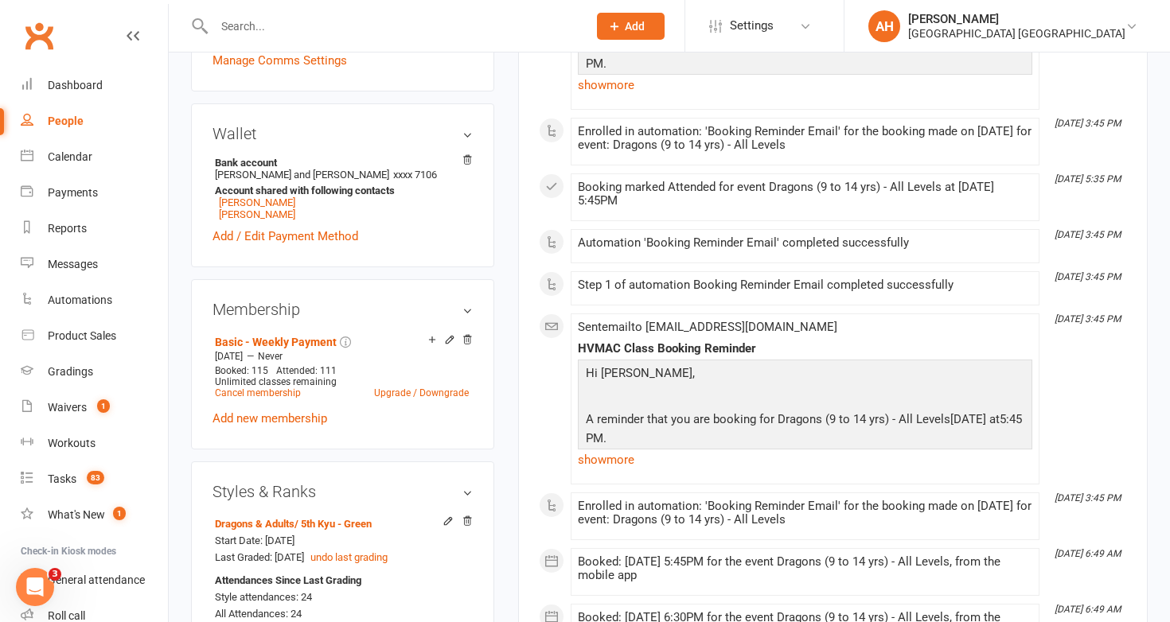
scroll to position [644, 0]
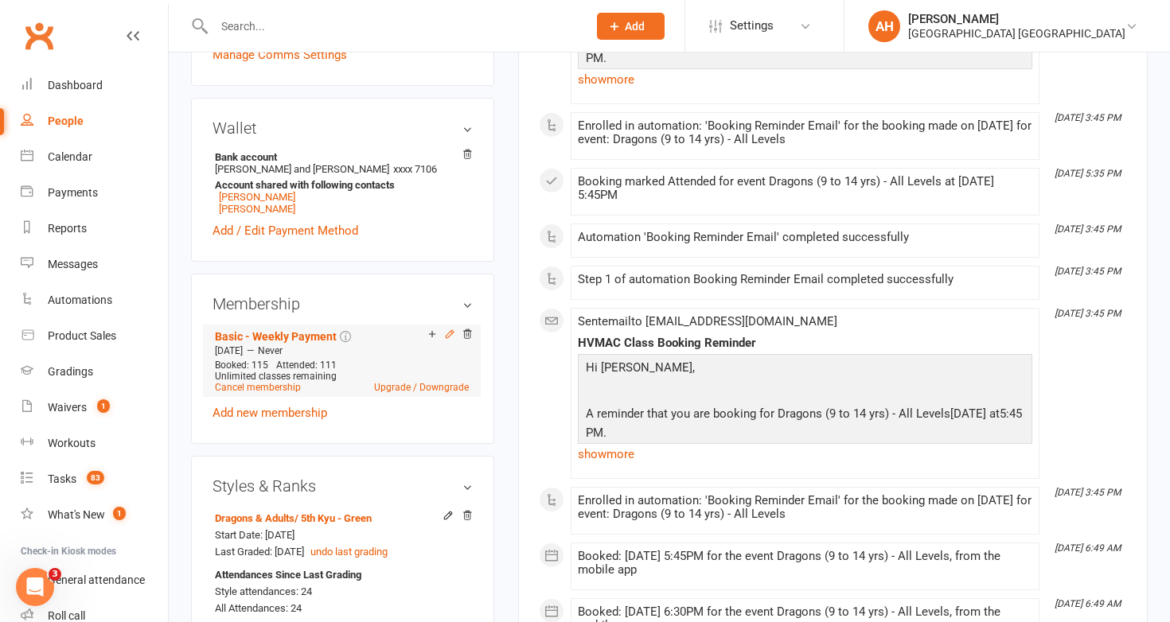
click at [454, 329] on icon at bounding box center [449, 334] width 11 height 11
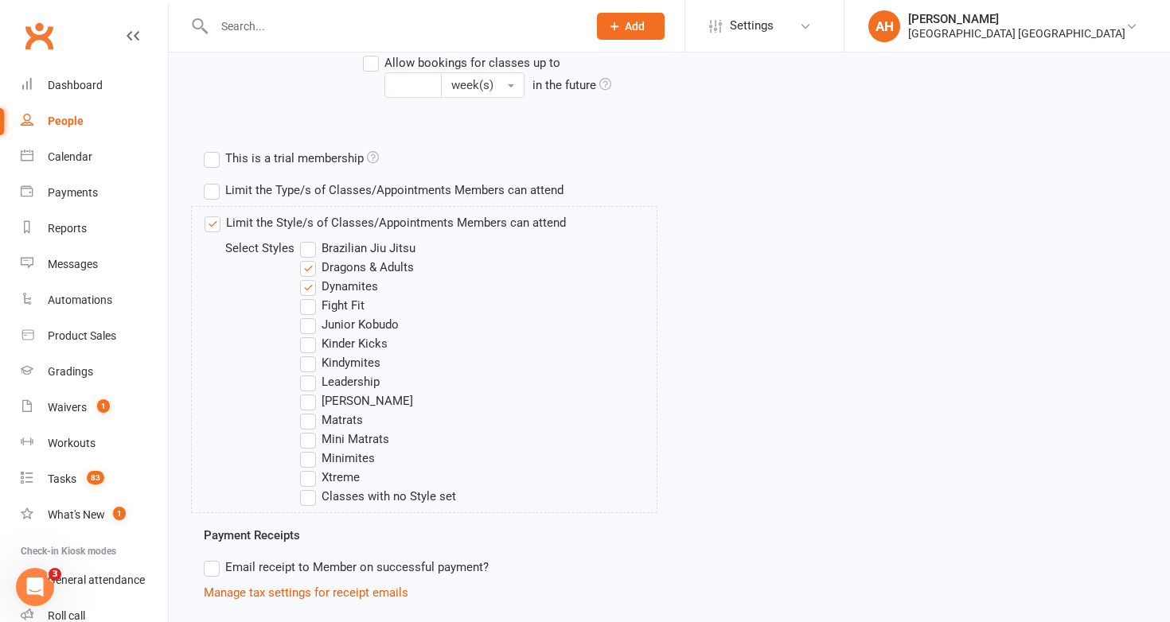
scroll to position [536, 0]
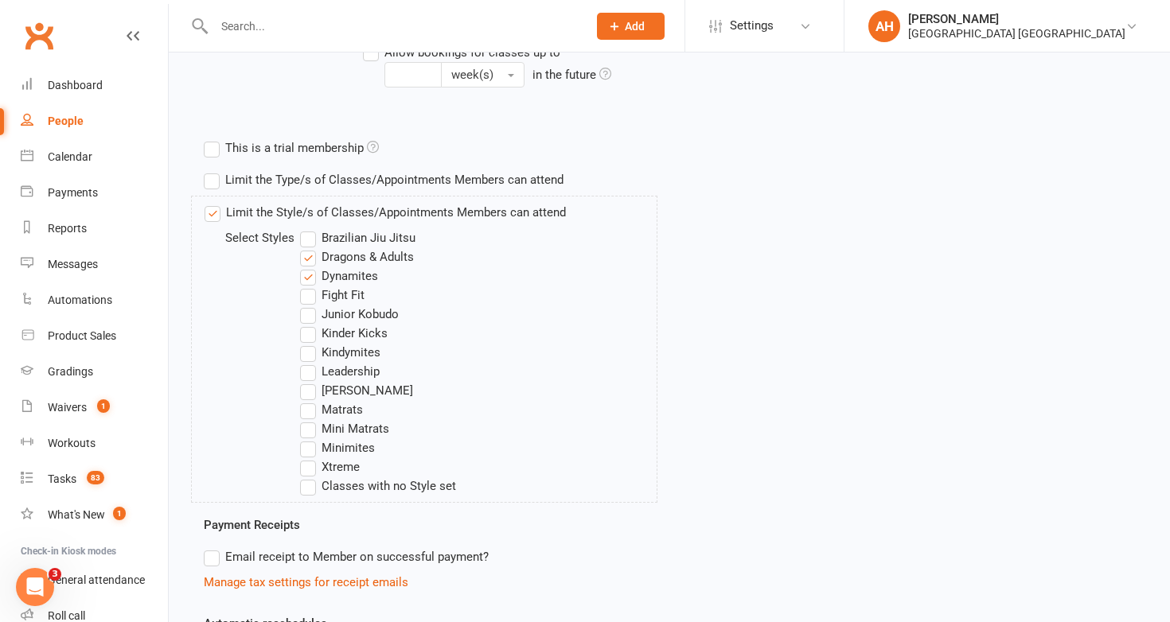
click at [312, 294] on label "Fight Fit" at bounding box center [332, 295] width 64 height 19
click at [310, 286] on input "Fight Fit" at bounding box center [305, 286] width 10 height 0
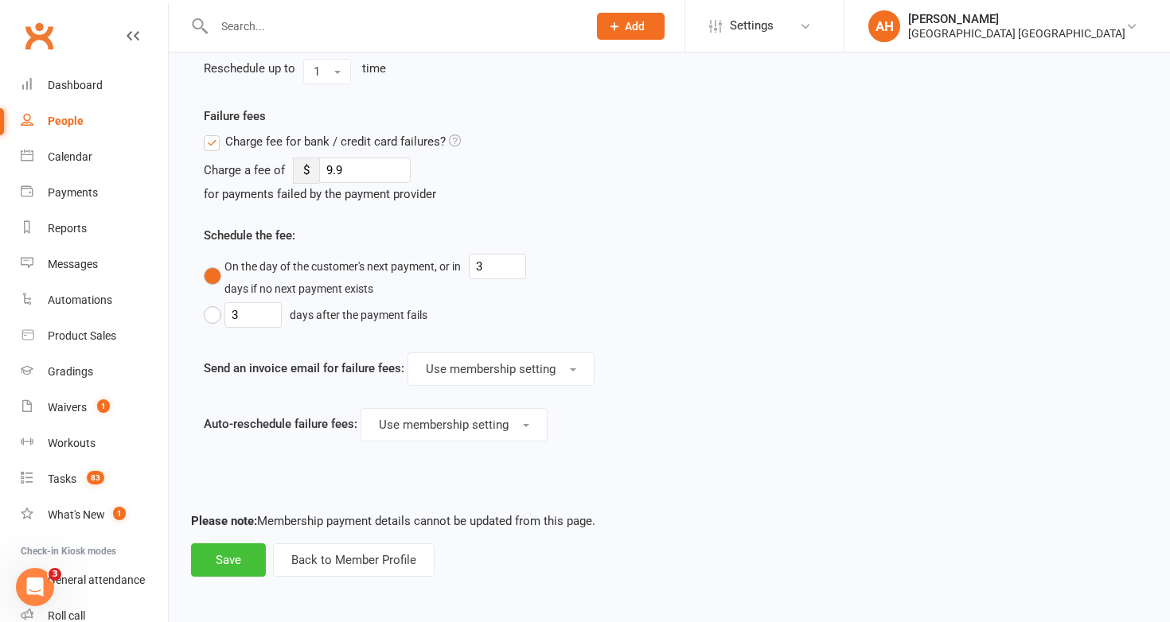
click at [251, 543] on button "Save" at bounding box center [228, 559] width 75 height 33
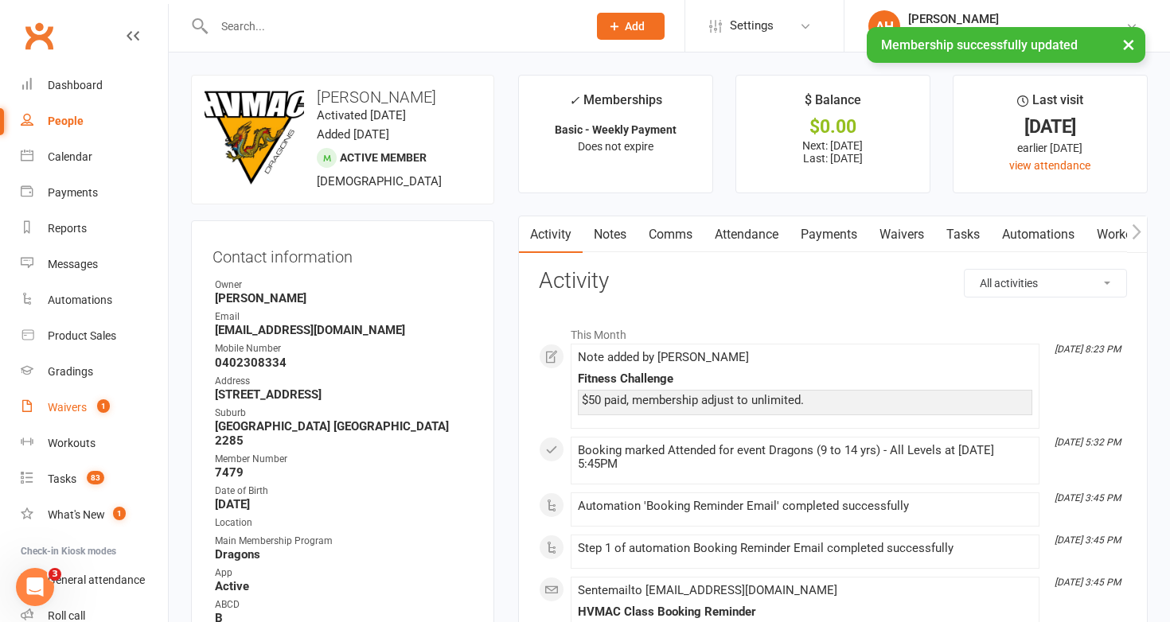
click at [68, 399] on link "Waivers 1" at bounding box center [94, 408] width 147 height 36
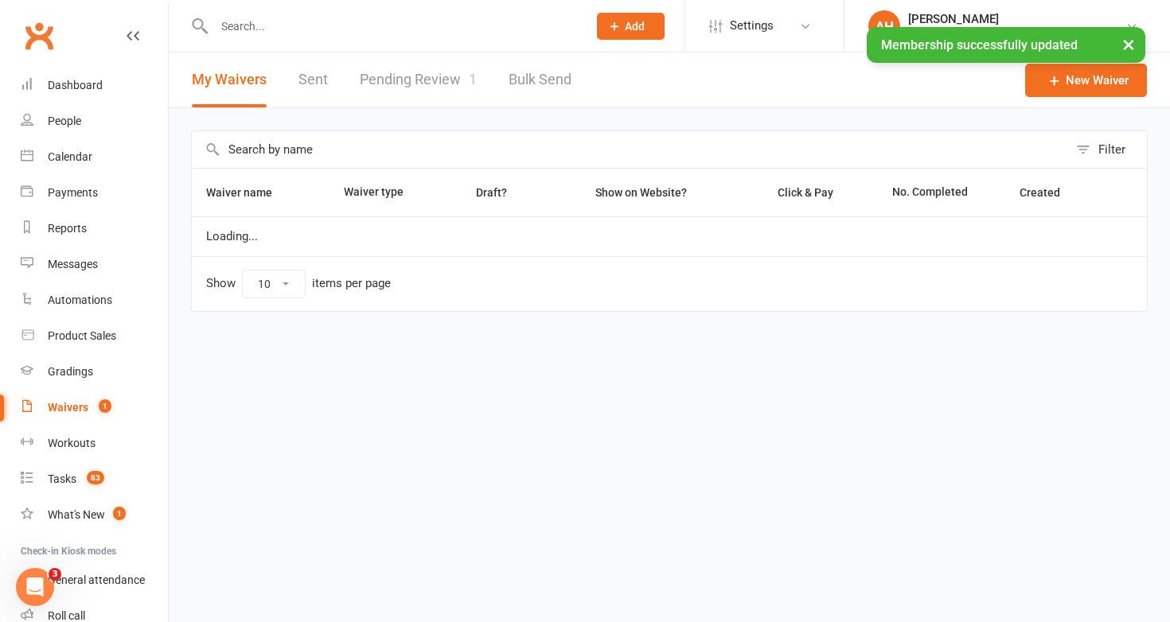
click at [412, 86] on link "Pending Review 1" at bounding box center [418, 80] width 117 height 55
